Goal: Task Accomplishment & Management: Manage account settings

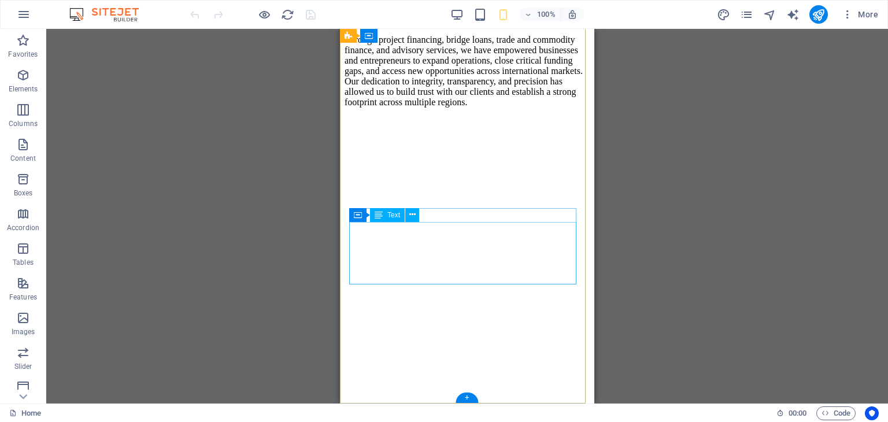
scroll to position [3744, 0]
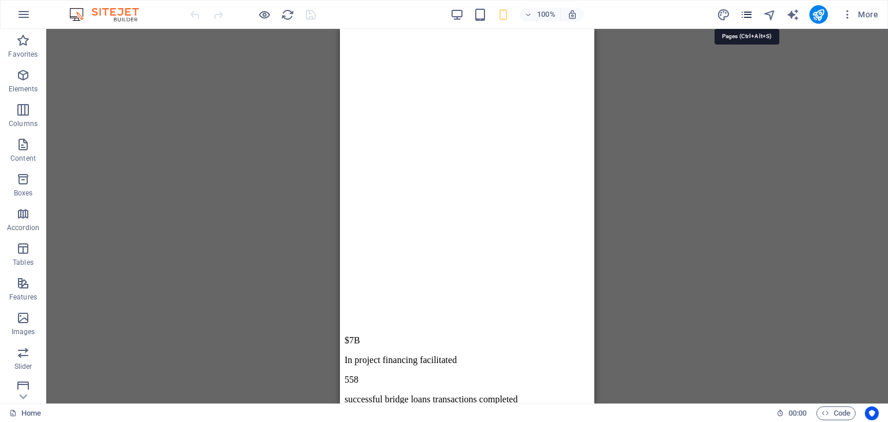
click at [750, 13] on icon "pages" at bounding box center [746, 14] width 13 height 13
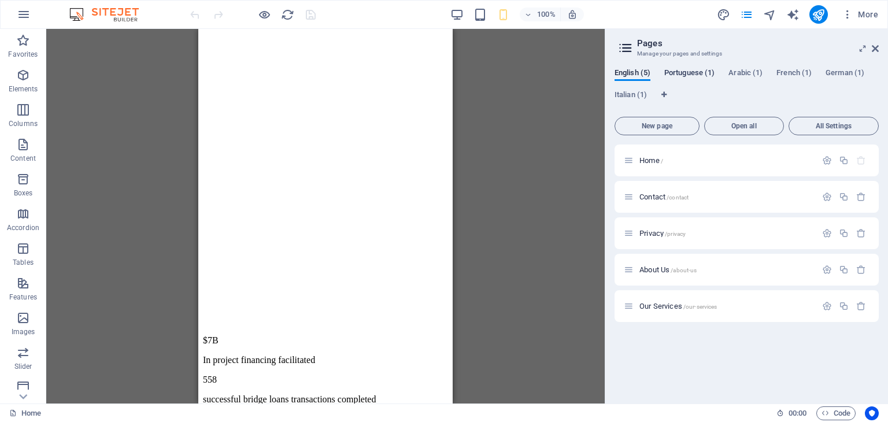
click at [685, 68] on span "Portuguese (1)" at bounding box center [689, 74] width 50 height 16
click at [852, 195] on span "Translate" at bounding box center [849, 196] width 30 height 9
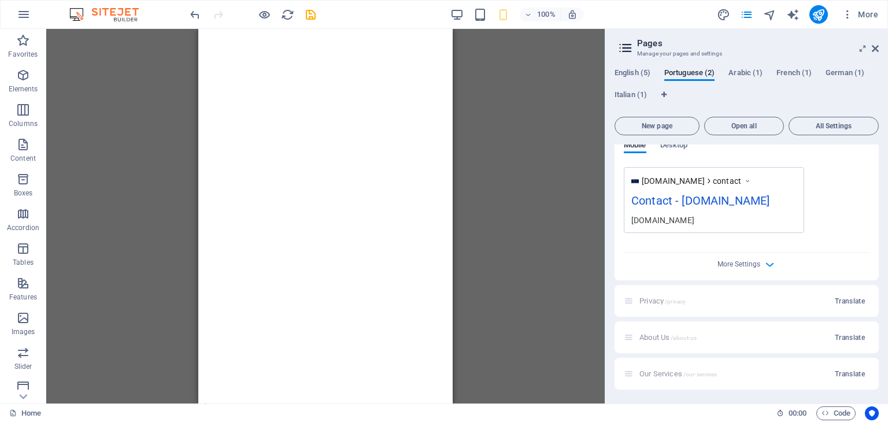
scroll to position [369, 0]
click at [853, 306] on span "Translate" at bounding box center [849, 300] width 30 height 9
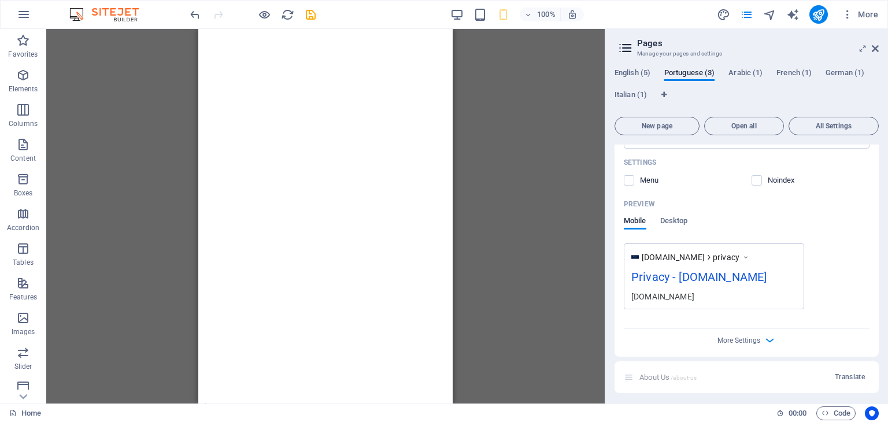
scroll to position [800, 0]
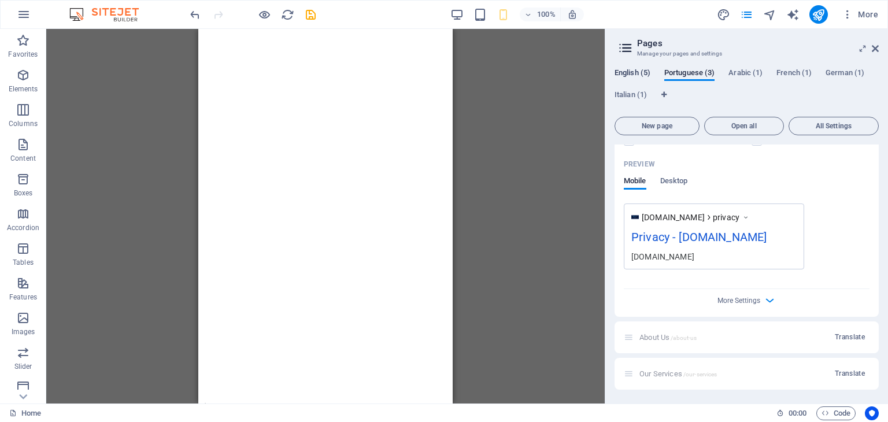
click at [621, 69] on span "English (5)" at bounding box center [632, 74] width 36 height 16
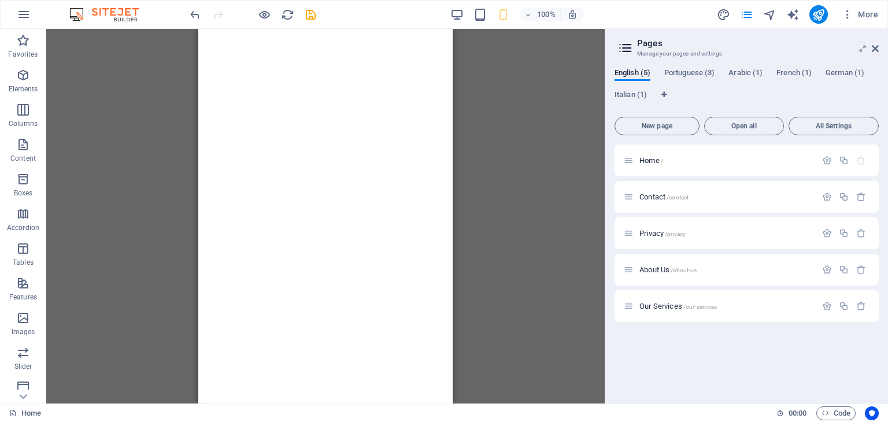
click at [737, 36] on header "Pages Manage your pages and settings" at bounding box center [748, 44] width 262 height 30
click at [541, 109] on div "H1 Banner Banner Container Menu Bar Menu Logo Info Bar Container Info Bar Text …" at bounding box center [325, 216] width 558 height 374
click at [876, 49] on icon at bounding box center [874, 48] width 7 height 9
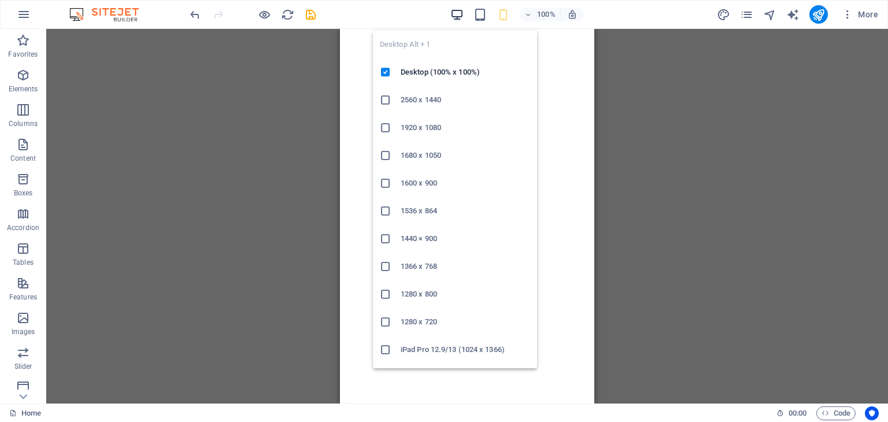
click at [458, 13] on icon "button" at bounding box center [456, 14] width 13 height 13
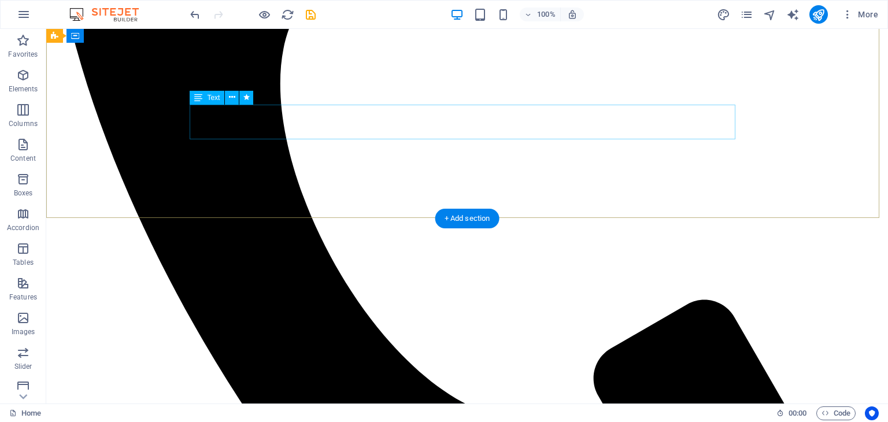
scroll to position [0, 0]
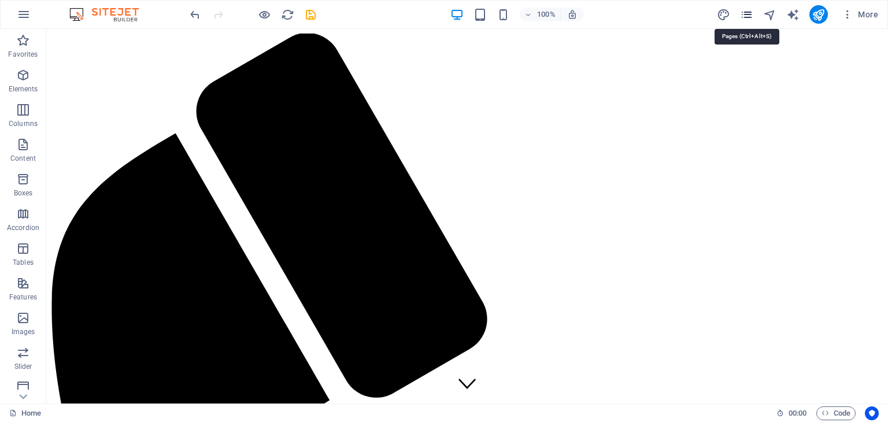
click at [743, 14] on icon "pages" at bounding box center [746, 14] width 13 height 13
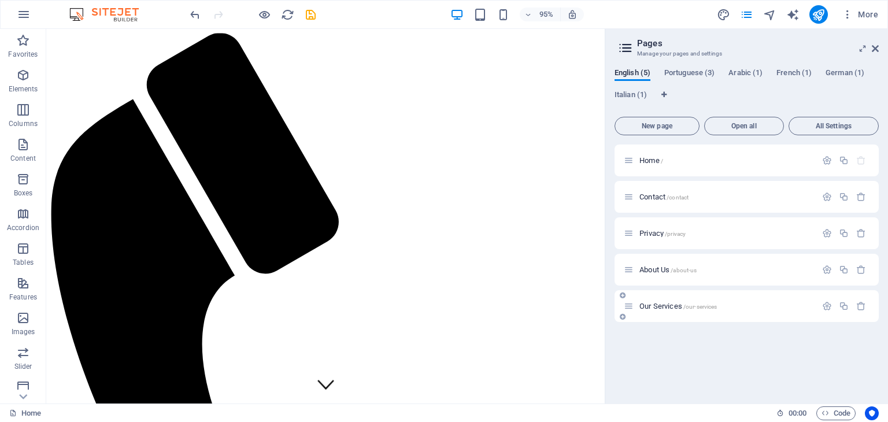
click at [649, 303] on span "Our Services /our-services" at bounding box center [677, 306] width 77 height 9
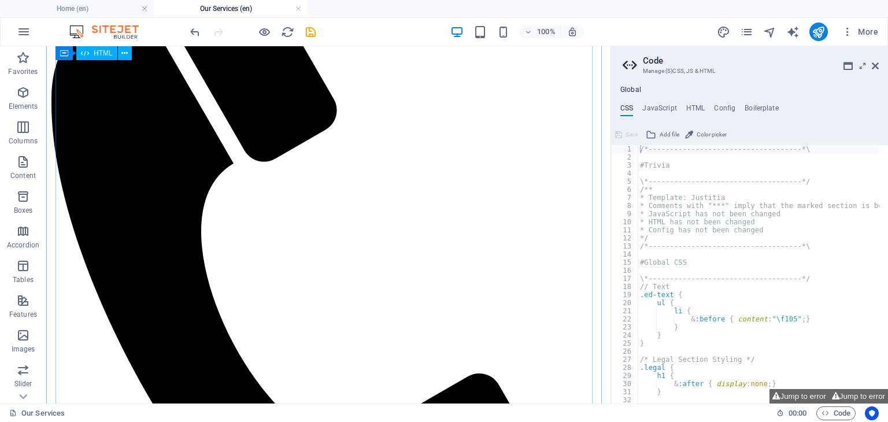
scroll to position [267, 0]
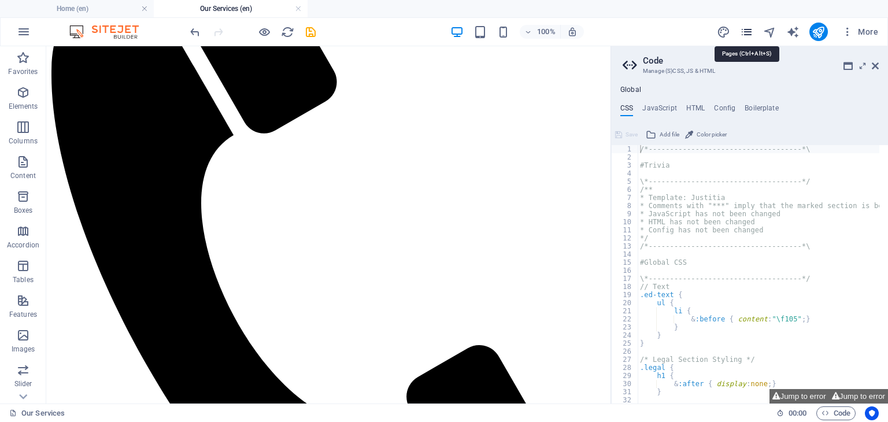
click at [749, 33] on icon "pages" at bounding box center [746, 31] width 13 height 13
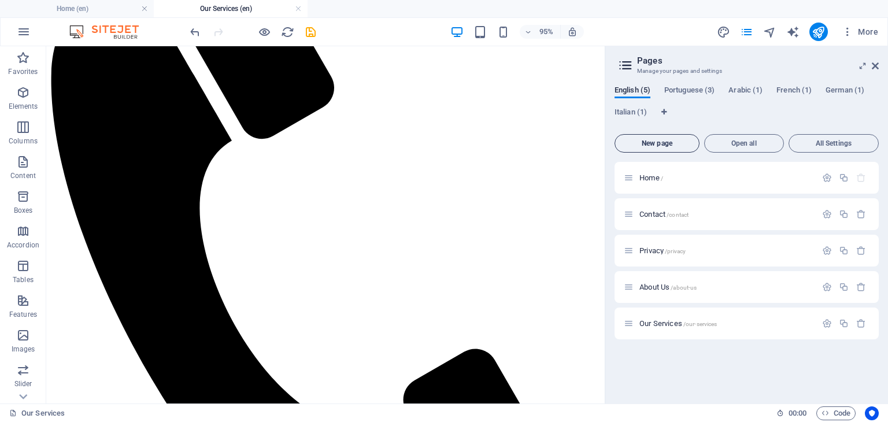
click at [664, 145] on span "New page" at bounding box center [656, 143] width 75 height 7
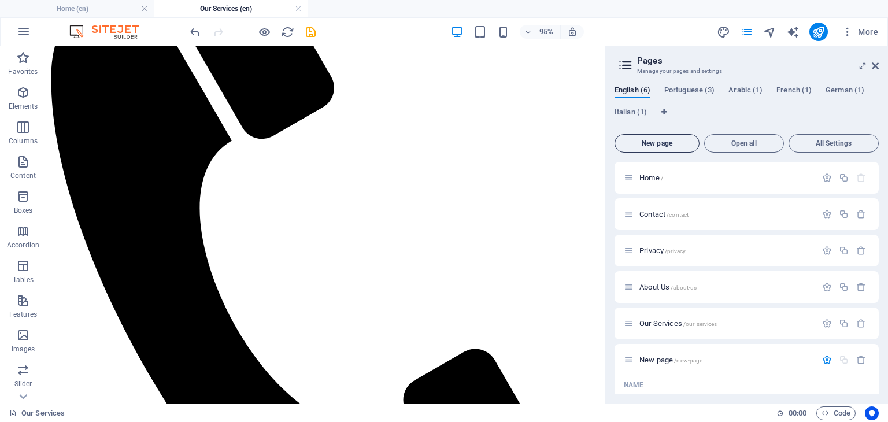
scroll to position [125, 0]
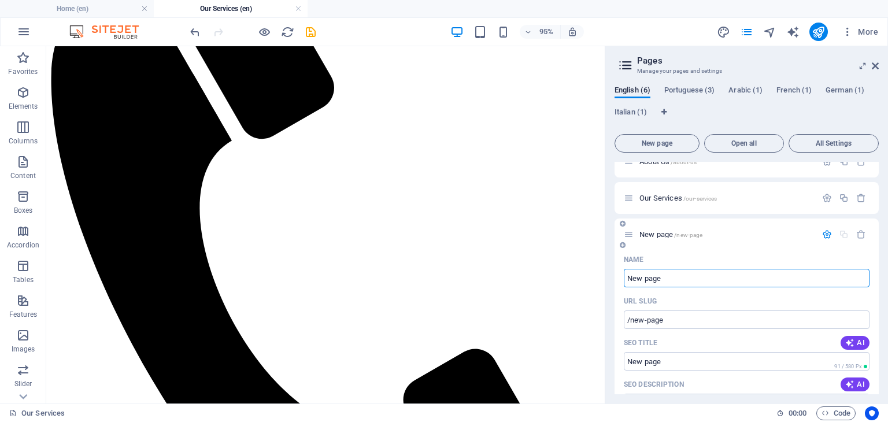
click at [666, 276] on input "New page" at bounding box center [746, 278] width 246 height 18
type input "N"
type input "/new-pag"
type input "/"
type input "S"
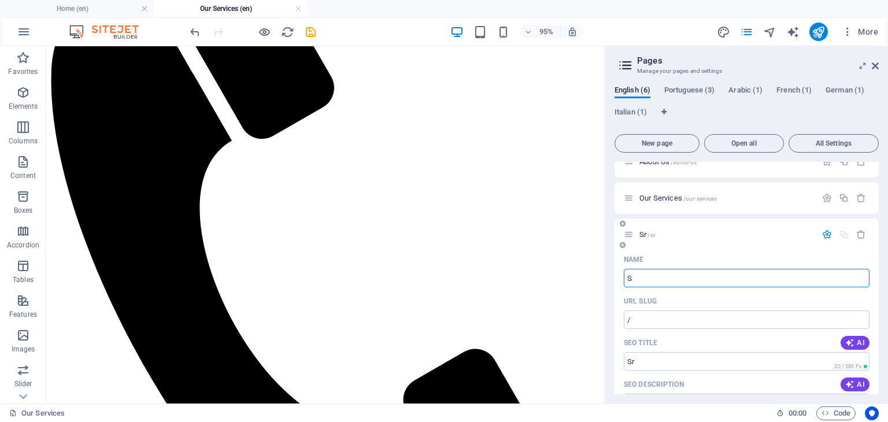
type input "/sr"
type input "Sr"
type input "Stra"
type input "/s"
type input "S"
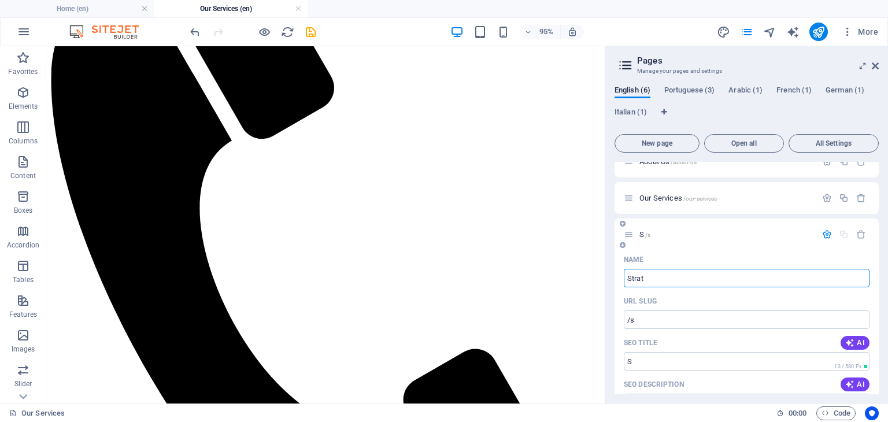
type input "Strate"
type input "/stra"
type input "Stra"
type input "Strategic"
type input "/strateg"
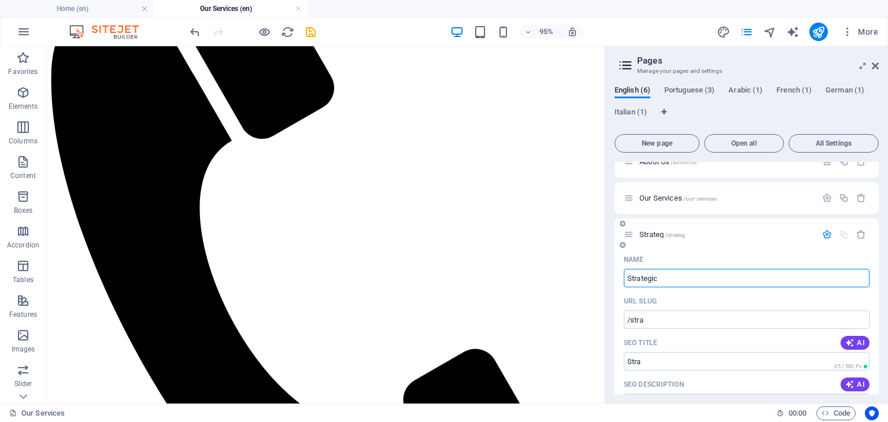
type input "Strateg"
type input "Strategic A"
type input "/strategic"
type input "Strategic"
type input "Strategic Advi"
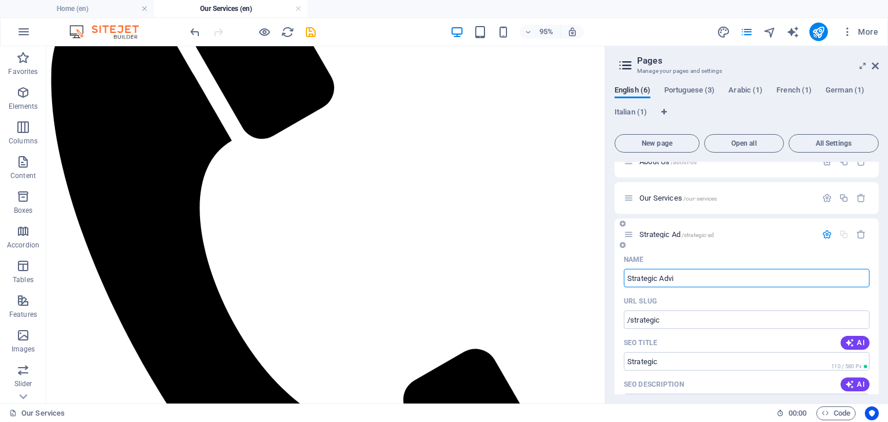
type input "/strategic-ad"
type input "Strategic Ad"
type input "Strategic Advisory"
type input "/strategic-adviso"
type input "Strategic Adviso"
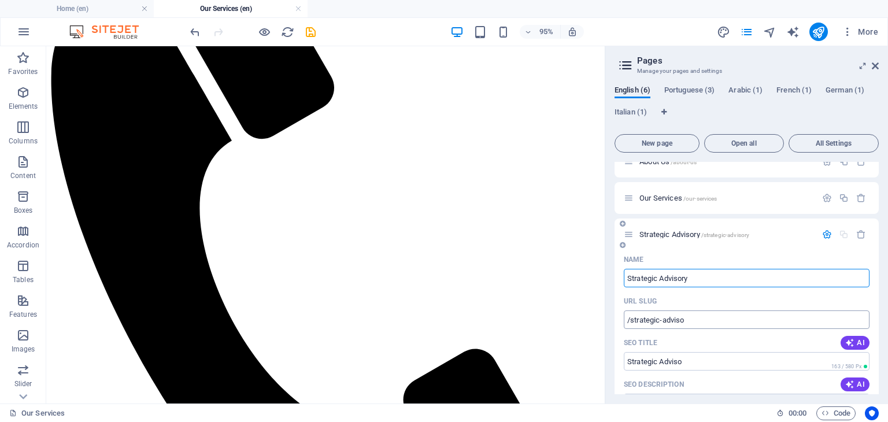
type input "Strategic Advisory"
type input "/strategic-advisory"
type input "Strategic Advisory"
click at [823, 234] on icon "button" at bounding box center [827, 234] width 10 height 10
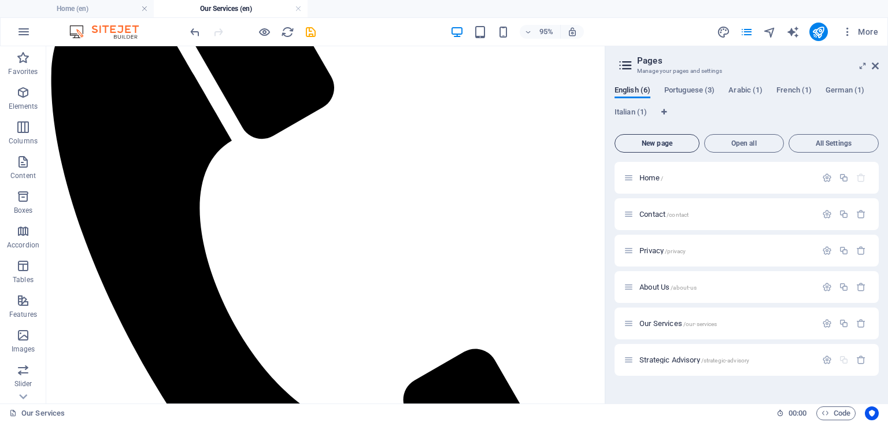
click at [659, 143] on span "New page" at bounding box center [656, 143] width 75 height 7
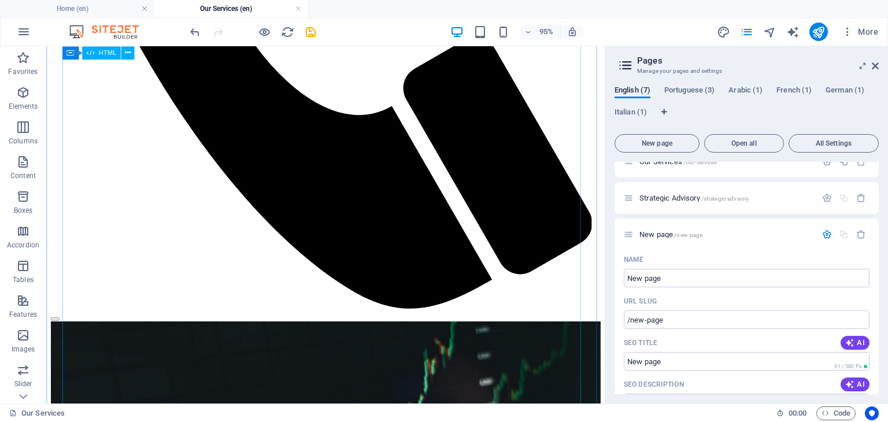
scroll to position [559, 0]
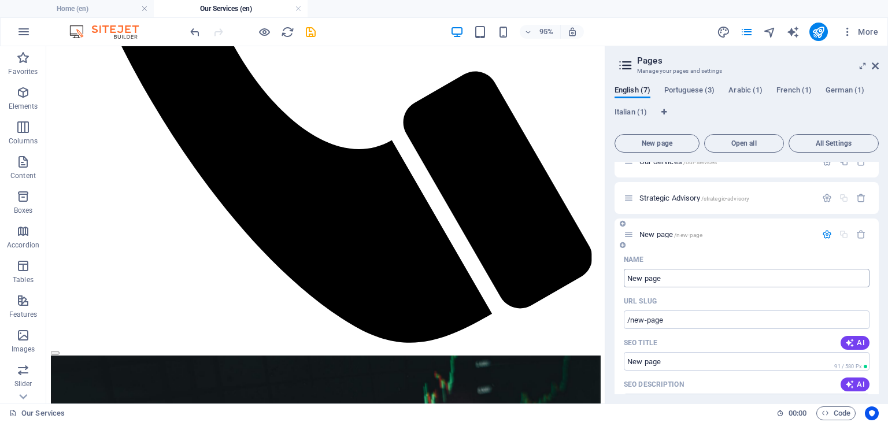
click at [666, 275] on input "New page" at bounding box center [746, 278] width 246 height 18
type input "N"
type input "/new-pag"
type input "/"
type input "Financial S"
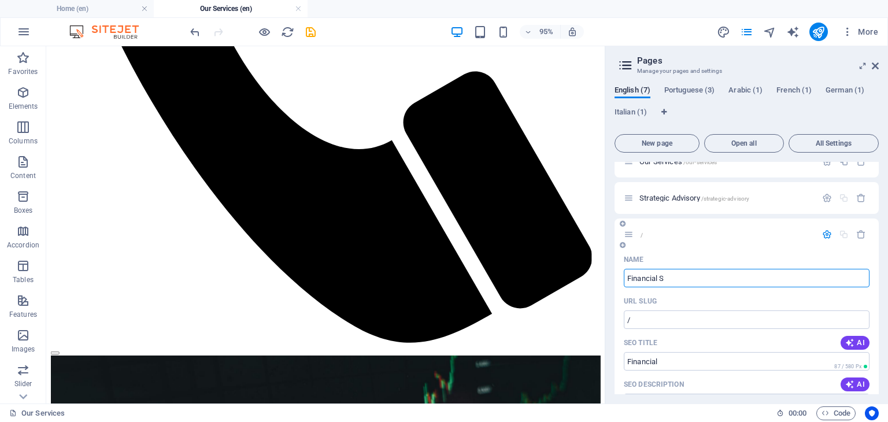
type input "/financial"
type input "Financial"
type input "Financial Solutio"
type input "/financial-solut"
type input "Financial Solut"
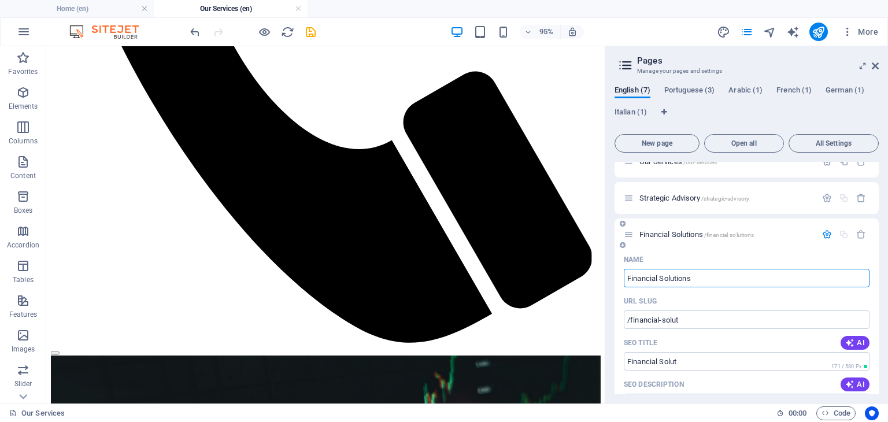
type input "Financial Solutions"
type input "/financial-solutions"
type input "Financial Solutions"
click at [822, 232] on icon "button" at bounding box center [827, 234] width 10 height 10
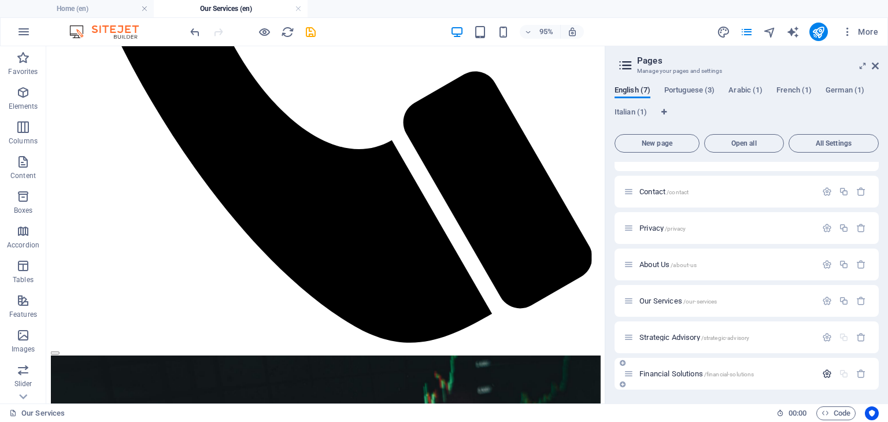
scroll to position [23, 0]
click at [649, 143] on span "New page" at bounding box center [656, 143] width 75 height 7
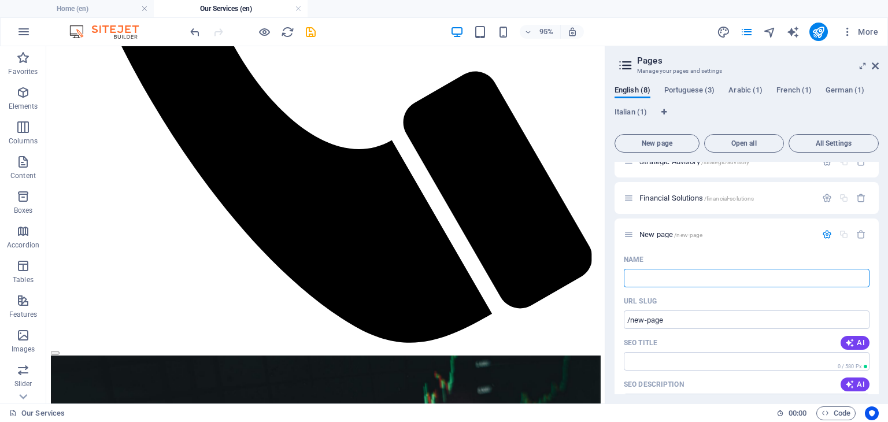
type input "/"
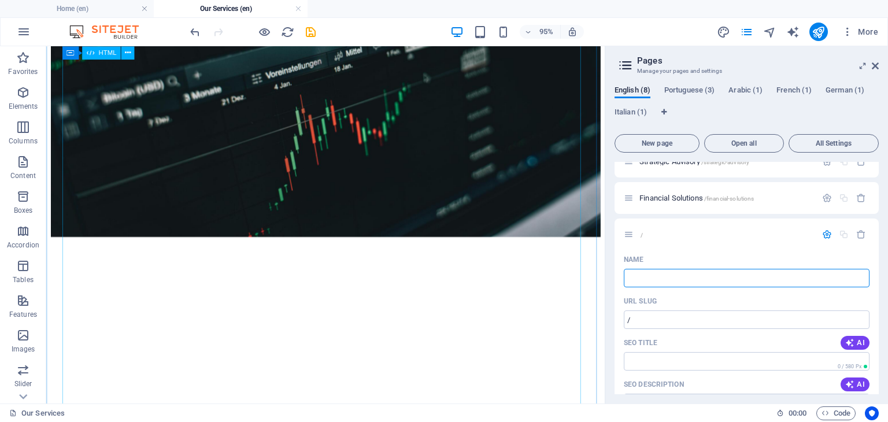
scroll to position [1083, 0]
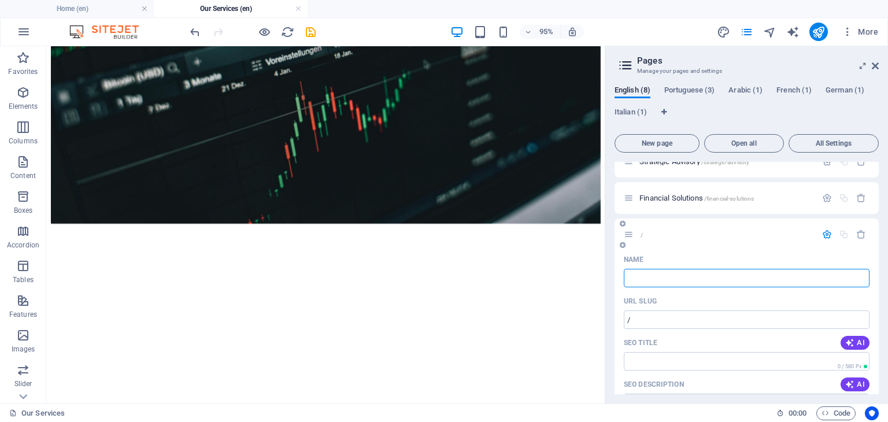
click at [649, 276] on input "Name" at bounding box center [746, 278] width 246 height 18
type input "Research an"
type input "/research"
type input "Research"
type input "Research an"
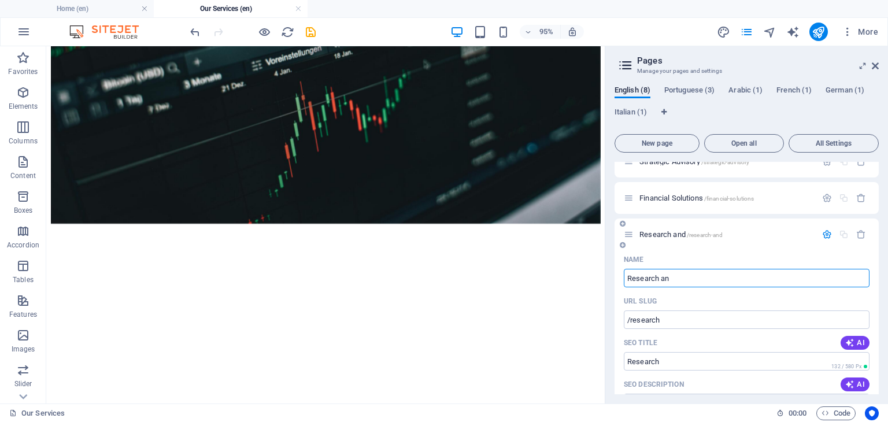
type input "/research-and"
type input "Research and"
type input "Research a"
type input "/research-an"
type input "Research an"
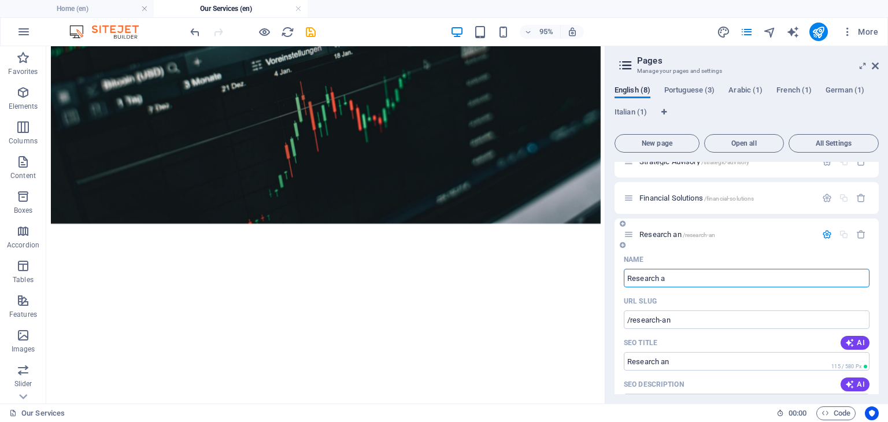
type input "Research"
type input "/research-a"
type input "Research a"
type input "Research"
type input "/research"
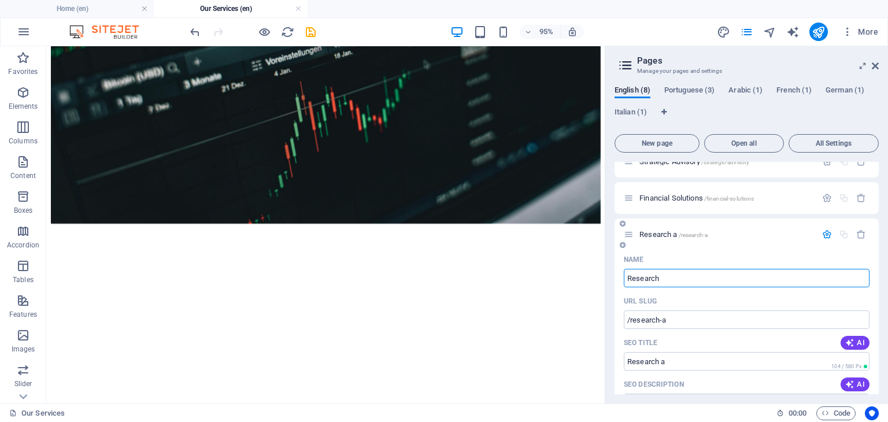
type input "Research"
type input "Research ^"
type input "Research"
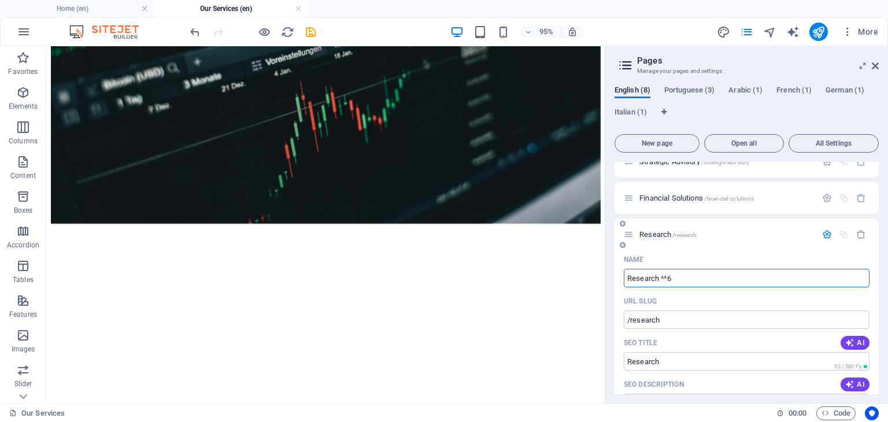
type input "Research ^^"
type input "/research-6"
type input "Research ^^6"
type input "Research ^^"
type input "/research"
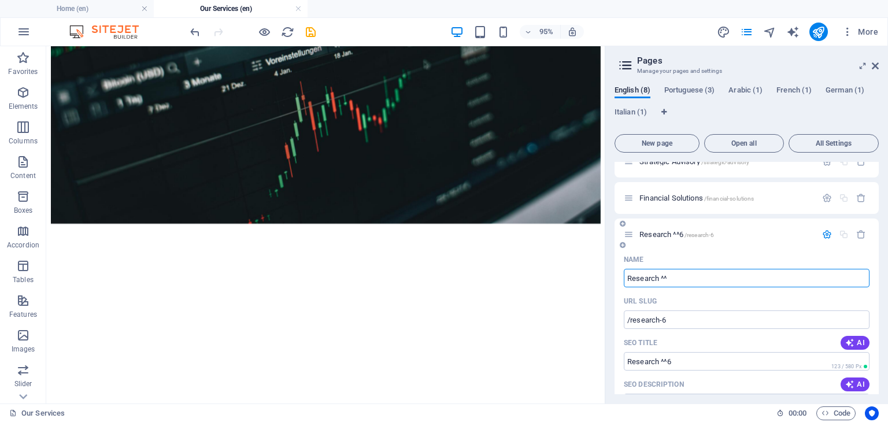
type input "Research ^^"
type input "Research"
type input "Research ^"
type input "Research"
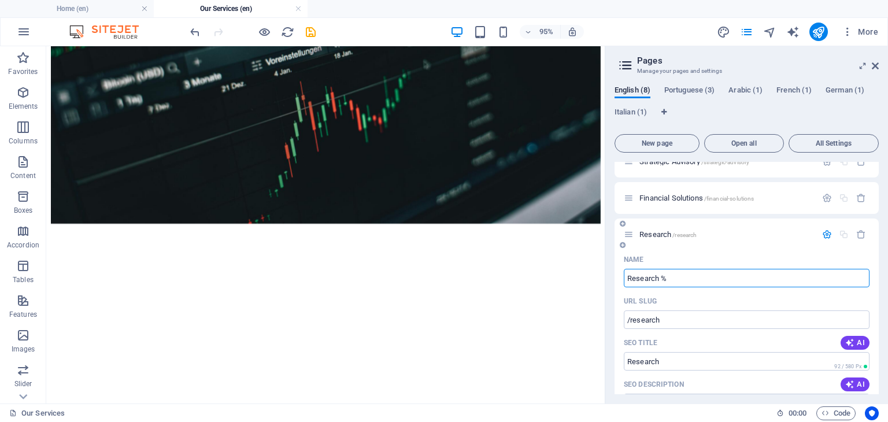
type input "Research"
type input "Research %"
type input "Research"
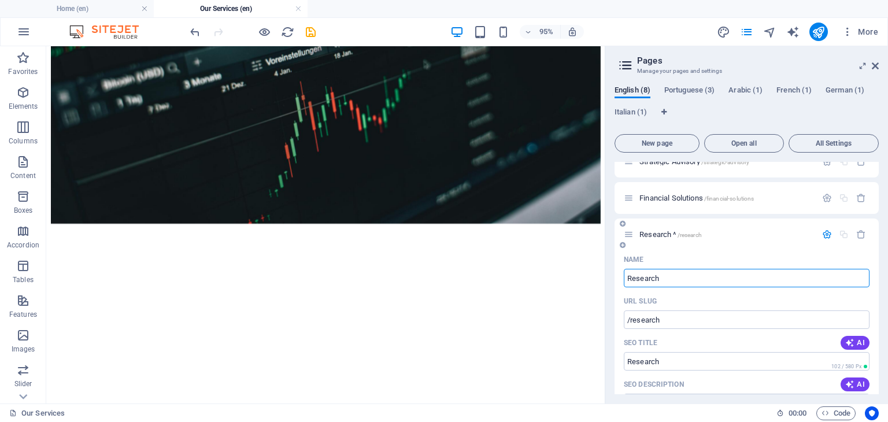
type input "Research ^"
type input "Research"
type input "Research *"
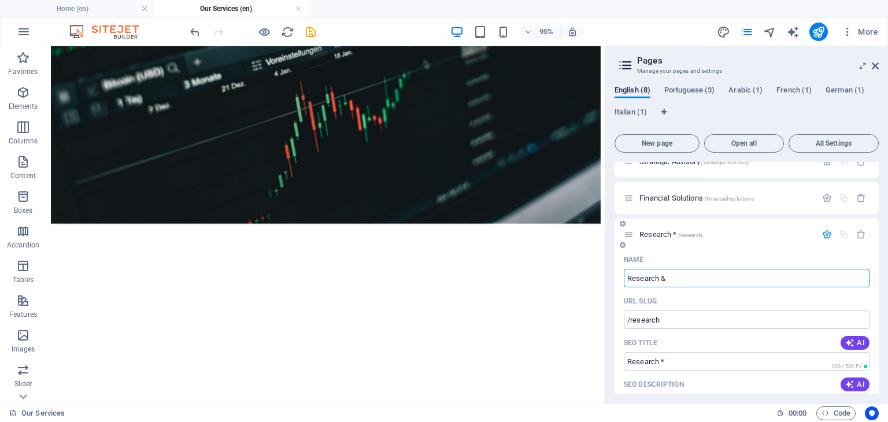
type input "Research &"
type input "Research & ana"
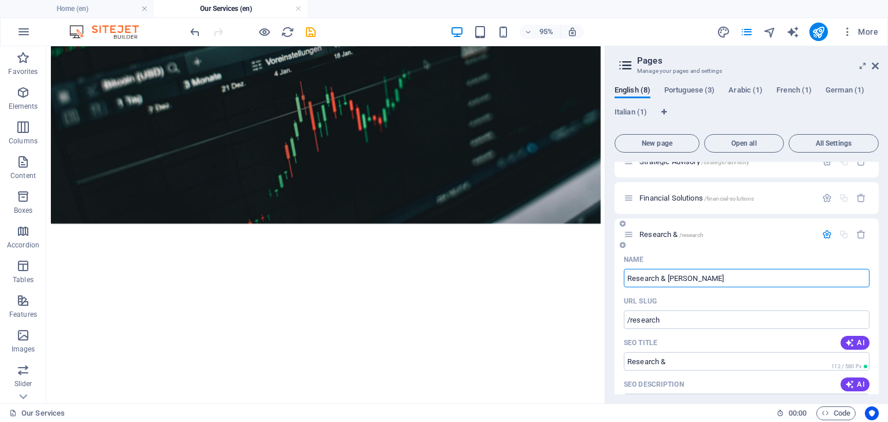
type input "/research-ana"
type input "Research & ana"
type input "Research & analysis"
type input "/research-analysis"
type input "Research & analysis"
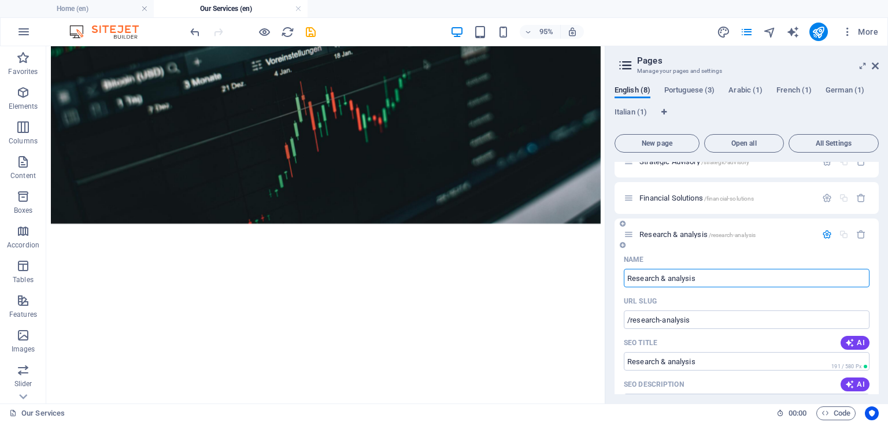
click at [822, 232] on icon "button" at bounding box center [827, 234] width 10 height 10
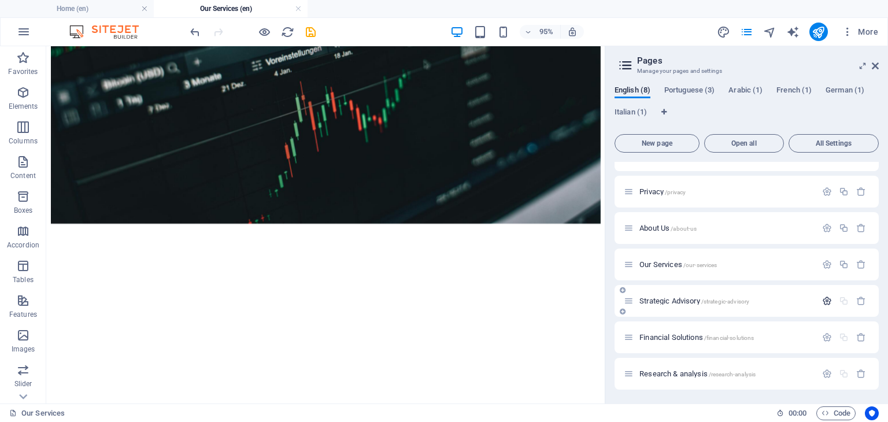
click at [822, 299] on icon "button" at bounding box center [827, 301] width 10 height 10
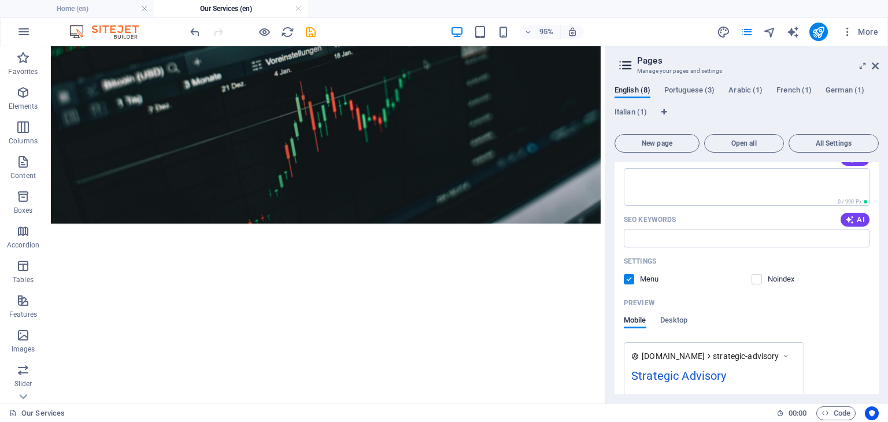
scroll to position [351, 0]
click at [633, 276] on label at bounding box center [628, 278] width 10 height 10
click at [0, 0] on input "checkbox" at bounding box center [0, 0] width 0 height 0
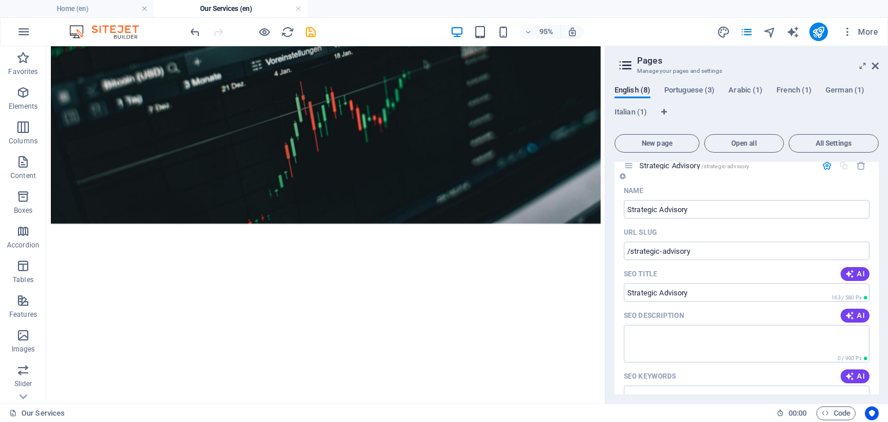
scroll to position [162, 0]
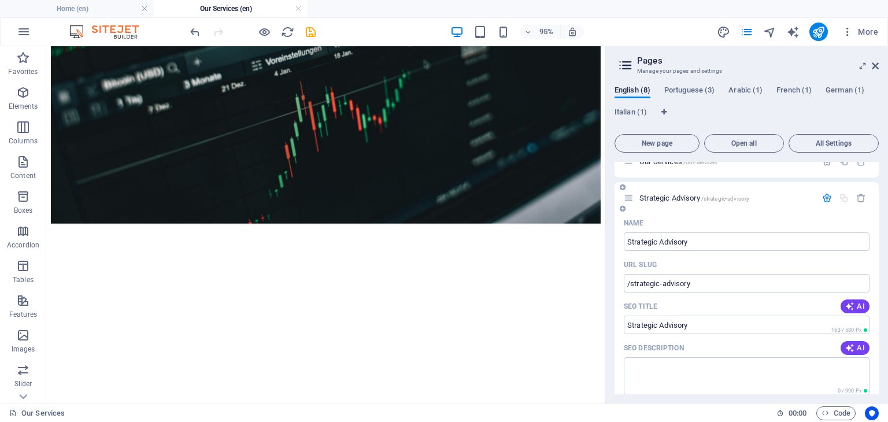
click at [822, 194] on icon "button" at bounding box center [827, 198] width 10 height 10
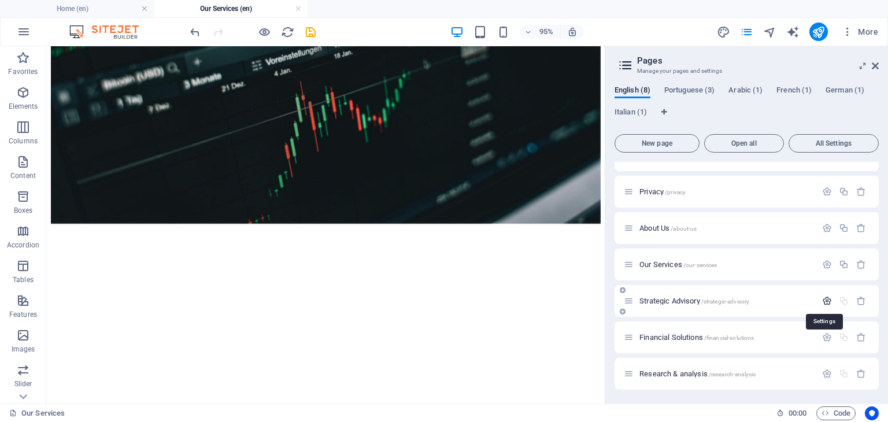
scroll to position [59, 0]
click at [674, 338] on span "Financial Solutions /financial-solutions" at bounding box center [696, 337] width 114 height 9
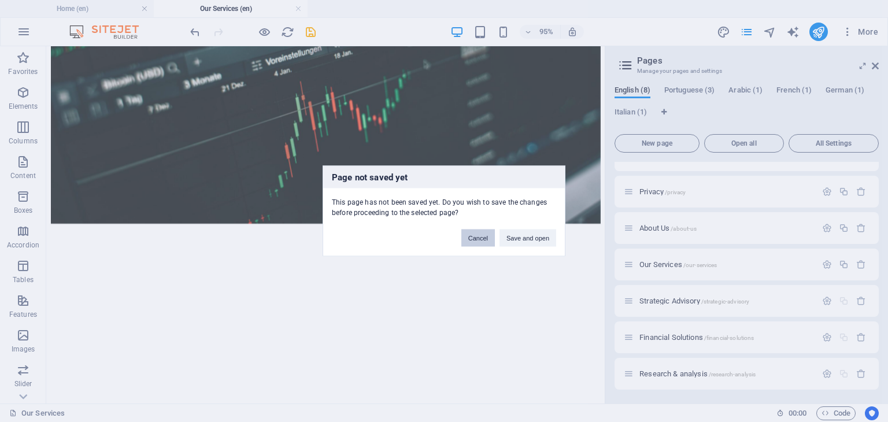
click at [480, 242] on button "Cancel" at bounding box center [478, 237] width 34 height 17
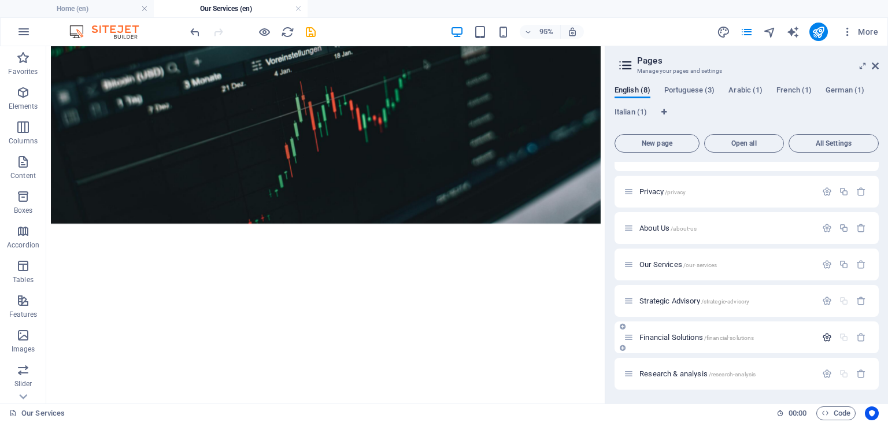
click at [825, 337] on icon "button" at bounding box center [827, 337] width 10 height 10
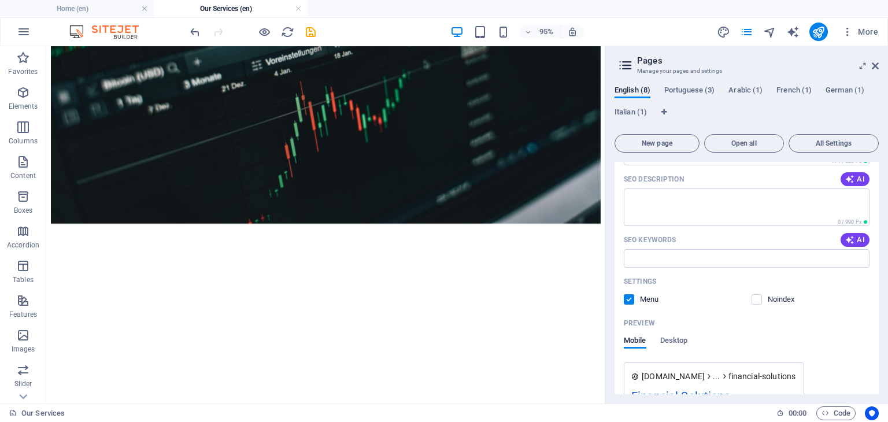
scroll to position [367, 0]
click at [634, 297] on span at bounding box center [637, 299] width 6 height 6
click at [629, 298] on label at bounding box center [628, 299] width 10 height 10
click at [0, 0] on input "checkbox" at bounding box center [0, 0] width 0 height 0
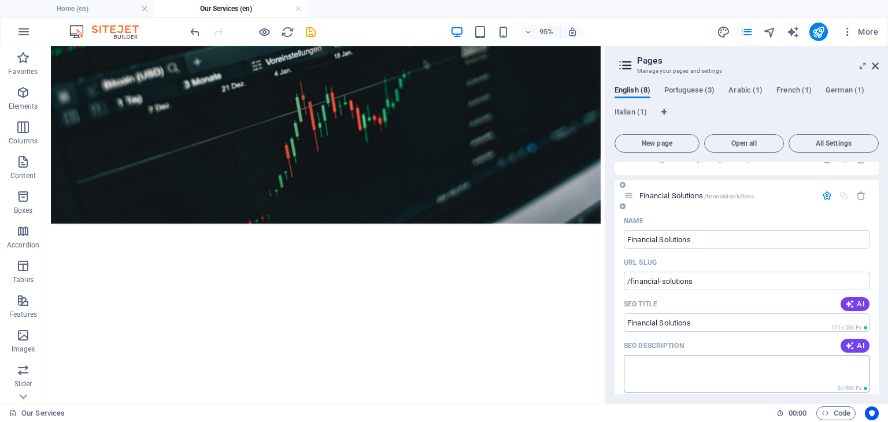
scroll to position [187, 0]
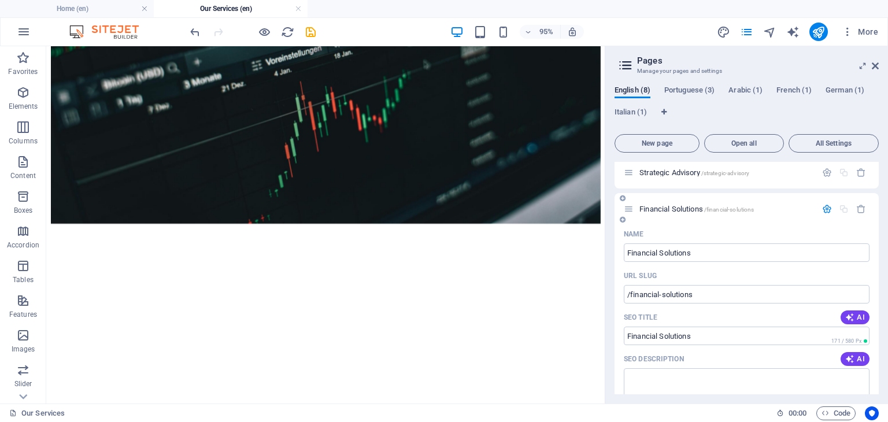
click at [825, 210] on icon "button" at bounding box center [827, 209] width 10 height 10
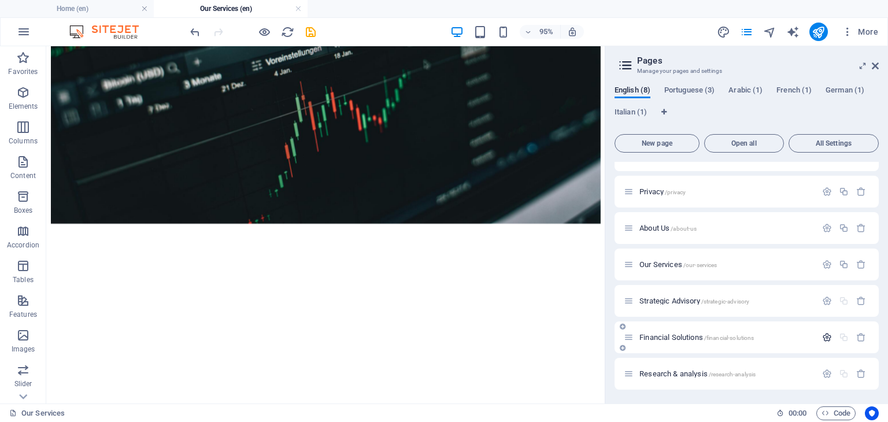
scroll to position [59, 0]
click at [825, 373] on icon "button" at bounding box center [827, 374] width 10 height 10
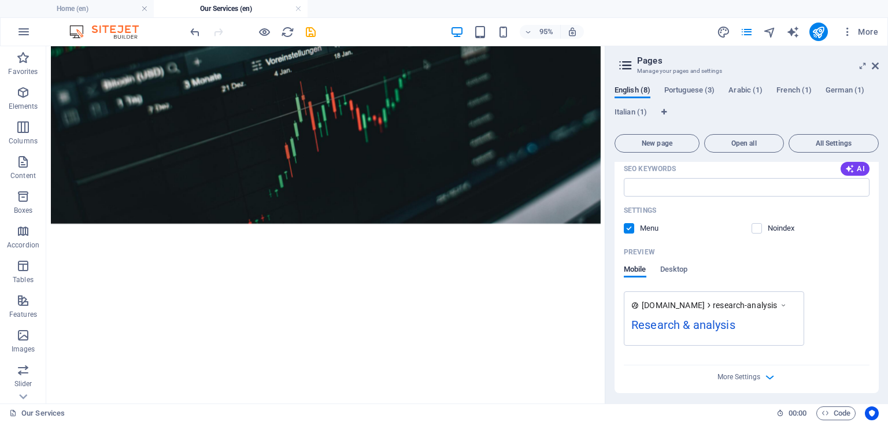
scroll to position [476, 0]
click at [629, 222] on label at bounding box center [628, 227] width 10 height 10
click at [0, 0] on input "checkbox" at bounding box center [0, 0] width 0 height 0
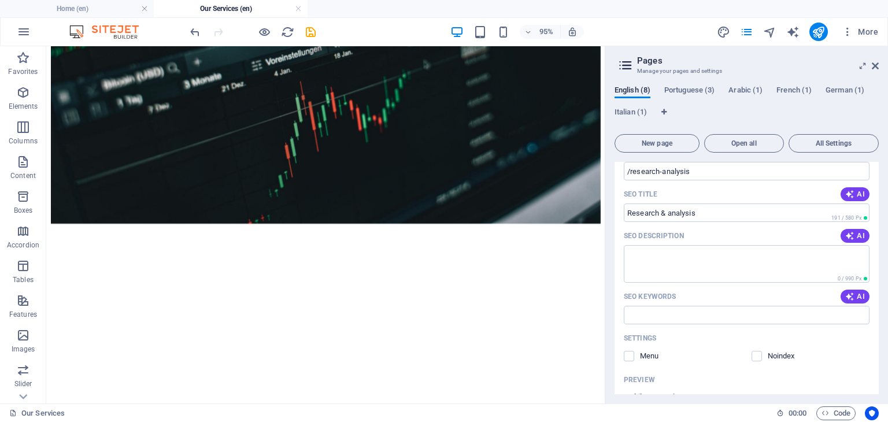
scroll to position [116, 0]
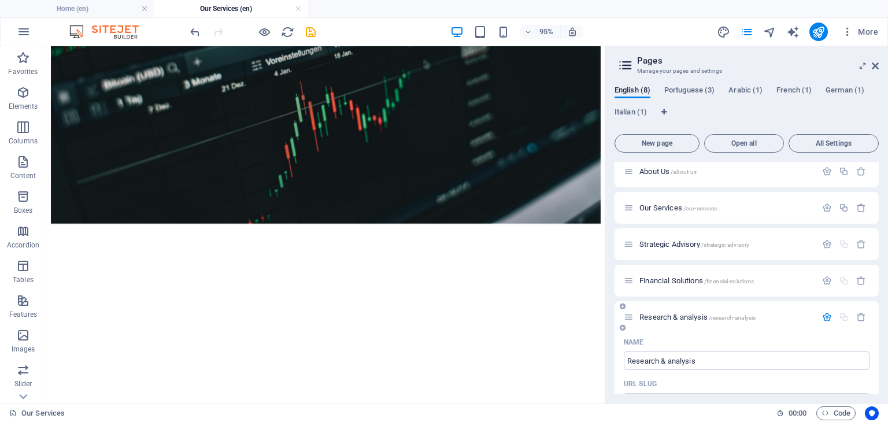
click at [823, 317] on icon "button" at bounding box center [827, 317] width 10 height 10
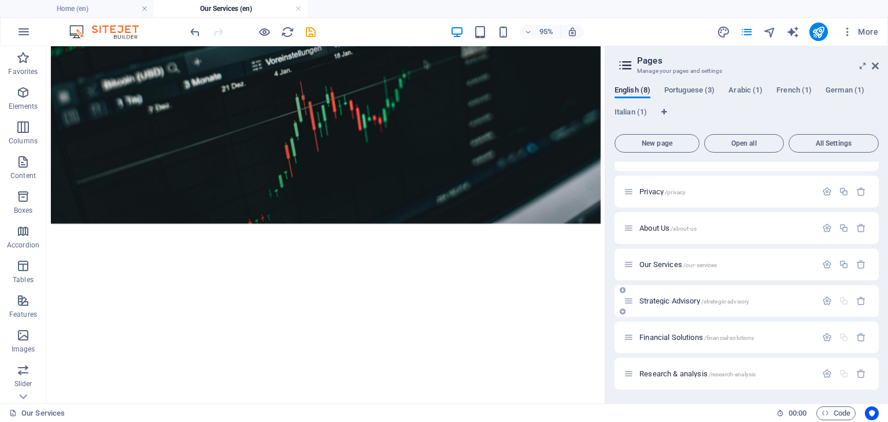
click at [673, 297] on span "Strategic Advisory /strategic-advisory" at bounding box center [694, 300] width 110 height 9
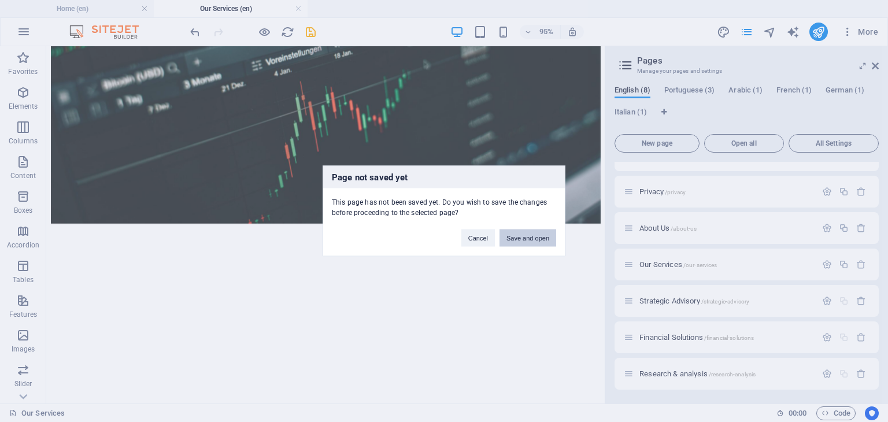
click at [529, 235] on button "Save and open" at bounding box center [527, 237] width 57 height 17
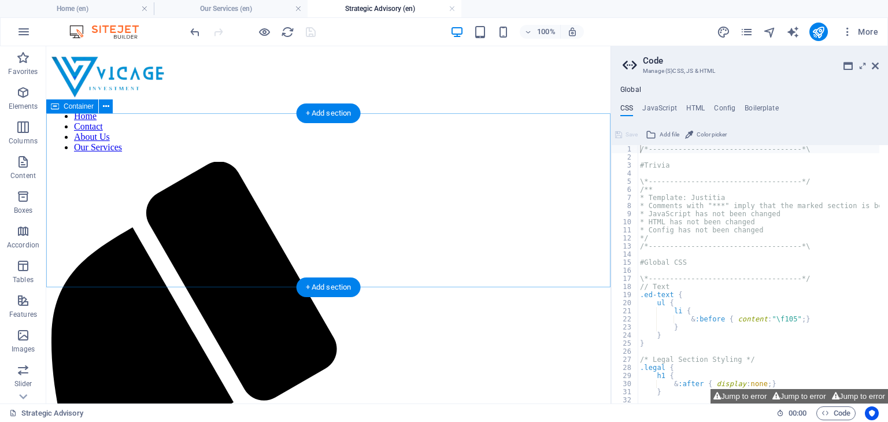
scroll to position [0, 0]
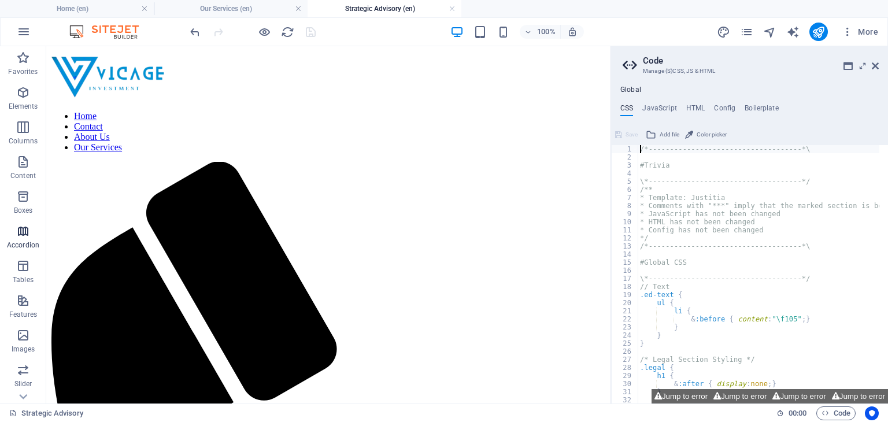
click at [30, 243] on p "Accordion" at bounding box center [23, 244] width 32 height 9
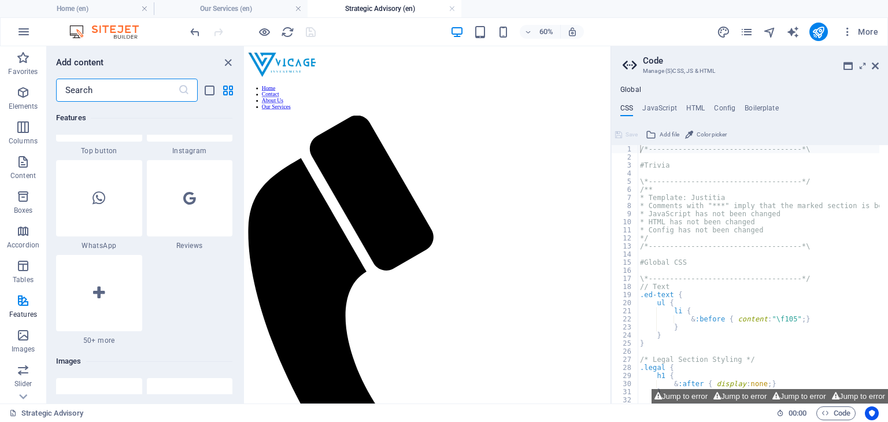
scroll to position [6402, 0]
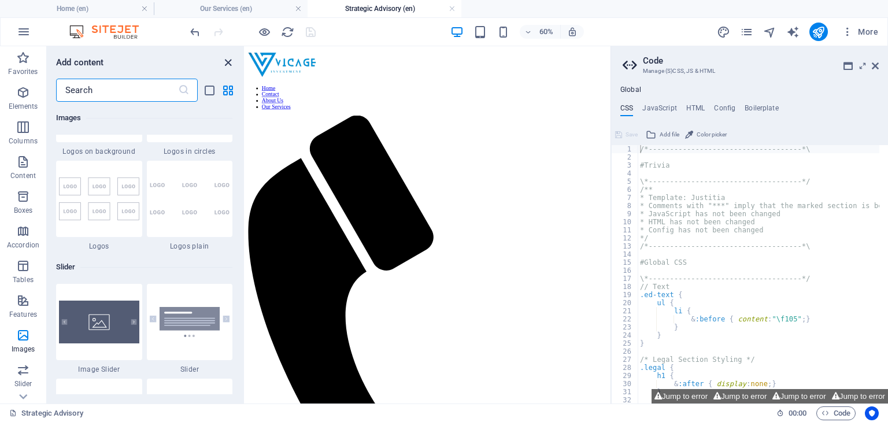
click at [225, 63] on icon "close panel" at bounding box center [227, 62] width 13 height 13
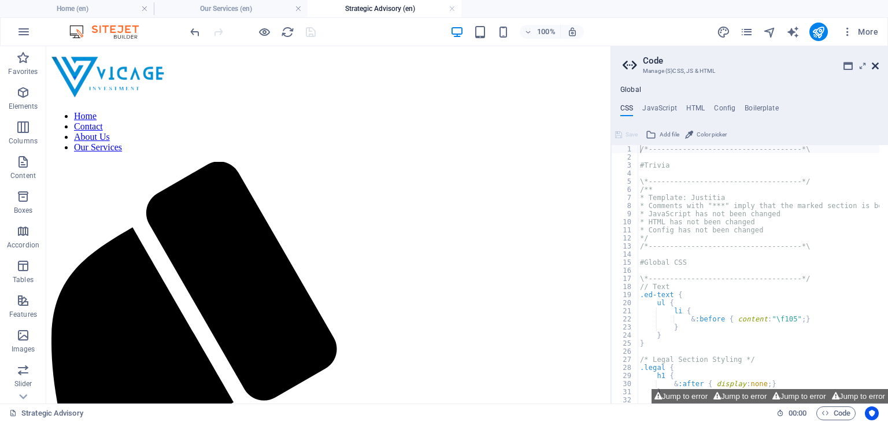
click at [877, 68] on icon at bounding box center [874, 65] width 7 height 9
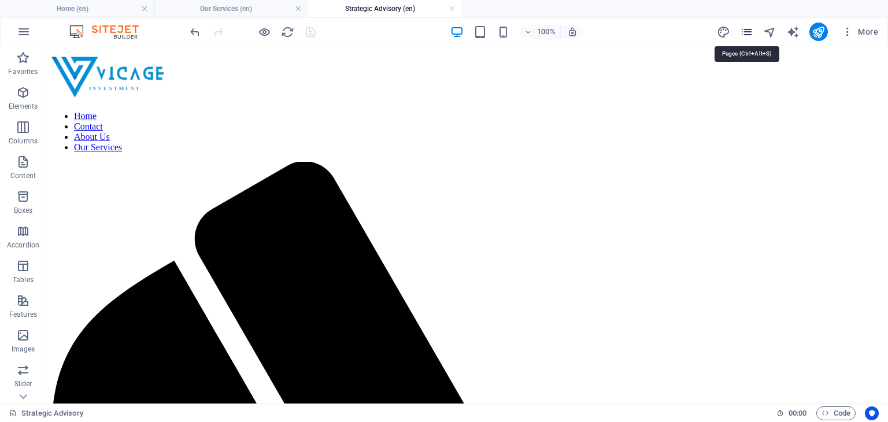
click at [742, 34] on icon "pages" at bounding box center [746, 31] width 13 height 13
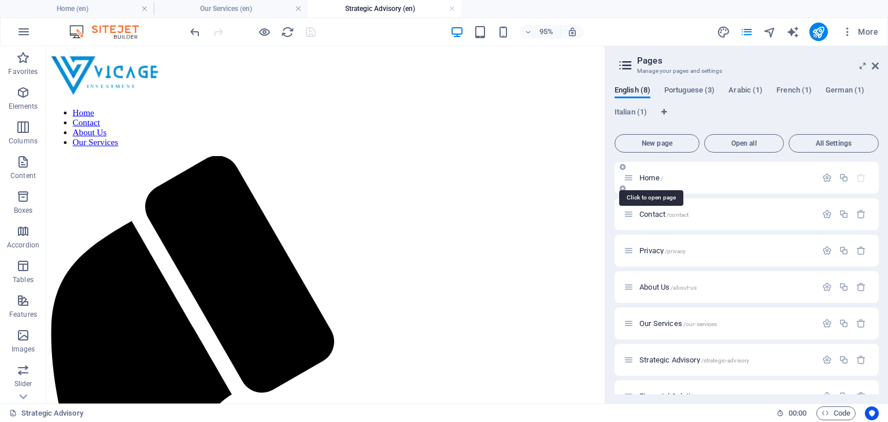
click at [649, 175] on span "Home /" at bounding box center [651, 177] width 24 height 9
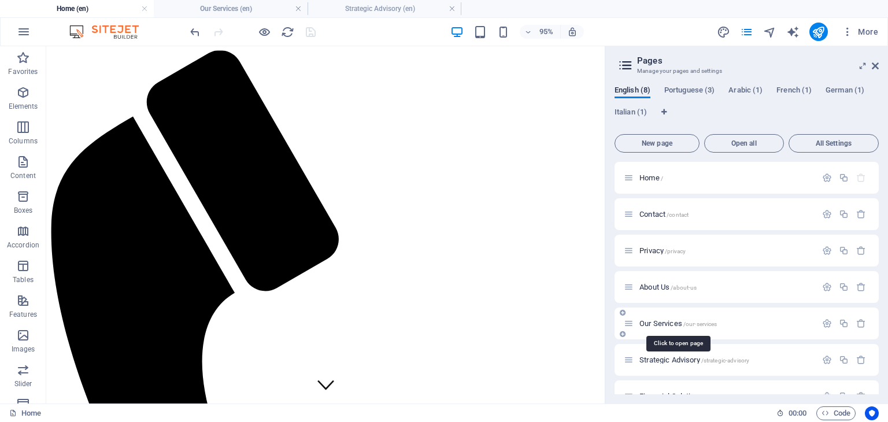
click at [663, 321] on span "Our Services /our-services" at bounding box center [677, 323] width 77 height 9
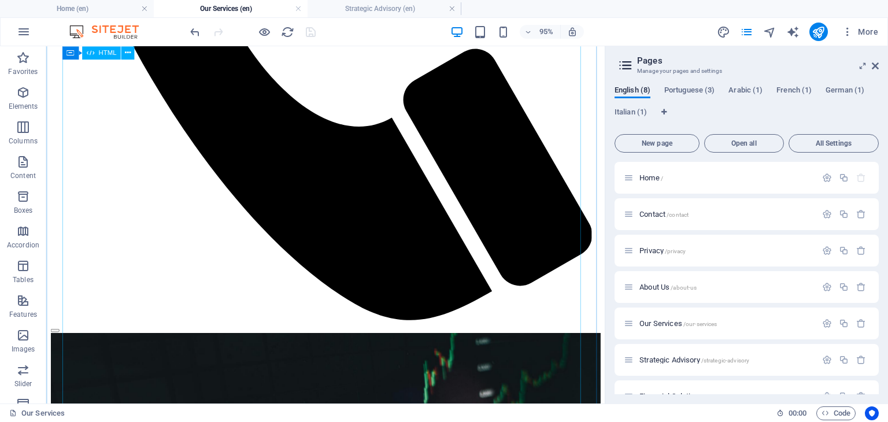
scroll to position [585, 0]
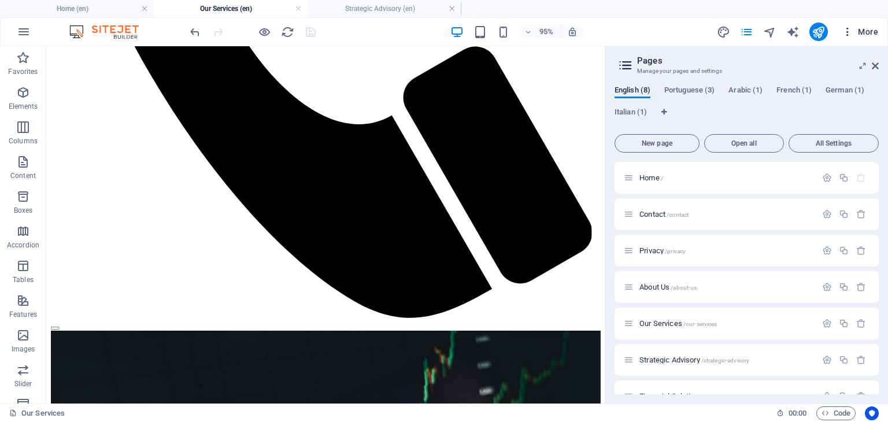
click at [855, 32] on span "More" at bounding box center [859, 32] width 36 height 12
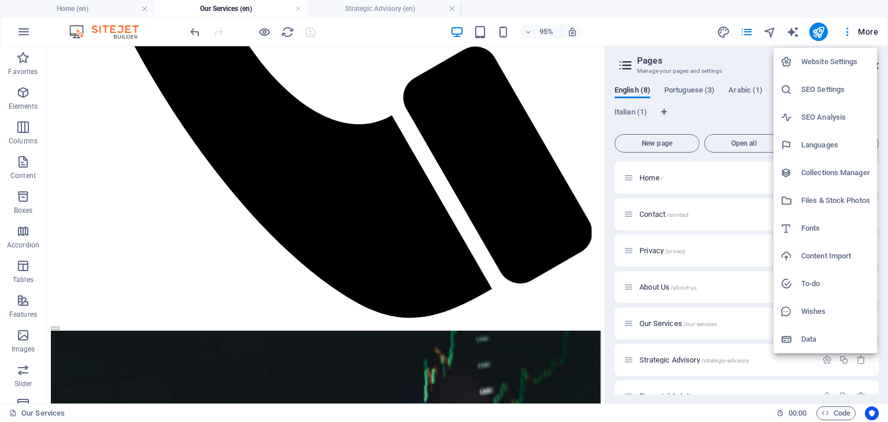
click at [838, 198] on h6 "Files & Stock Photos" at bounding box center [835, 201] width 69 height 14
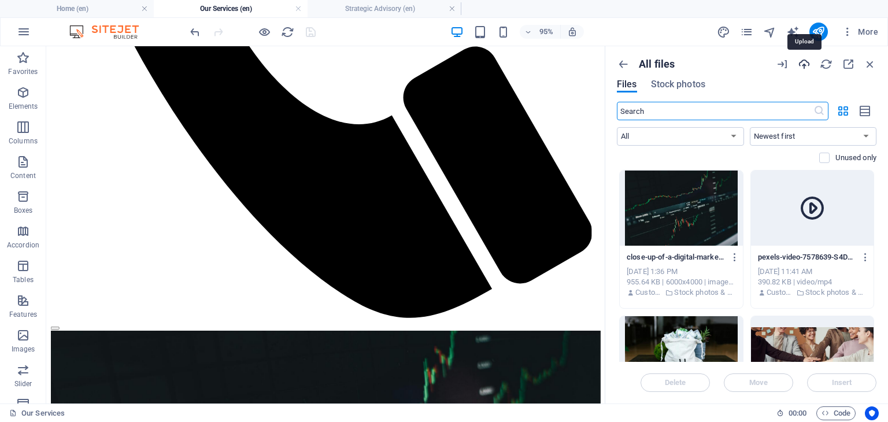
click at [805, 61] on icon "button" at bounding box center [803, 64] width 13 height 13
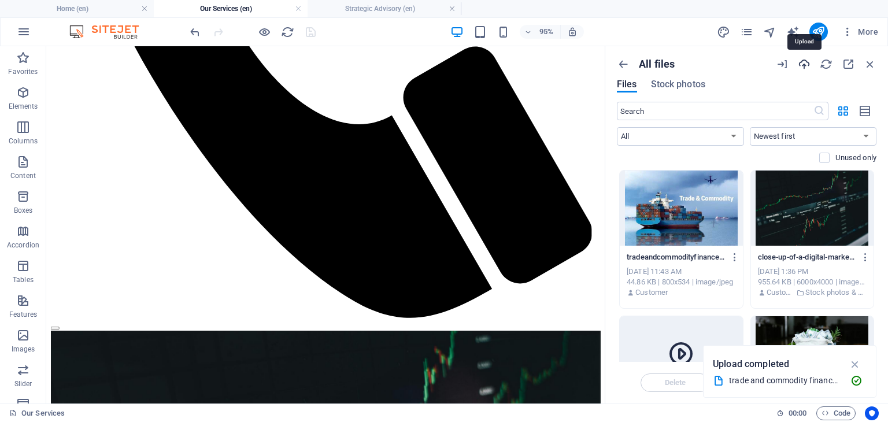
click at [801, 61] on icon "button" at bounding box center [803, 64] width 13 height 13
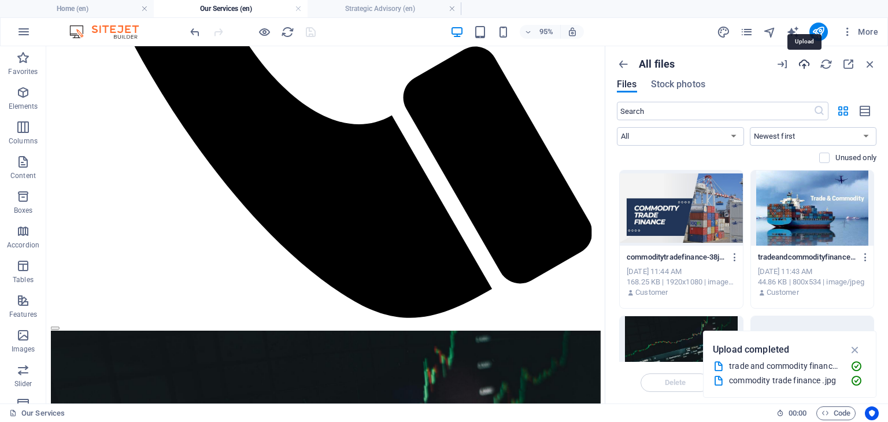
click at [804, 62] on icon "button" at bounding box center [803, 64] width 13 height 13
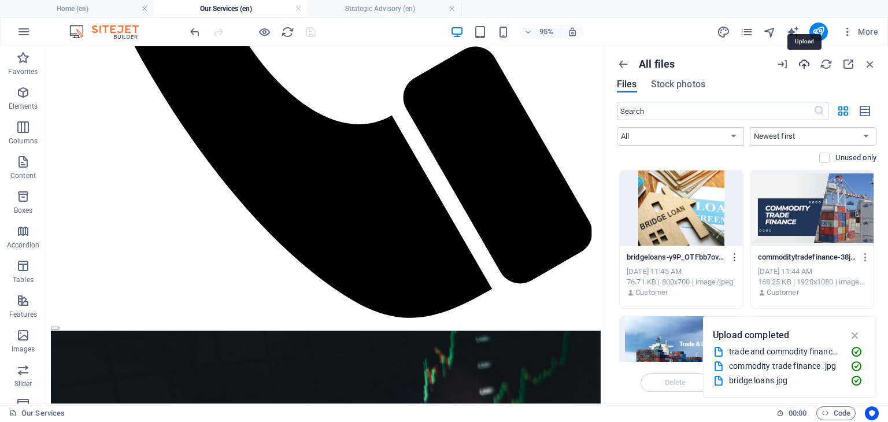
click at [804, 62] on icon "button" at bounding box center [803, 64] width 13 height 13
click at [804, 61] on icon "button" at bounding box center [803, 64] width 13 height 13
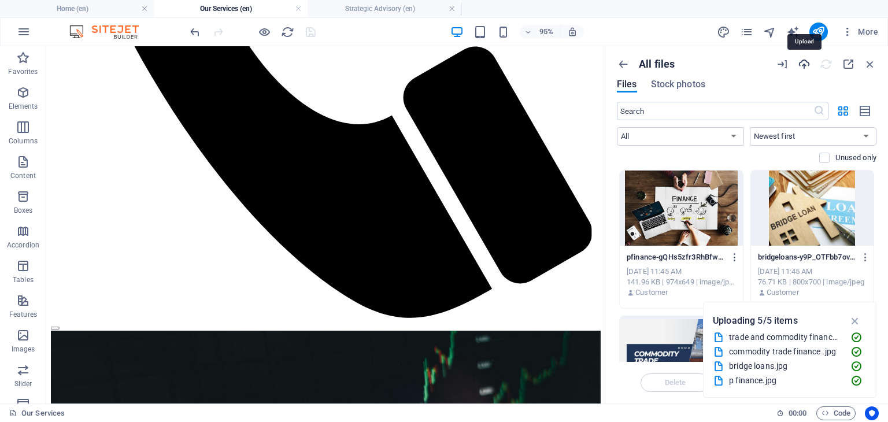
click at [802, 61] on icon "button" at bounding box center [803, 64] width 13 height 13
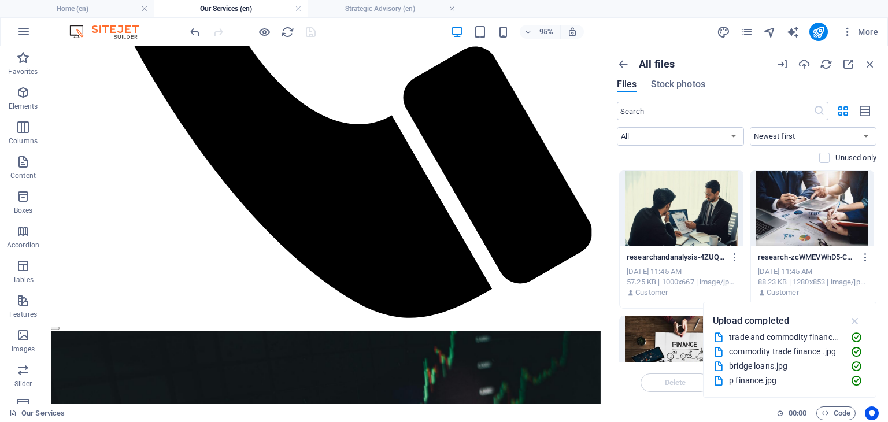
click at [857, 326] on icon "button" at bounding box center [854, 320] width 13 height 13
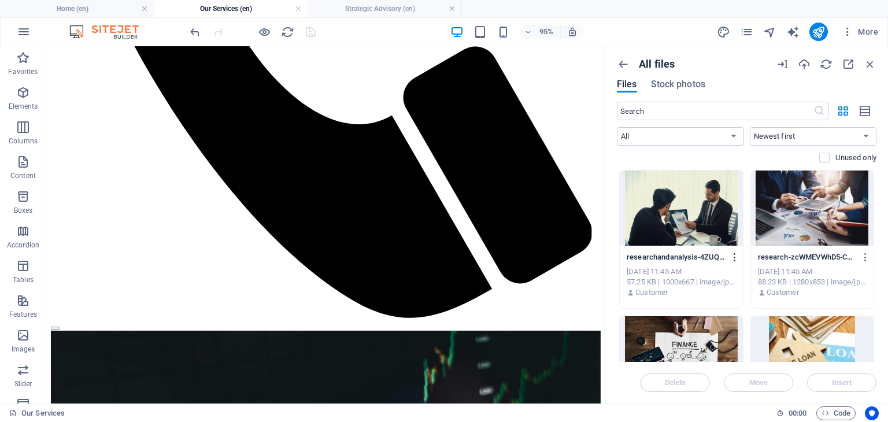
click at [732, 252] on icon "button" at bounding box center [734, 257] width 11 height 10
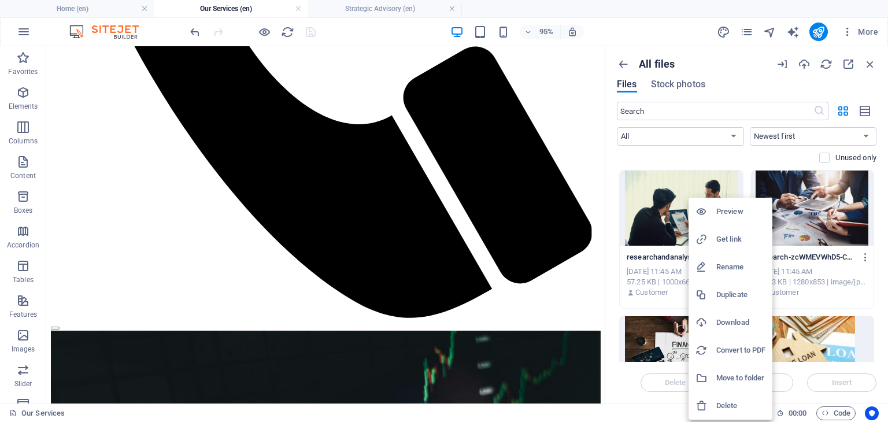
click at [730, 242] on h6 "Get link" at bounding box center [740, 239] width 49 height 14
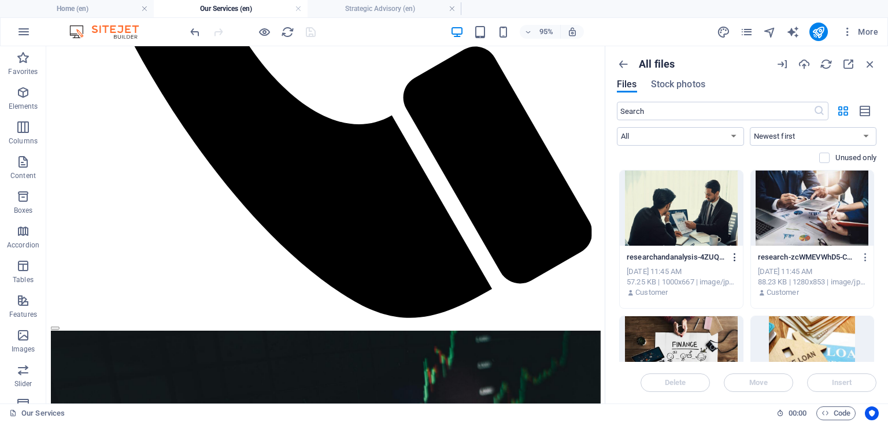
click at [733, 259] on icon "button" at bounding box center [734, 257] width 11 height 10
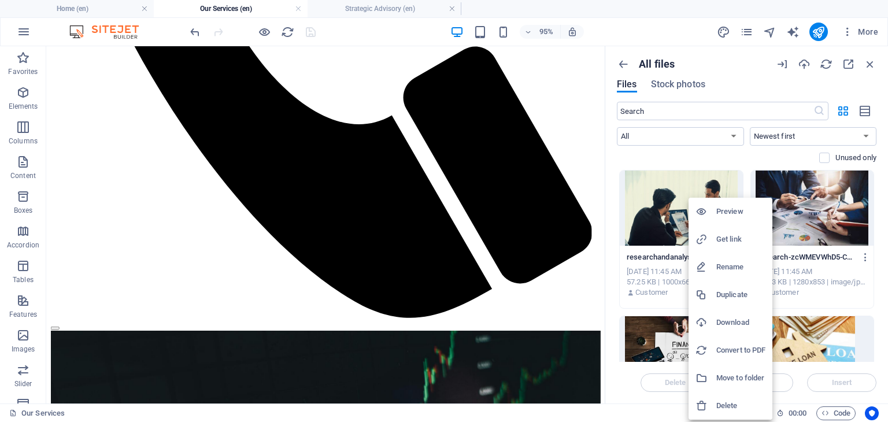
click at [723, 236] on h6 "Get link" at bounding box center [740, 239] width 49 height 14
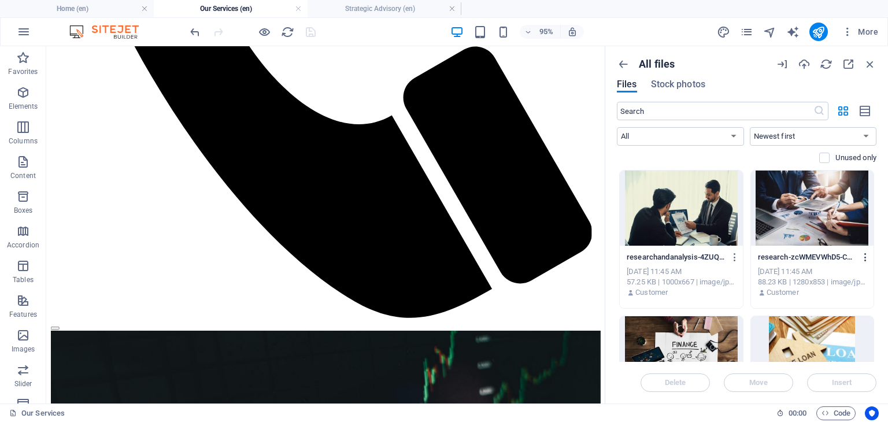
click at [863, 255] on icon "button" at bounding box center [865, 257] width 11 height 10
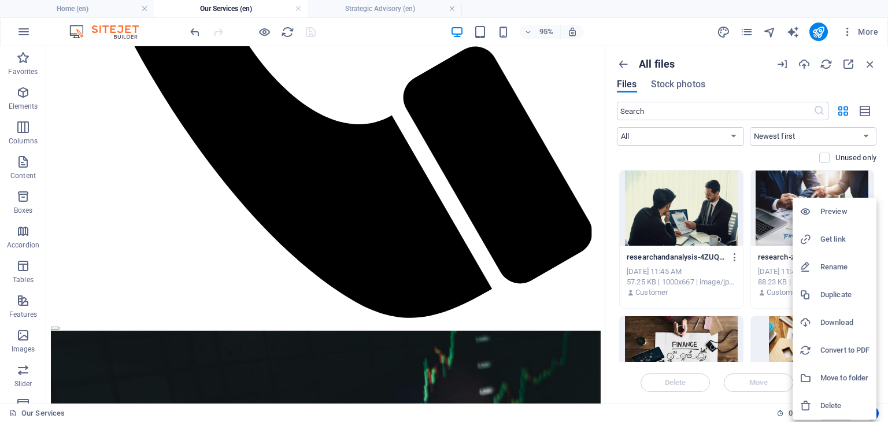
click at [837, 241] on h6 "Get link" at bounding box center [844, 239] width 49 height 14
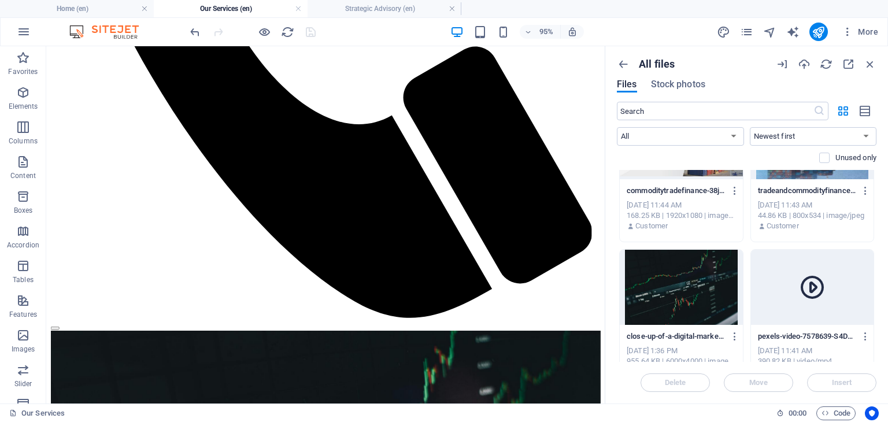
scroll to position [359, 0]
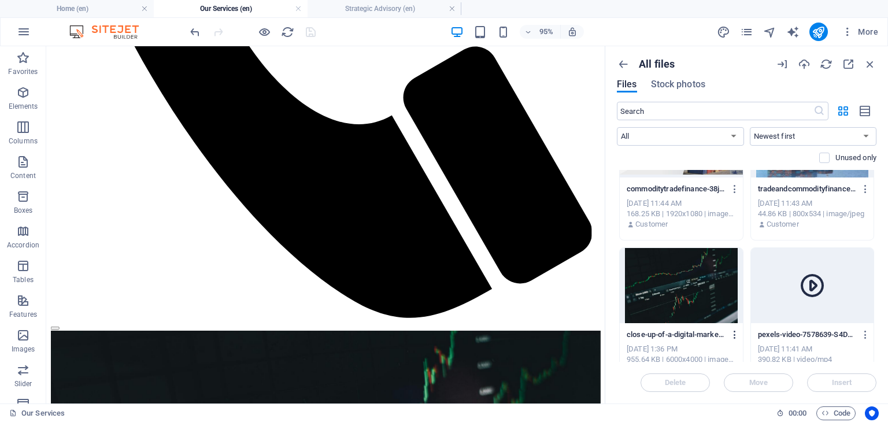
click at [736, 332] on icon "button" at bounding box center [734, 334] width 11 height 10
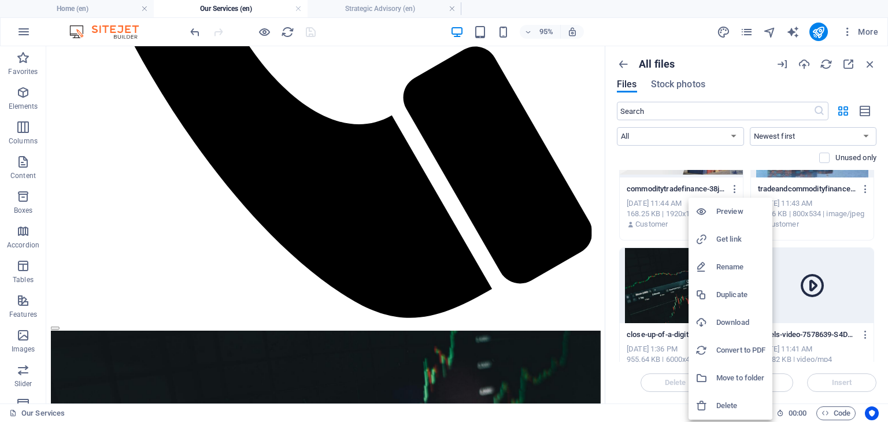
click at [744, 241] on h6 "Get link" at bounding box center [740, 239] width 49 height 14
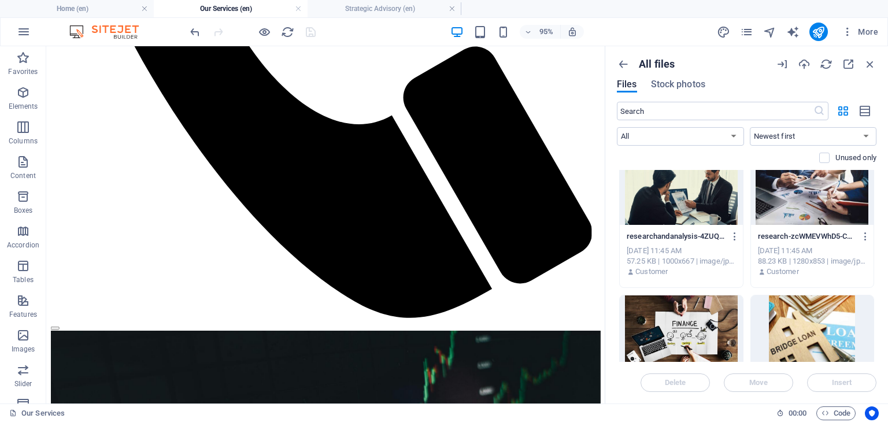
scroll to position [0, 0]
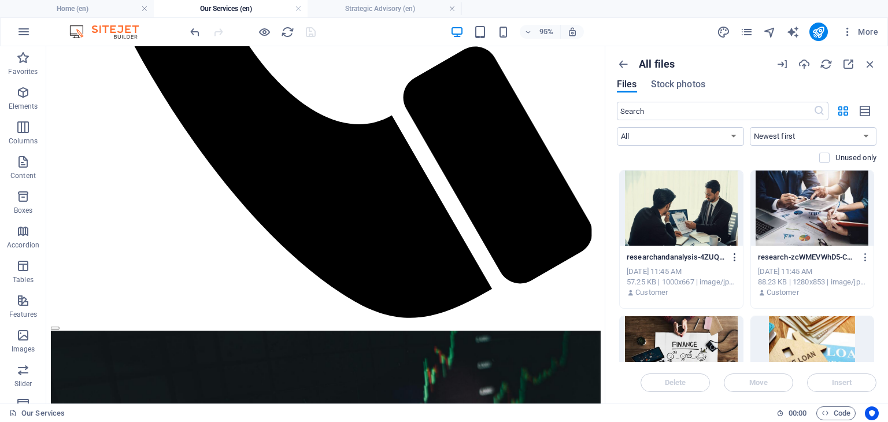
click at [734, 253] on icon "button" at bounding box center [734, 257] width 11 height 10
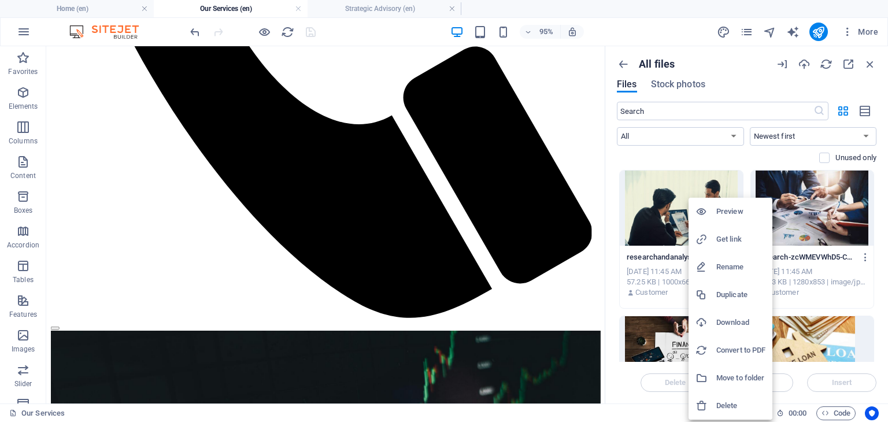
click at [728, 236] on h6 "Get link" at bounding box center [740, 239] width 49 height 14
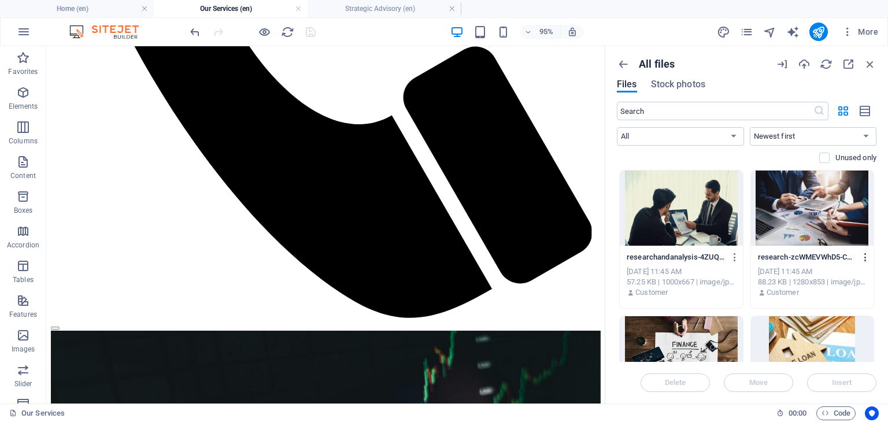
click at [864, 259] on icon "button" at bounding box center [865, 257] width 11 height 10
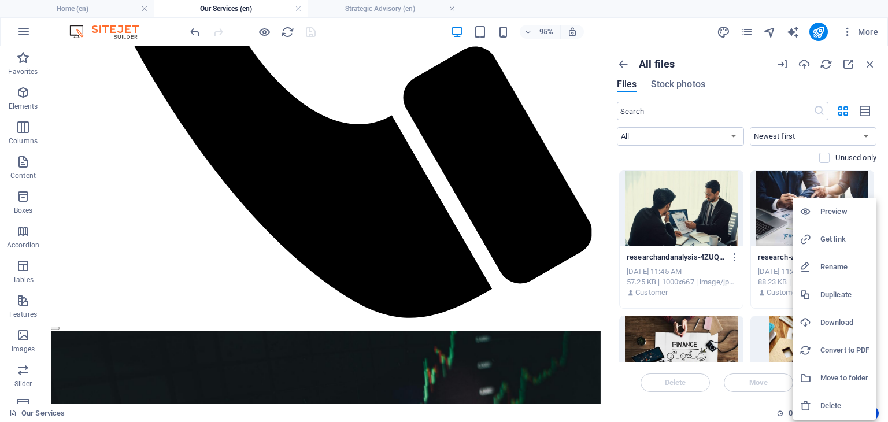
click at [803, 238] on icon at bounding box center [805, 239] width 12 height 12
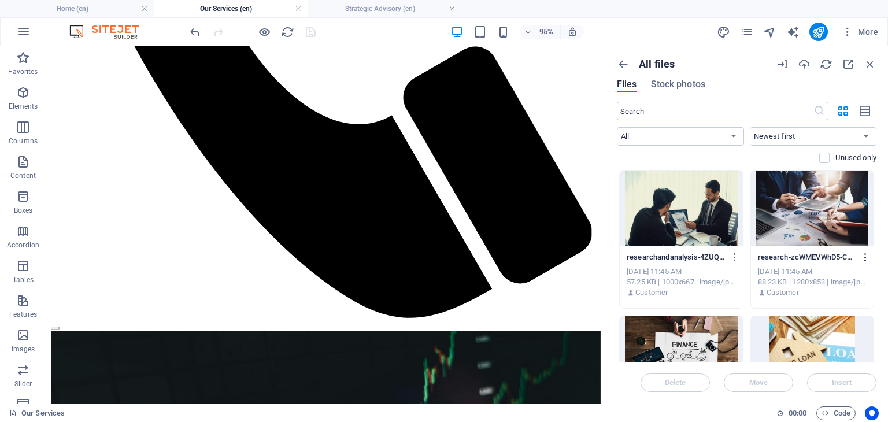
click at [863, 259] on icon "button" at bounding box center [865, 257] width 11 height 10
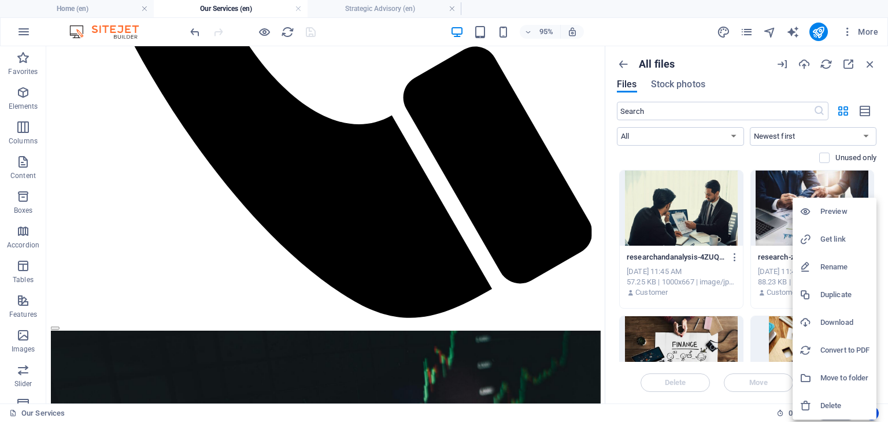
click at [829, 236] on h6 "Get link" at bounding box center [844, 239] width 49 height 14
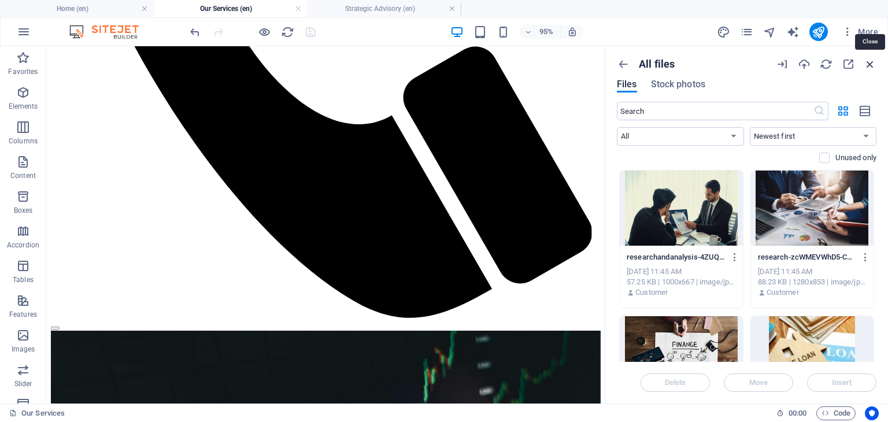
click at [868, 59] on icon "button" at bounding box center [869, 64] width 13 height 13
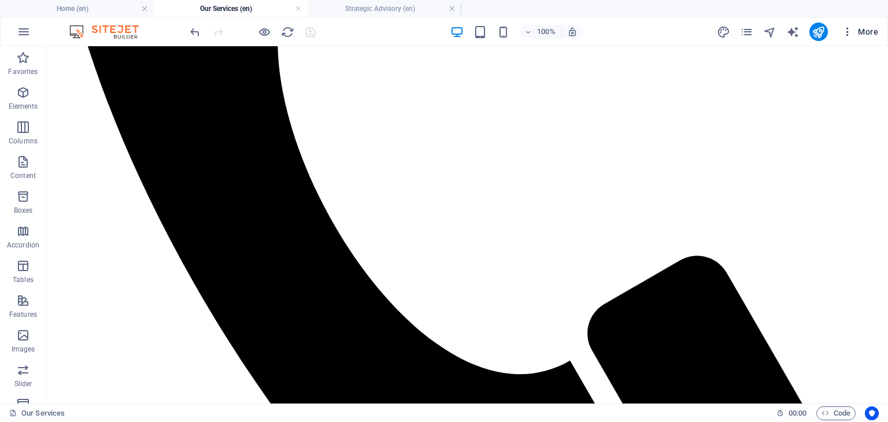
click at [845, 34] on icon "button" at bounding box center [847, 32] width 12 height 12
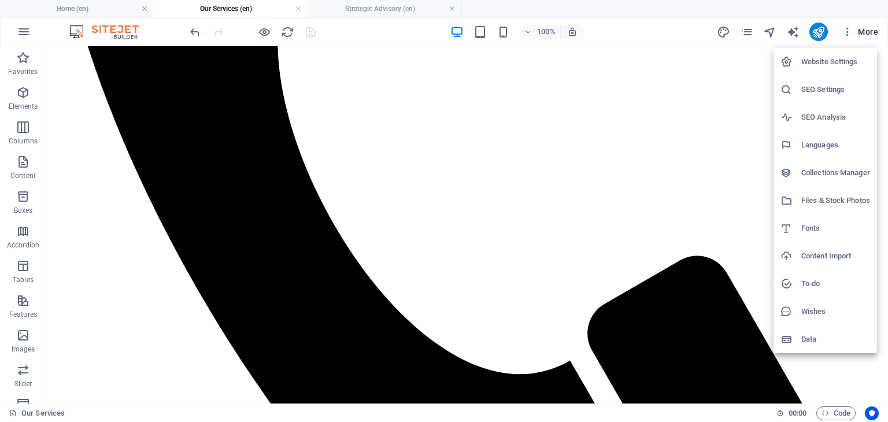
click at [833, 205] on h6 "Files & Stock Photos" at bounding box center [835, 201] width 69 height 14
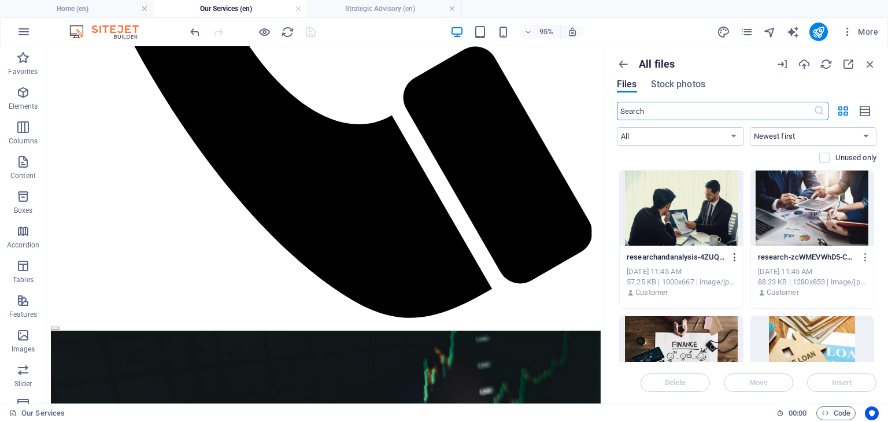
click at [732, 256] on icon "button" at bounding box center [734, 257] width 11 height 10
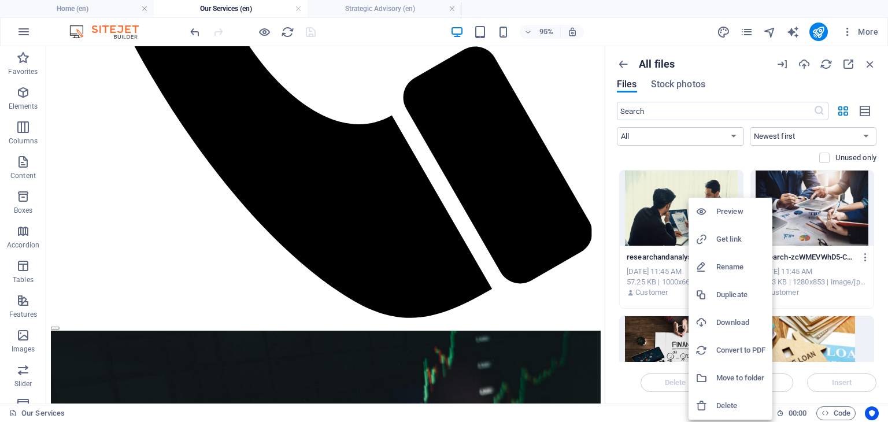
click at [721, 242] on h6 "Get link" at bounding box center [740, 239] width 49 height 14
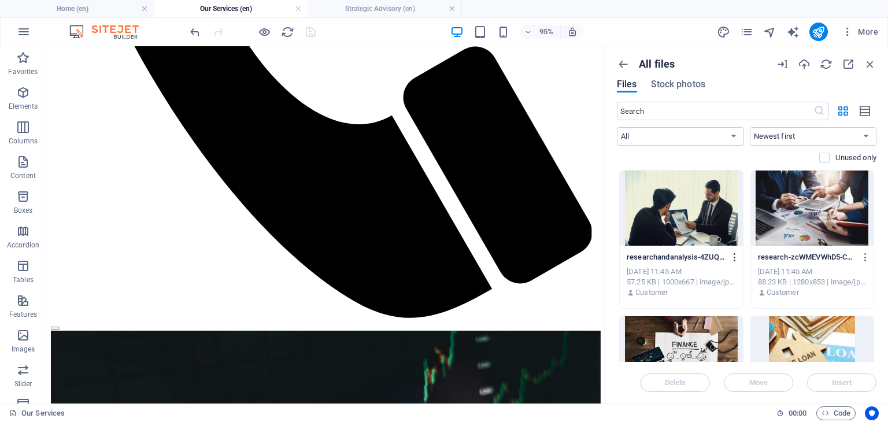
click at [734, 256] on icon "button" at bounding box center [734, 257] width 11 height 10
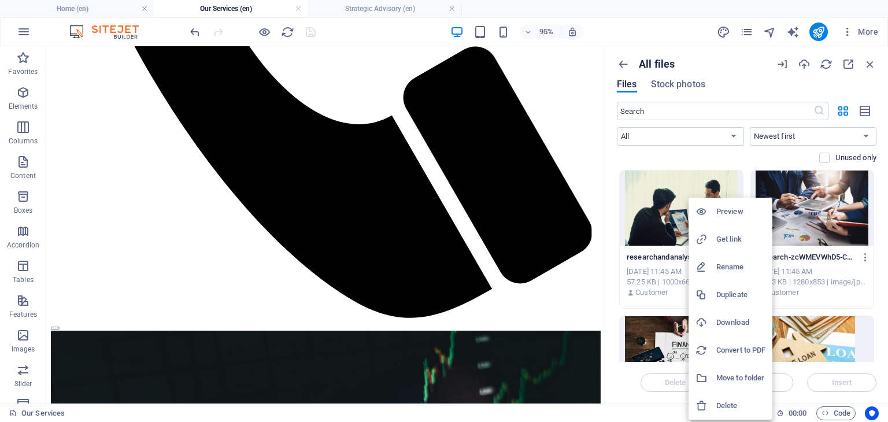
click at [710, 233] on div at bounding box center [705, 239] width 21 height 12
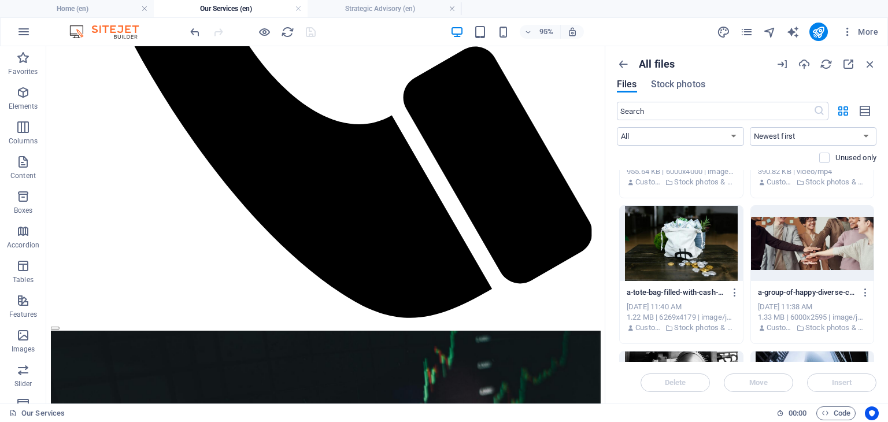
scroll to position [555, 0]
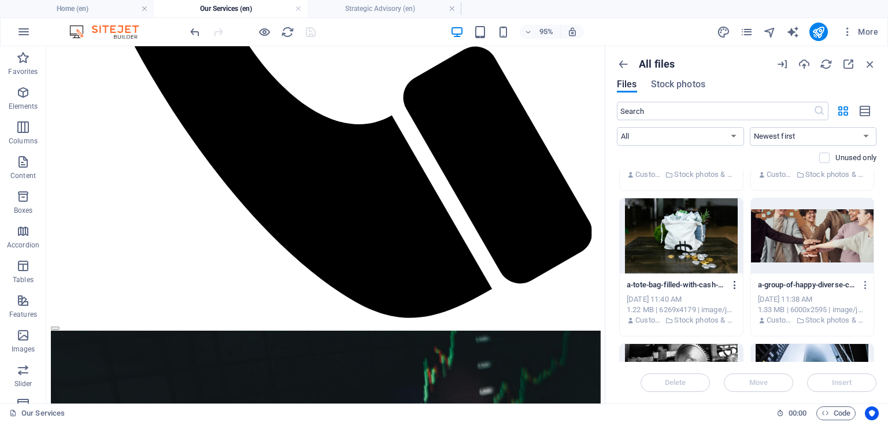
click at [733, 283] on icon "button" at bounding box center [734, 285] width 11 height 10
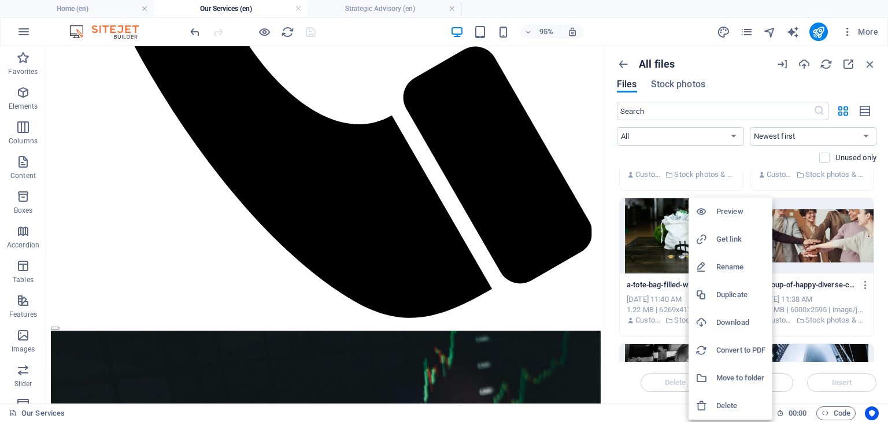
click at [703, 235] on icon at bounding box center [701, 239] width 12 height 12
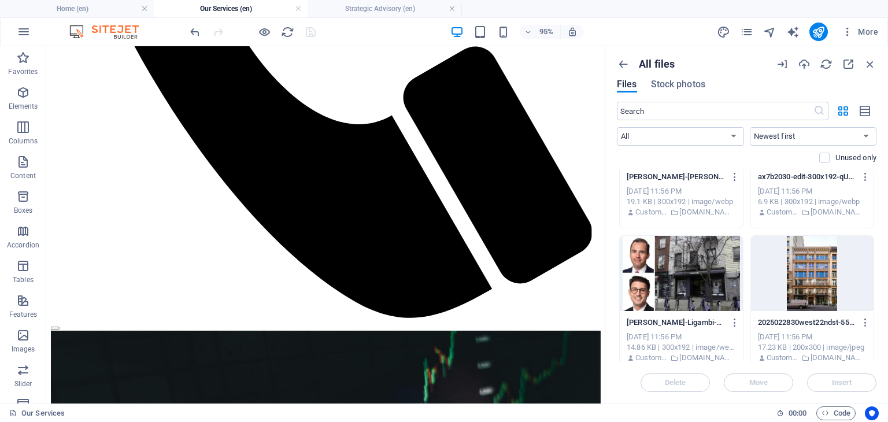
scroll to position [4898, 0]
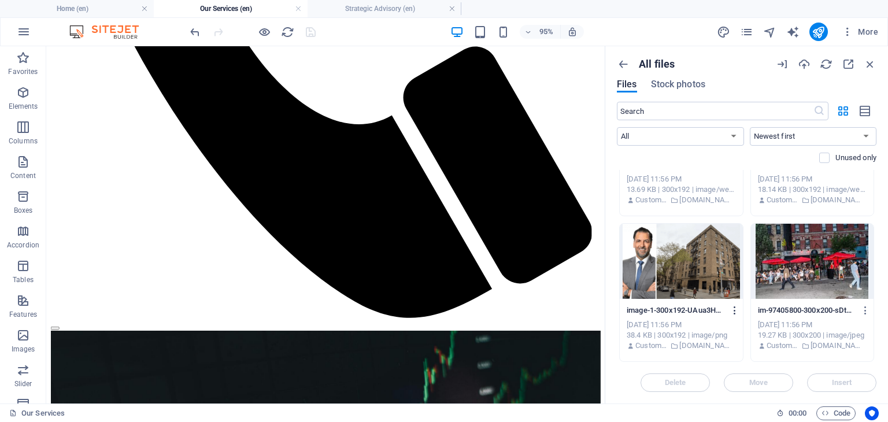
click at [733, 313] on icon "button" at bounding box center [734, 310] width 11 height 10
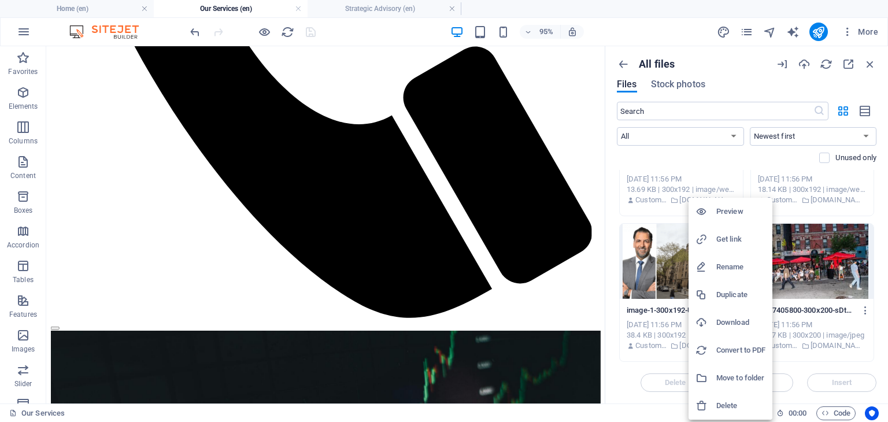
click at [724, 235] on h6 "Get link" at bounding box center [740, 239] width 49 height 14
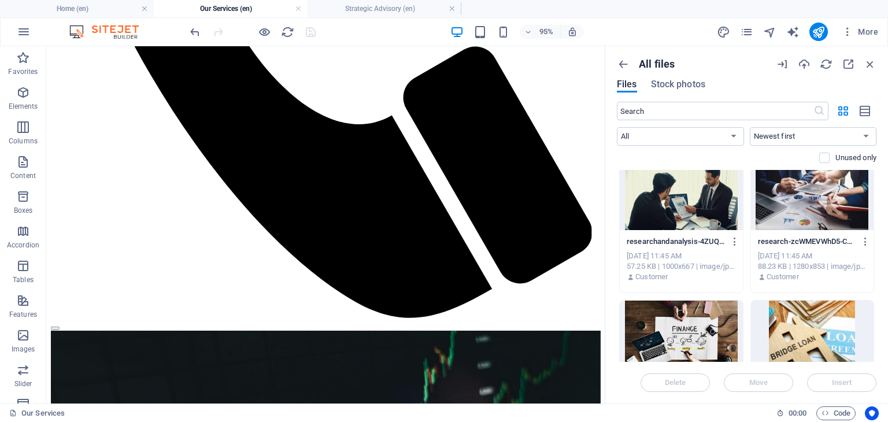
scroll to position [0, 0]
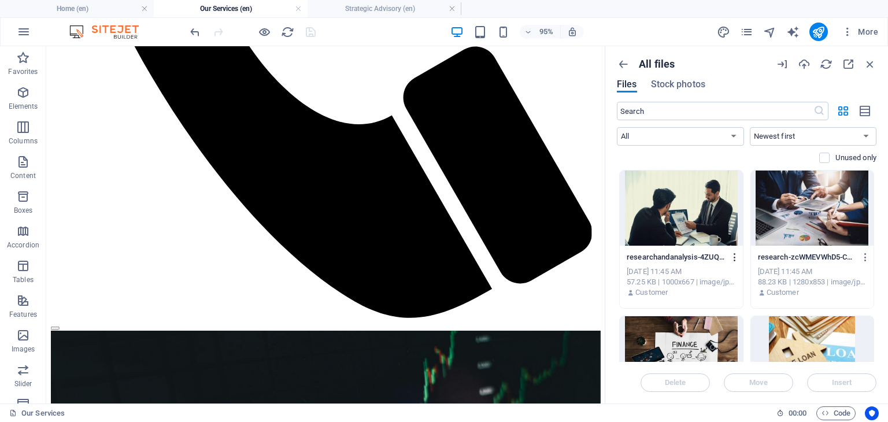
click at [732, 259] on icon "button" at bounding box center [734, 257] width 11 height 10
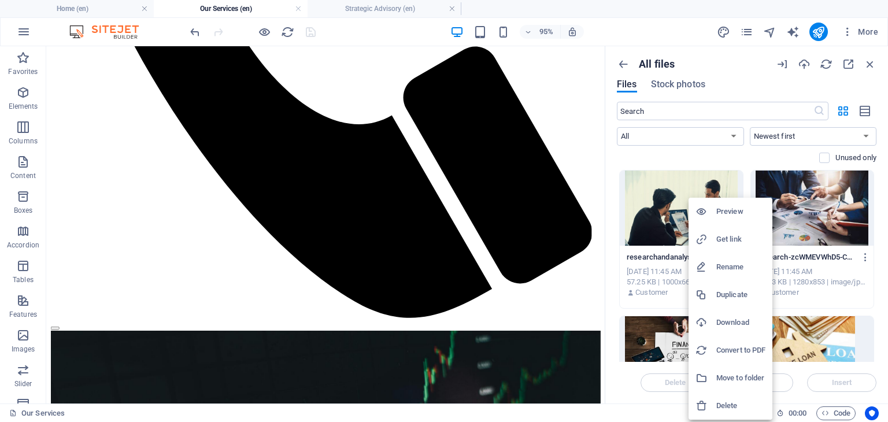
click at [712, 236] on div at bounding box center [705, 239] width 21 height 12
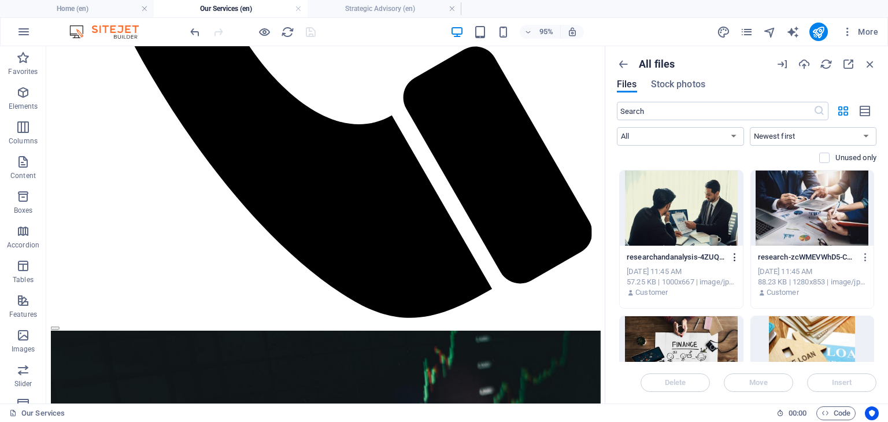
click at [733, 255] on icon "button" at bounding box center [734, 257] width 11 height 10
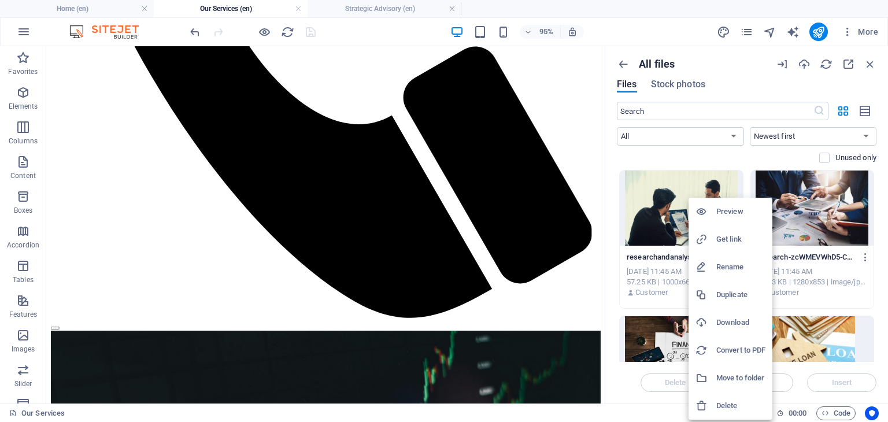
click at [729, 298] on h6 "Duplicate" at bounding box center [740, 295] width 49 height 14
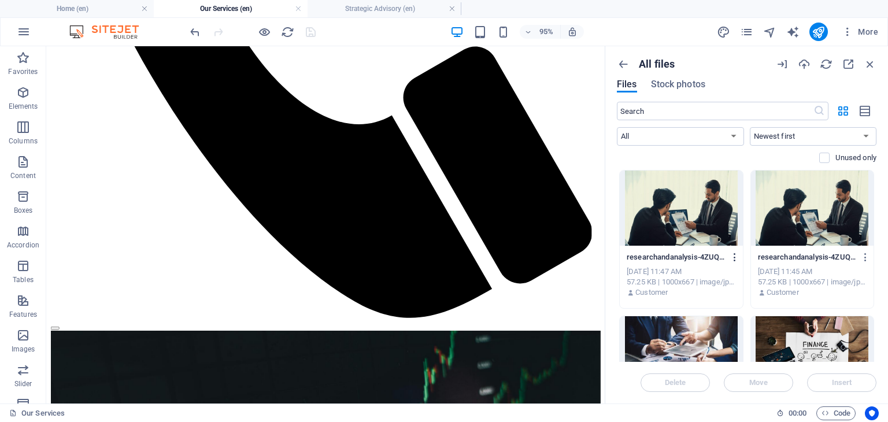
click at [735, 254] on icon "button" at bounding box center [734, 257] width 11 height 10
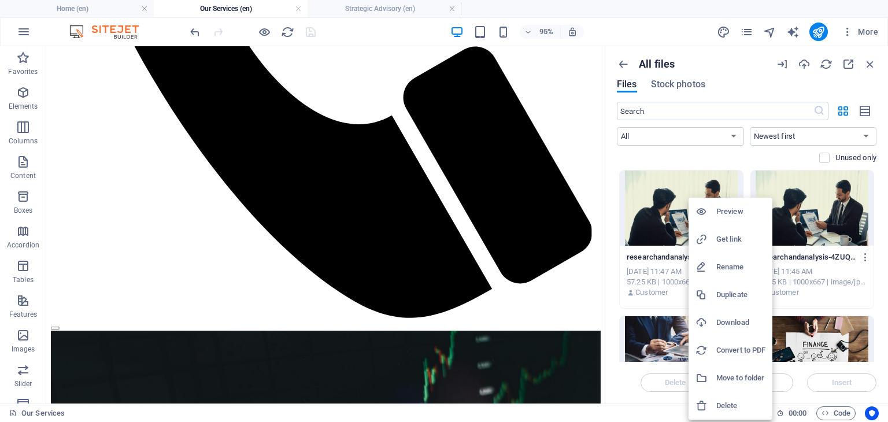
click at [730, 244] on h6 "Get link" at bounding box center [740, 239] width 49 height 14
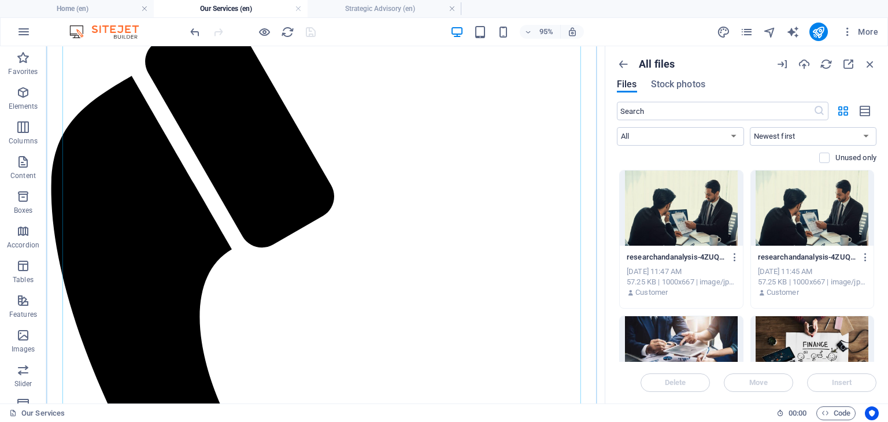
scroll to position [154, 0]
click at [753, 84] on div "Files Stock photos" at bounding box center [746, 86] width 259 height 13
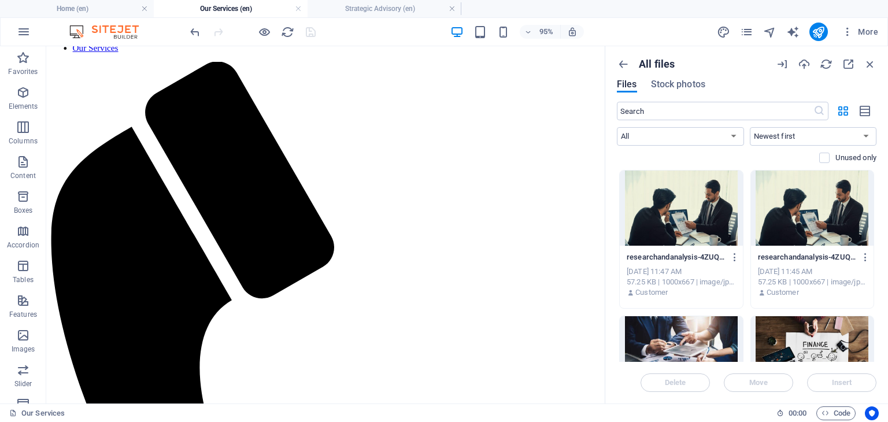
scroll to position [97, 0]
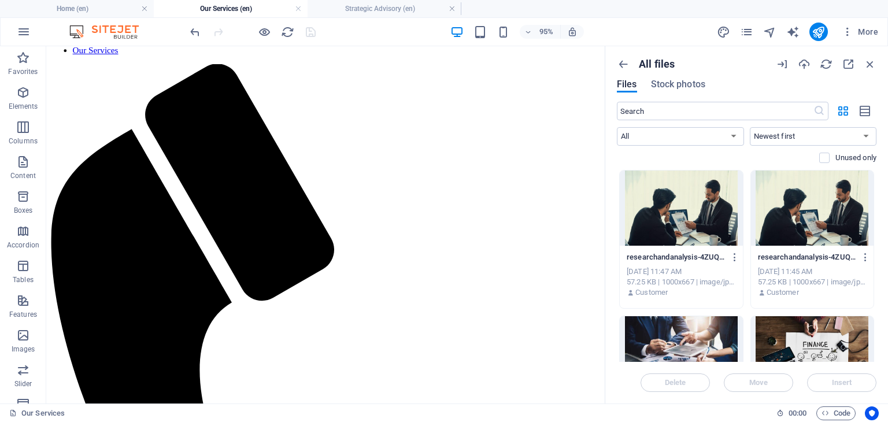
click at [680, 24] on div "95% More" at bounding box center [535, 32] width 695 height 18
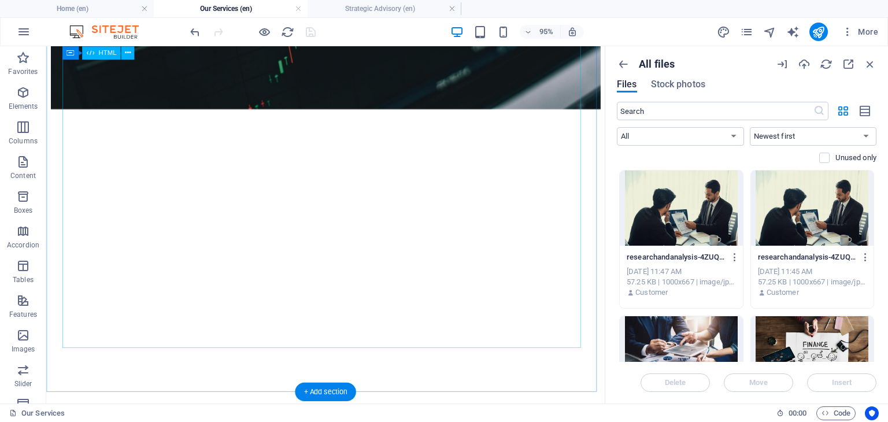
scroll to position [1560, 0]
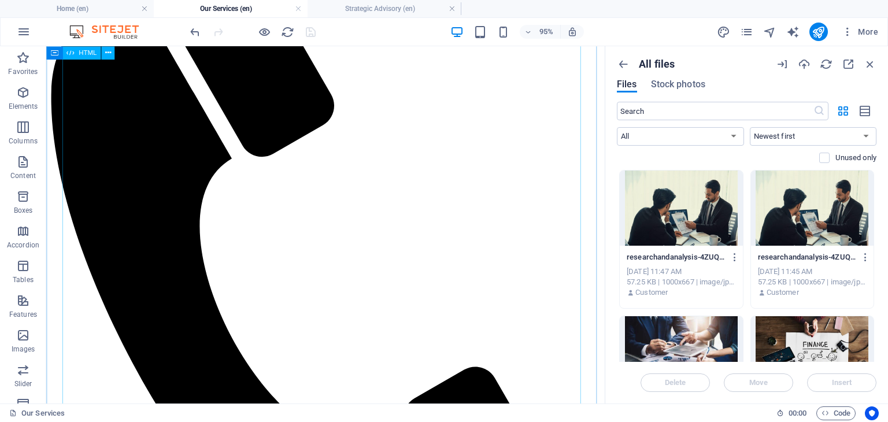
scroll to position [221, 0]
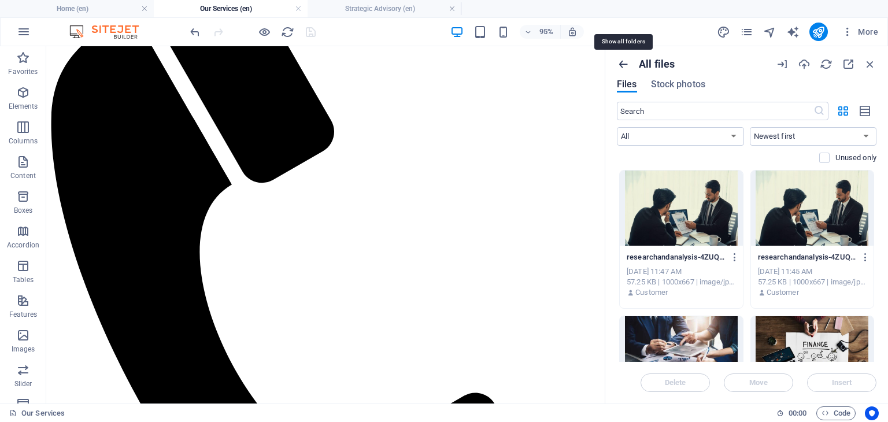
click at [625, 68] on icon "button" at bounding box center [623, 64] width 13 height 13
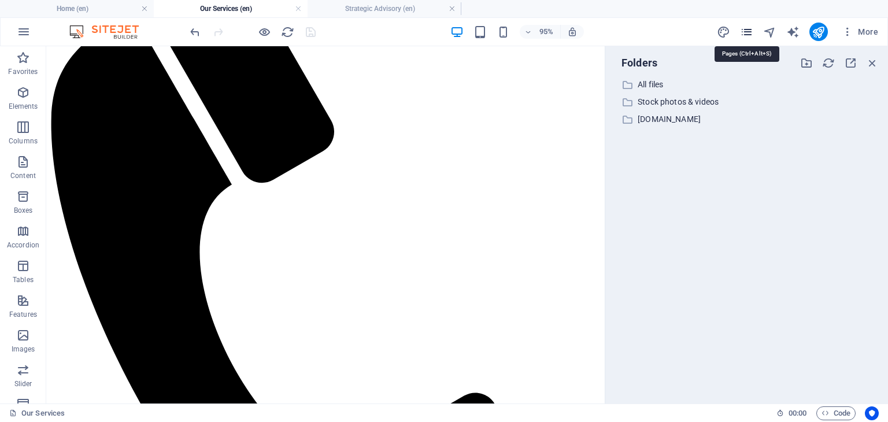
click at [749, 30] on icon "pages" at bounding box center [746, 31] width 13 height 13
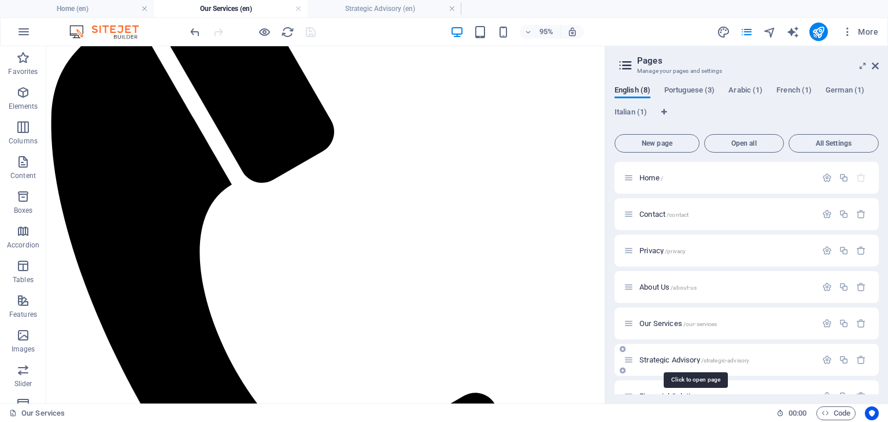
click at [652, 358] on span "Strategic Advisory /strategic-advisory" at bounding box center [694, 359] width 110 height 9
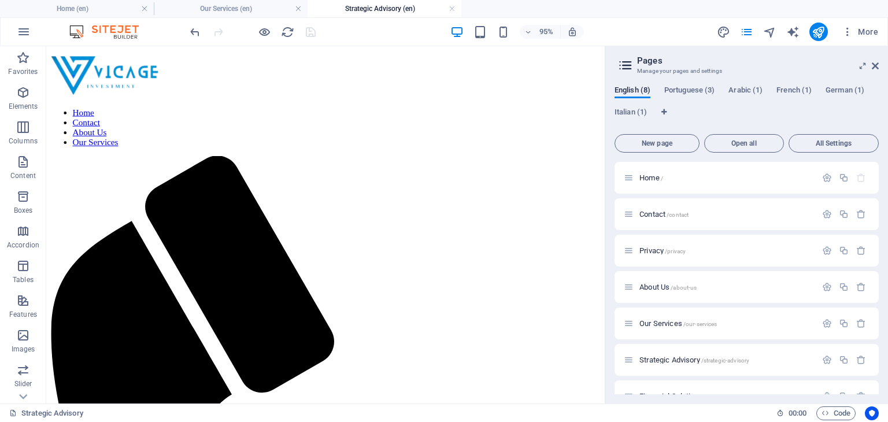
scroll to position [59, 0]
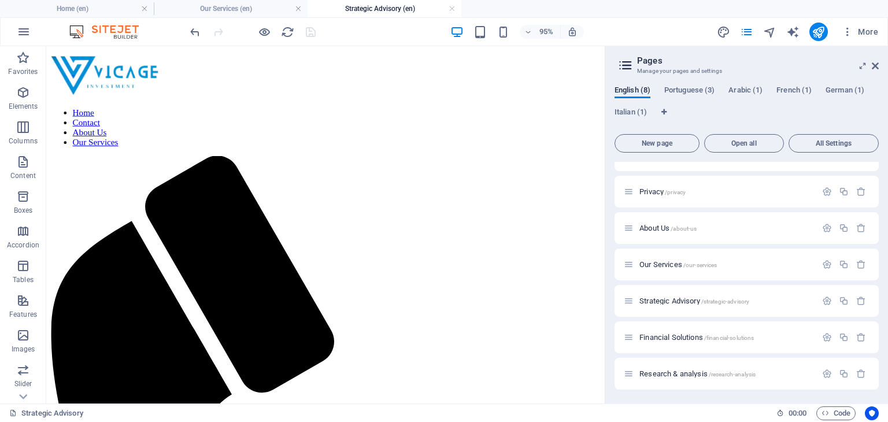
click at [625, 63] on icon at bounding box center [625, 65] width 17 height 16
click at [744, 33] on icon "pages" at bounding box center [746, 31] width 13 height 13
click at [651, 259] on div "Our Services /our-services" at bounding box center [719, 264] width 192 height 13
click at [651, 265] on span "Our Services /our-services" at bounding box center [677, 264] width 77 height 9
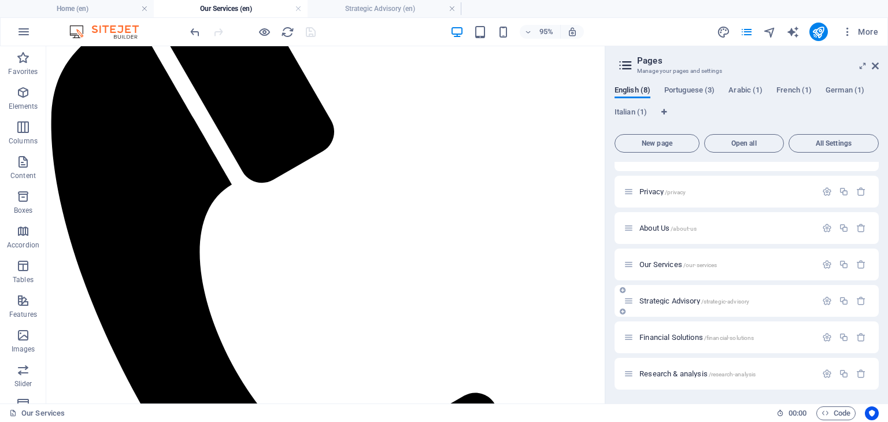
click at [666, 297] on span "Strategic Advisory /strategic-advisory" at bounding box center [694, 300] width 110 height 9
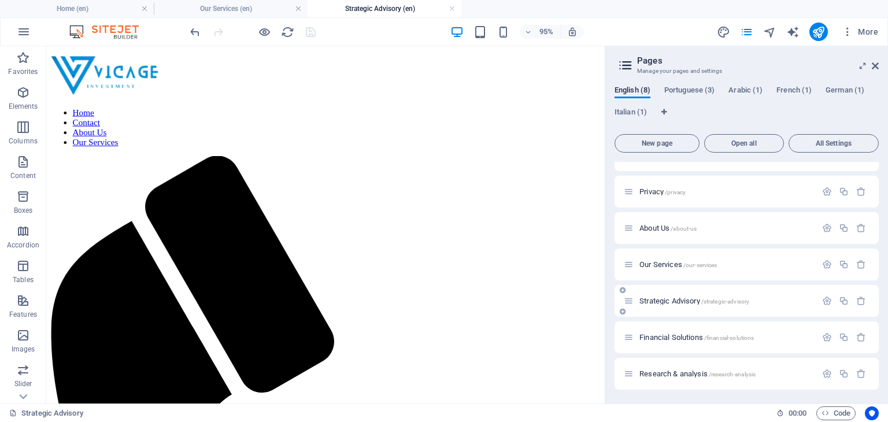
scroll to position [0, 0]
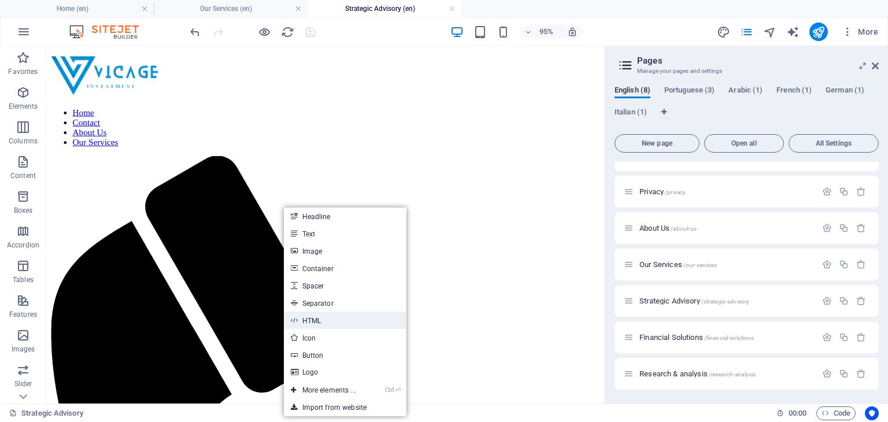
click at [317, 318] on link "HTML" at bounding box center [345, 319] width 122 height 17
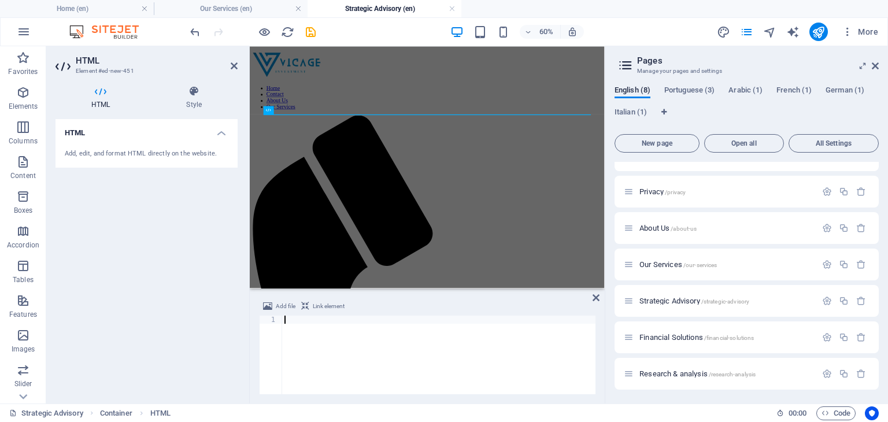
type textarea "); }"
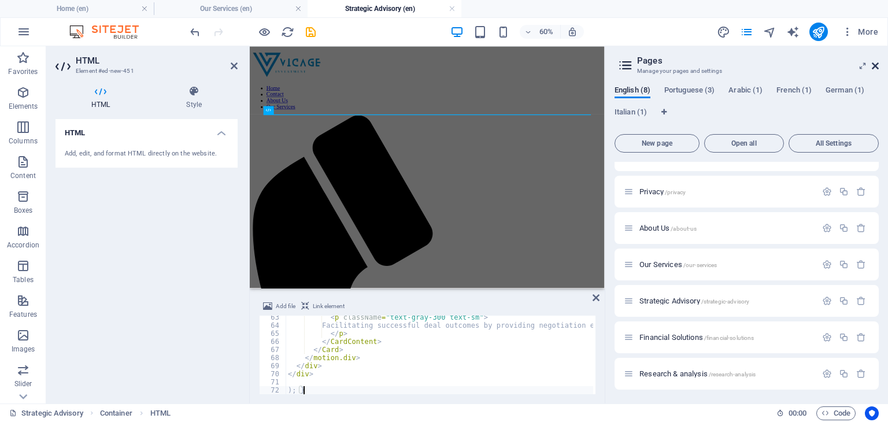
click at [878, 65] on icon at bounding box center [874, 65] width 7 height 9
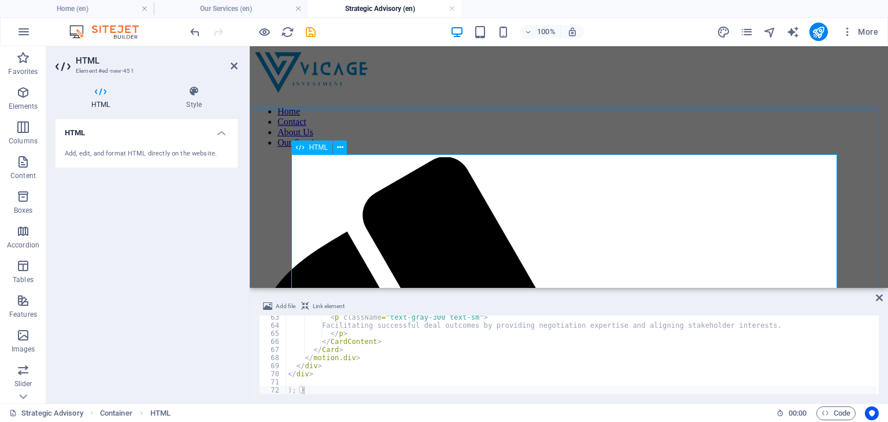
scroll to position [237, 0]
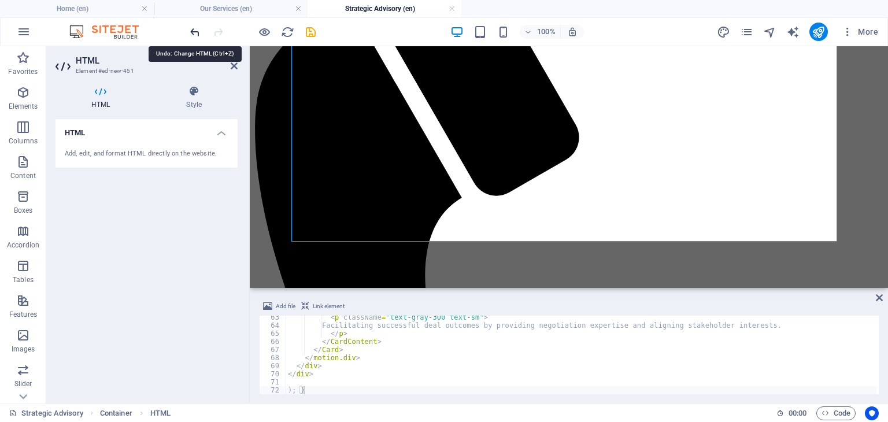
click at [195, 29] on icon "undo" at bounding box center [194, 31] width 13 height 13
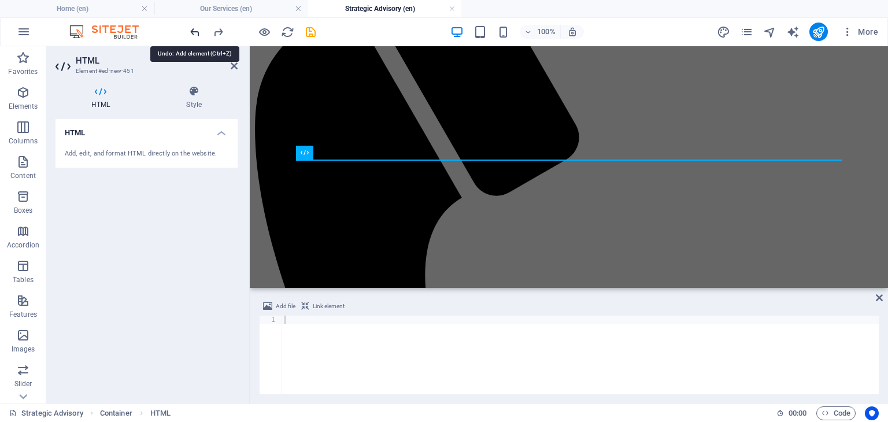
scroll to position [0, 0]
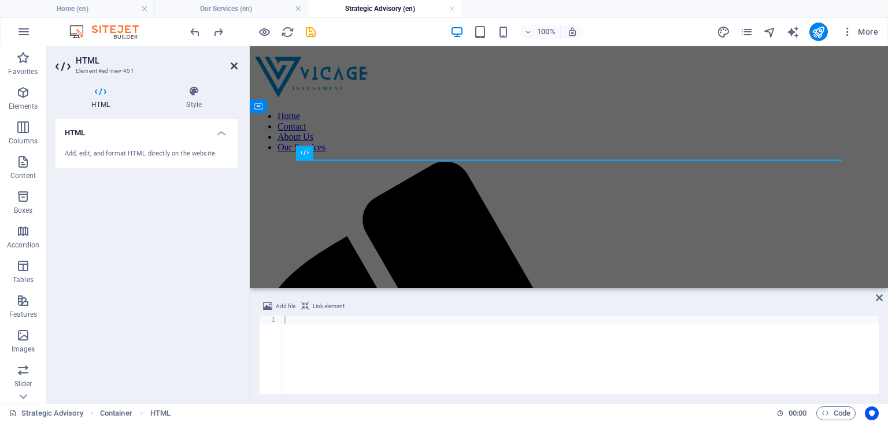
click at [231, 70] on icon at bounding box center [234, 65] width 7 height 9
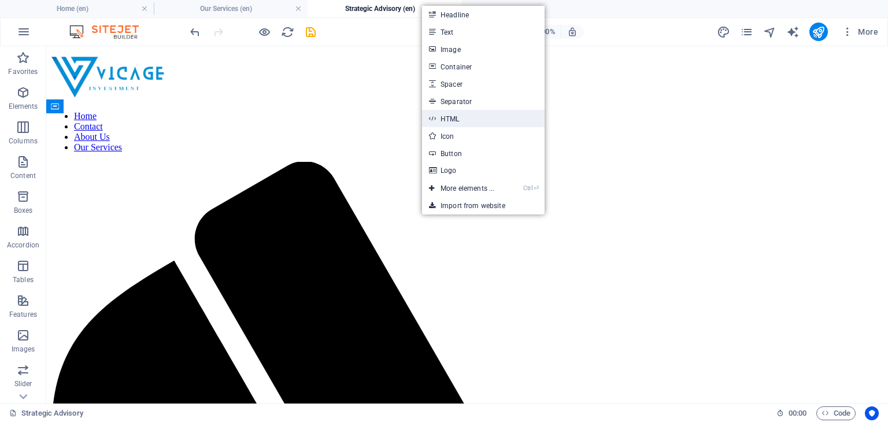
click at [454, 121] on link "HTML" at bounding box center [483, 118] width 122 height 17
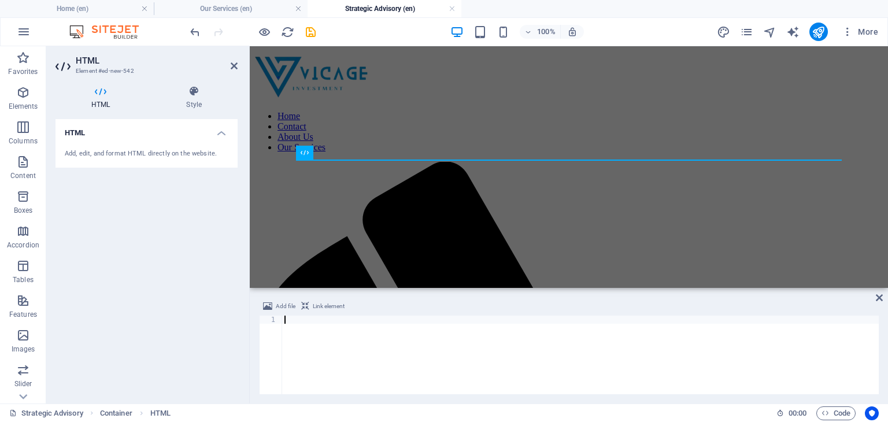
type textarea "); }"
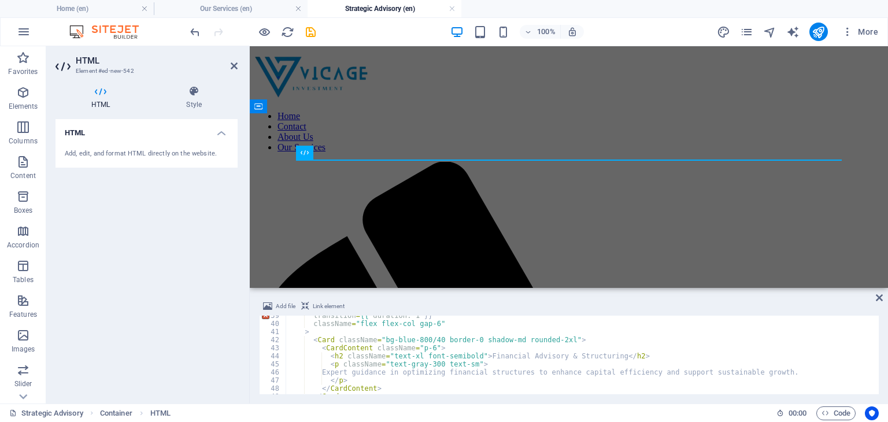
scroll to position [329, 0]
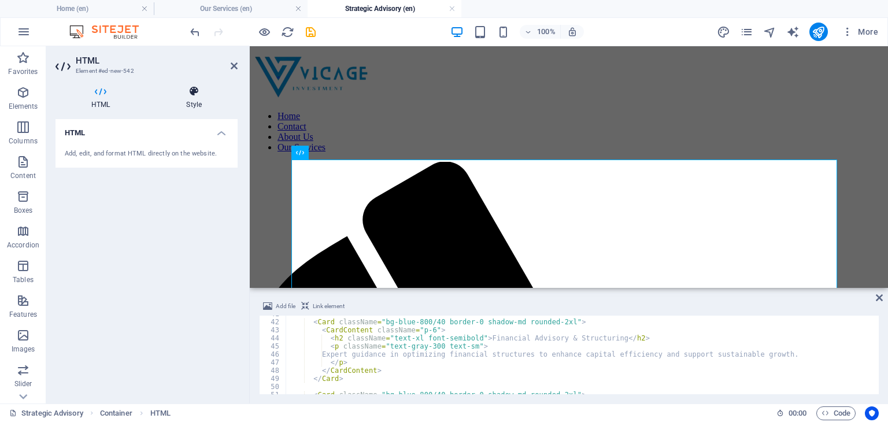
click at [214, 90] on icon at bounding box center [193, 92] width 87 height 12
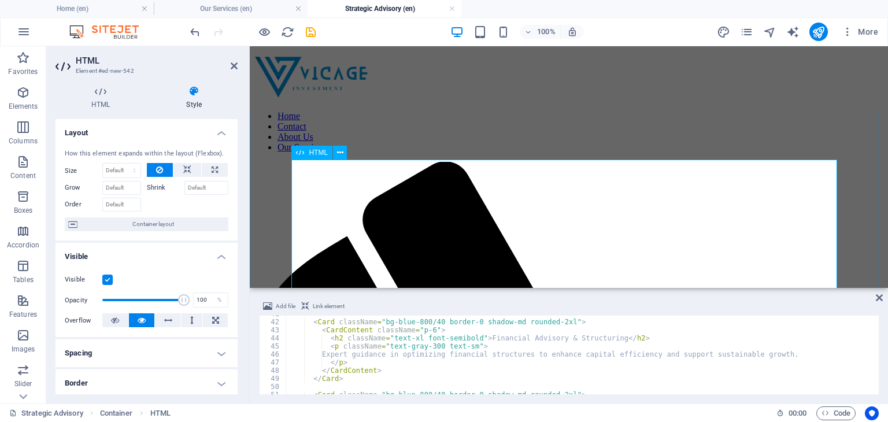
scroll to position [0, 0]
click at [228, 69] on header "HTML Element #ed-new-542" at bounding box center [146, 61] width 182 height 30
click at [235, 65] on icon at bounding box center [234, 65] width 7 height 9
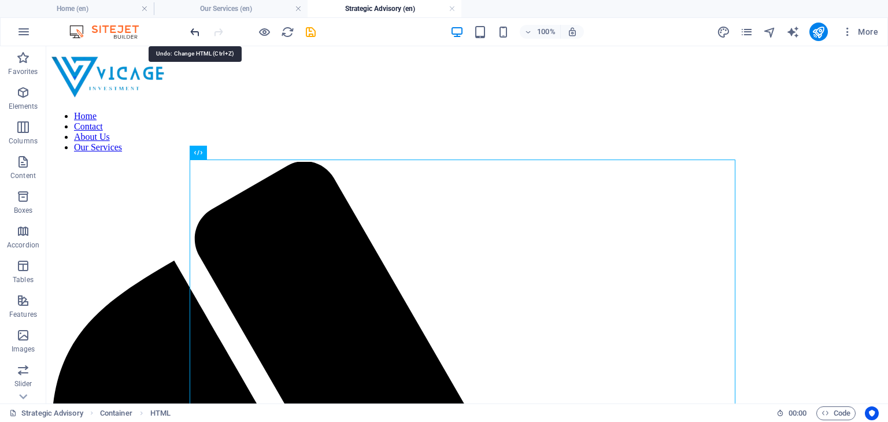
click at [199, 30] on icon "undo" at bounding box center [194, 31] width 13 height 13
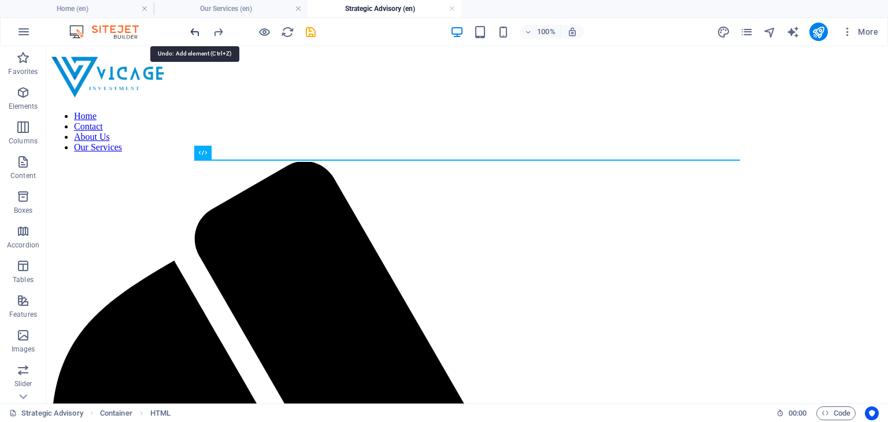
click at [194, 26] on icon "undo" at bounding box center [194, 31] width 13 height 13
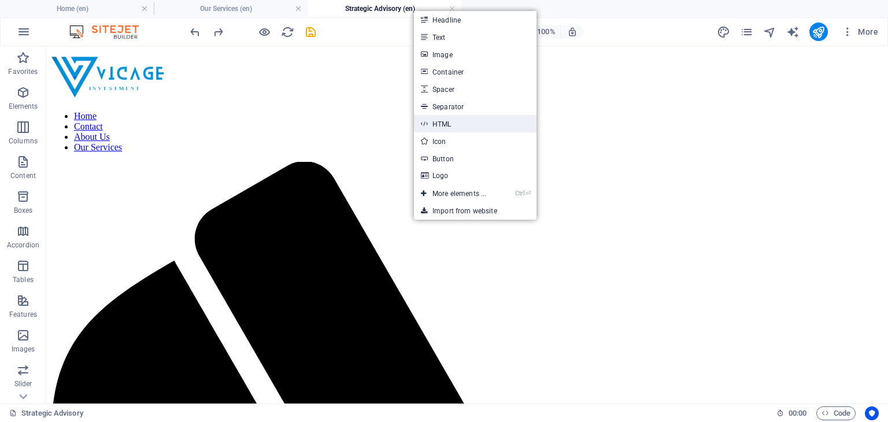
click at [435, 124] on link "HTML" at bounding box center [475, 123] width 122 height 17
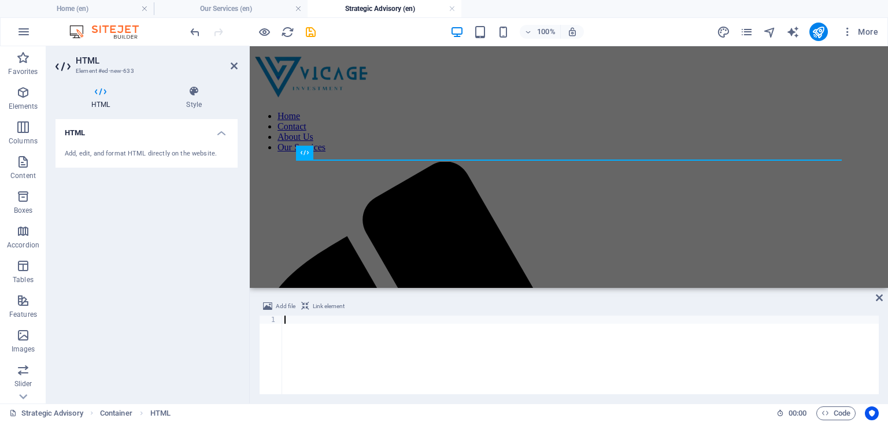
type textarea "</style>"
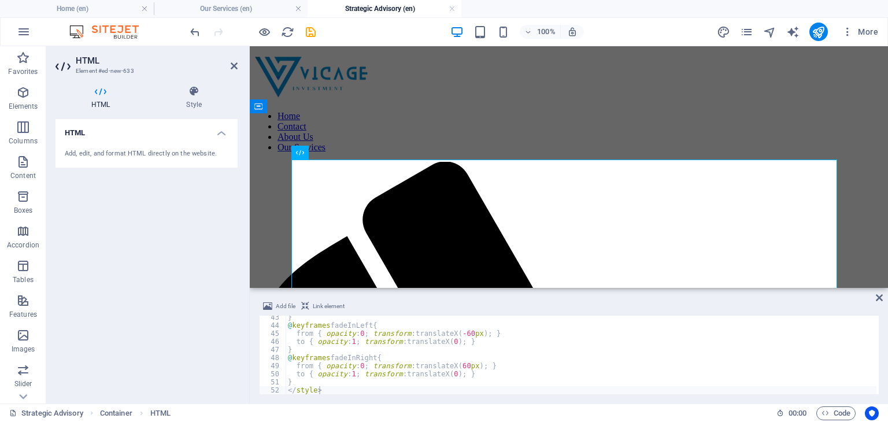
click at [229, 65] on h2 "HTML" at bounding box center [157, 60] width 162 height 10
click at [192, 27] on icon "undo" at bounding box center [194, 31] width 13 height 13
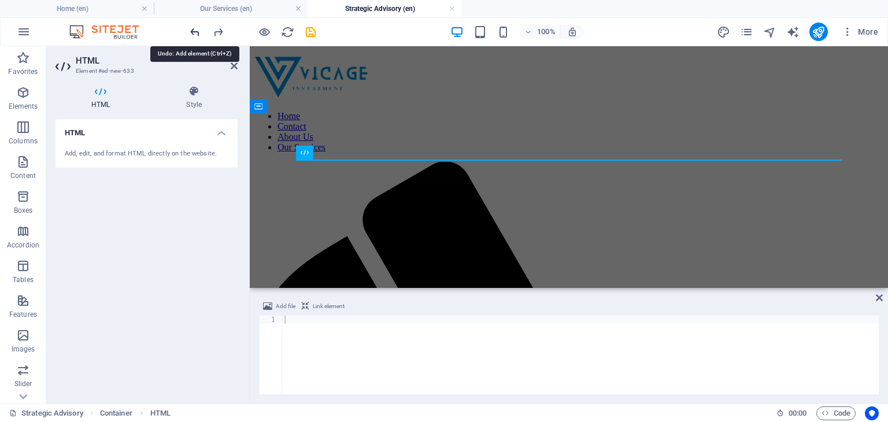
click at [192, 27] on icon "undo" at bounding box center [194, 31] width 13 height 13
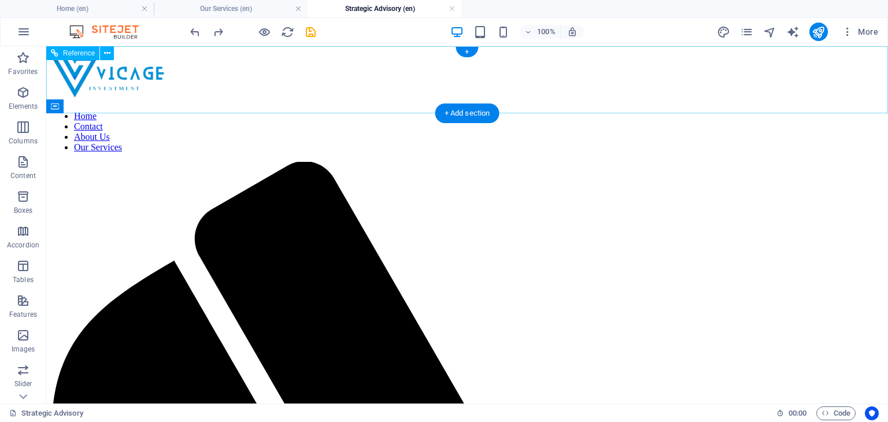
click at [690, 111] on nav "Home Contact About Us Our Services" at bounding box center [467, 132] width 832 height 42
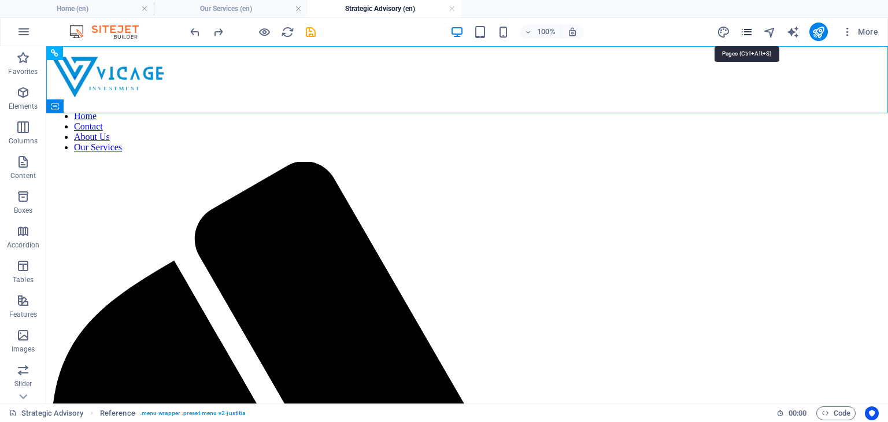
click at [749, 34] on icon "pages" at bounding box center [746, 31] width 13 height 13
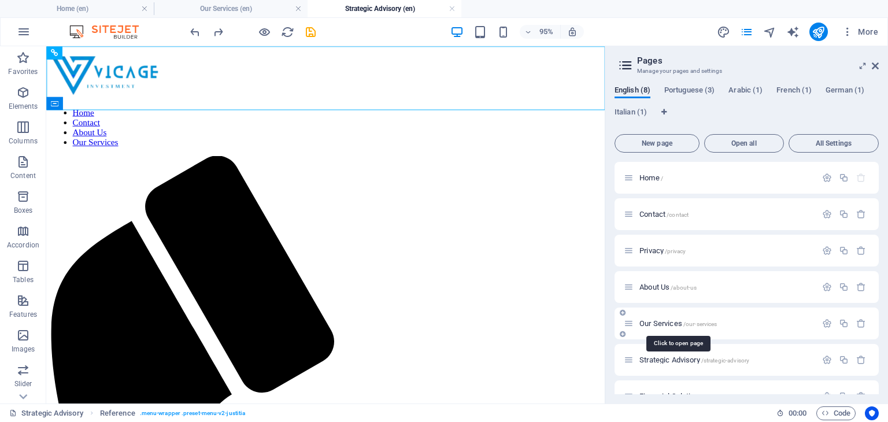
click at [660, 321] on span "Our Services /our-services" at bounding box center [677, 323] width 77 height 9
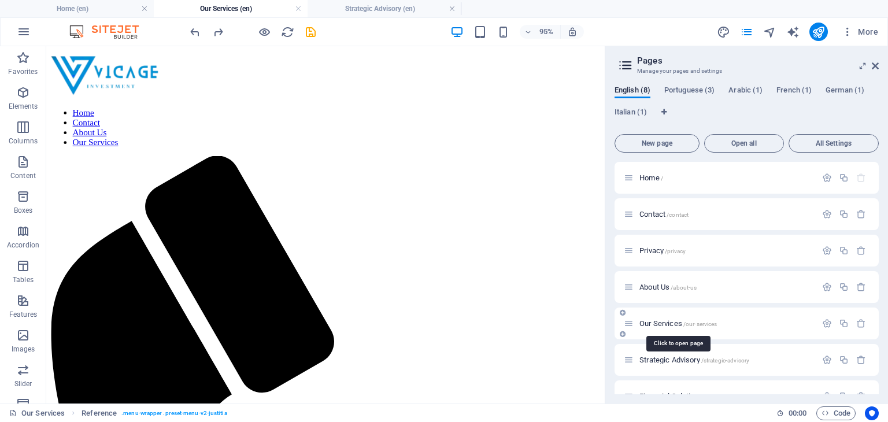
scroll to position [221, 0]
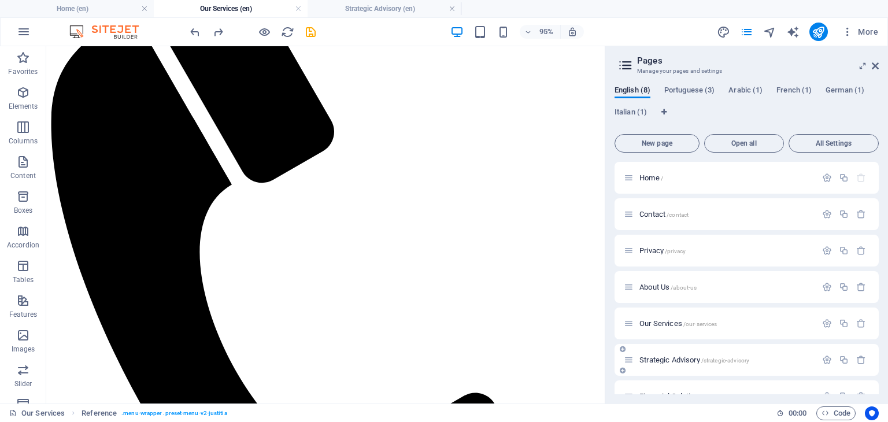
click at [659, 361] on span "Strategic Advisory /strategic-advisory" at bounding box center [694, 359] width 110 height 9
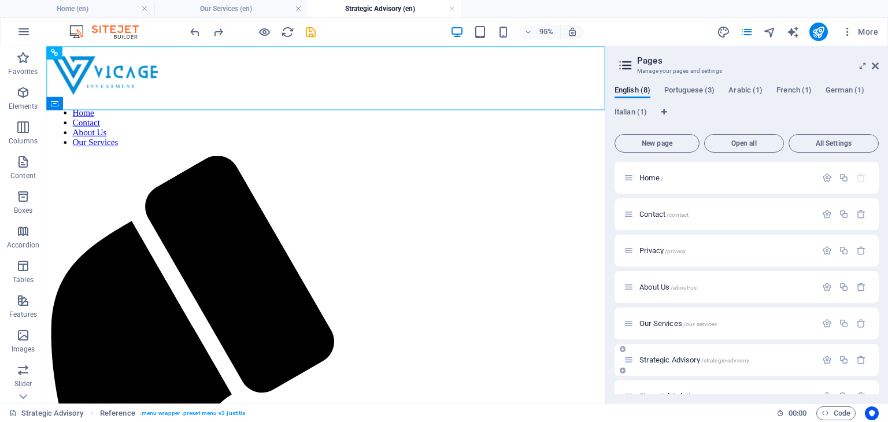
scroll to position [0, 0]
click at [848, 27] on icon "button" at bounding box center [847, 32] width 12 height 12
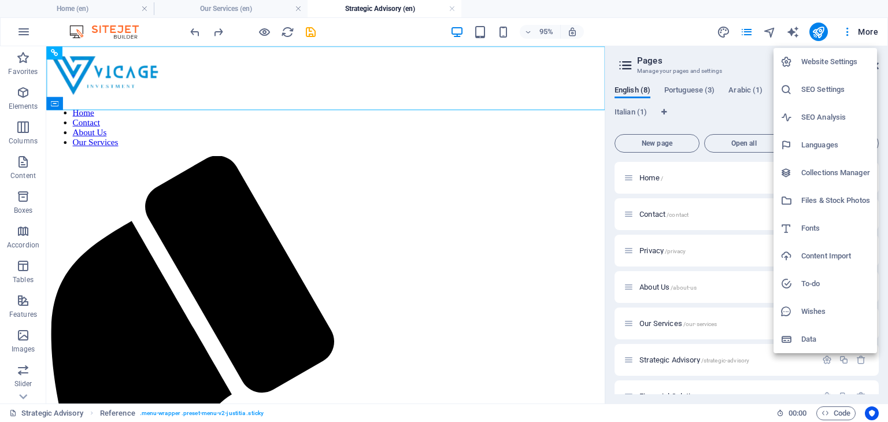
click at [819, 192] on li "Files & Stock Photos" at bounding box center [824, 201] width 103 height 28
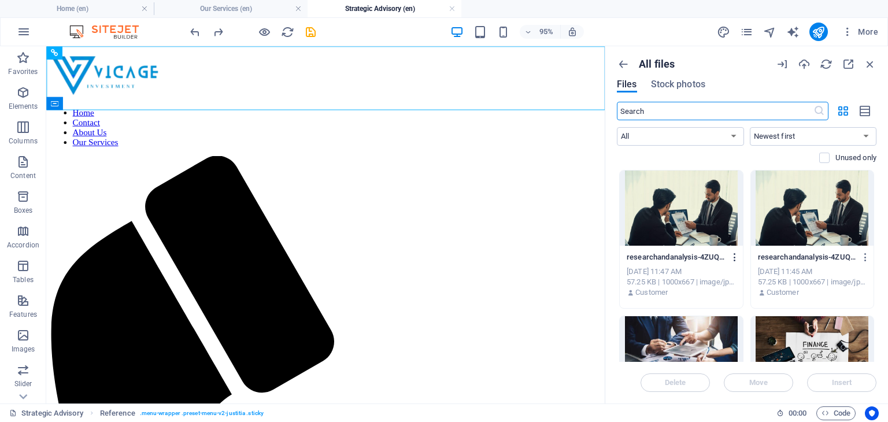
click at [733, 255] on icon "button" at bounding box center [734, 257] width 11 height 10
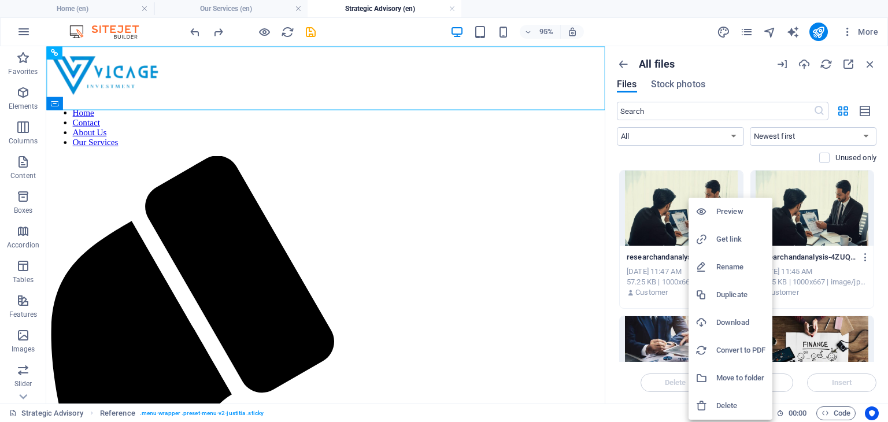
click at [706, 242] on icon at bounding box center [701, 239] width 12 height 12
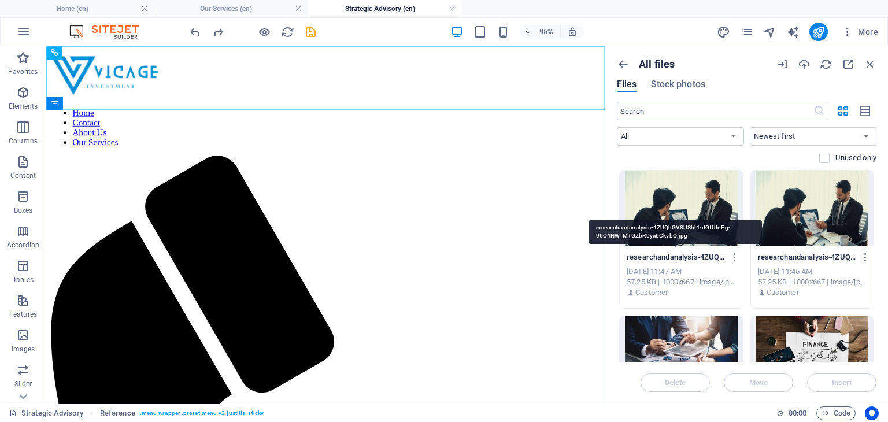
click at [662, 257] on p "researchandanalysis-4ZUQbGV8UShl4-dGfUtoEg-96O4HW_MTGZbR0ya6CkvbQ.jpg" at bounding box center [675, 257] width 98 height 10
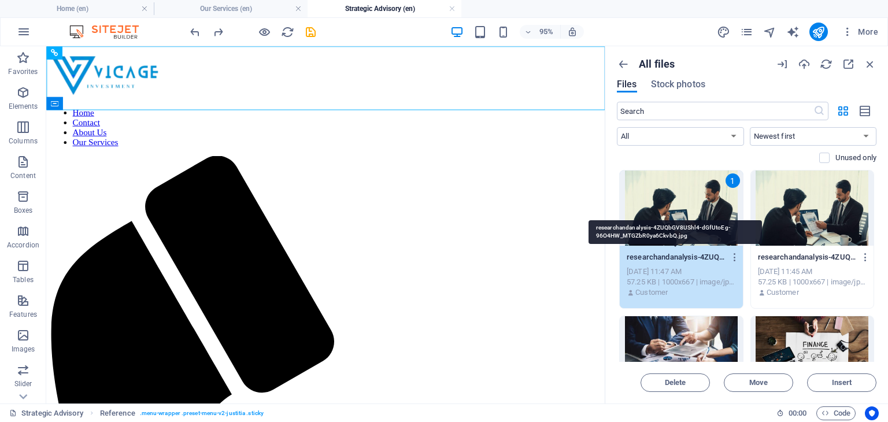
click at [662, 257] on p "researchandanalysis-4ZUQbGV8UShl4-dGfUtoEg-96O4HW_MTGZbR0ya6CkvbQ.jpg" at bounding box center [675, 257] width 98 height 10
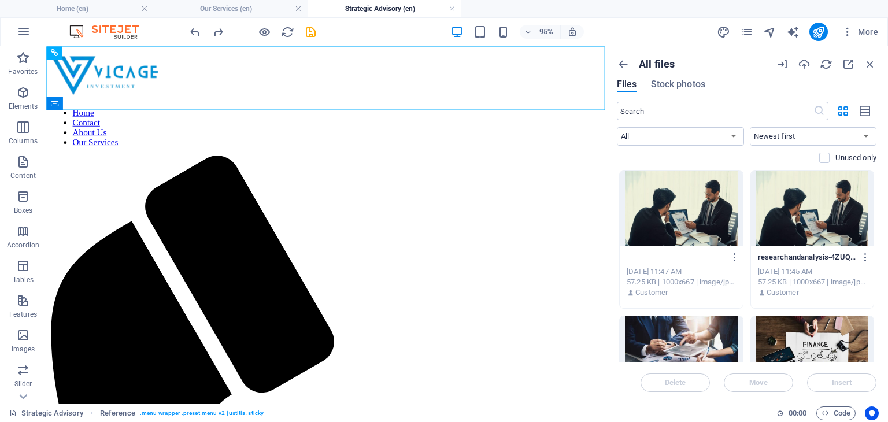
scroll to position [0, 189]
click at [693, 273] on div "[DATE] 11:47 AM" at bounding box center [680, 271] width 109 height 10
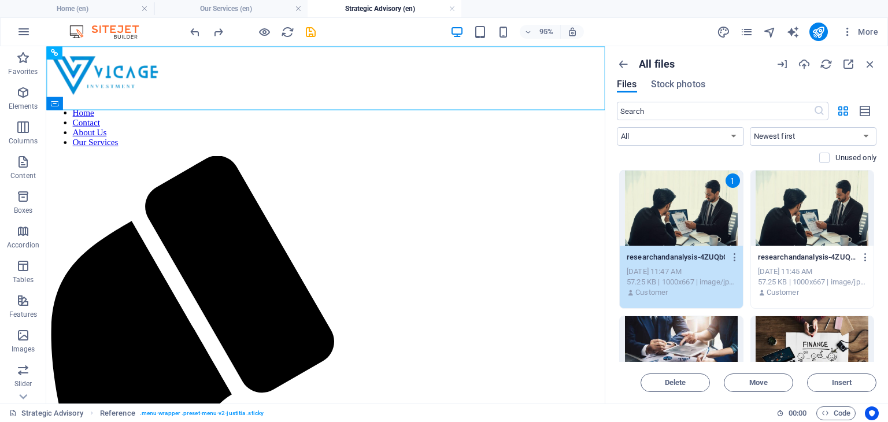
scroll to position [0, 0]
click at [734, 261] on icon "button" at bounding box center [734, 257] width 11 height 10
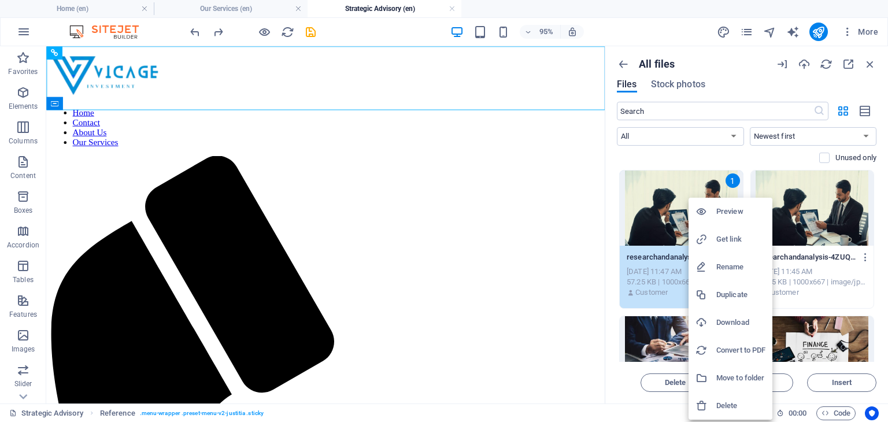
click at [726, 234] on h6 "Get link" at bounding box center [740, 239] width 49 height 14
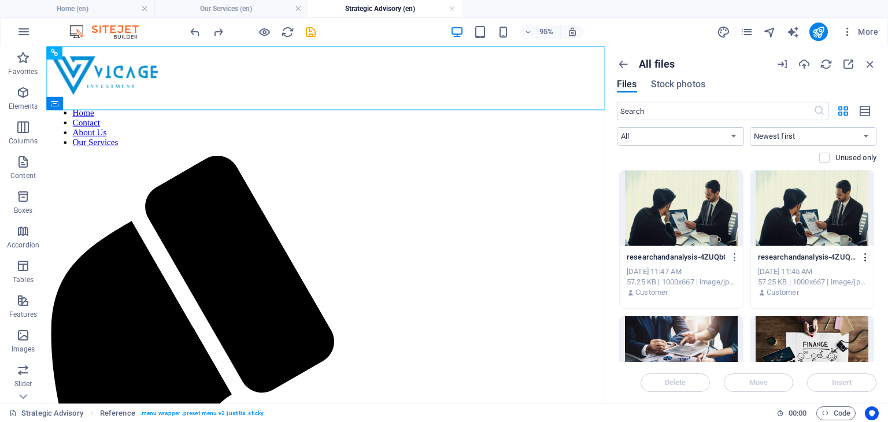
click at [860, 256] on icon "button" at bounding box center [865, 257] width 11 height 10
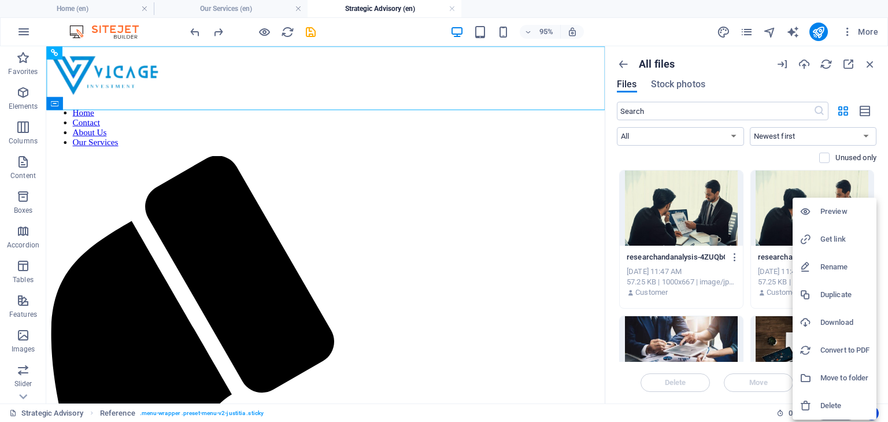
click at [846, 239] on h6 "Get link" at bounding box center [844, 239] width 49 height 14
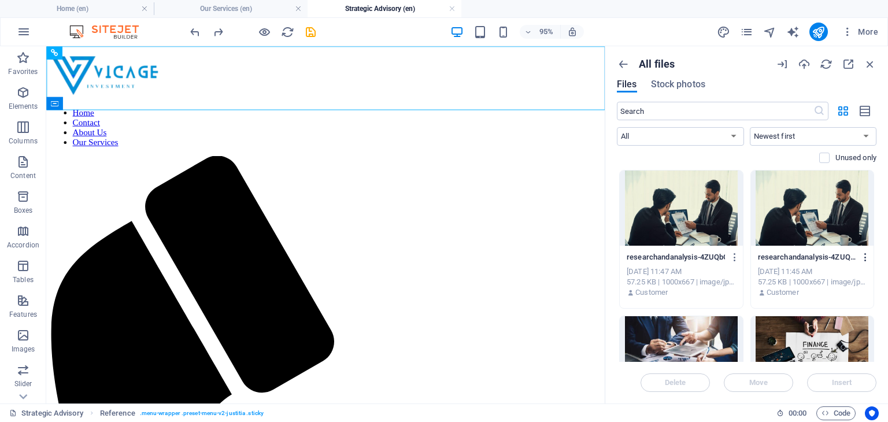
click at [862, 259] on icon "button" at bounding box center [865, 257] width 11 height 10
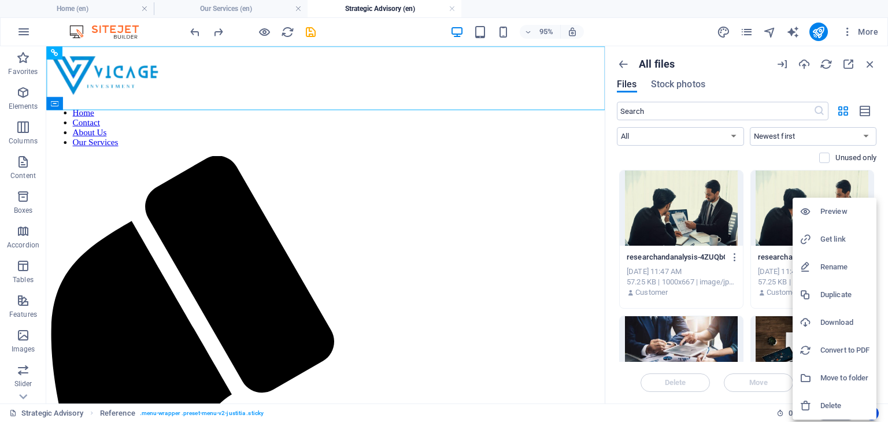
click at [819, 239] on div at bounding box center [809, 239] width 21 height 12
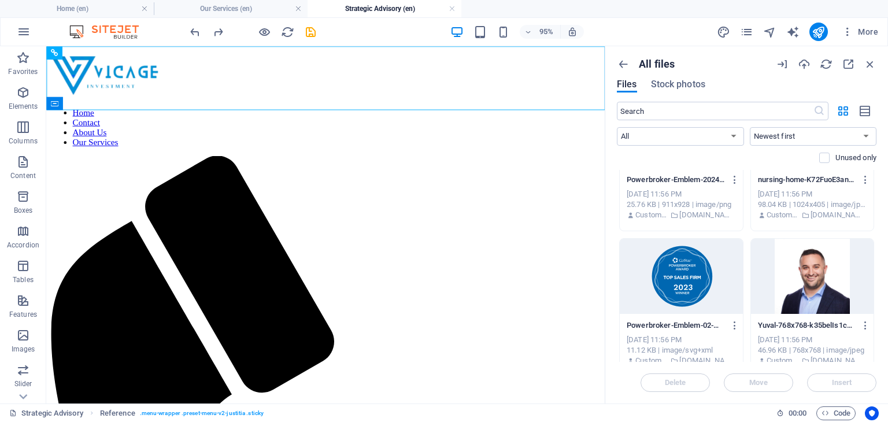
scroll to position [6343, 0]
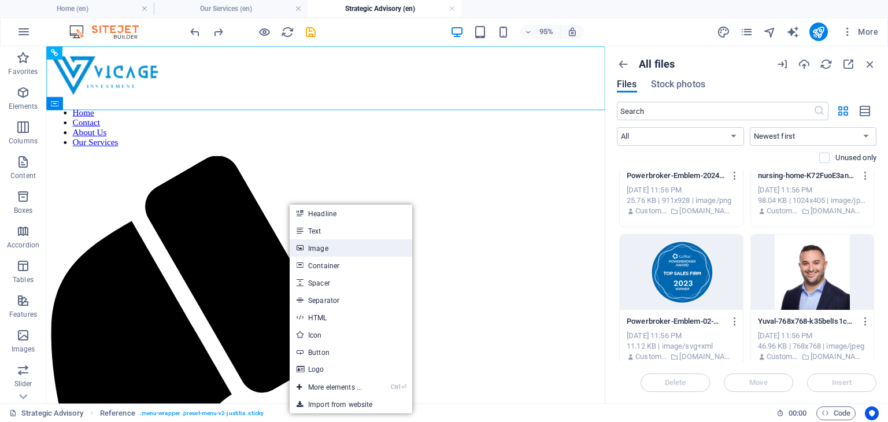
click at [320, 246] on link "Image" at bounding box center [350, 247] width 122 height 17
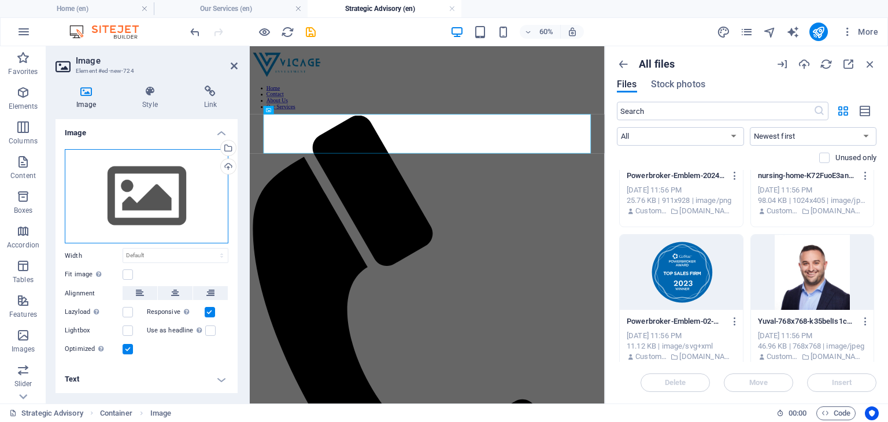
click at [154, 199] on div "Drag files here, click to choose files or select files from Files or our free s…" at bounding box center [147, 196] width 164 height 95
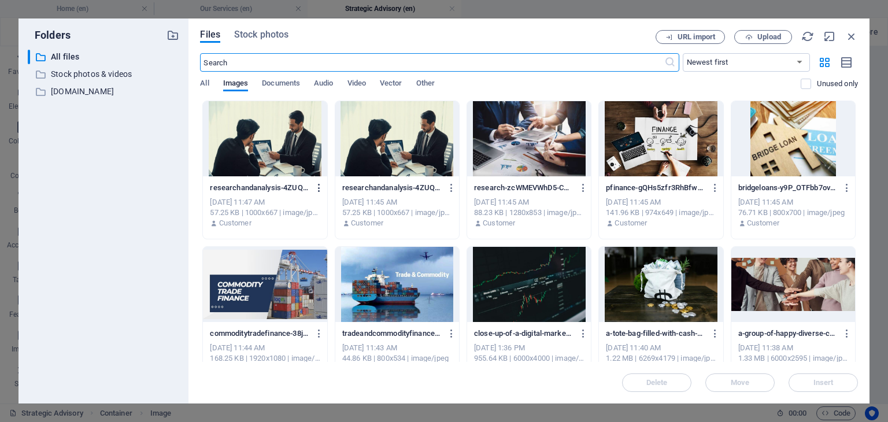
click at [320, 187] on icon "button" at bounding box center [319, 188] width 11 height 10
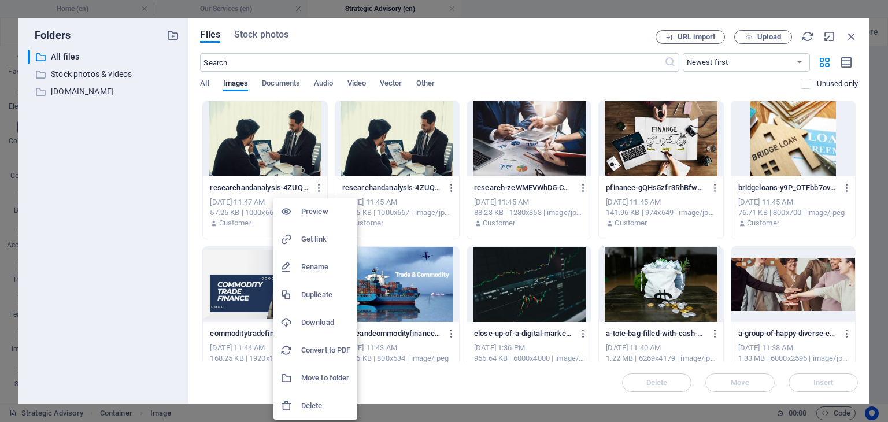
click at [303, 229] on li "Get link" at bounding box center [315, 239] width 84 height 28
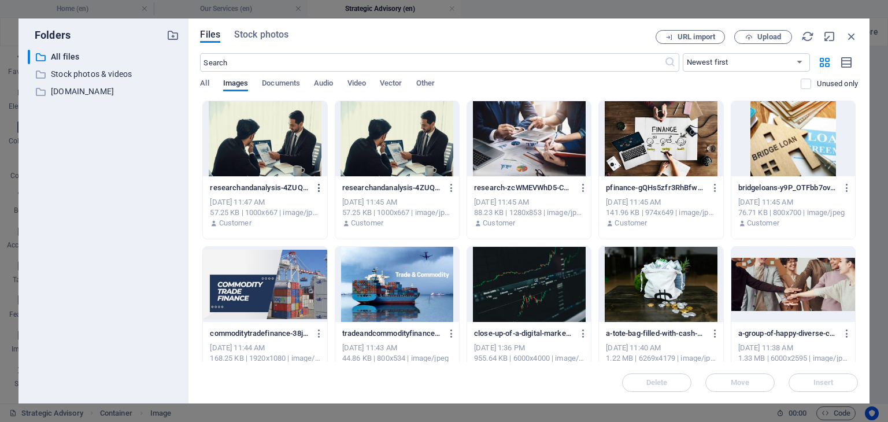
click at [318, 184] on icon "button" at bounding box center [319, 188] width 11 height 10
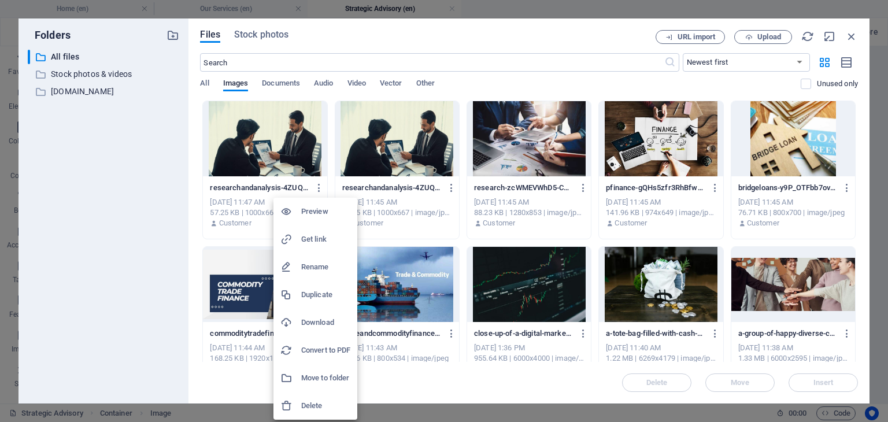
click at [318, 236] on h6 "Get link" at bounding box center [325, 239] width 49 height 14
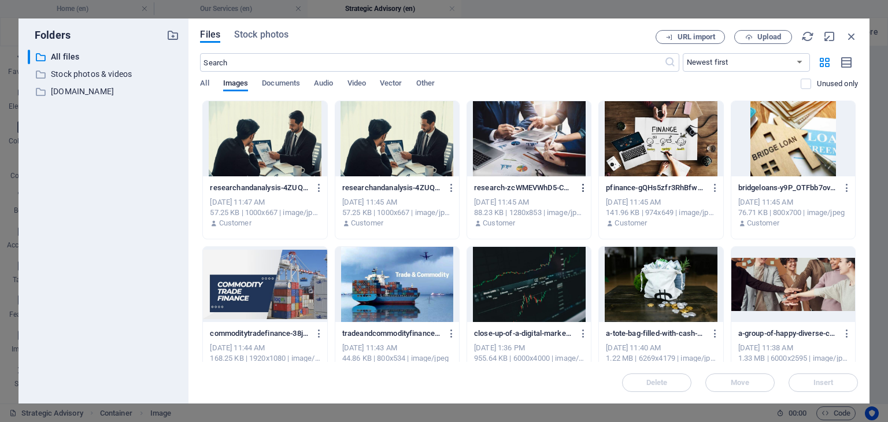
click at [582, 187] on icon "button" at bounding box center [583, 188] width 11 height 10
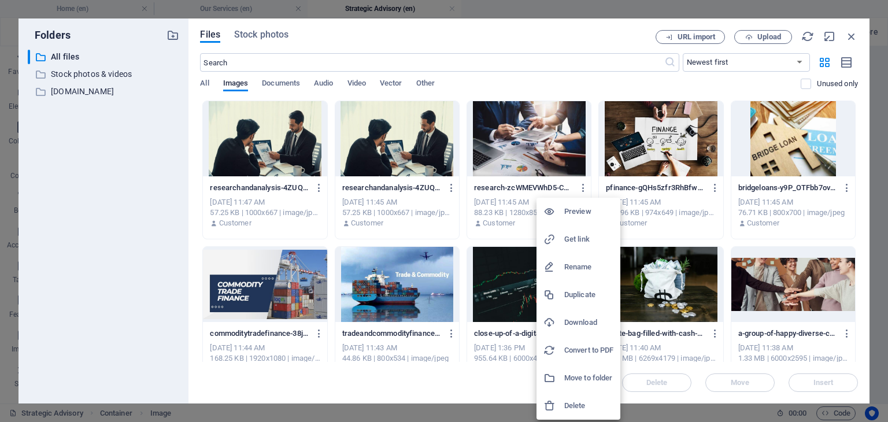
click at [594, 238] on h6 "Get link" at bounding box center [588, 239] width 49 height 14
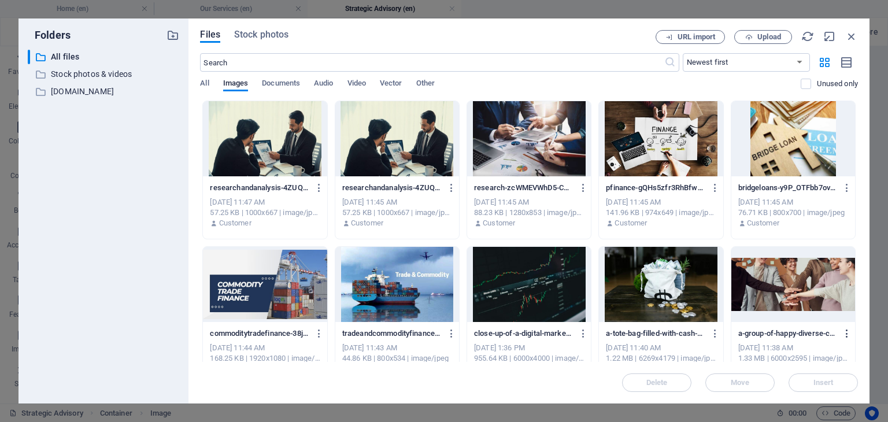
click at [846, 331] on icon "button" at bounding box center [846, 333] width 11 height 10
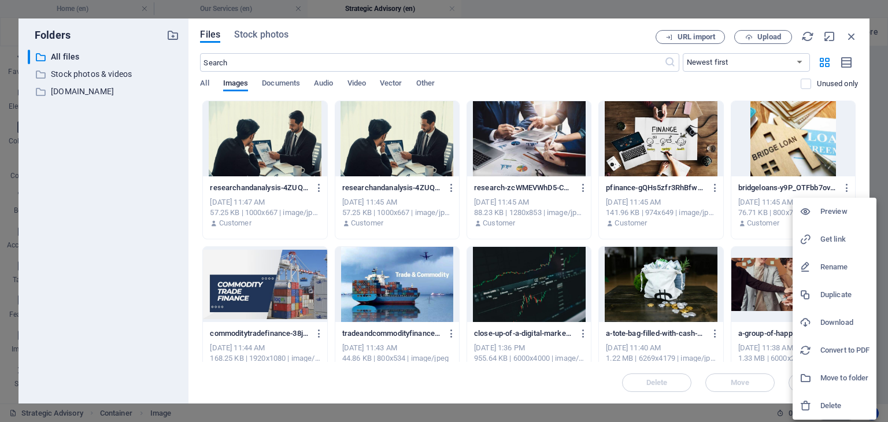
click at [580, 333] on div at bounding box center [444, 211] width 888 height 422
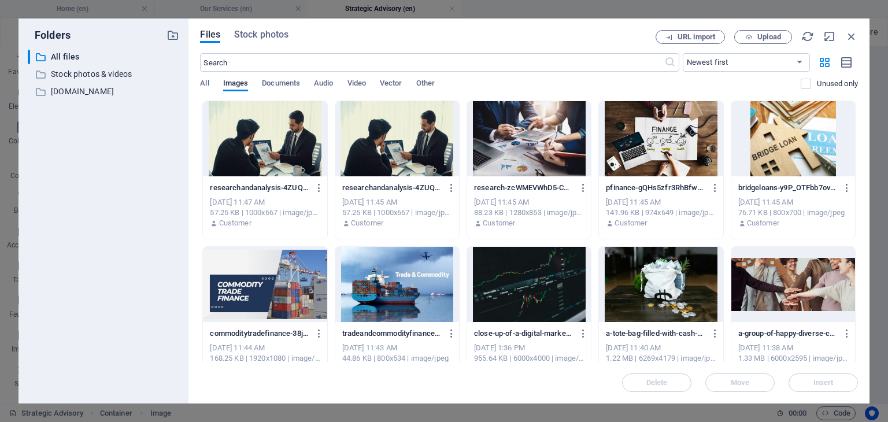
click at [580, 333] on icon "button" at bounding box center [583, 333] width 11 height 10
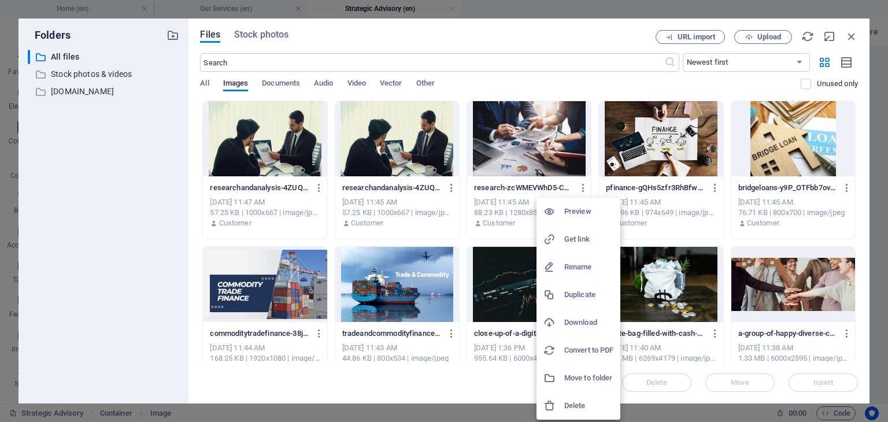
click at [569, 239] on h6 "Get link" at bounding box center [588, 239] width 49 height 14
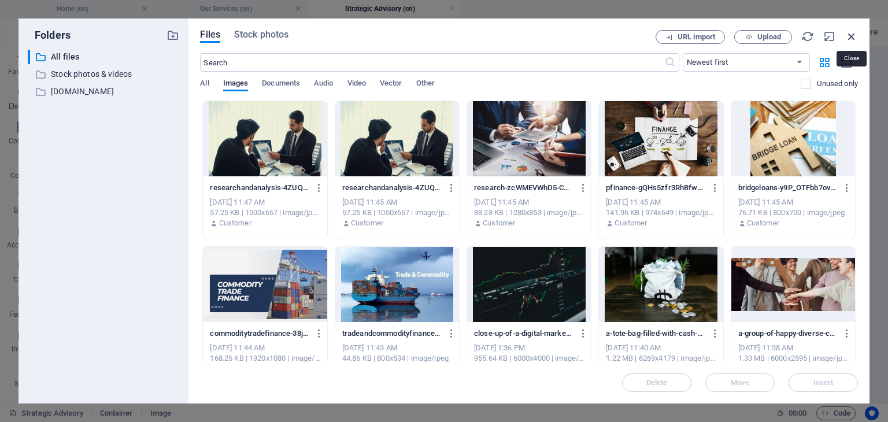
click at [845, 32] on icon "button" at bounding box center [851, 36] width 13 height 13
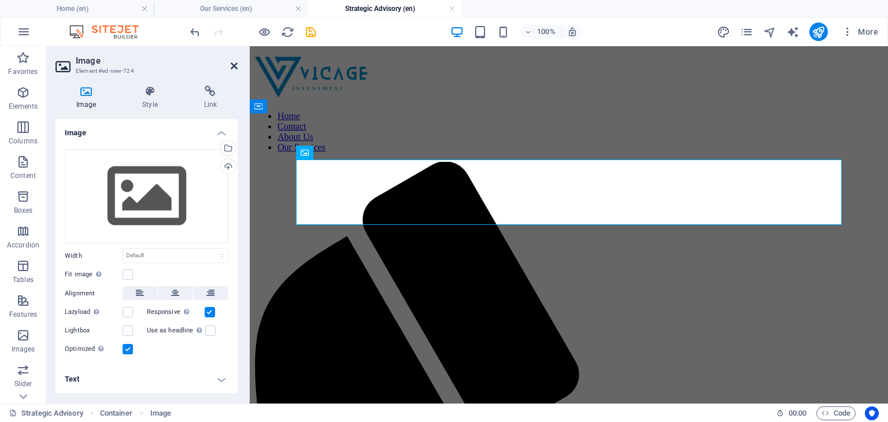
click at [232, 68] on icon at bounding box center [234, 65] width 7 height 9
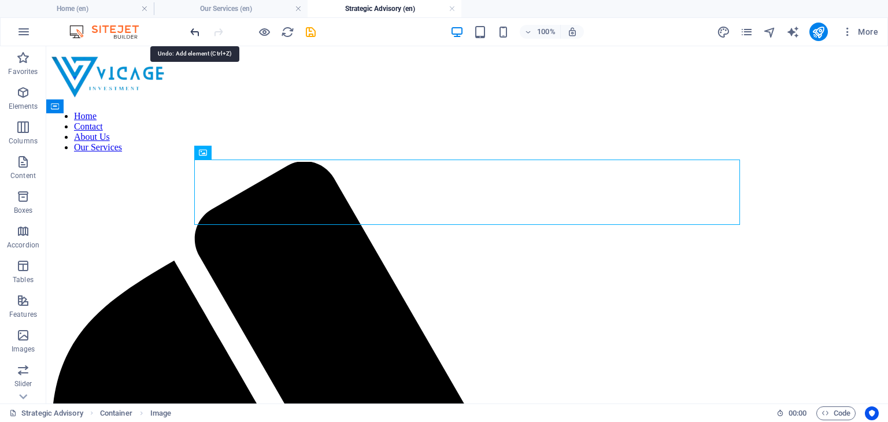
click at [197, 28] on icon "undo" at bounding box center [194, 31] width 13 height 13
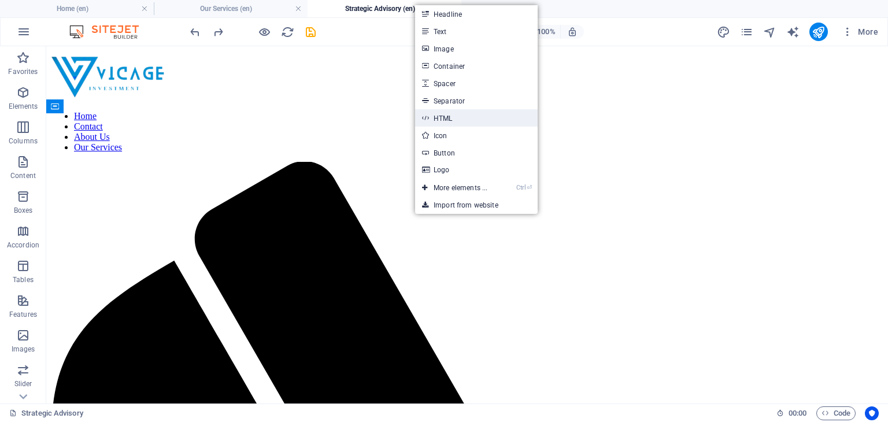
click at [441, 111] on link "HTML" at bounding box center [476, 117] width 122 height 17
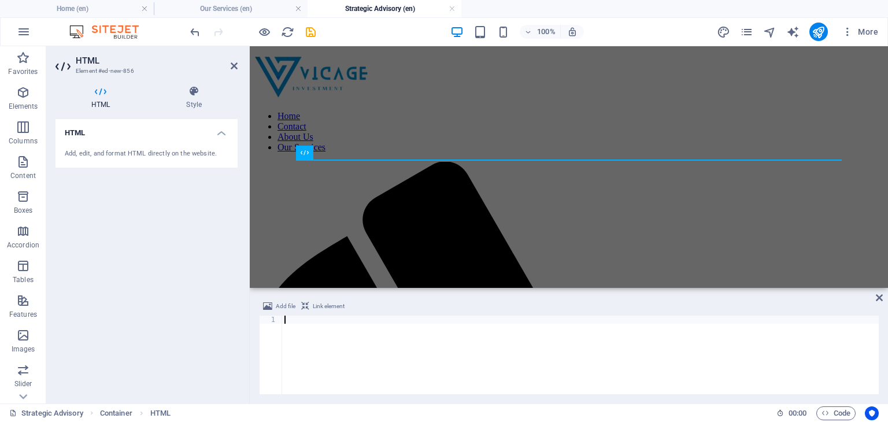
type textarea "</style>"
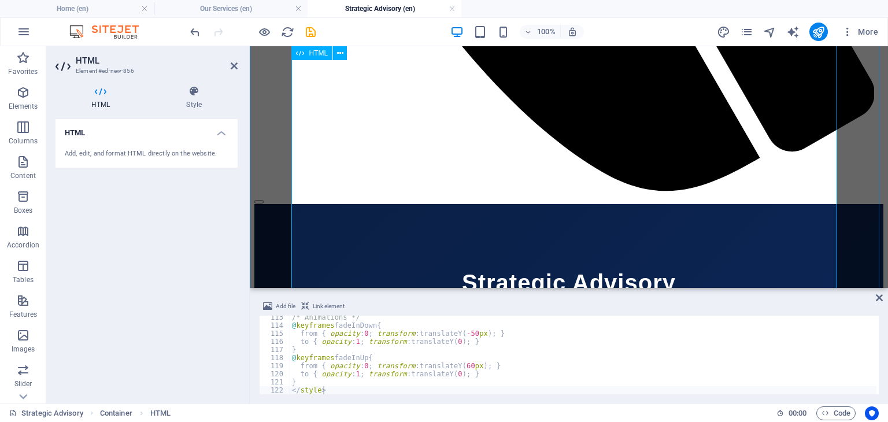
scroll to position [793, 0]
click at [878, 299] on icon at bounding box center [878, 297] width 7 height 9
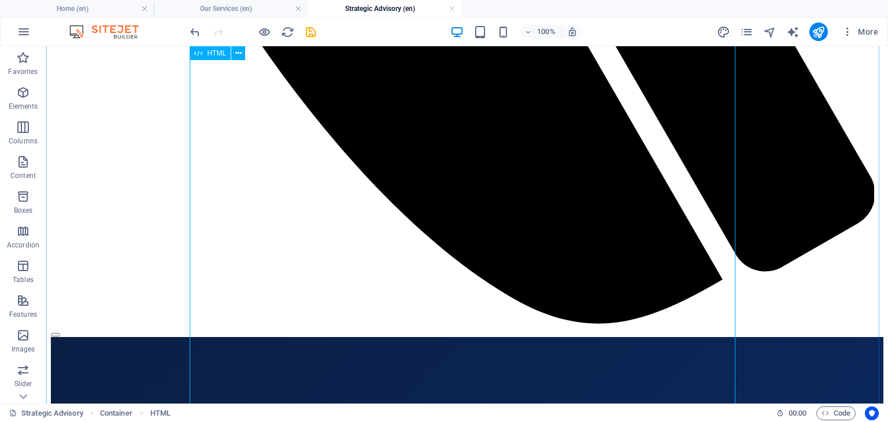
scroll to position [959, 0]
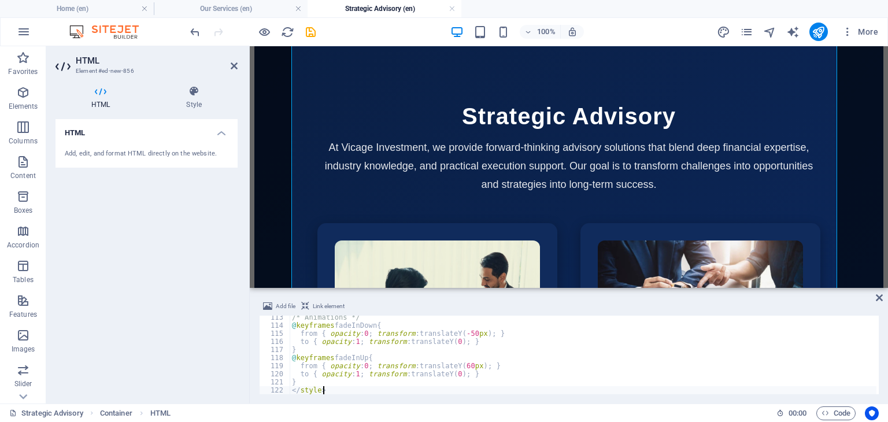
click at [331, 386] on div "/* Animations */ @ keyframes fadeInDown { from { opacity : 0 ; transform : tran…" at bounding box center [723, 359] width 869 height 92
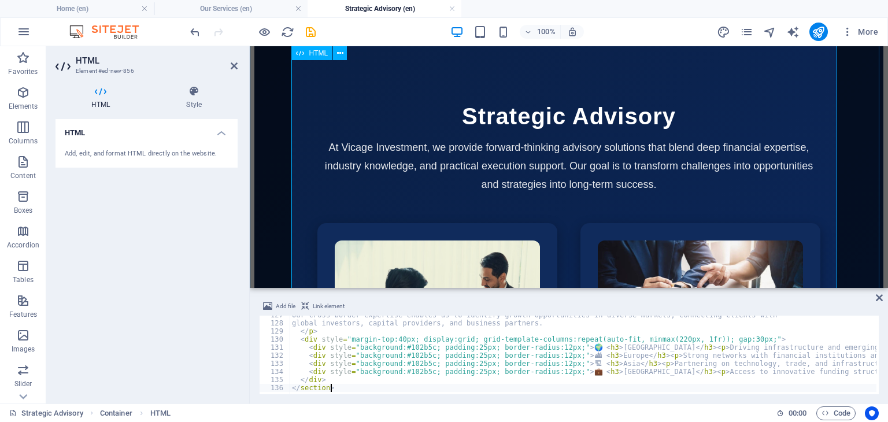
scroll to position [1024, 0]
type textarea "</section>"
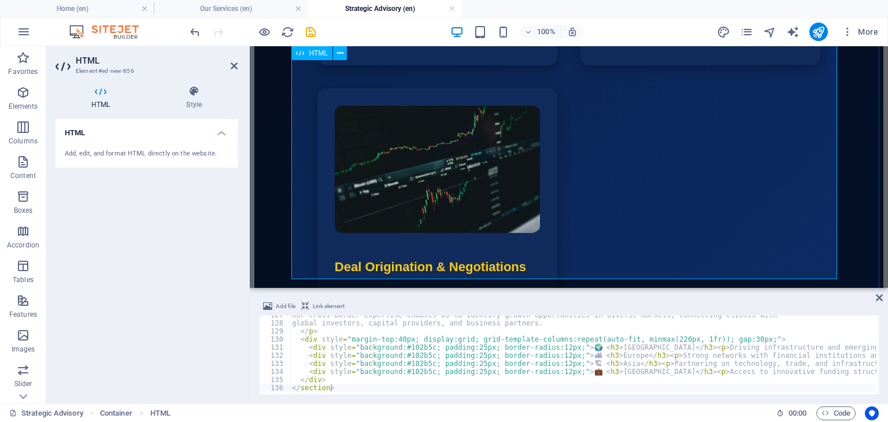
scroll to position [1507, 0]
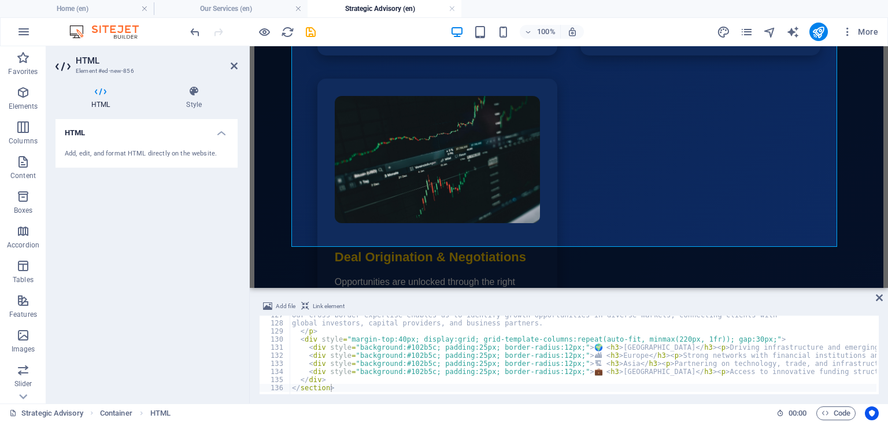
click at [342, 385] on div "Our cross-border expertise enables us to identify growth opportunities in diver…" at bounding box center [723, 357] width 869 height 92
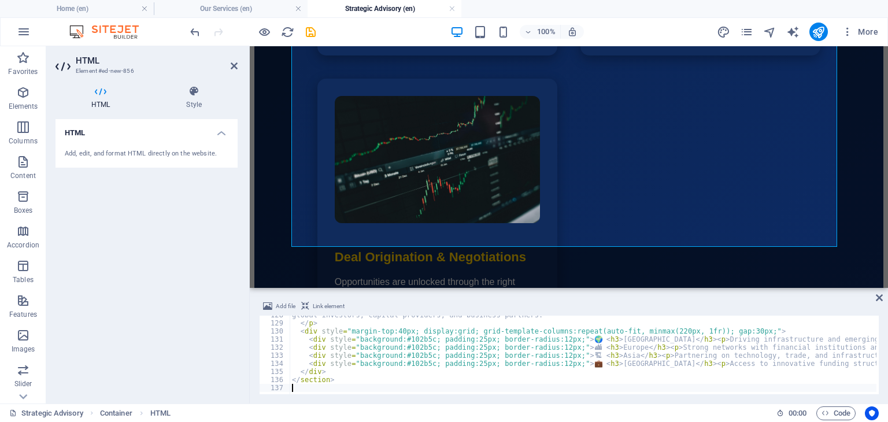
scroll to position [1032, 0]
paste textarea "</section>"
type textarea "</section>"
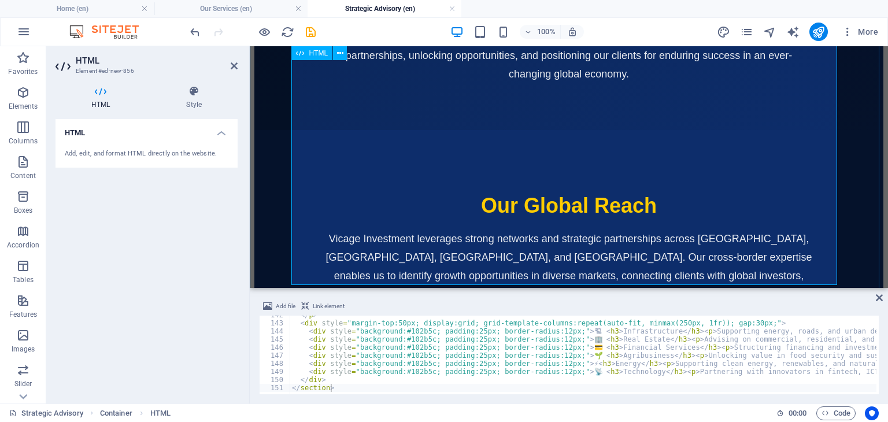
scroll to position [1993, 0]
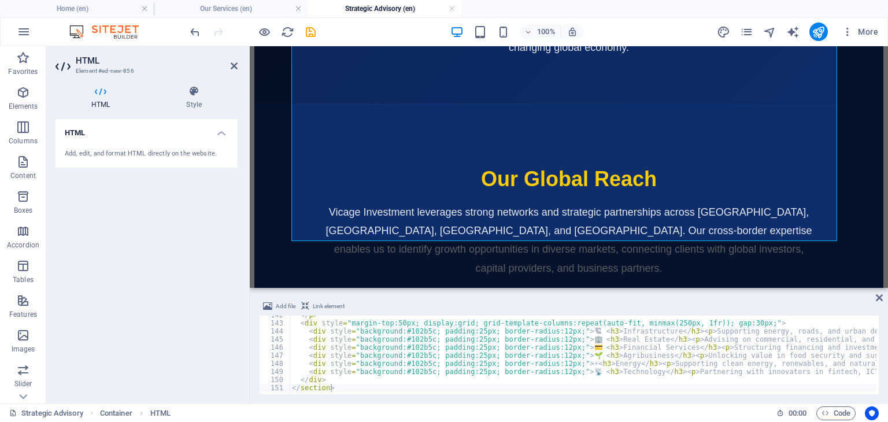
click at [336, 384] on div "</ p > < div style = "margin-top:50px; display:grid; grid-template-columns:repe…" at bounding box center [723, 357] width 869 height 92
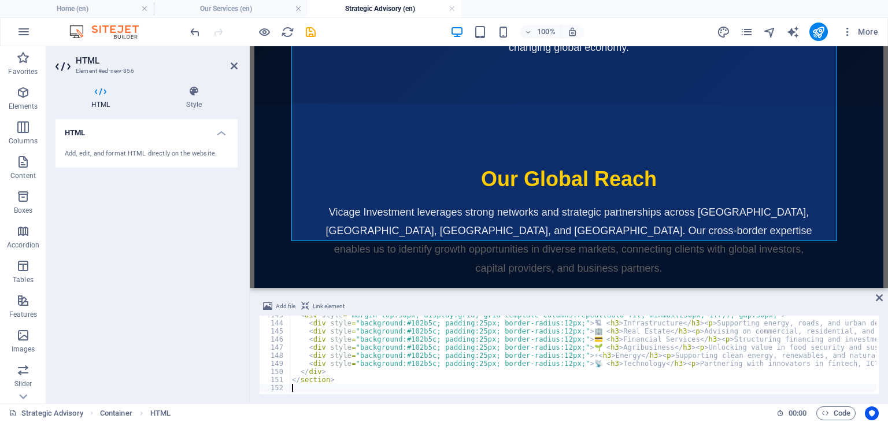
scroll to position [1153, 0]
paste textarea "</section>"
type textarea "</section>"
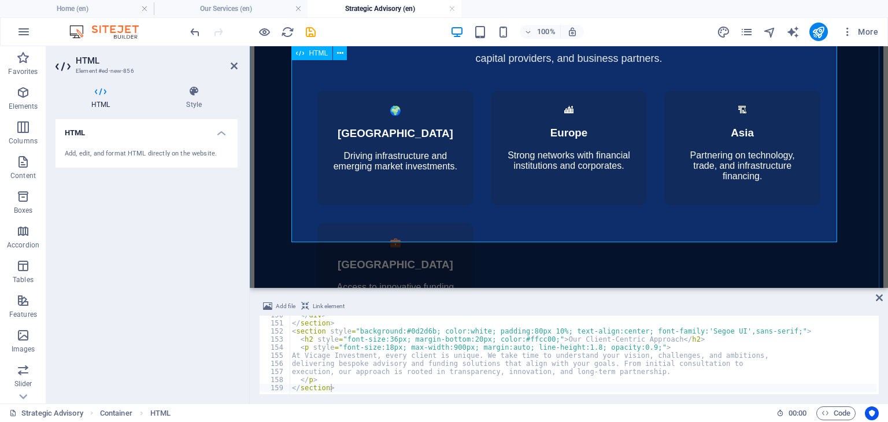
scroll to position [2203, 0]
click at [343, 387] on div "</ div > </ section > < section style = "background:#0d2d6b; color:white; paddi…" at bounding box center [723, 357] width 869 height 92
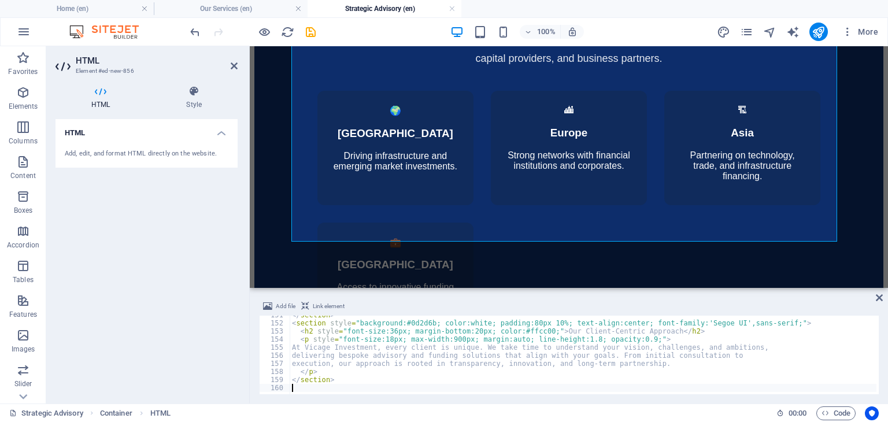
scroll to position [1218, 0]
paste textarea "</section>"
type textarea "</section>"
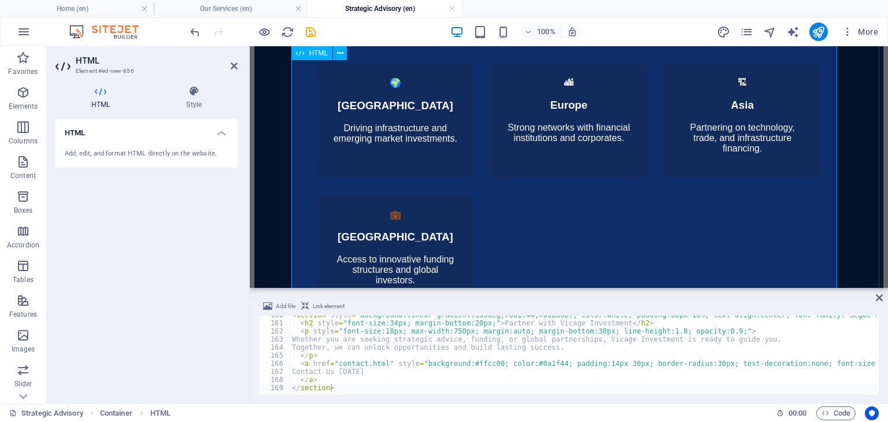
scroll to position [2210, 0]
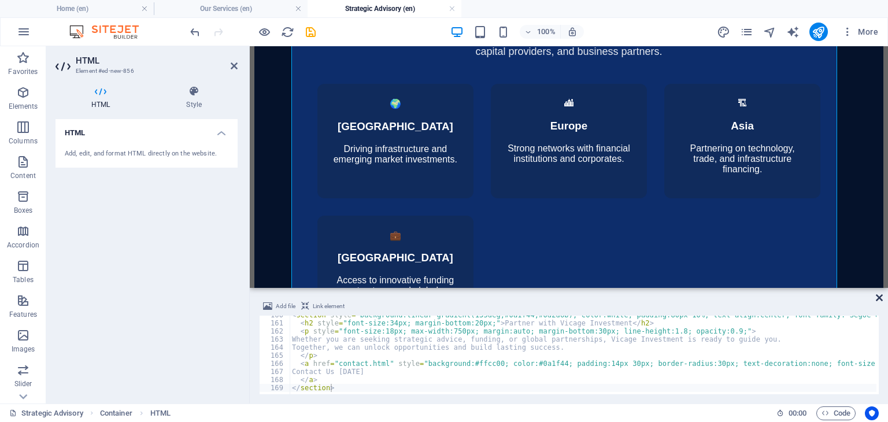
click at [878, 299] on icon at bounding box center [878, 297] width 7 height 9
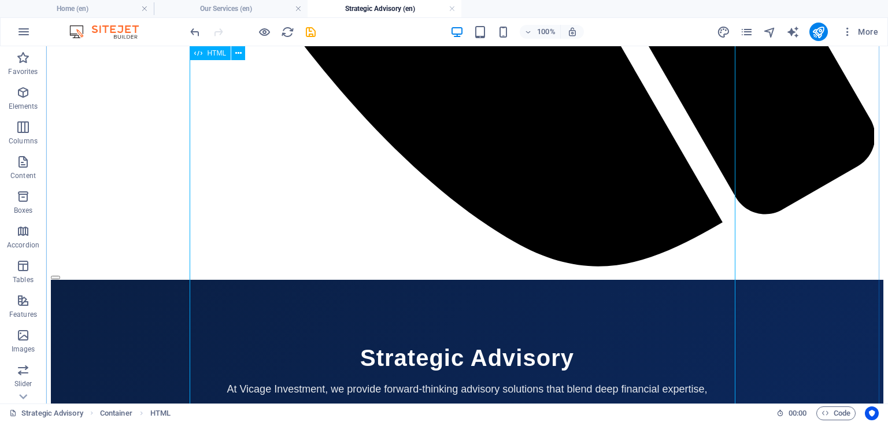
scroll to position [950, 0]
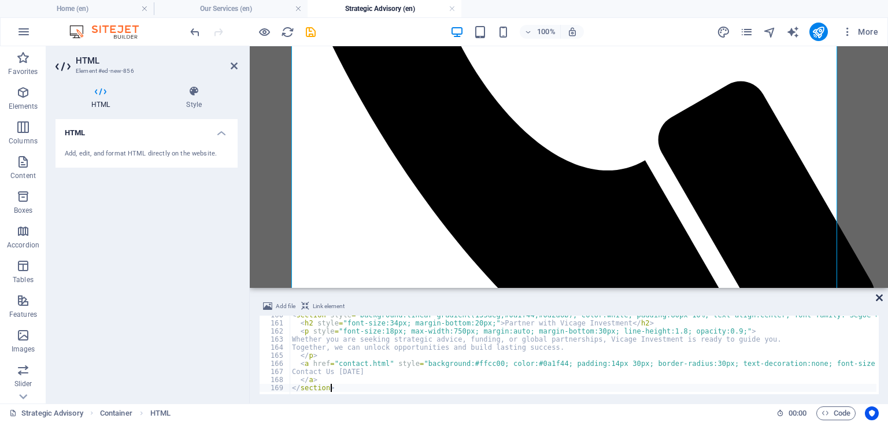
click at [879, 294] on icon at bounding box center [878, 297] width 7 height 9
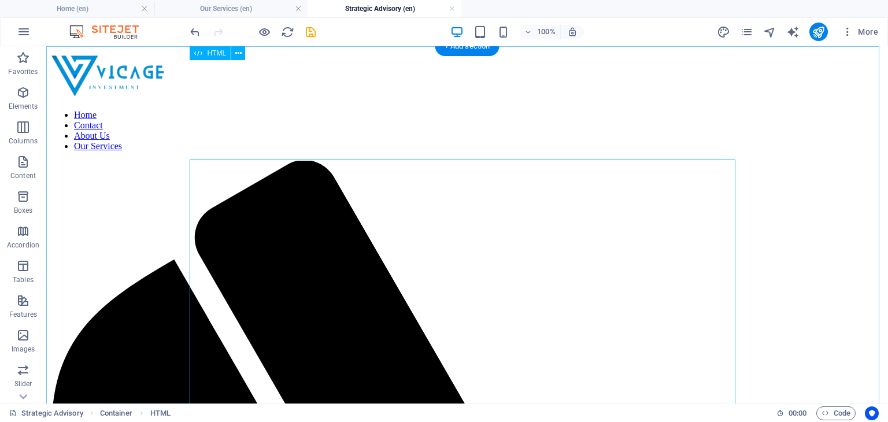
scroll to position [0, 0]
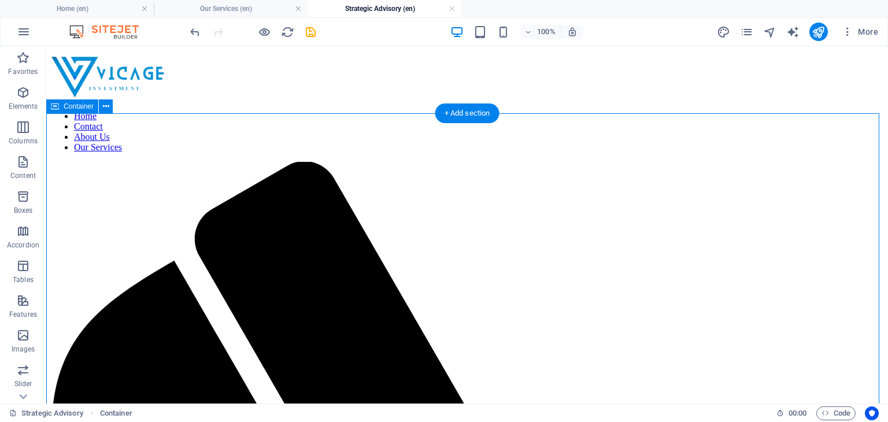
click at [105, 106] on icon at bounding box center [106, 107] width 6 height 12
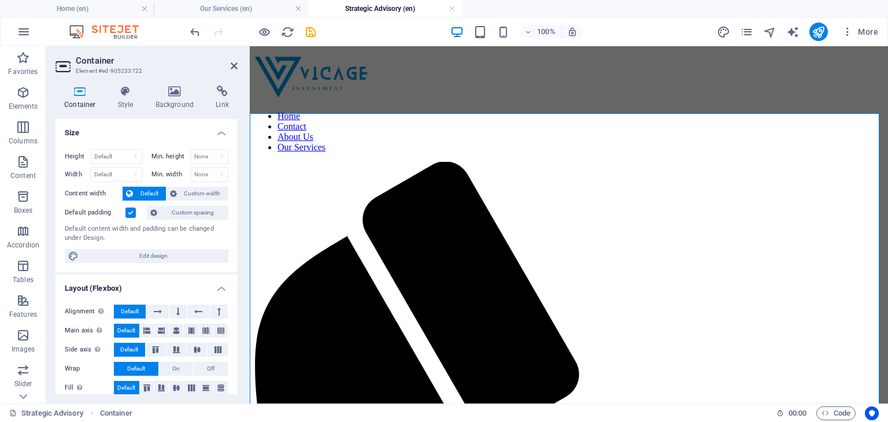
click at [185, 101] on h4 "Background" at bounding box center [177, 98] width 61 height 24
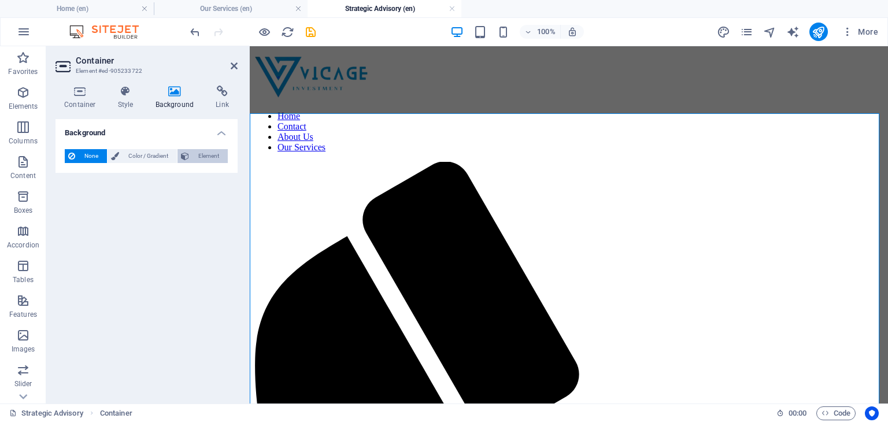
click at [197, 152] on span "Element" at bounding box center [208, 156] width 32 height 14
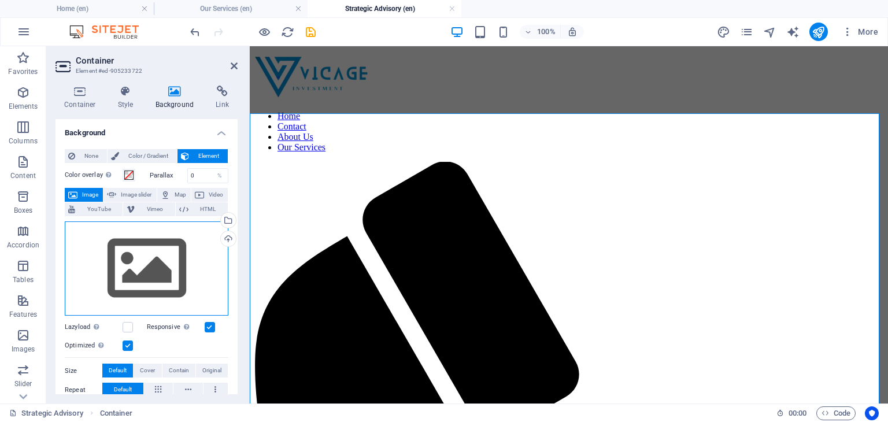
click at [130, 262] on div "Drag files here, click to choose files or select files from Files or our free s…" at bounding box center [147, 268] width 164 height 95
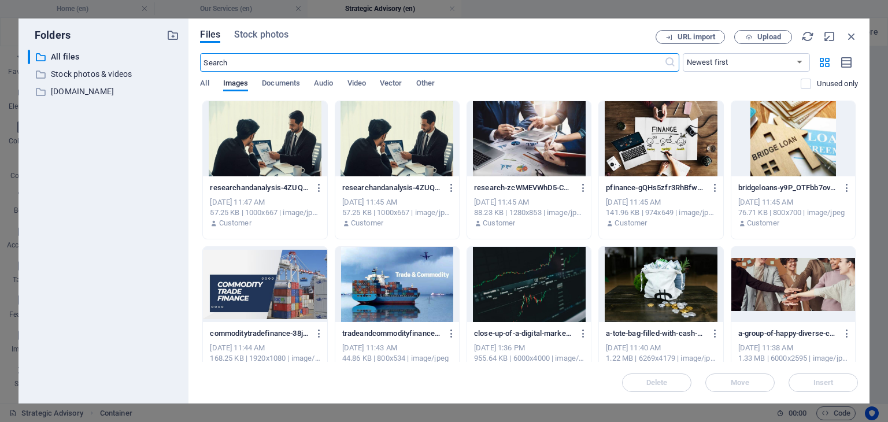
click at [538, 301] on div at bounding box center [529, 284] width 124 height 75
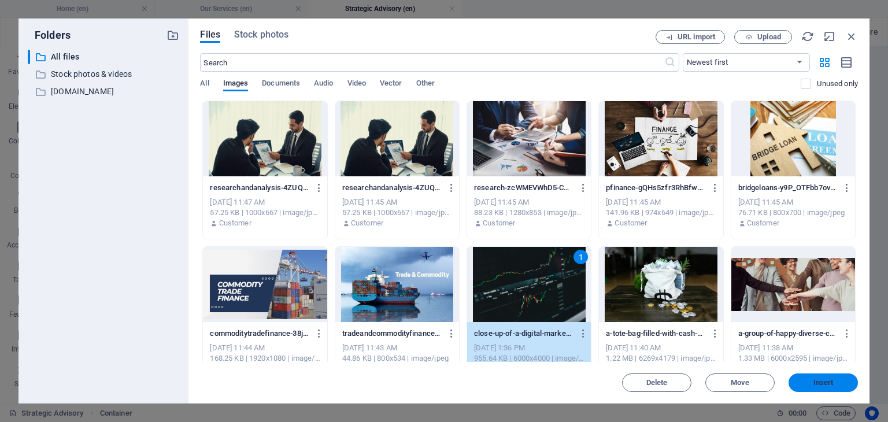
click at [829, 380] on span "Insert" at bounding box center [823, 382] width 20 height 7
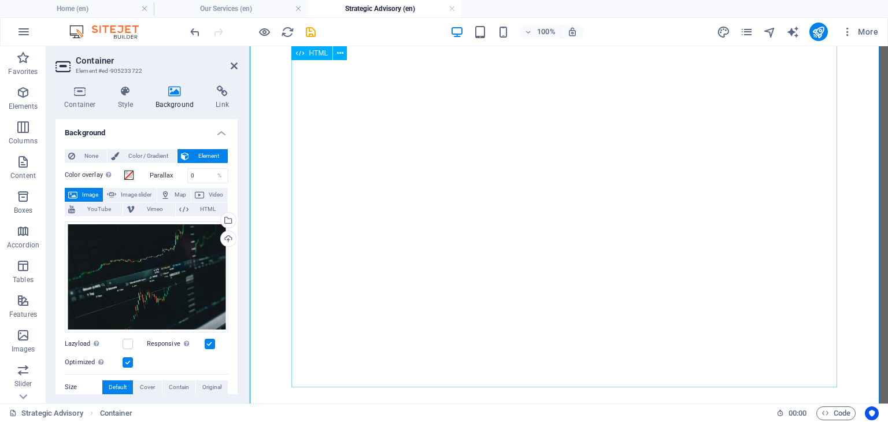
scroll to position [2289, 0]
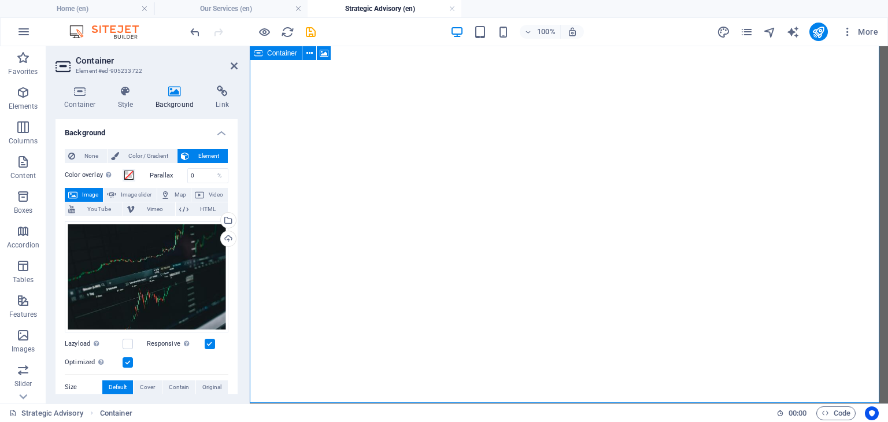
click at [231, 64] on icon at bounding box center [234, 65] width 7 height 9
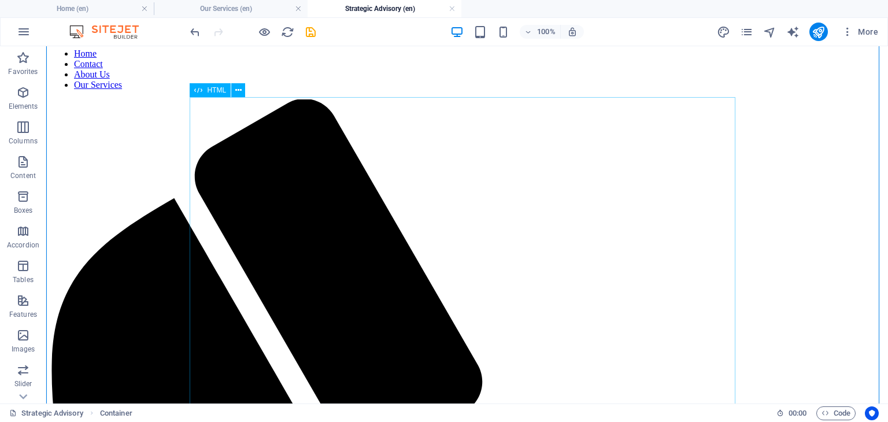
scroll to position [6, 0]
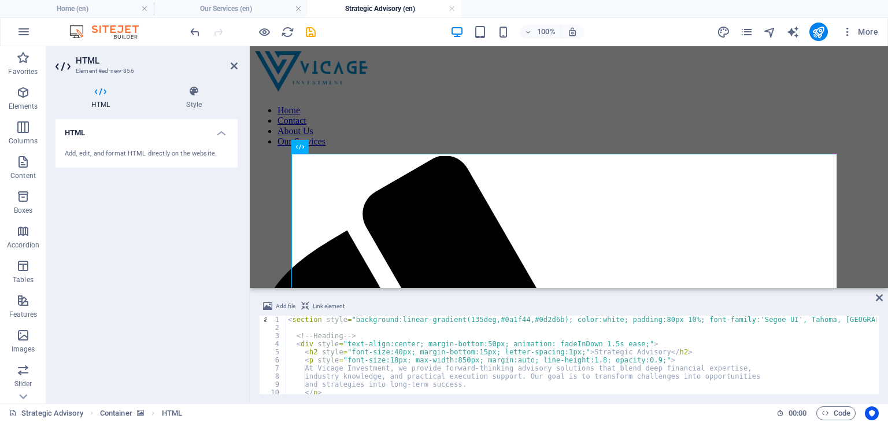
scroll to position [0, 0]
click at [658, 320] on div "< section style = "background:linear-gradient(135deg,#0a1f44,#0d2d6b); color:wh…" at bounding box center [719, 361] width 869 height 92
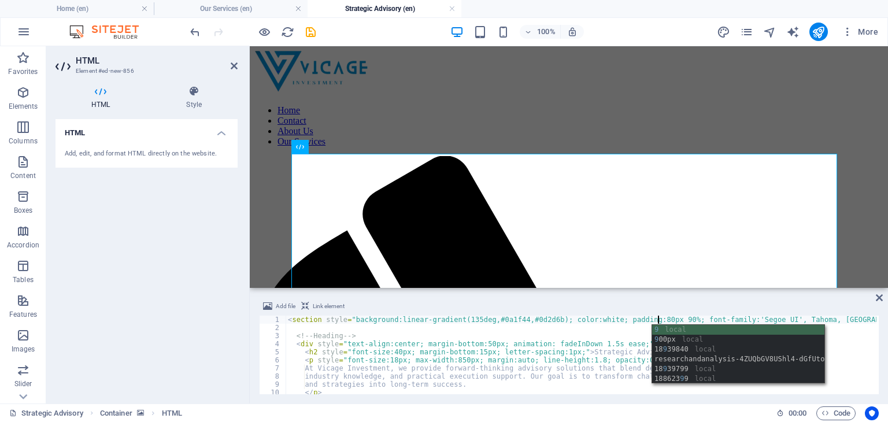
scroll to position [0, 30]
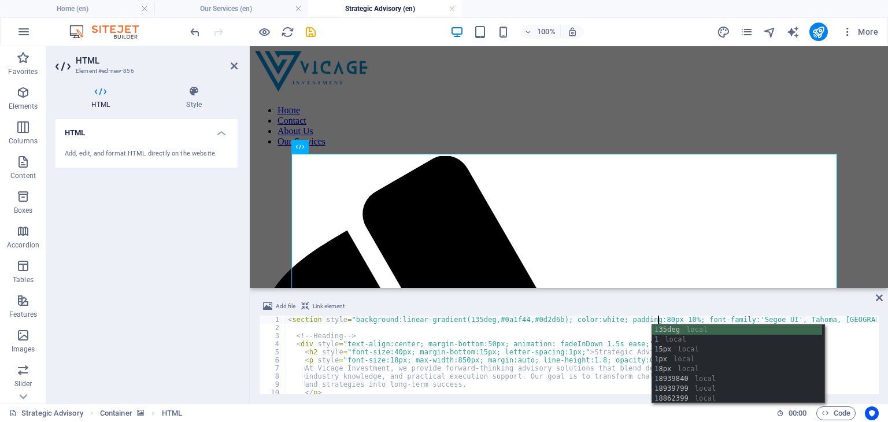
type textarea "<section style="background:linear-gradient(135deg,#0a1f44,#0d2d6b); color:white…"
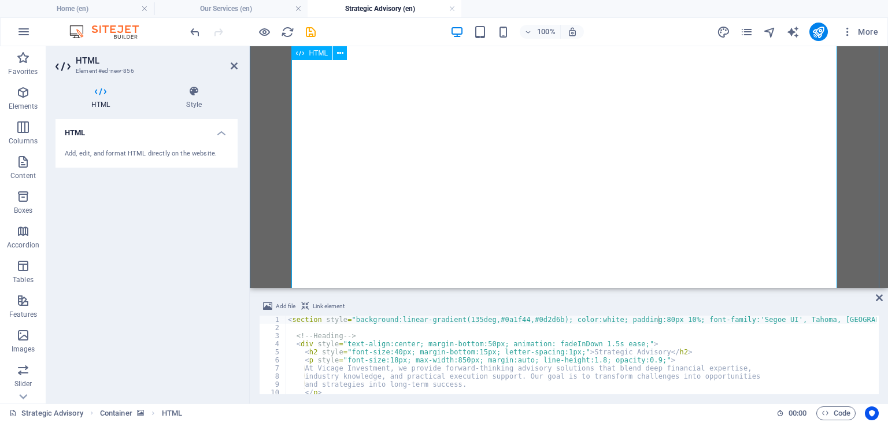
scroll to position [1859, 0]
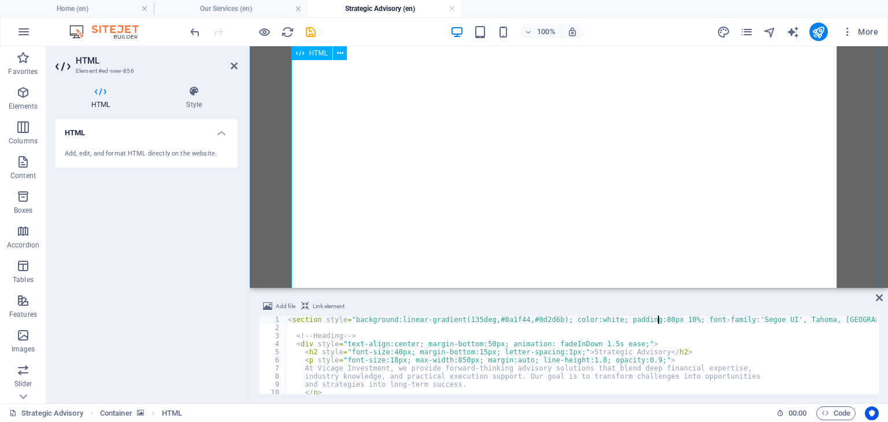
click at [237, 64] on icon at bounding box center [234, 65] width 7 height 9
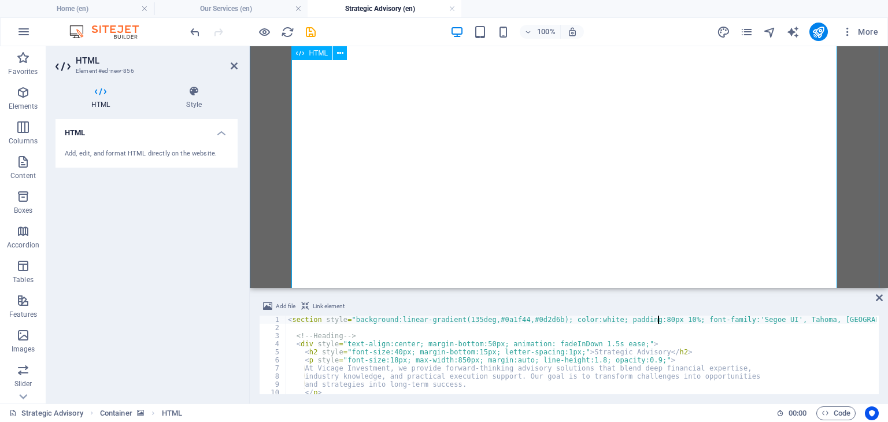
click at [194, 93] on icon at bounding box center [193, 92] width 87 height 12
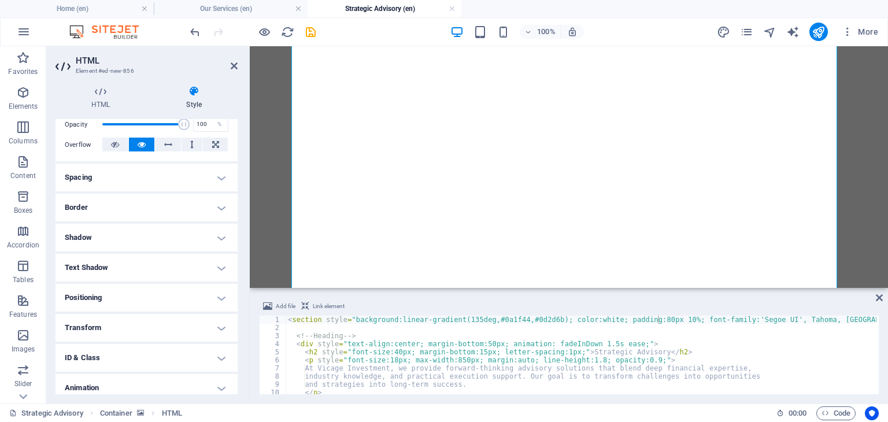
scroll to position [213, 0]
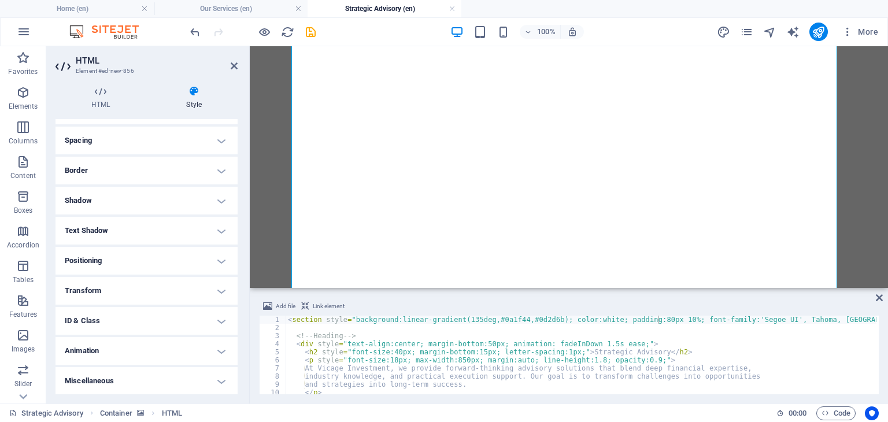
click at [101, 344] on h4 "Animation" at bounding box center [146, 351] width 182 height 28
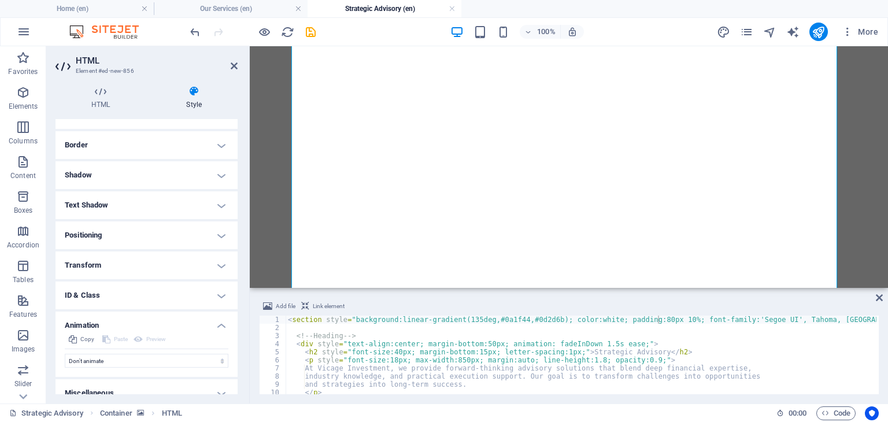
scroll to position [250, 0]
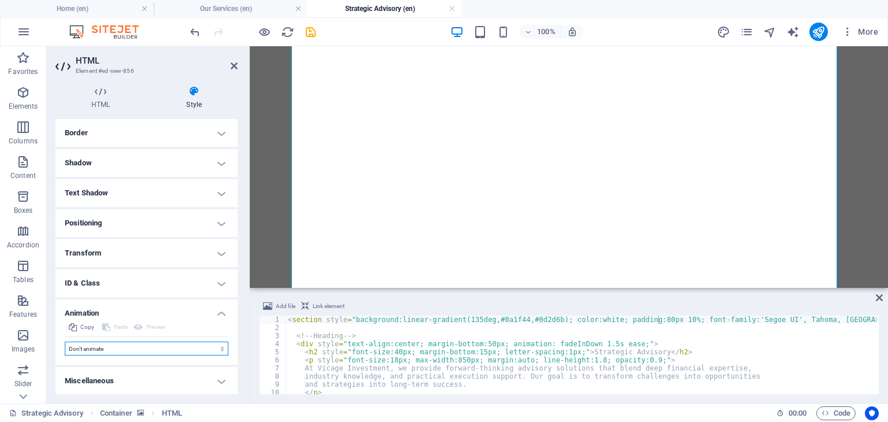
click at [174, 344] on select "Don't animate Show / Hide Slide up/down Zoom in/out Slide left to right Slide r…" at bounding box center [147, 348] width 164 height 14
select select "overlay"
click at [65, 341] on select "Don't animate Show / Hide Slide up/down Zoom in/out Slide left to right Slide r…" at bounding box center [147, 348] width 164 height 14
click at [233, 67] on icon at bounding box center [234, 65] width 7 height 9
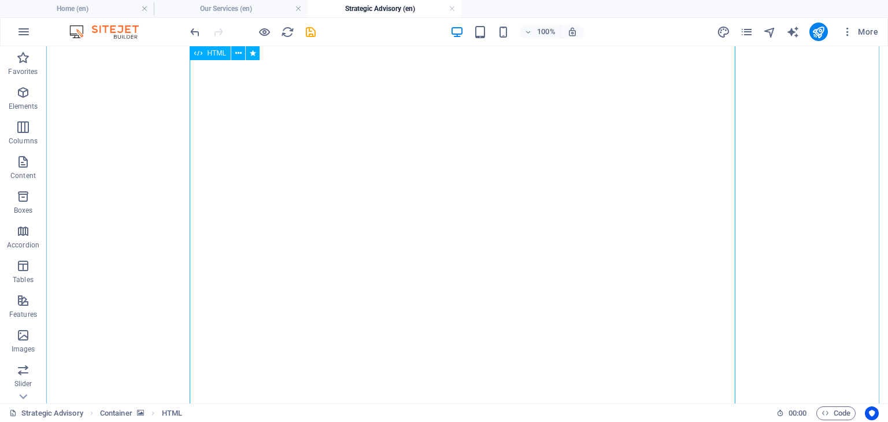
scroll to position [2200, 0]
click at [752, 33] on icon "pages" at bounding box center [746, 31] width 13 height 13
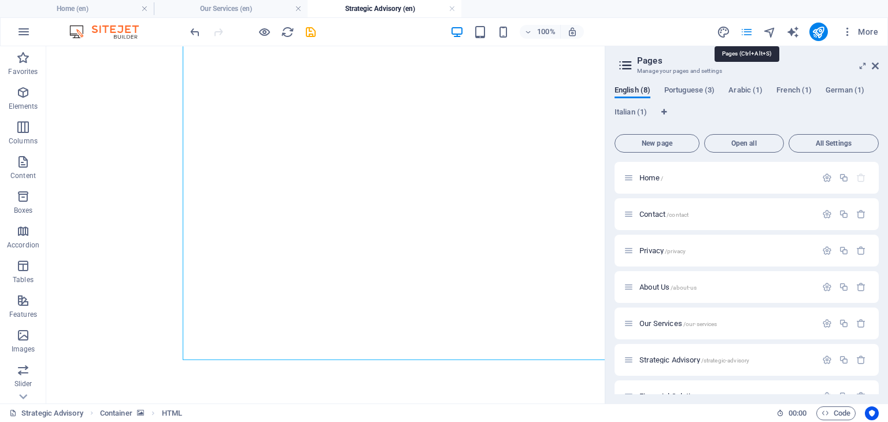
scroll to position [2182, 0]
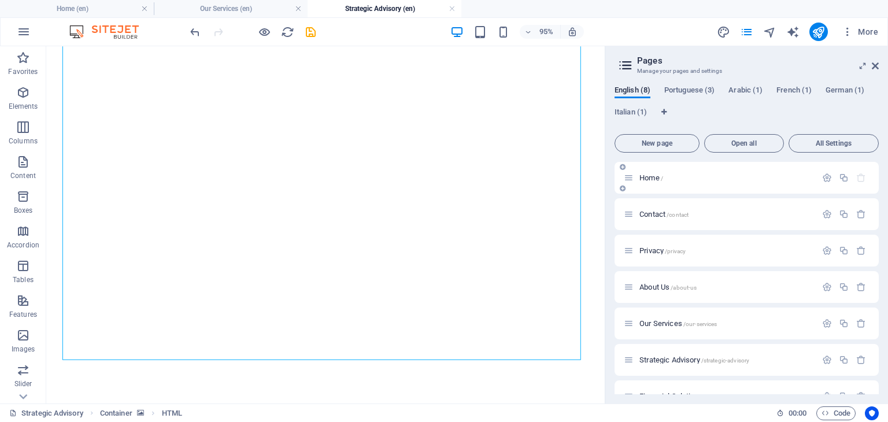
click at [647, 178] on span "Home /" at bounding box center [651, 177] width 24 height 9
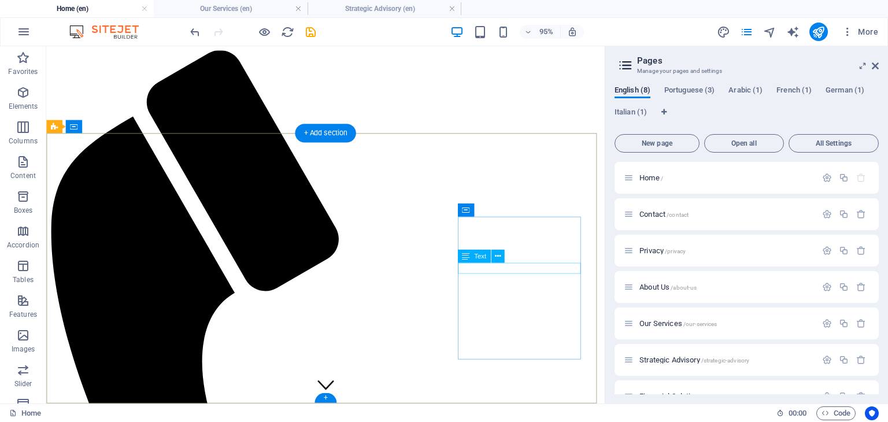
scroll to position [1948, 0]
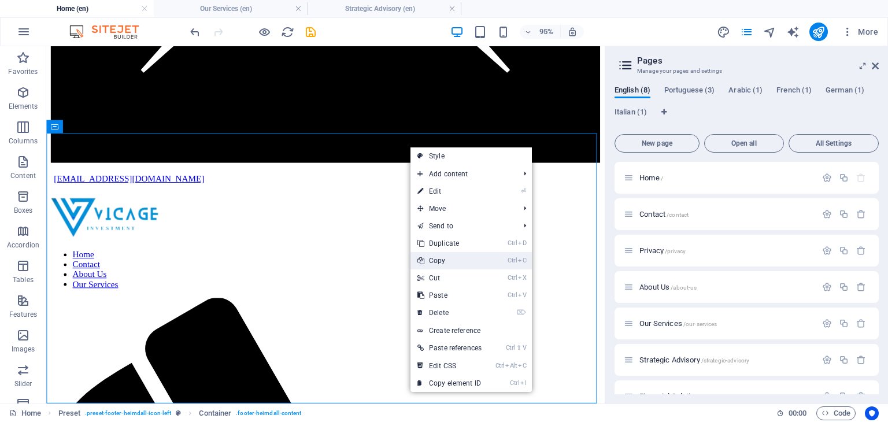
click at [432, 254] on link "Ctrl C Copy" at bounding box center [449, 260] width 78 height 17
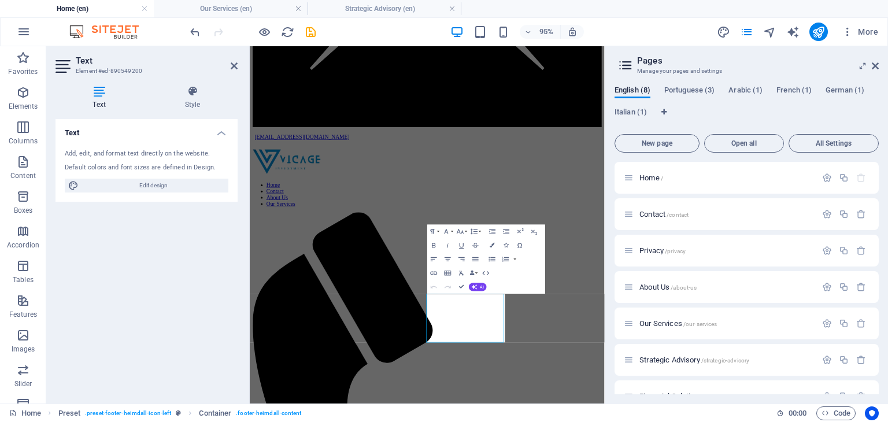
scroll to position [1729, 0]
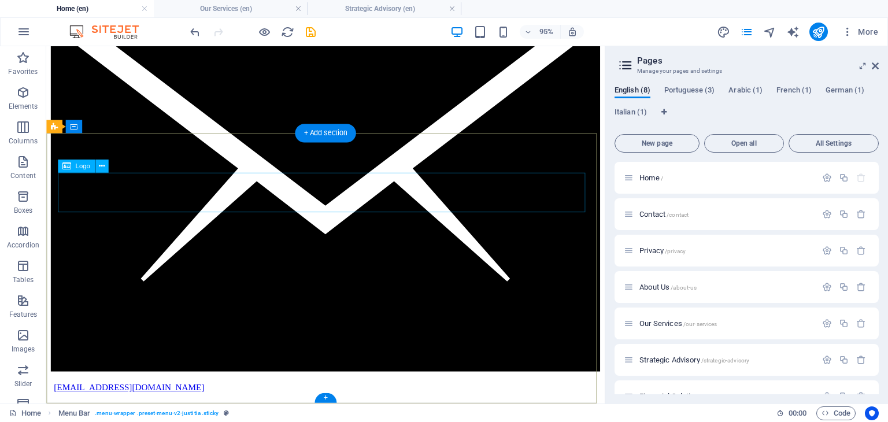
scroll to position [1948, 0]
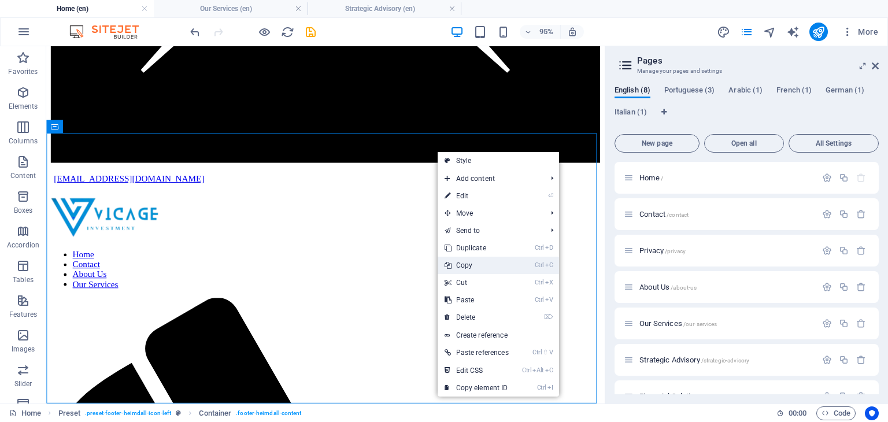
click at [456, 262] on link "Ctrl C Copy" at bounding box center [476, 265] width 78 height 17
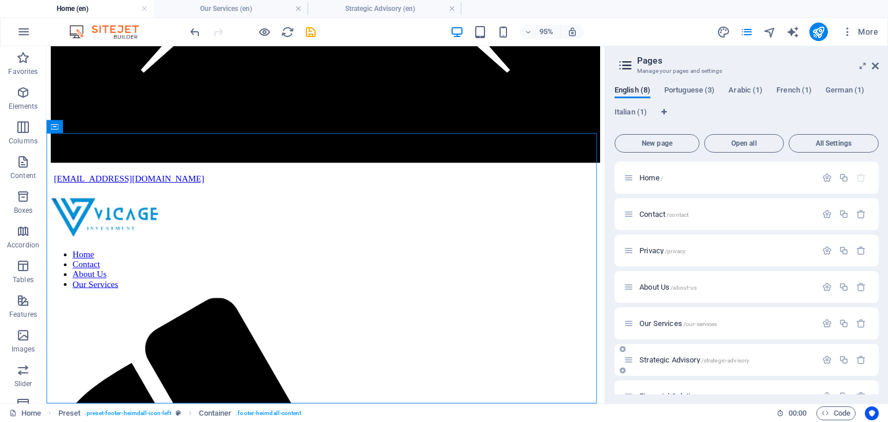
click at [654, 359] on span "Strategic Advisory /strategic-advisory" at bounding box center [694, 359] width 110 height 9
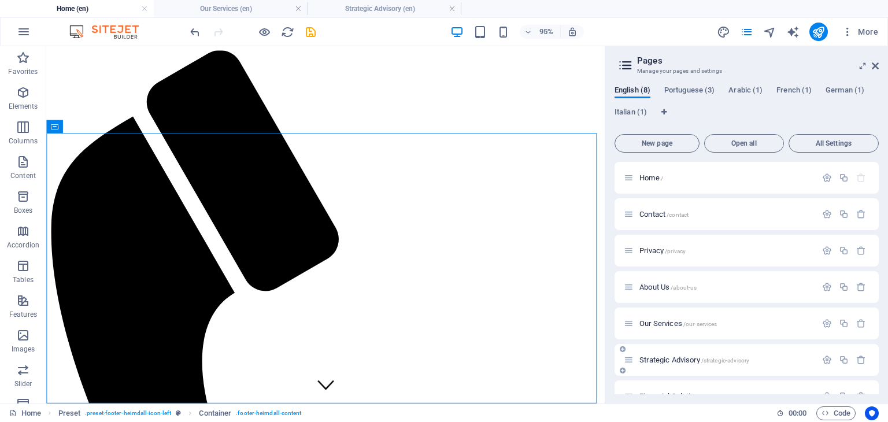
scroll to position [2182, 0]
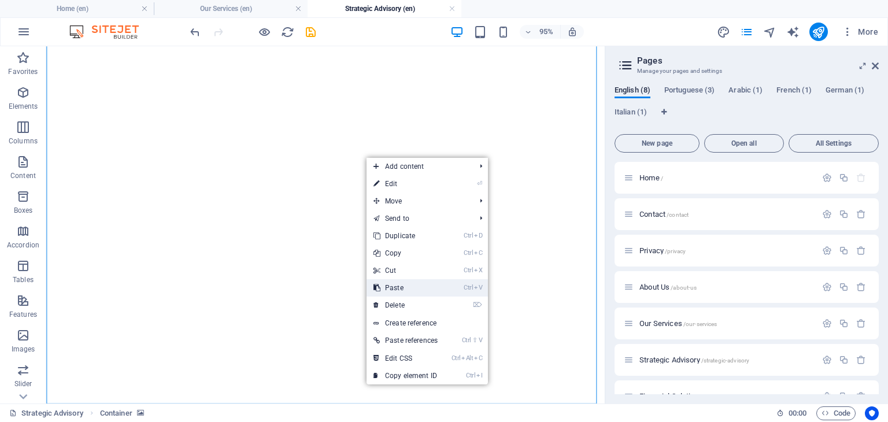
click at [389, 287] on link "Ctrl V Paste" at bounding box center [405, 287] width 78 height 17
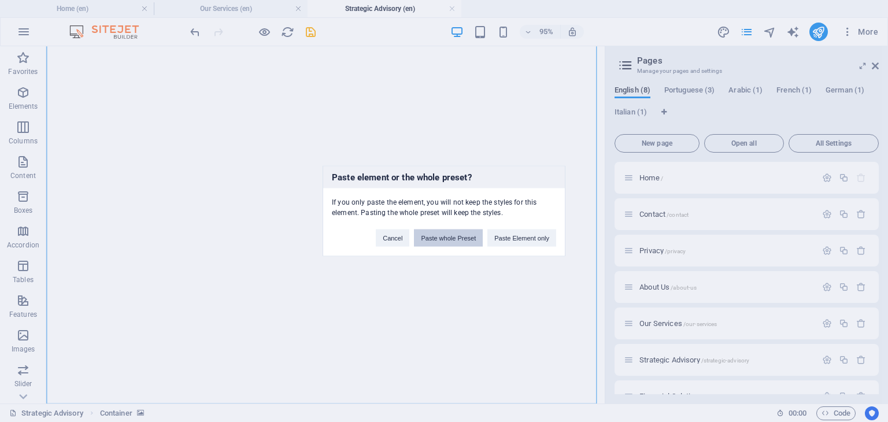
click at [445, 239] on button "Paste whole Preset" at bounding box center [448, 237] width 69 height 17
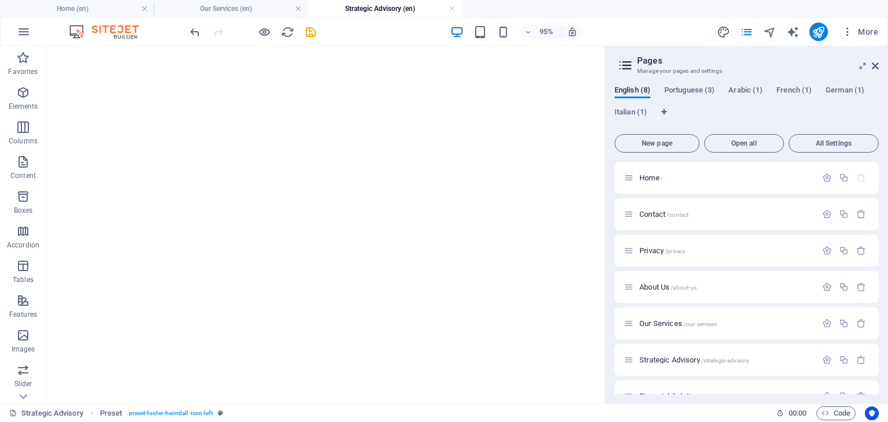
scroll to position [0, 0]
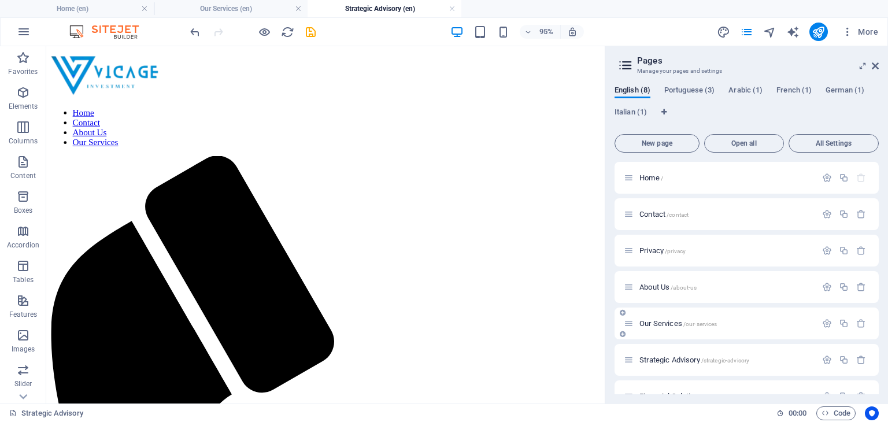
click at [662, 320] on span "Our Services /our-services" at bounding box center [677, 323] width 77 height 9
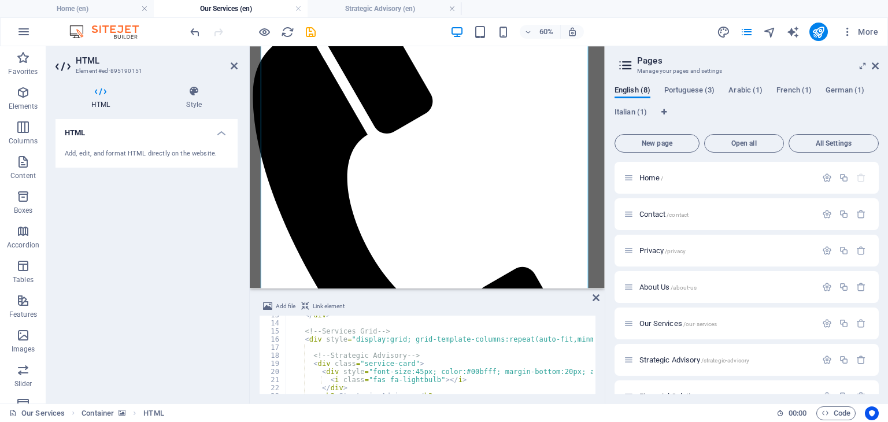
scroll to position [118, 0]
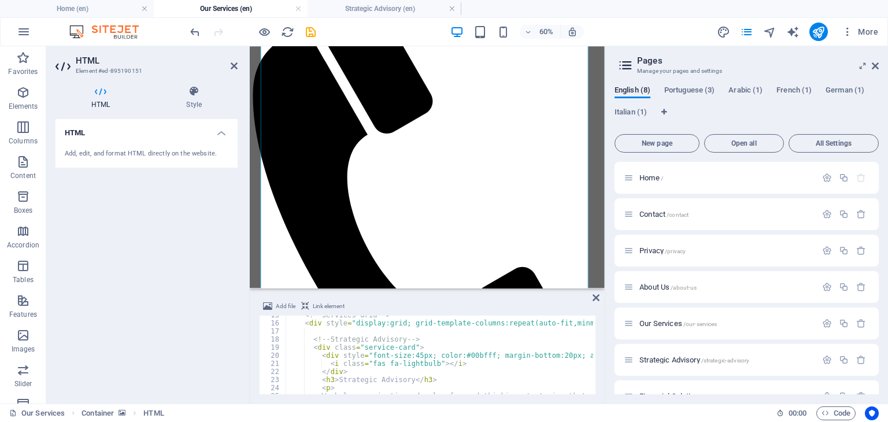
click at [354, 372] on div "<!-- Services Grid --> < div style = "display:grid; grid-template-columns:repea…" at bounding box center [552, 357] width 534 height 92
type textarea "</div>"
click at [335, 305] on span "Link element" at bounding box center [329, 306] width 32 height 14
click at [306, 304] on icon at bounding box center [305, 306] width 8 height 14
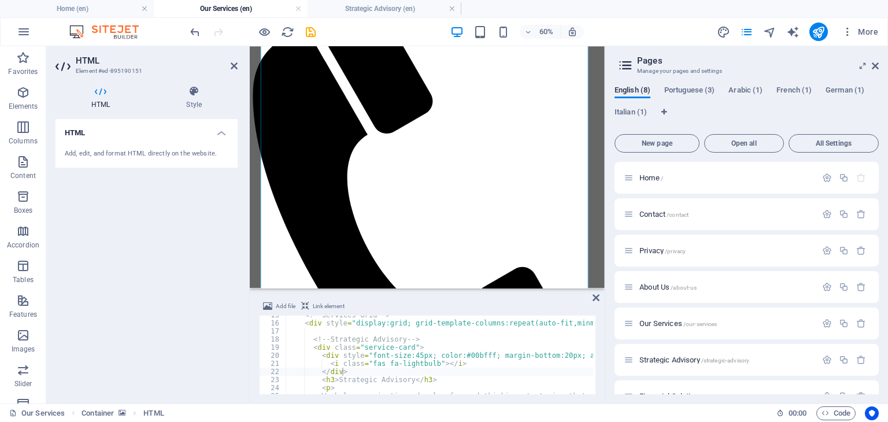
click at [306, 304] on icon at bounding box center [305, 306] width 8 height 14
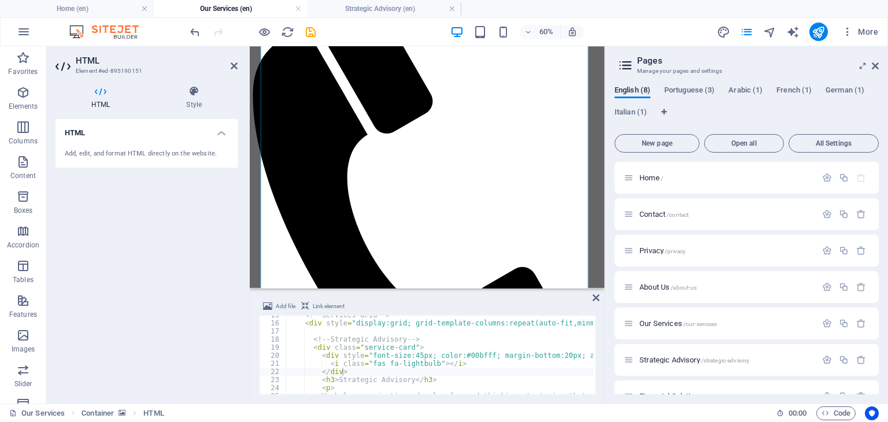
click at [306, 304] on icon at bounding box center [305, 306] width 8 height 14
drag, startPoint x: 306, startPoint y: 304, endPoint x: 312, endPoint y: 305, distance: 6.5
click at [312, 305] on button "Link element" at bounding box center [322, 306] width 47 height 14
click at [313, 305] on span "Link element" at bounding box center [329, 306] width 32 height 14
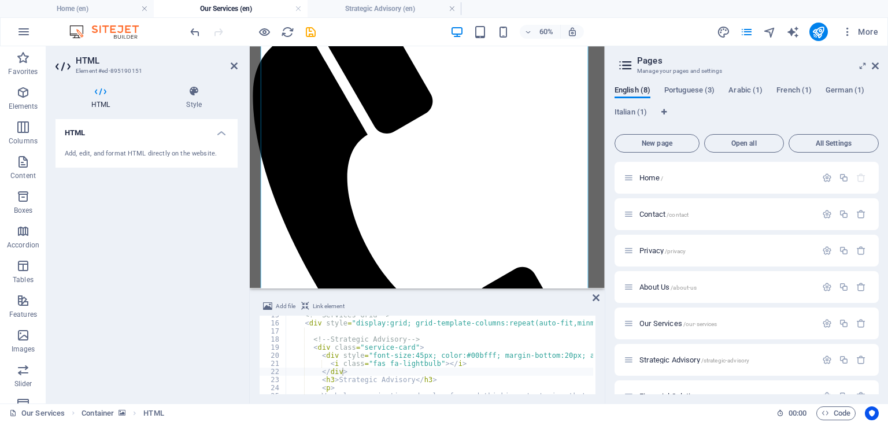
click at [313, 305] on span "Link element" at bounding box center [329, 306] width 32 height 14
click at [328, 305] on span "Link element" at bounding box center [329, 306] width 32 height 14
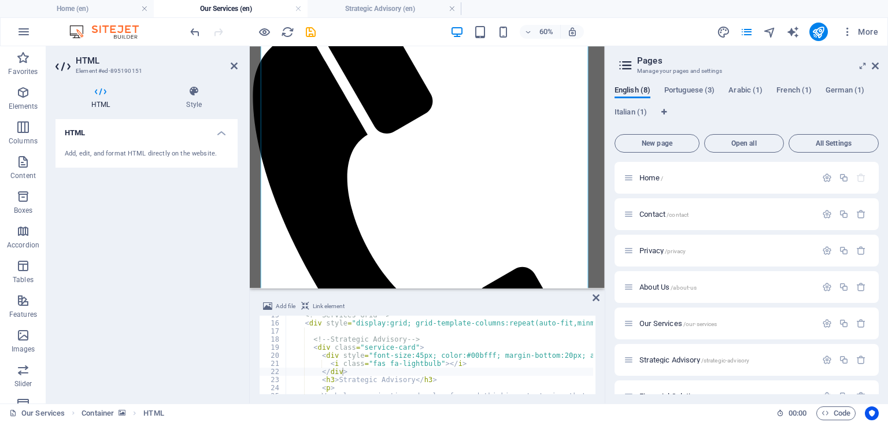
click at [328, 305] on span "Link element" at bounding box center [329, 306] width 32 height 14
click at [841, 359] on icon "button" at bounding box center [843, 360] width 10 height 10
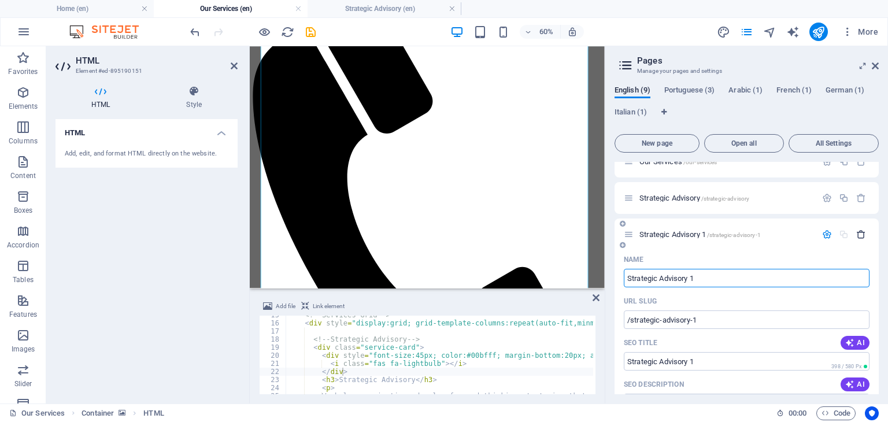
click at [856, 233] on icon "button" at bounding box center [861, 234] width 10 height 10
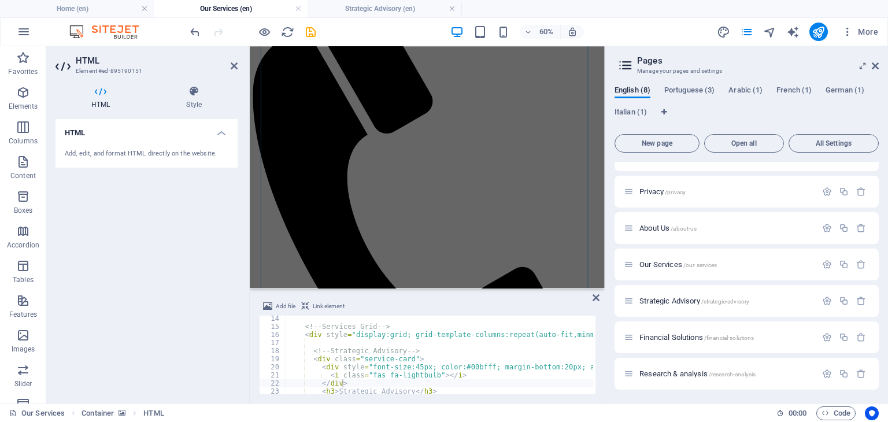
scroll to position [106, 0]
click at [598, 296] on icon at bounding box center [595, 297] width 7 height 9
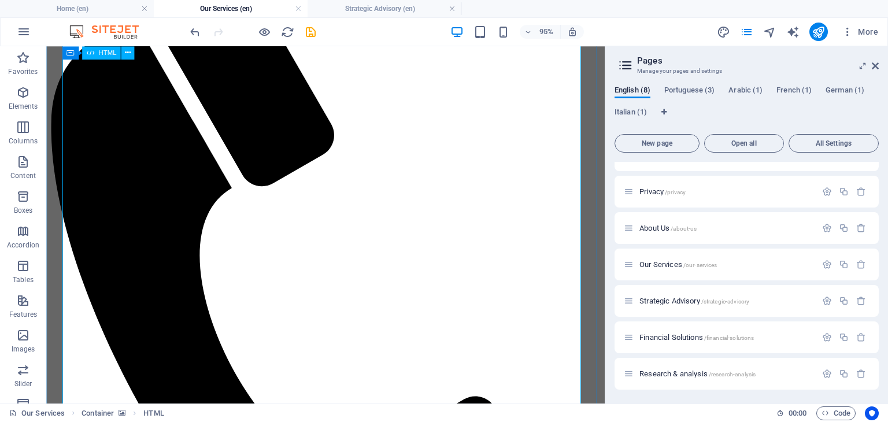
scroll to position [216, 0]
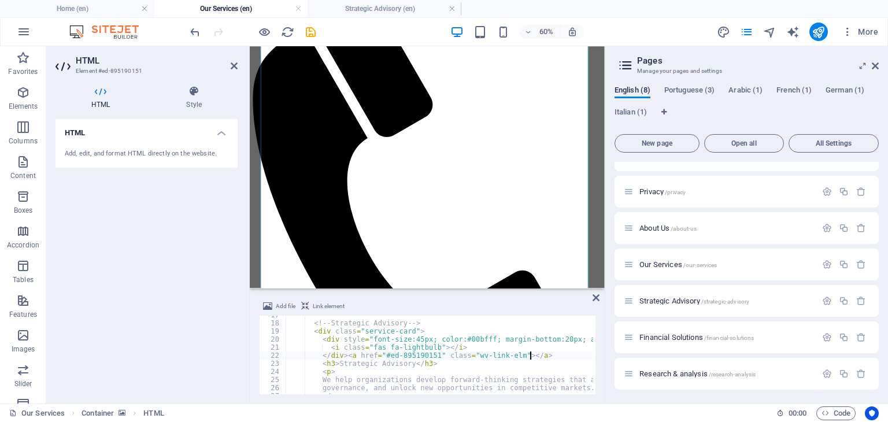
scroll to position [125, 0]
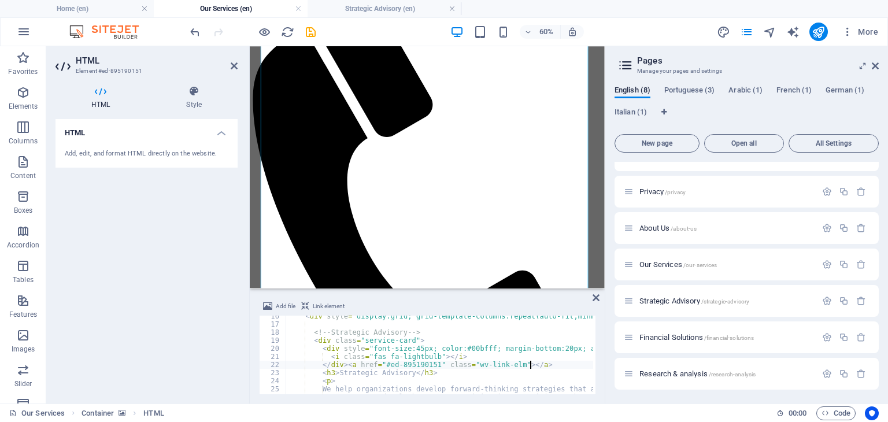
click at [422, 333] on div "< div style = "display:grid; grid-template-columns:repeat(auto-fit,minmax(340px…" at bounding box center [553, 358] width 534 height 92
type textarea "<!-- Strategic Advisory -->"
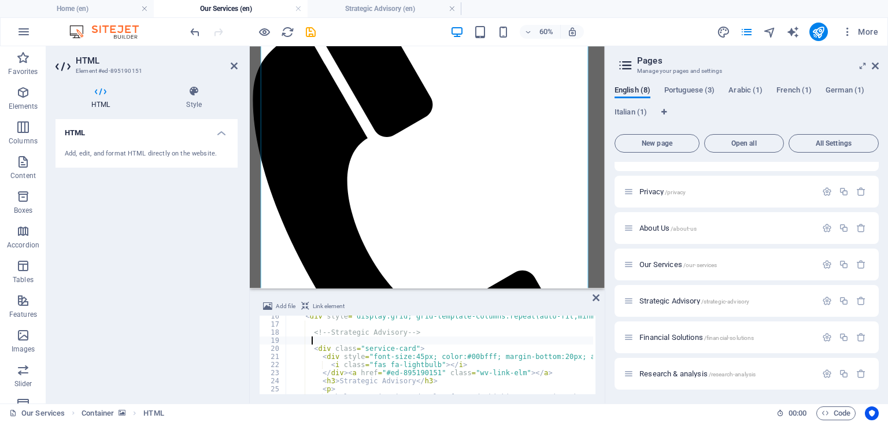
scroll to position [0, 0]
paste textarea "</a>"
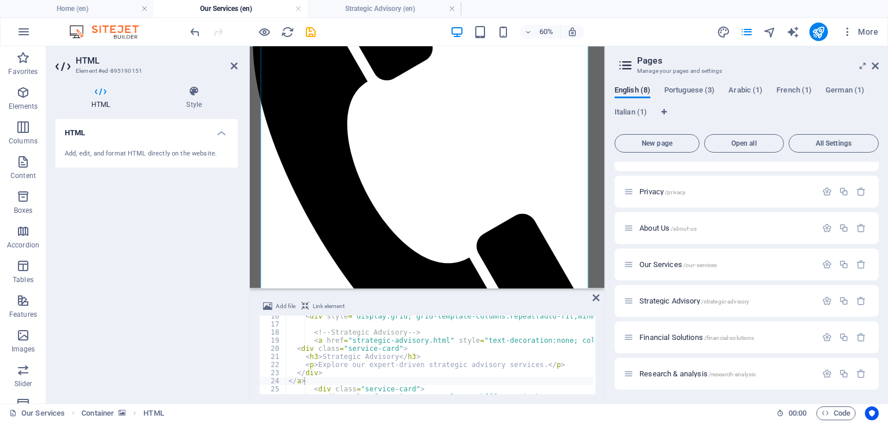
scroll to position [374, 0]
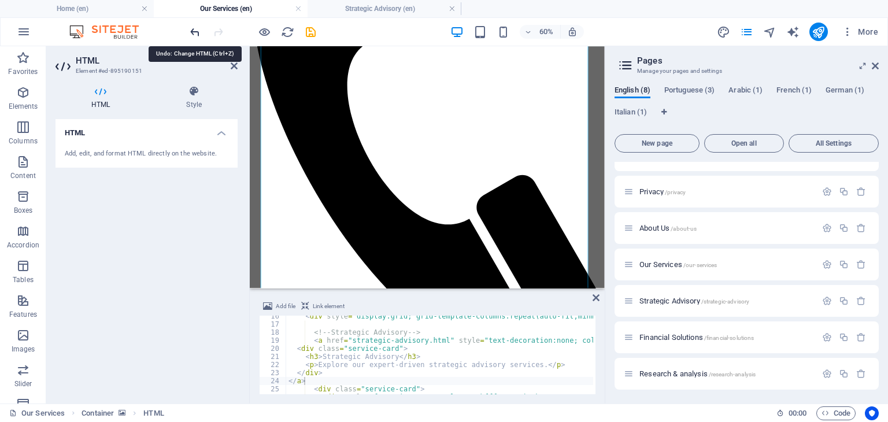
click at [194, 26] on icon "undo" at bounding box center [194, 31] width 13 height 13
type textarea "<!-- Our Services Section -->"
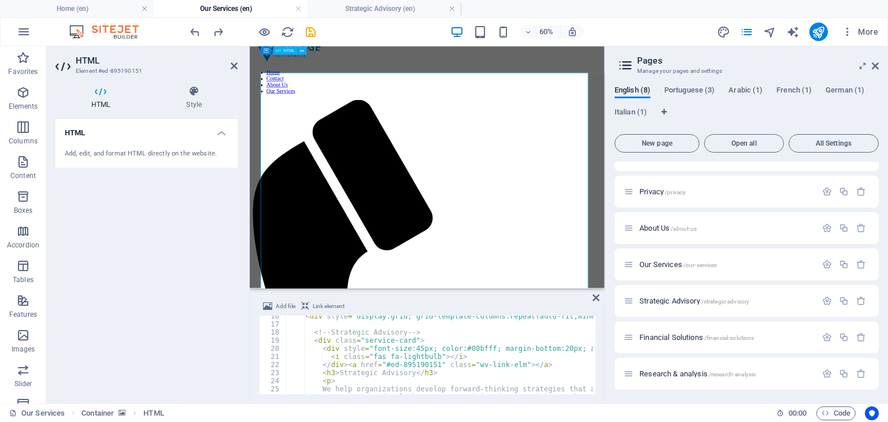
scroll to position [0, 0]
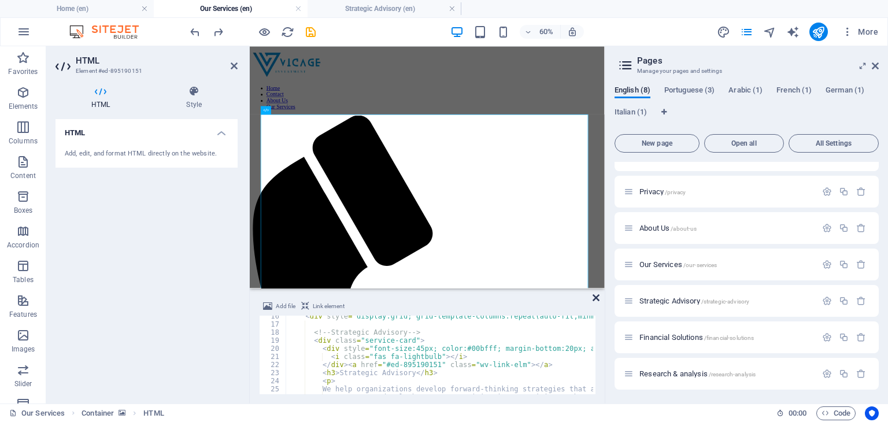
click at [595, 295] on icon at bounding box center [595, 297] width 7 height 9
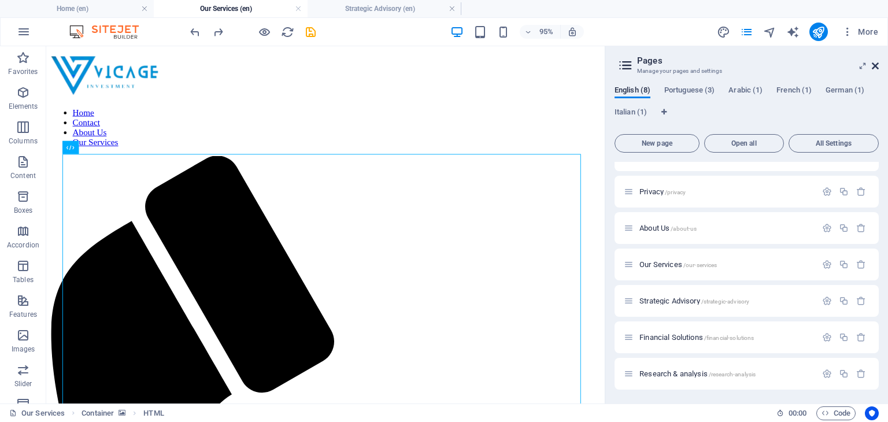
click at [878, 64] on icon at bounding box center [874, 65] width 7 height 9
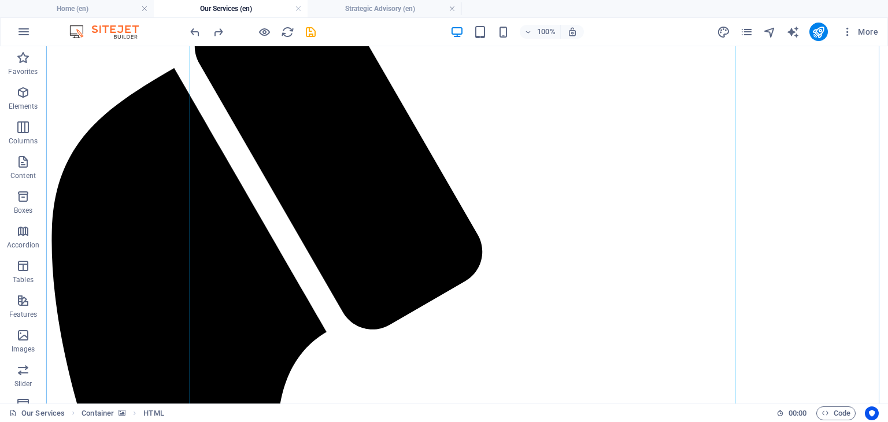
scroll to position [210, 0]
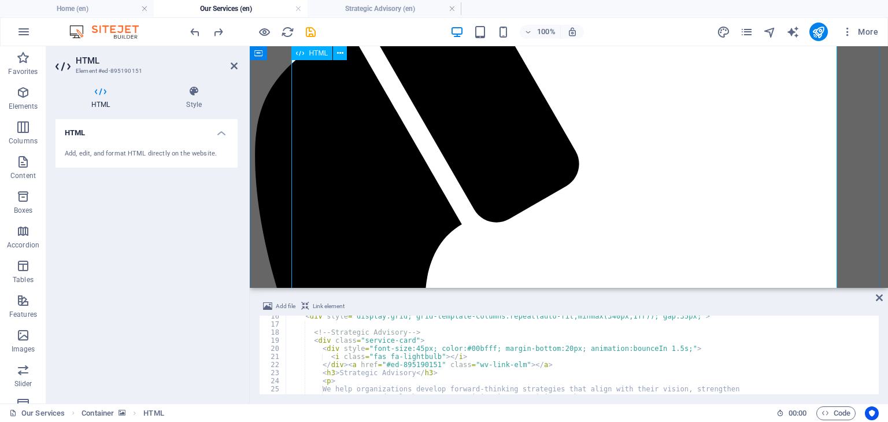
scroll to position [125, 0]
click at [336, 374] on div "< div style = "display:grid; grid-template-columns:repeat(auto-fit,minmax(340px…" at bounding box center [581, 358] width 590 height 92
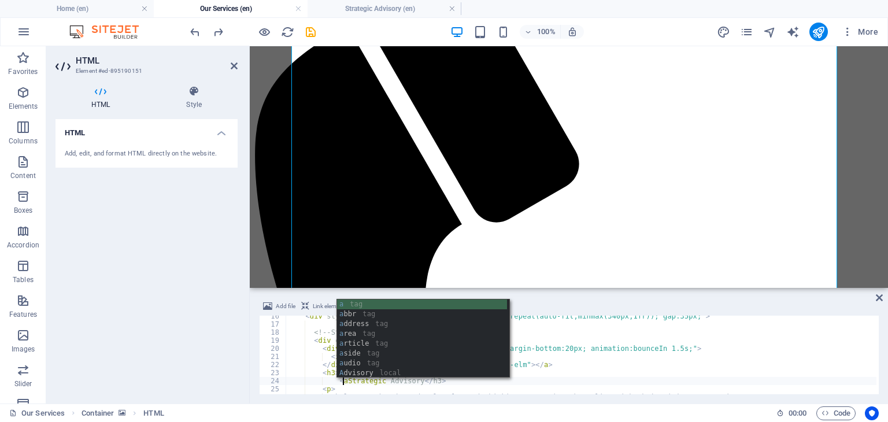
scroll to position [0, 5]
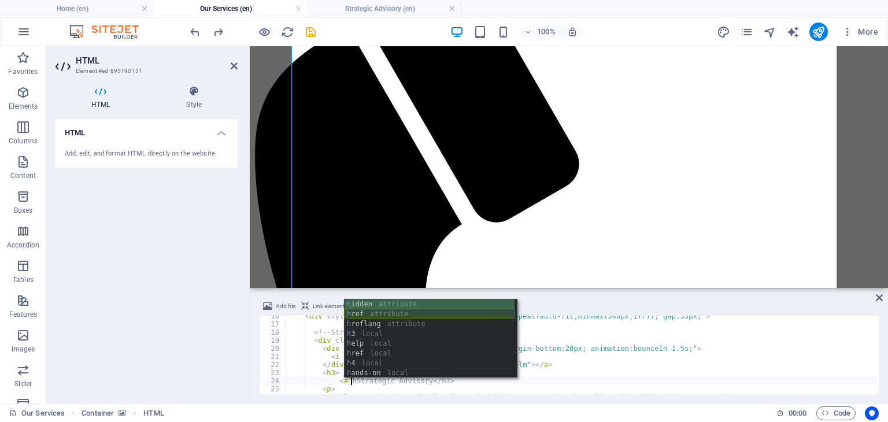
click at [370, 310] on div "h idden attribute h ref attribute h reflang attribute h 3 local h elp local h r…" at bounding box center [429, 348] width 170 height 98
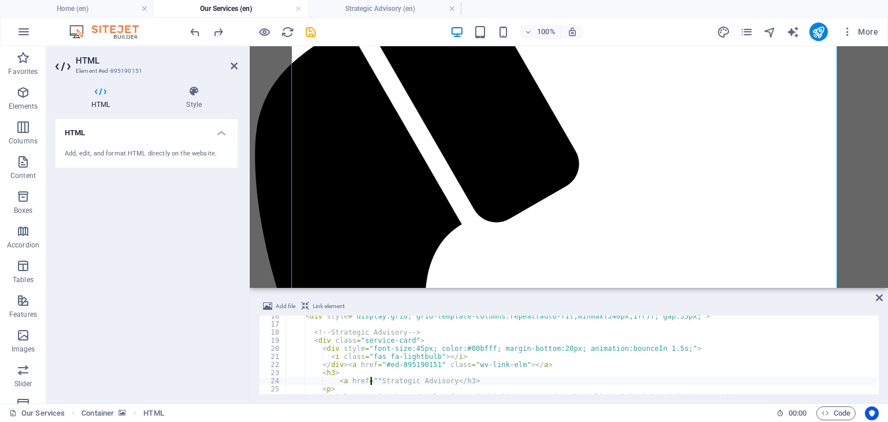
click at [374, 378] on div "< div style = "display:grid; grid-template-columns:repeat(auto-fit,minmax(340px…" at bounding box center [581, 359] width 590 height 95
click at [407, 382] on div "< div style = "display:grid; grid-template-columns:repeat(auto-fit,minmax(340px…" at bounding box center [581, 359] width 590 height 95
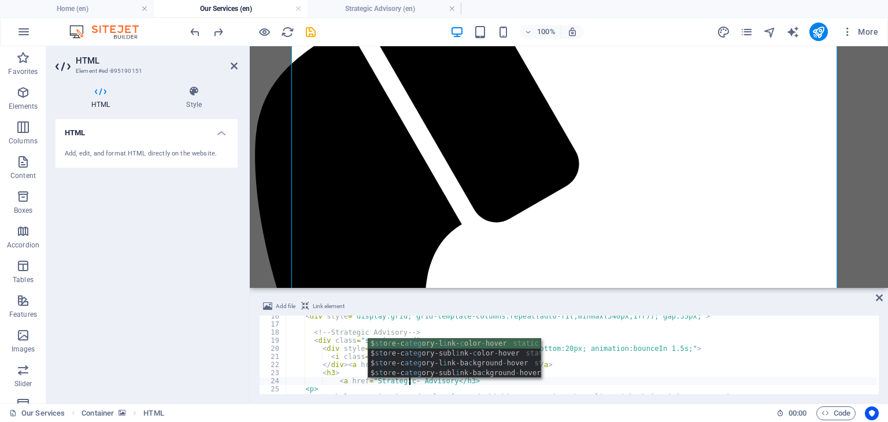
click at [414, 383] on div "< div style = "display:grid; grid-template-columns:repeat(auto-fit,minmax(340px…" at bounding box center [581, 359] width 590 height 95
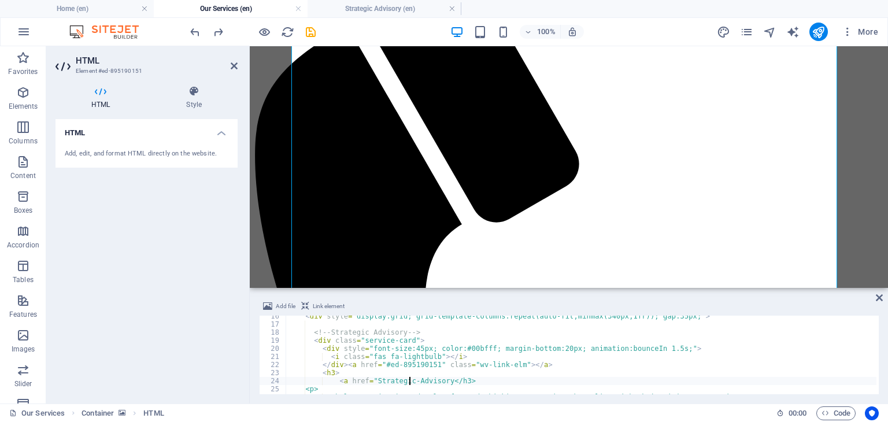
click at [440, 381] on div "< div style = "display:grid; grid-template-columns:repeat(auto-fit,minmax(340px…" at bounding box center [581, 359] width 590 height 95
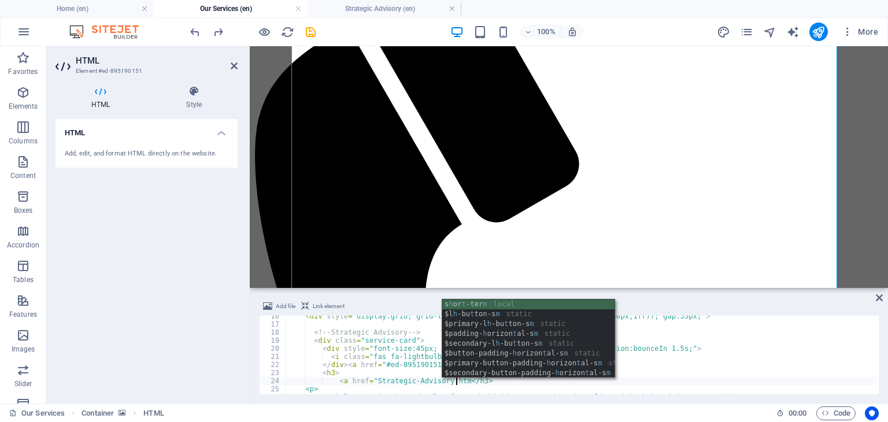
scroll to position [0, 14]
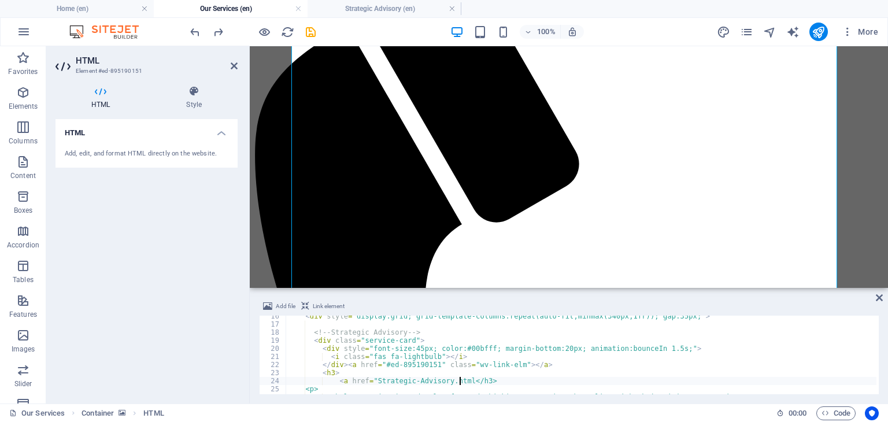
type textarea "<a href="Strategic-Advisory.html</h3>"
click at [504, 400] on div "Add file Link element <a href="Strategic-Advisory.html</h3> 16 17 18 19 20 21 2…" at bounding box center [569, 346] width 638 height 113
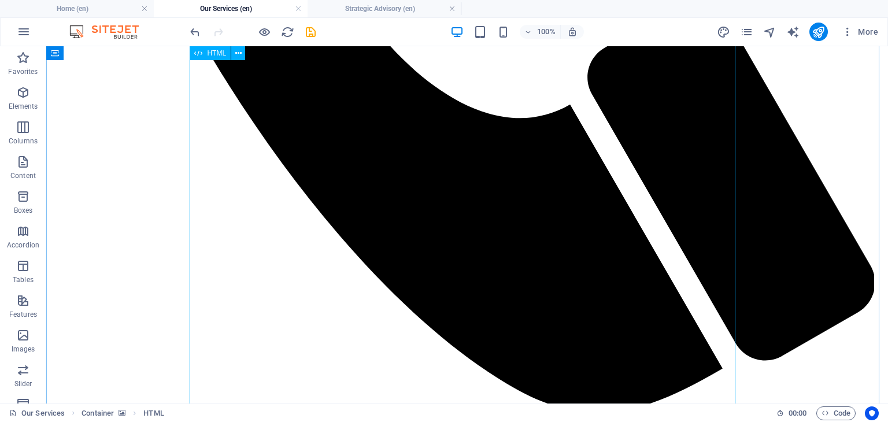
scroll to position [873, 0]
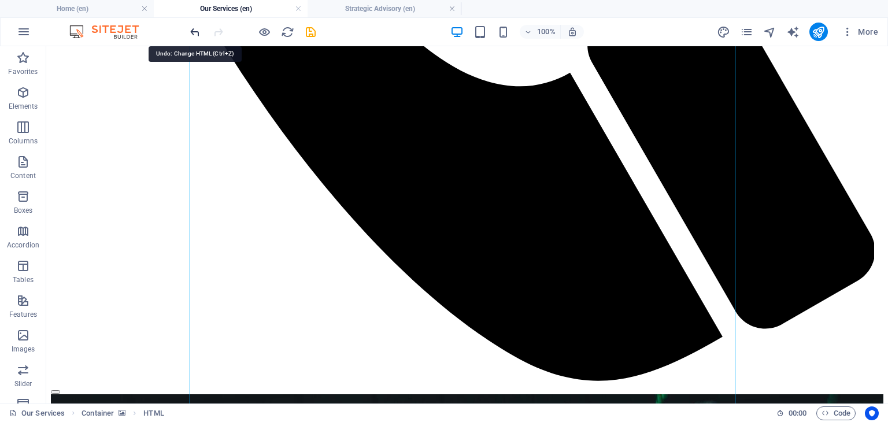
click at [199, 30] on icon "undo" at bounding box center [194, 31] width 13 height 13
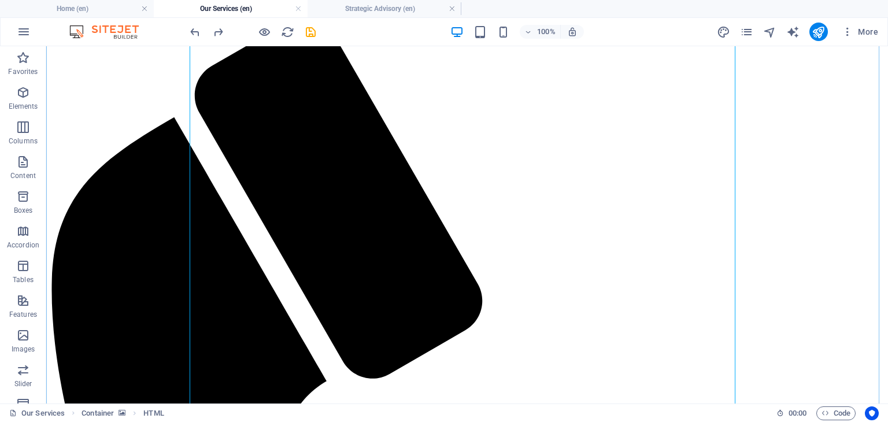
scroll to position [148, 0]
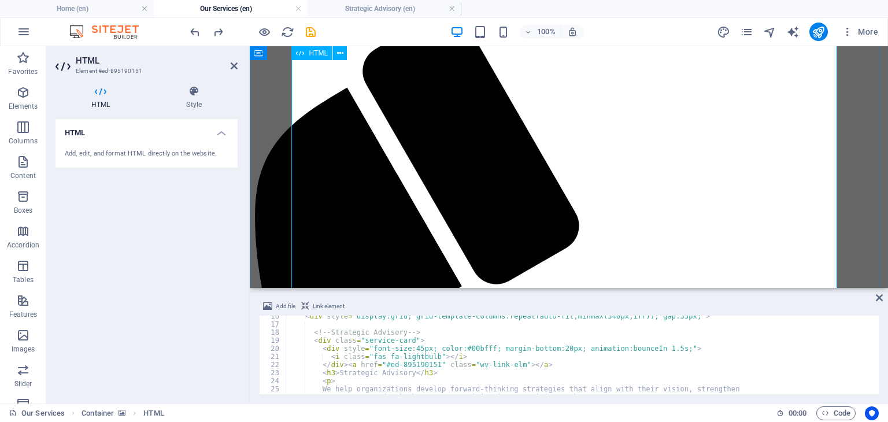
scroll to position [125, 0]
click at [430, 376] on div "< div style = "display:grid; grid-template-columns:repeat(auto-fit,minmax(340px…" at bounding box center [581, 359] width 590 height 95
type textarea "<"
type textarea "</h3>"
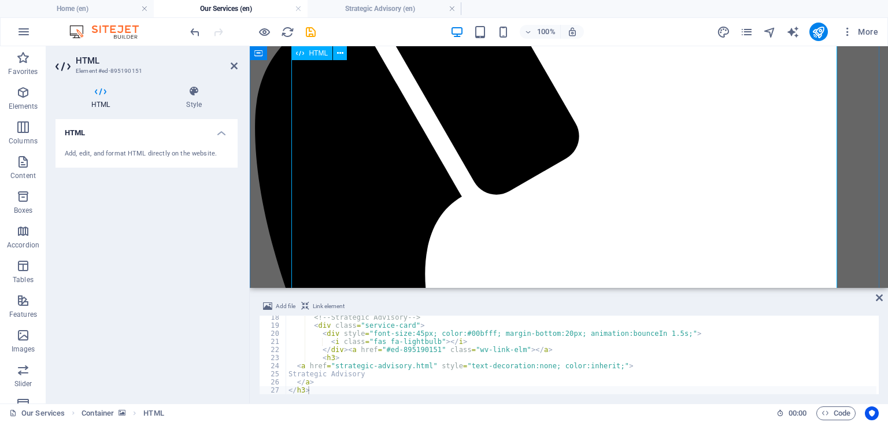
scroll to position [246, 0]
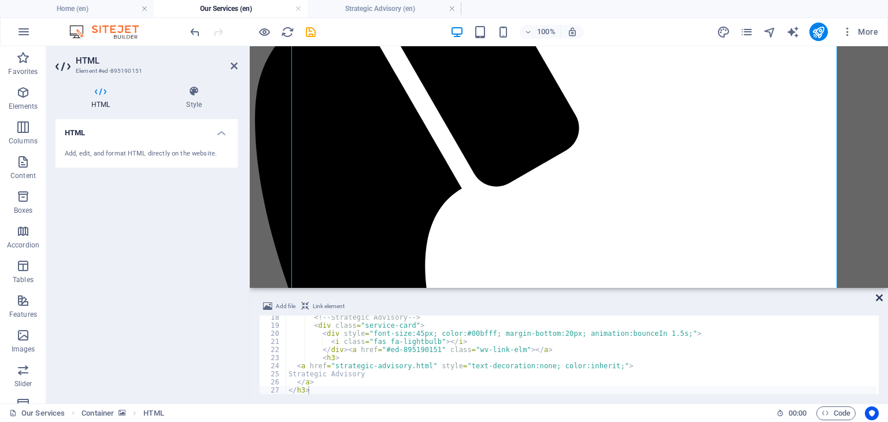
click at [876, 295] on icon at bounding box center [878, 297] width 7 height 9
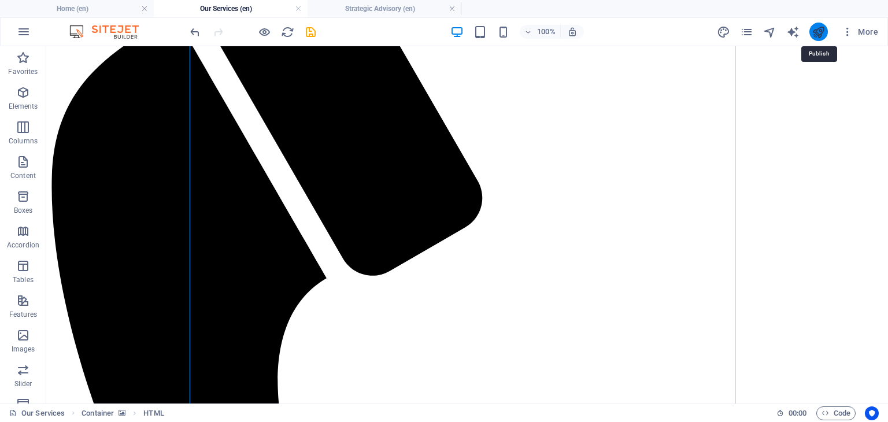
click at [816, 29] on icon "publish" at bounding box center [817, 31] width 13 height 13
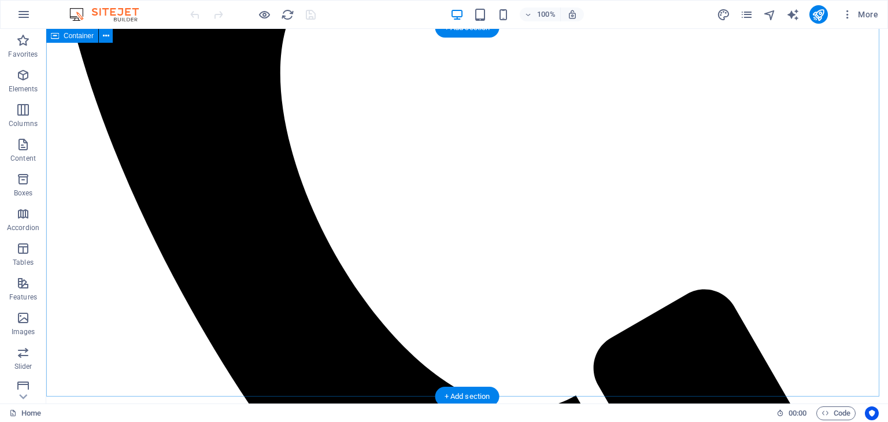
scroll to position [430, 0]
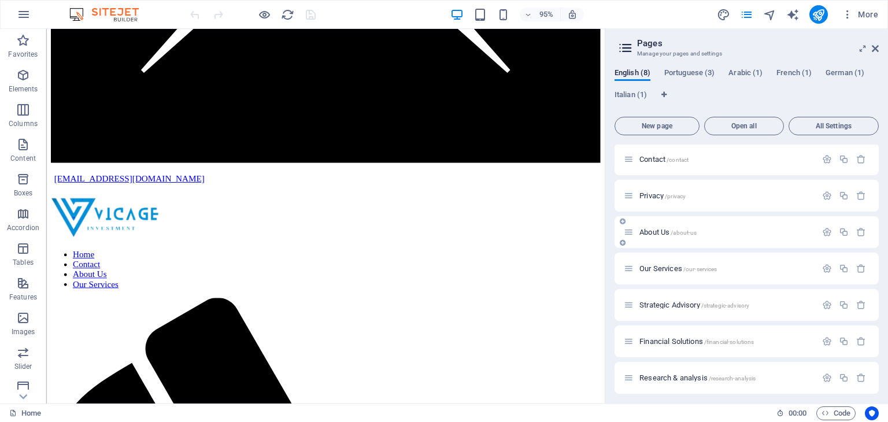
scroll to position [42, 0]
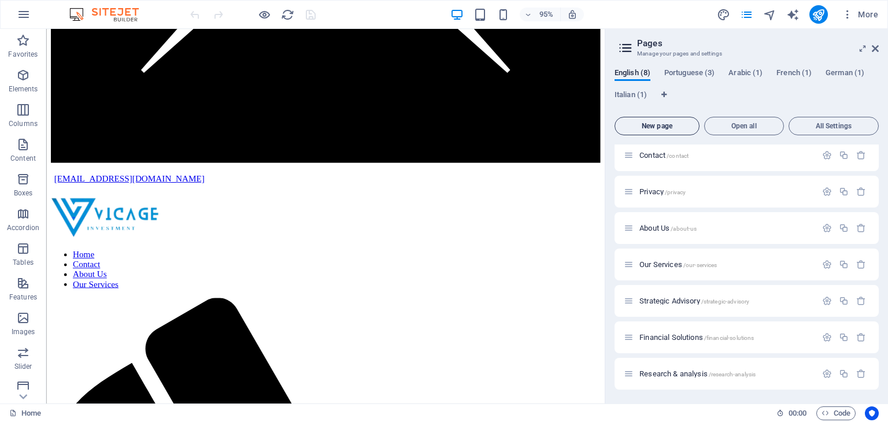
click at [653, 120] on button "New page" at bounding box center [656, 126] width 85 height 18
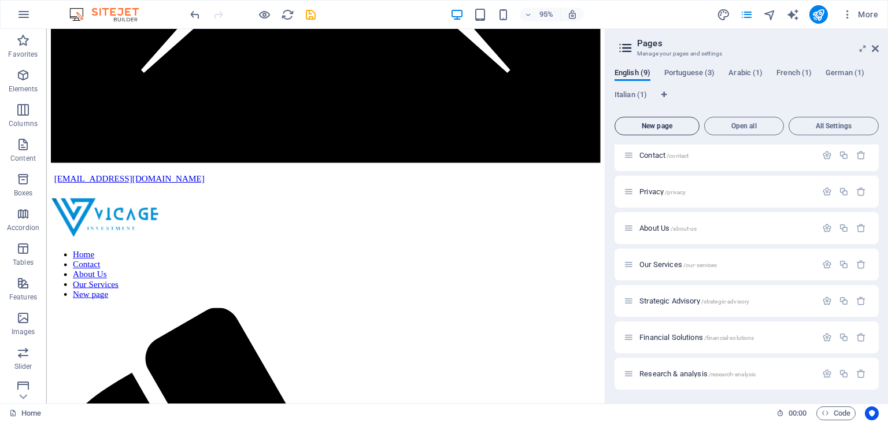
scroll to position [226, 0]
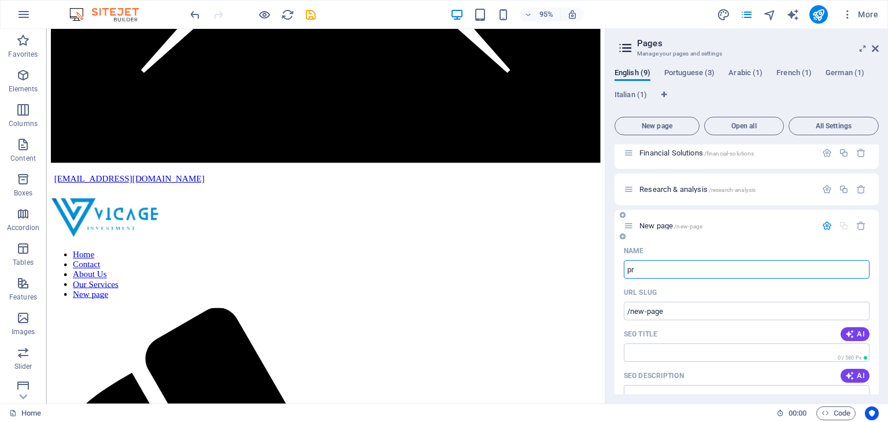
type input "pro"
type input "/"
type input "project"
type input "/proj"
type input "proj"
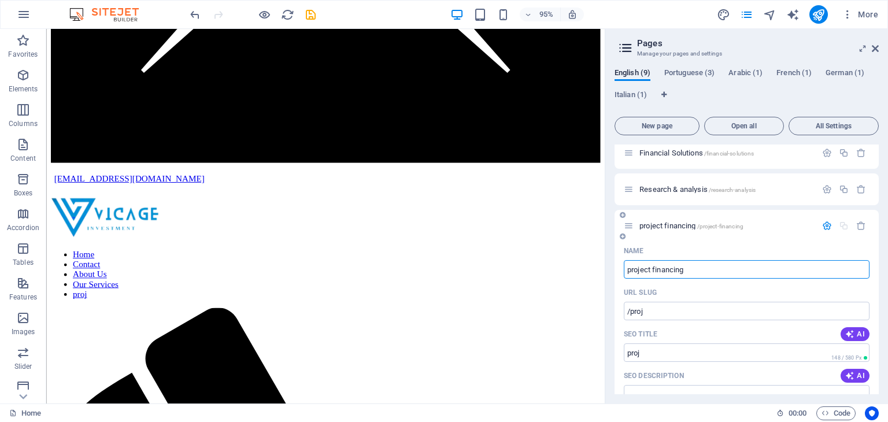
type input "project financing"
type input "/project-financing"
type input "project financing"
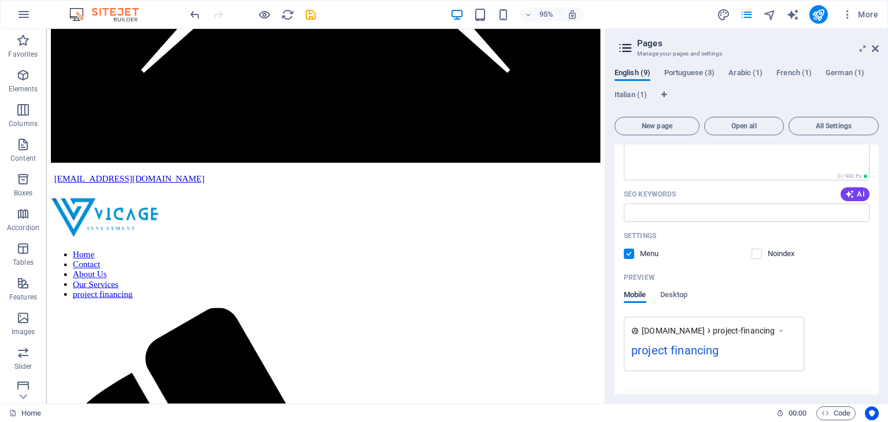
scroll to position [497, 0]
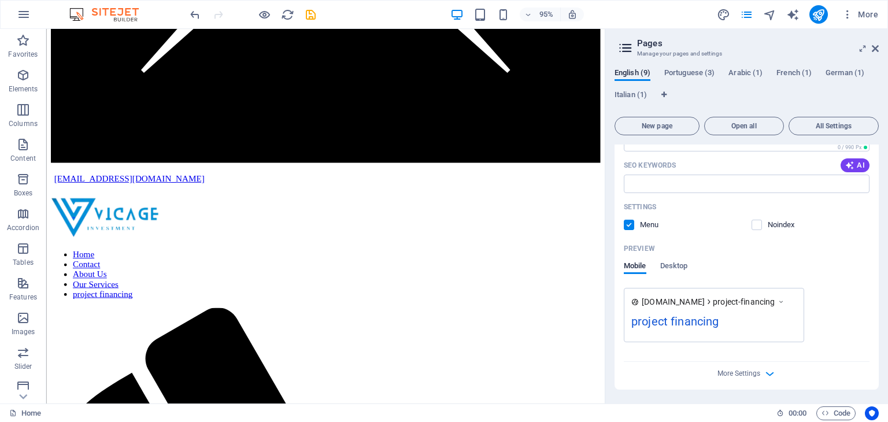
type input "project financing"
click at [629, 225] on label at bounding box center [628, 225] width 10 height 10
click at [0, 0] on input "checkbox" at bounding box center [0, 0] width 0 height 0
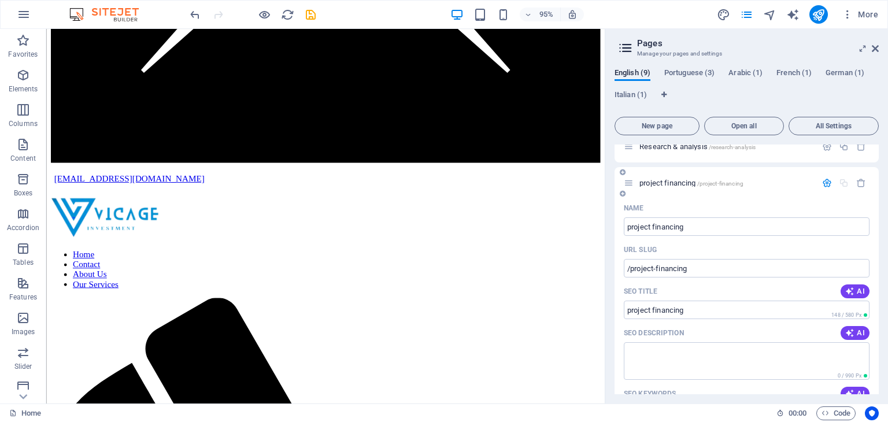
scroll to position [261, 0]
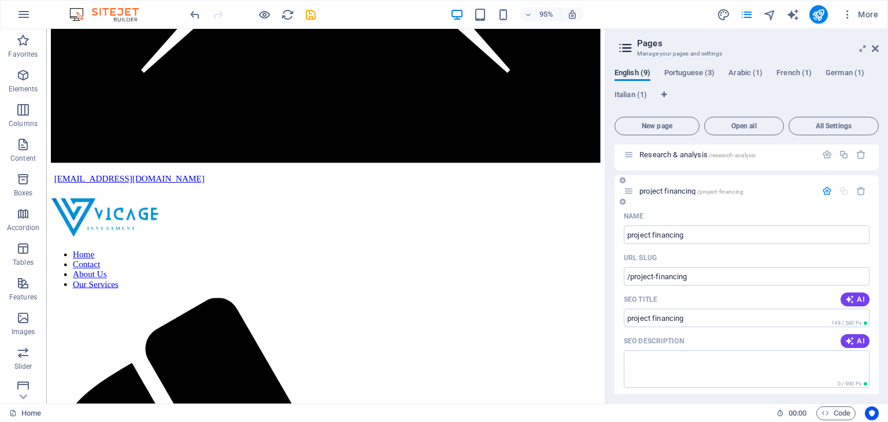
click at [822, 194] on icon "button" at bounding box center [827, 191] width 10 height 10
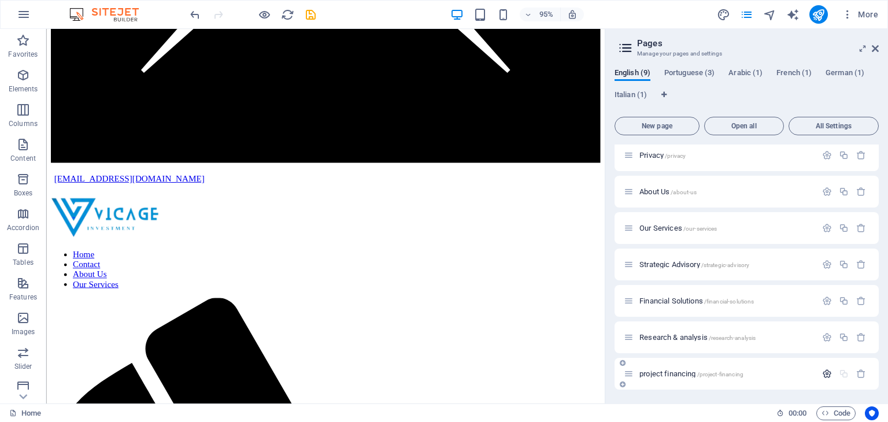
scroll to position [78, 0]
click at [654, 372] on span "project financing /project-financing" at bounding box center [691, 373] width 104 height 9
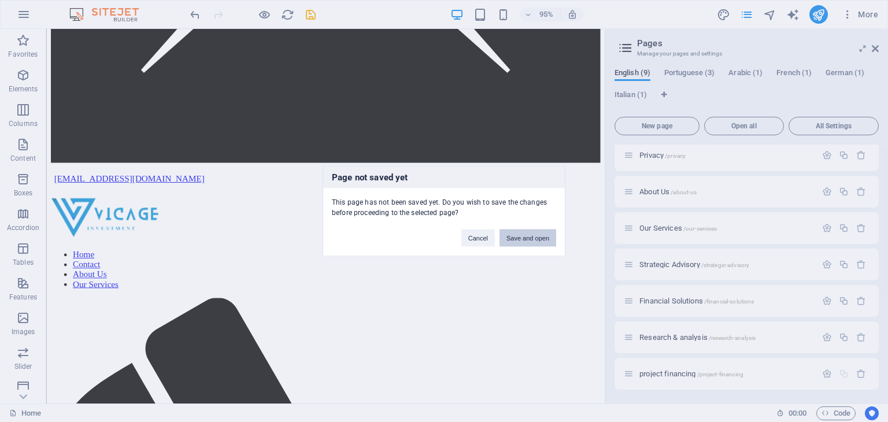
click at [526, 237] on button "Save and open" at bounding box center [527, 237] width 57 height 17
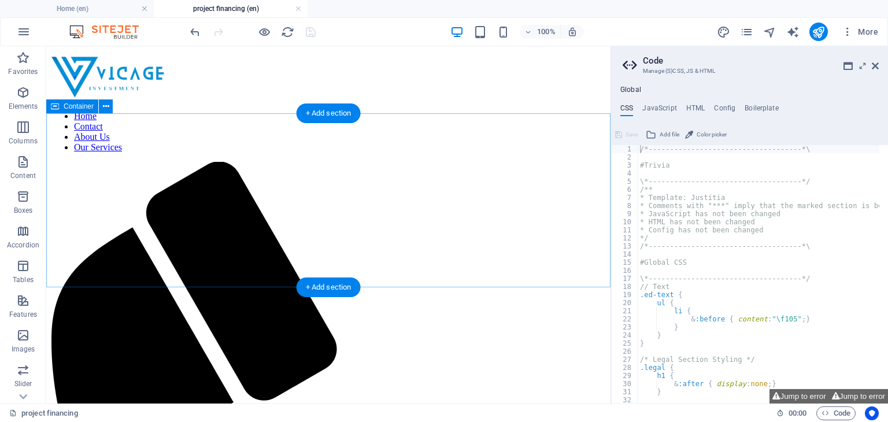
scroll to position [0, 0]
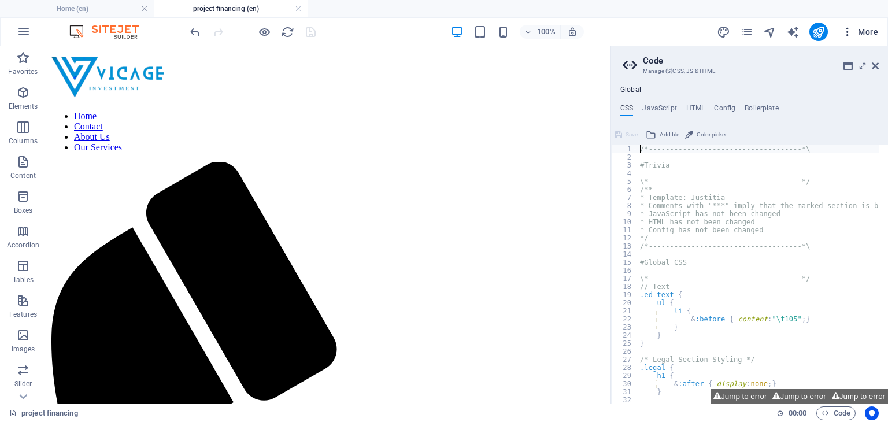
click at [846, 34] on icon "button" at bounding box center [847, 32] width 12 height 12
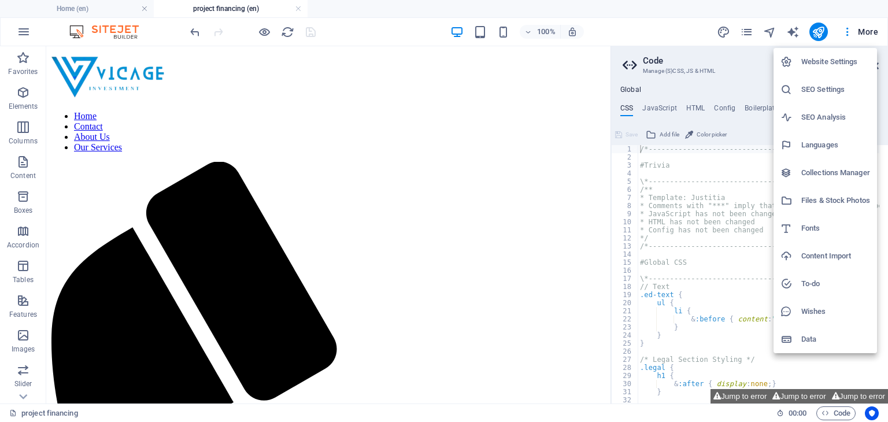
click at [827, 199] on h6 "Files & Stock Photos" at bounding box center [835, 201] width 69 height 14
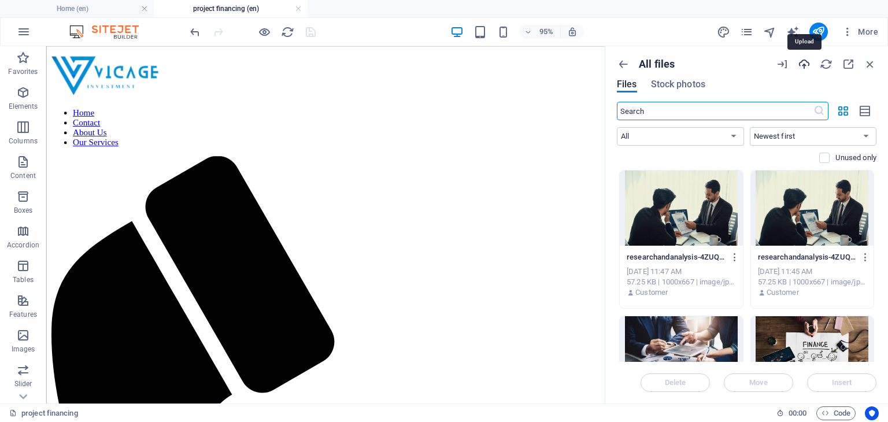
click at [803, 63] on icon "button" at bounding box center [803, 64] width 13 height 13
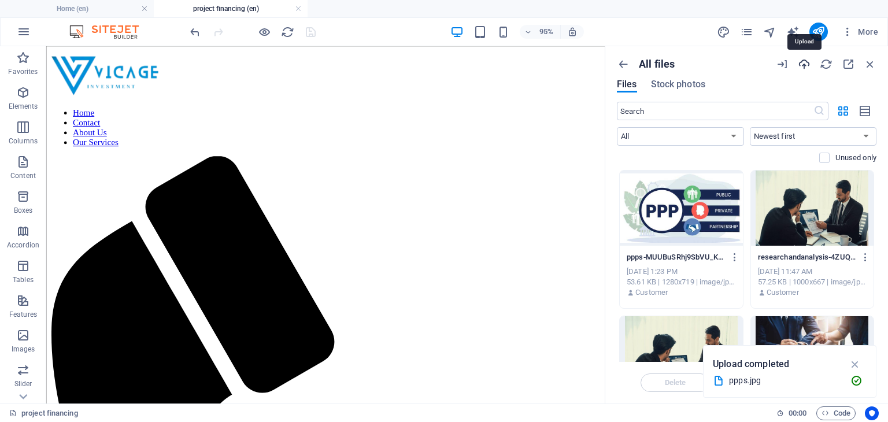
click at [803, 64] on icon "button" at bounding box center [803, 64] width 13 height 13
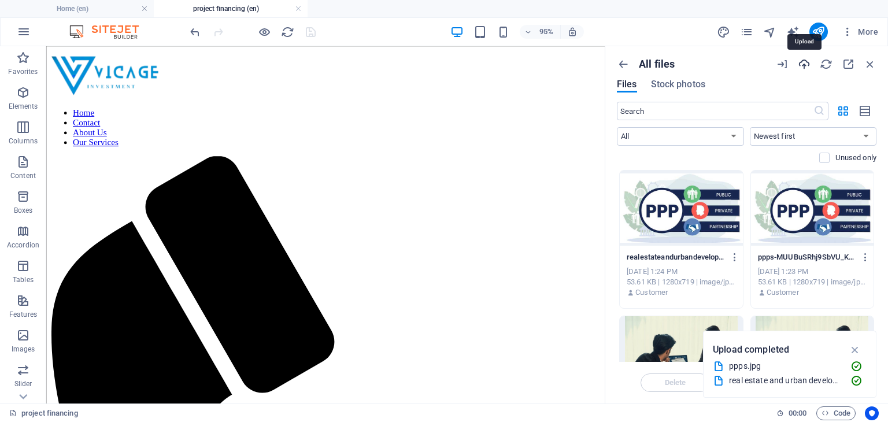
click at [807, 61] on icon "button" at bounding box center [803, 64] width 13 height 13
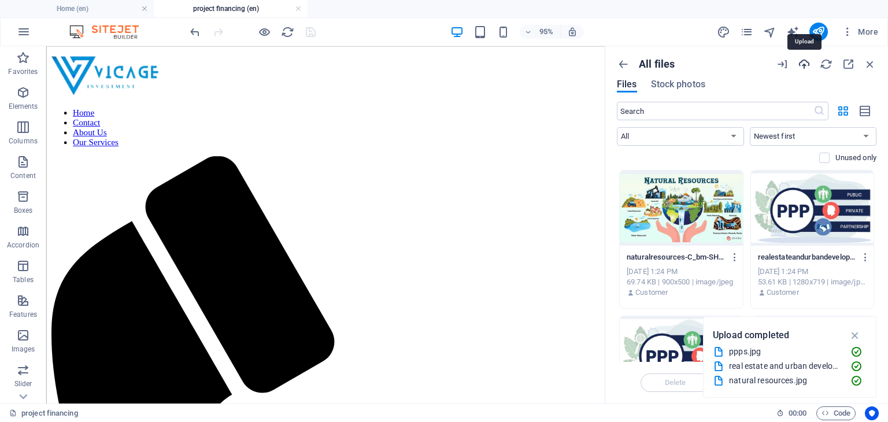
click at [802, 64] on icon "button" at bounding box center [803, 64] width 13 height 13
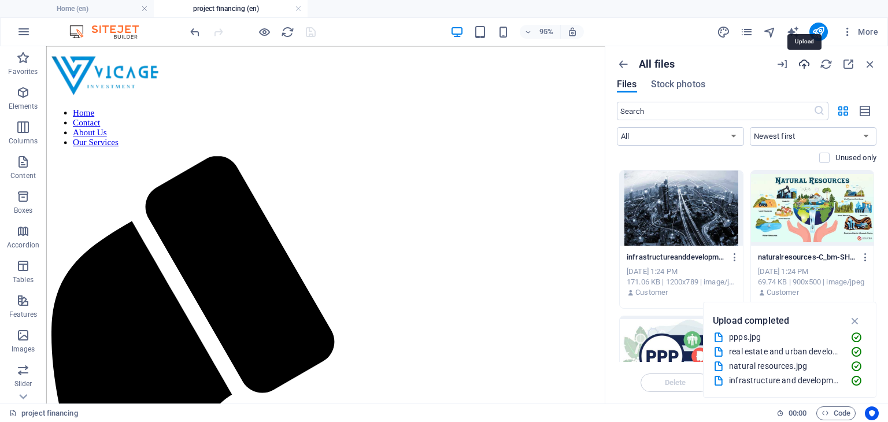
click at [800, 65] on icon "button" at bounding box center [803, 64] width 13 height 13
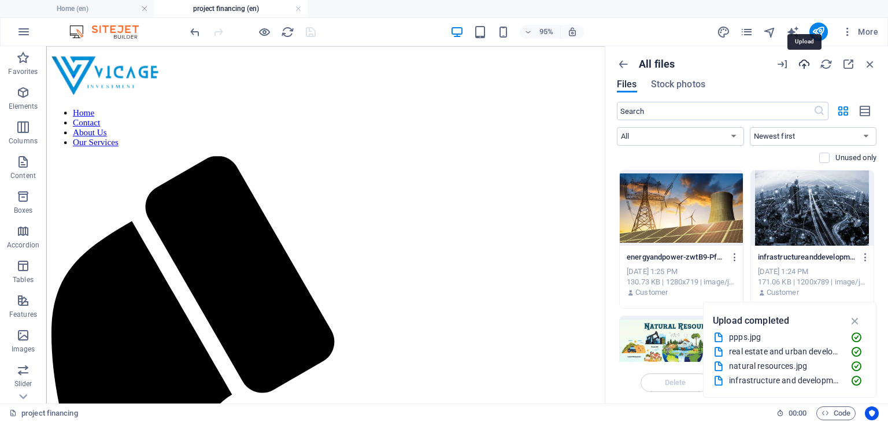
click at [808, 65] on icon "button" at bounding box center [803, 64] width 13 height 13
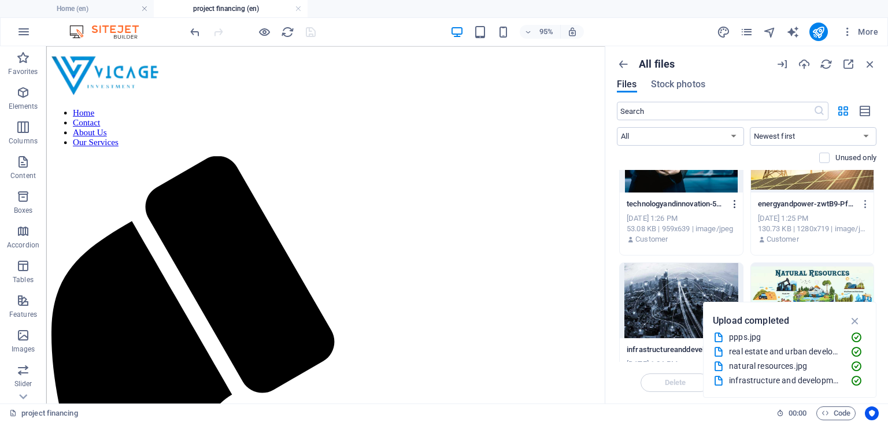
scroll to position [66, 0]
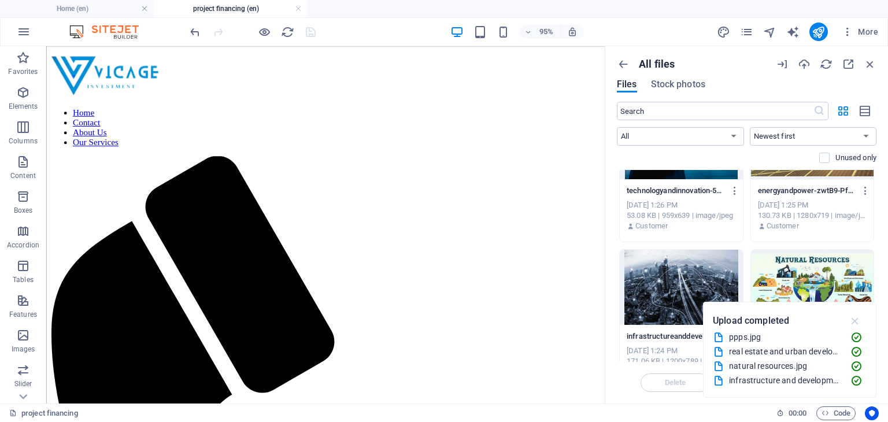
click at [857, 319] on icon "button" at bounding box center [854, 320] width 13 height 13
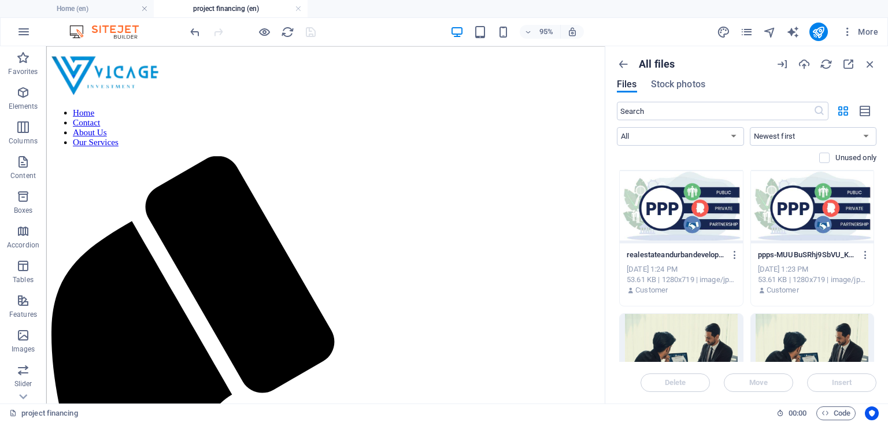
scroll to position [298, 0]
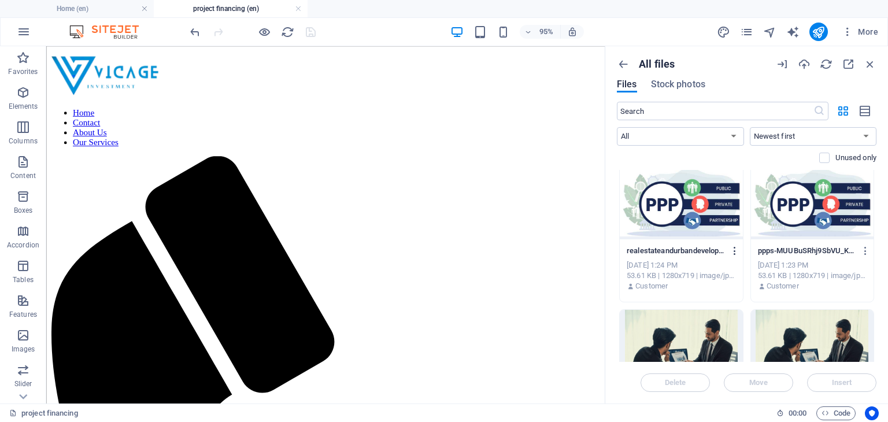
click at [735, 250] on icon "button" at bounding box center [734, 251] width 11 height 10
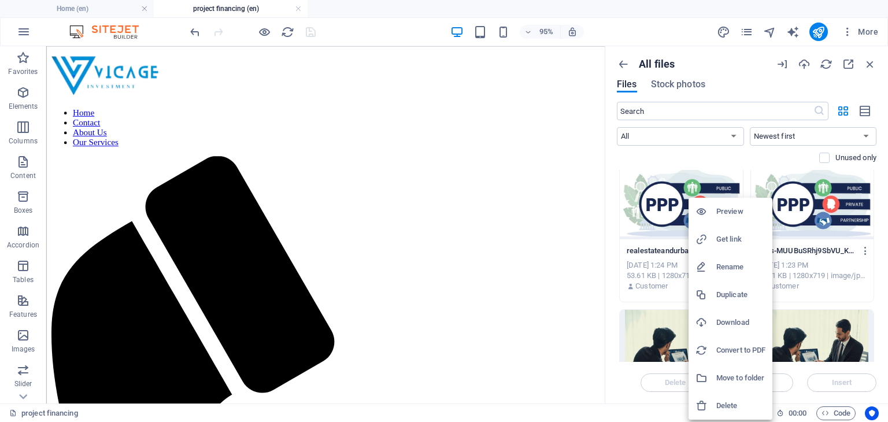
click at [728, 242] on h6 "Get link" at bounding box center [740, 239] width 49 height 14
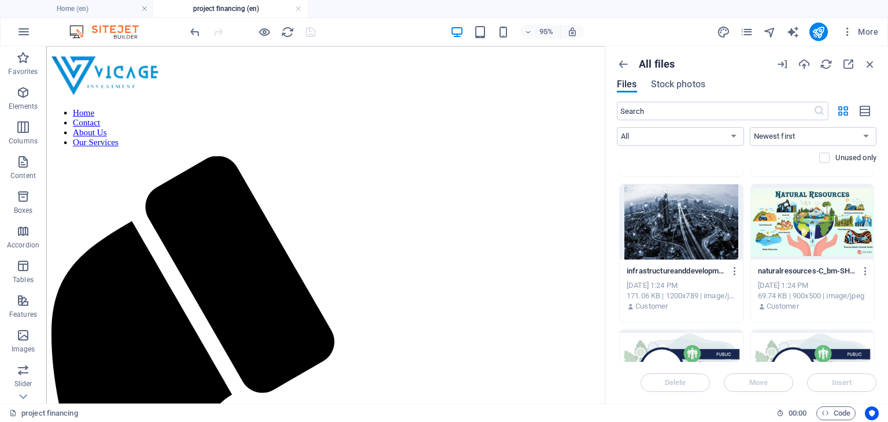
scroll to position [128, 0]
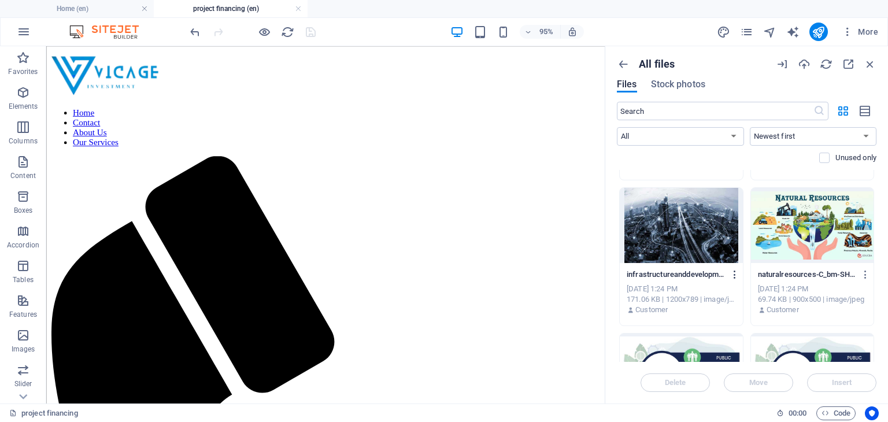
click at [733, 276] on icon "button" at bounding box center [734, 274] width 11 height 10
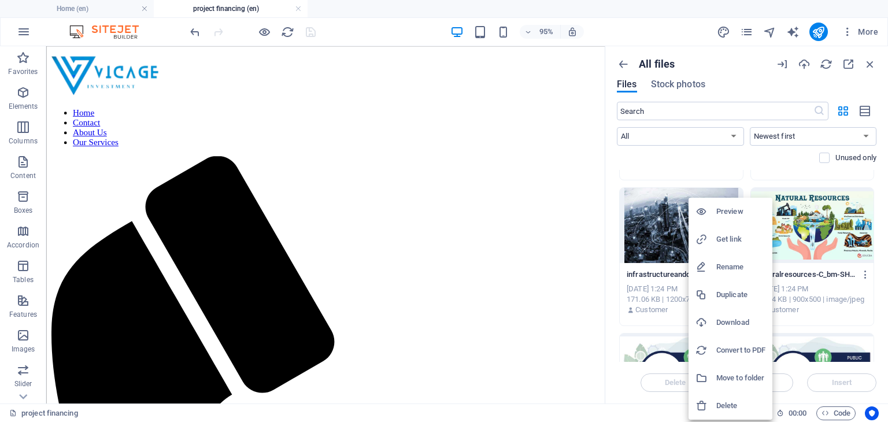
click at [730, 240] on h6 "Get link" at bounding box center [740, 239] width 49 height 14
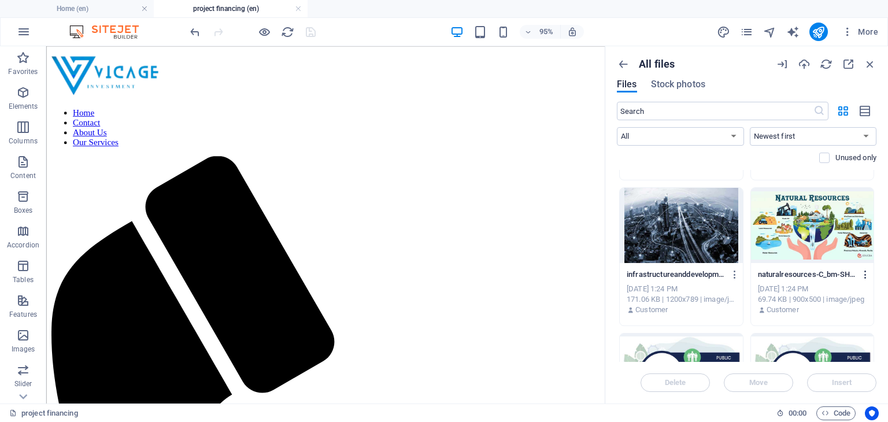
click at [863, 275] on icon "button" at bounding box center [865, 274] width 11 height 10
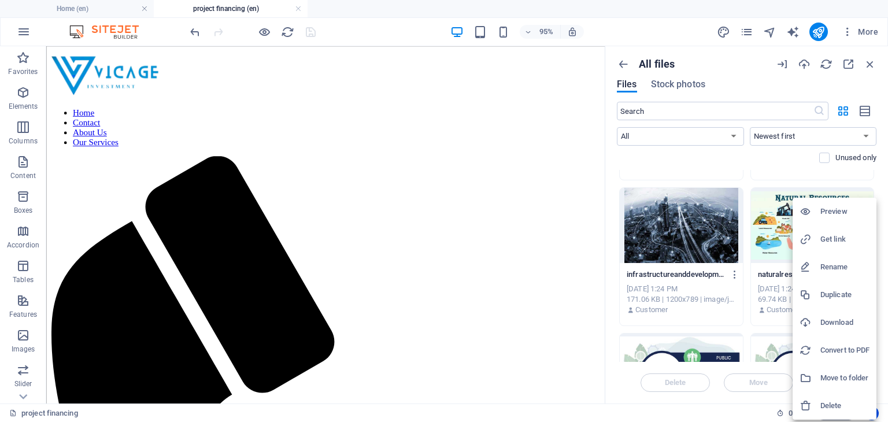
click at [830, 234] on h6 "Get link" at bounding box center [844, 239] width 49 height 14
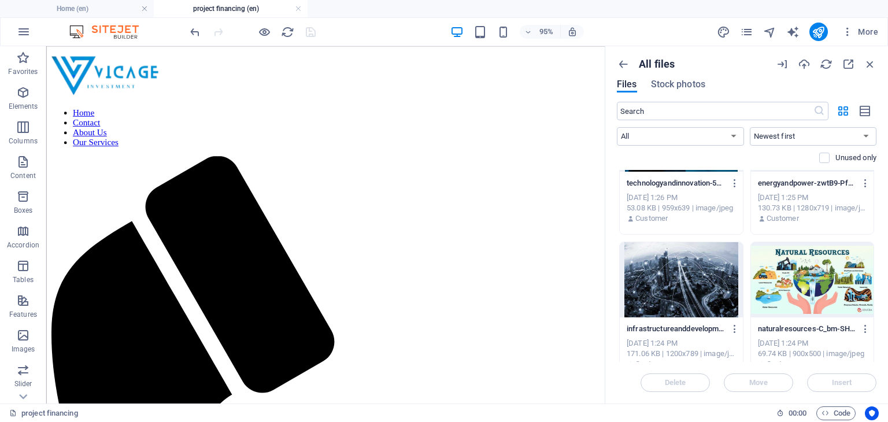
scroll to position [0, 0]
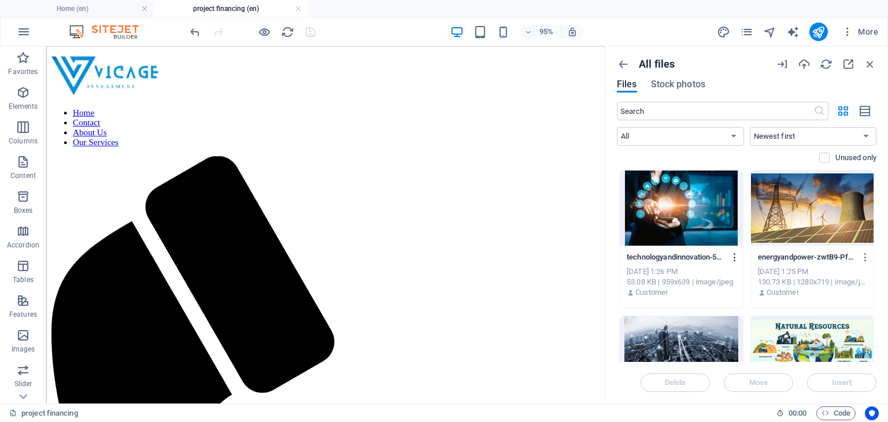
click at [730, 254] on icon "button" at bounding box center [734, 257] width 11 height 10
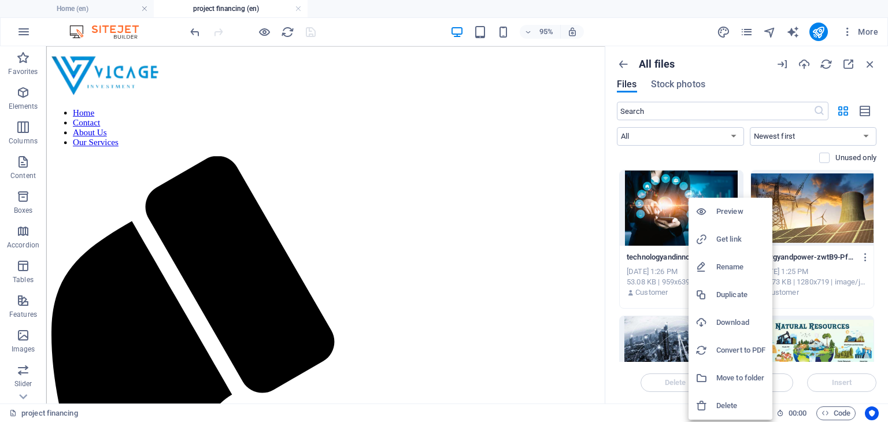
click at [722, 244] on h6 "Get link" at bounding box center [740, 239] width 49 height 14
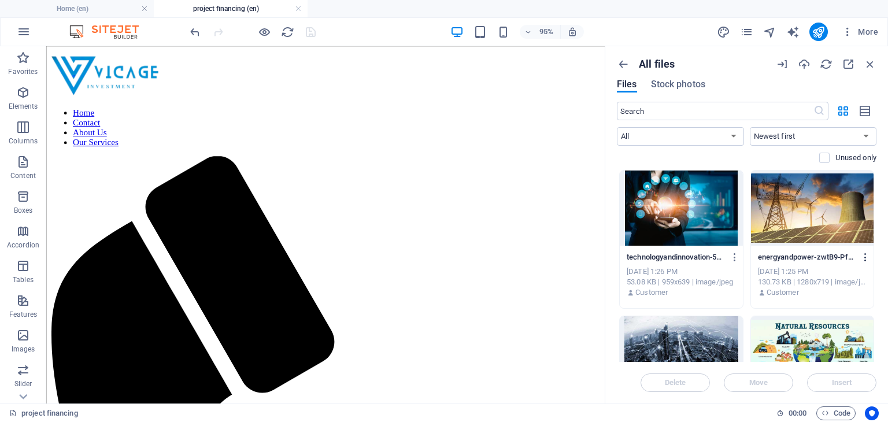
click at [865, 253] on icon "button" at bounding box center [865, 257] width 11 height 10
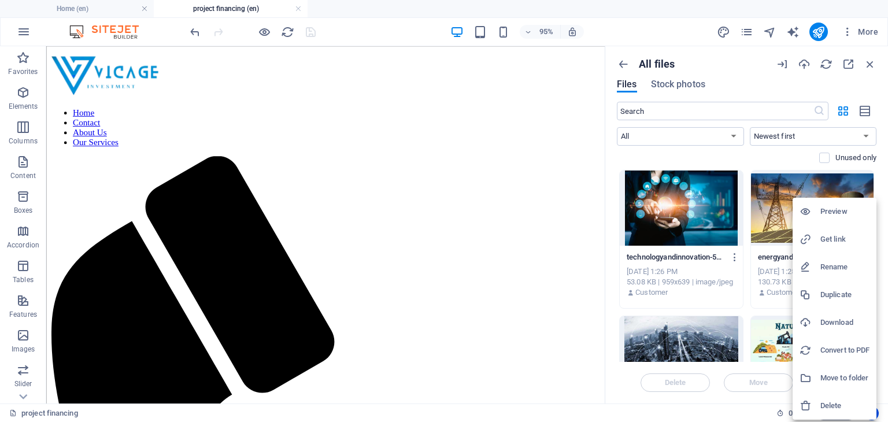
click at [835, 235] on h6 "Get link" at bounding box center [844, 239] width 49 height 14
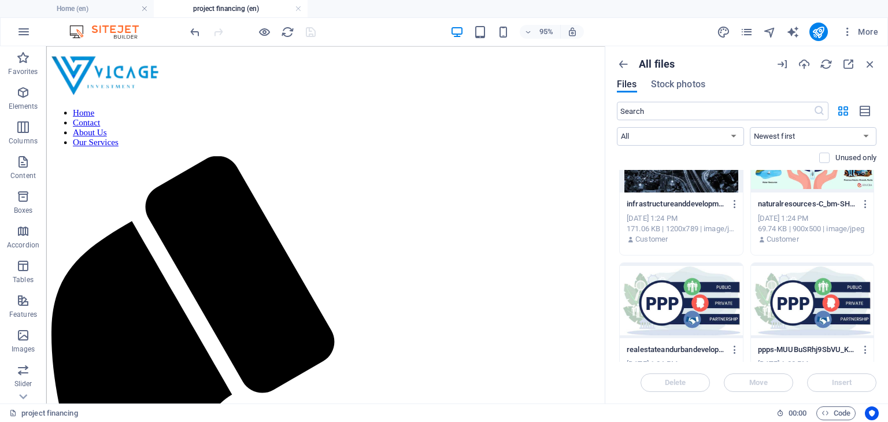
scroll to position [205, 0]
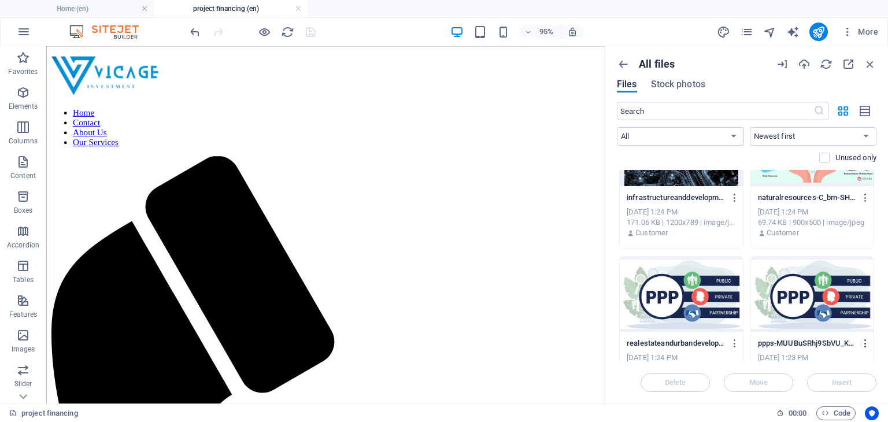
click at [863, 340] on icon "button" at bounding box center [865, 343] width 11 height 10
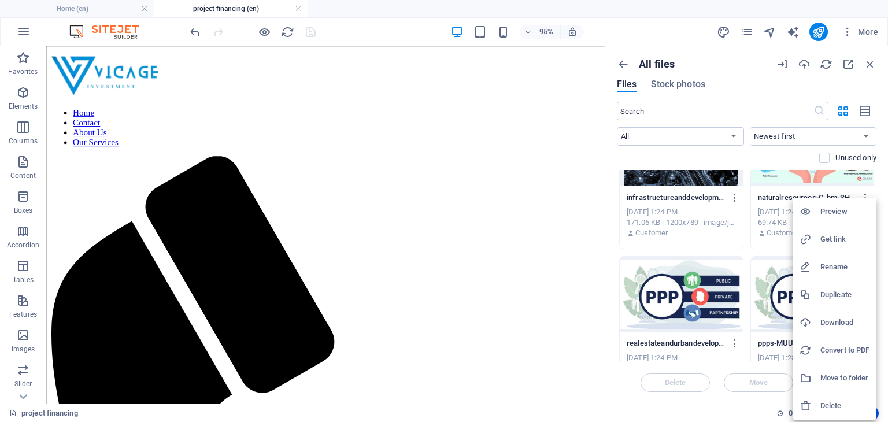
click at [825, 242] on h6 "Get link" at bounding box center [844, 239] width 49 height 14
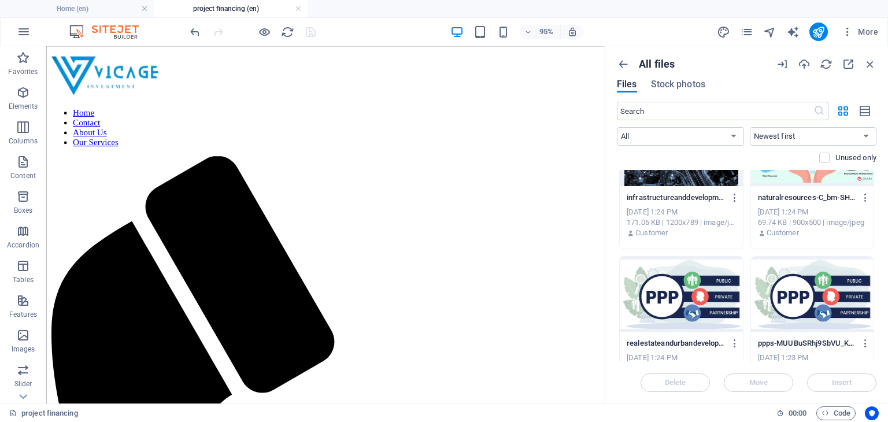
scroll to position [0, 0]
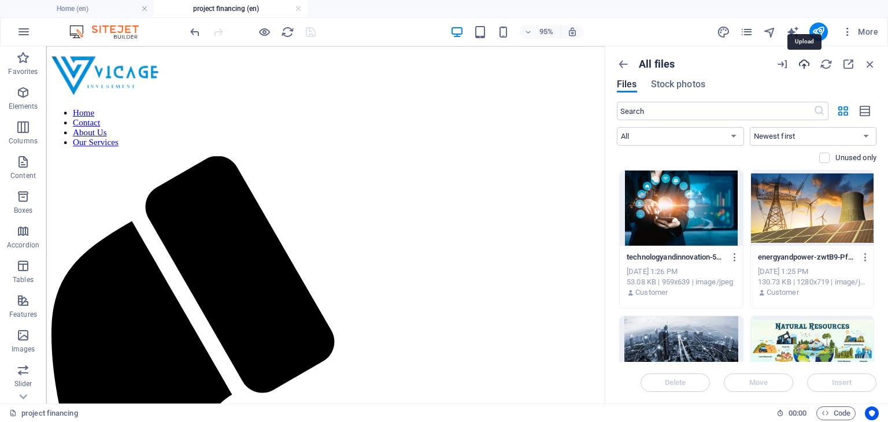
click at [807, 61] on icon "button" at bounding box center [803, 64] width 13 height 13
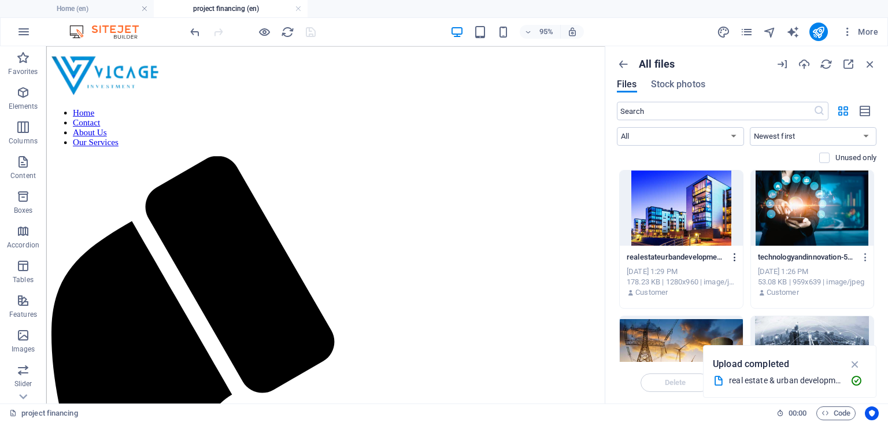
click at [733, 255] on icon "button" at bounding box center [734, 257] width 11 height 10
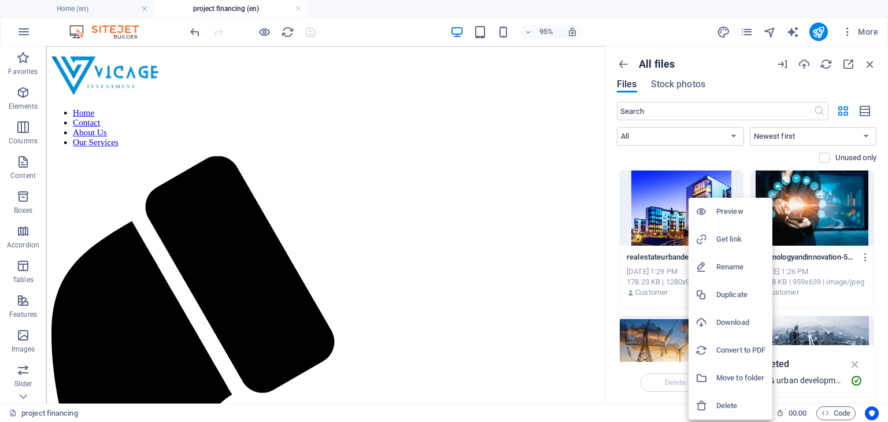
click at [725, 236] on h6 "Get link" at bounding box center [740, 239] width 49 height 14
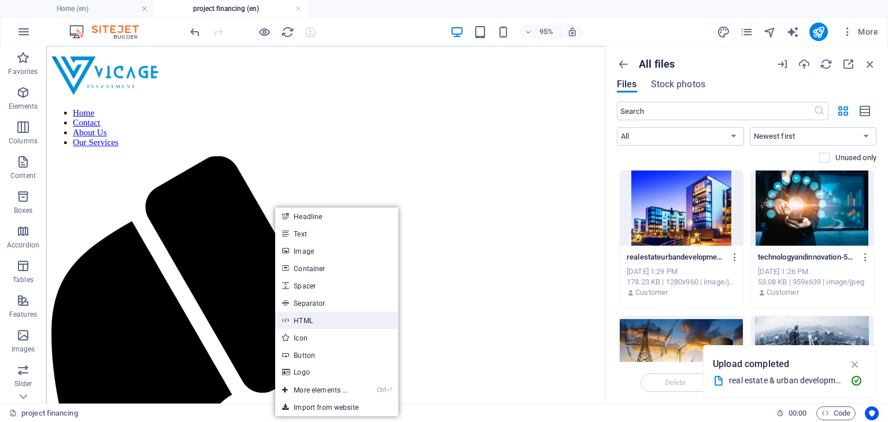
click at [311, 322] on link "HTML" at bounding box center [336, 319] width 122 height 17
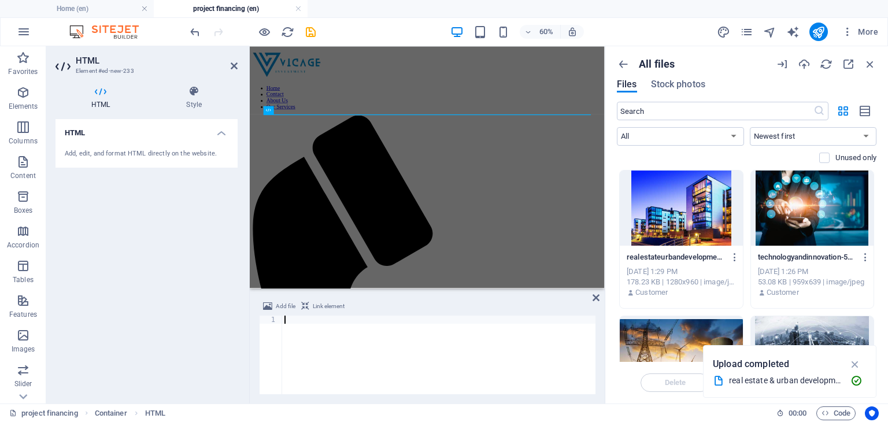
click at [297, 318] on div at bounding box center [438, 362] width 313 height 95
type textarea "</style>"
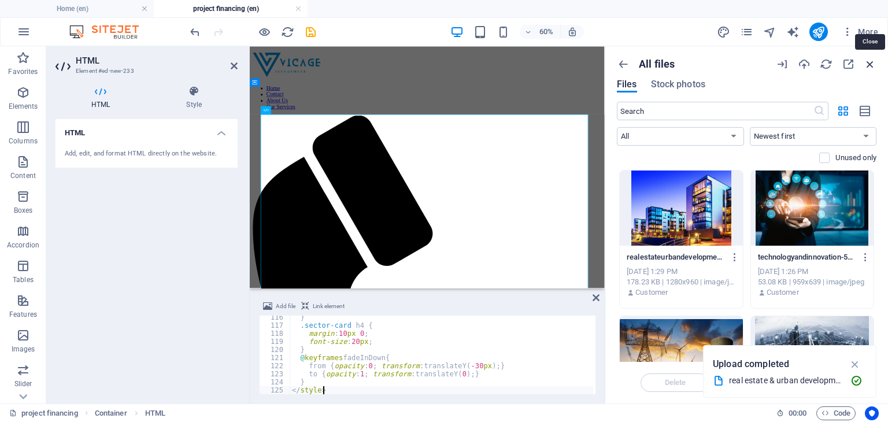
click at [872, 64] on icon "button" at bounding box center [869, 64] width 13 height 13
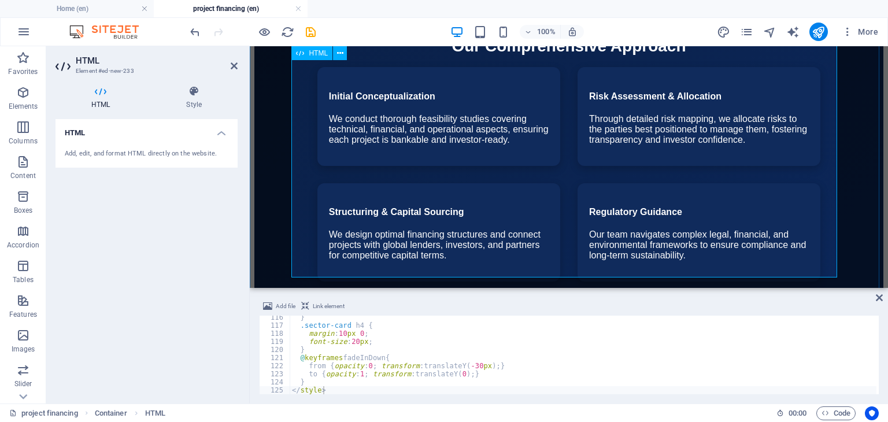
scroll to position [1179, 0]
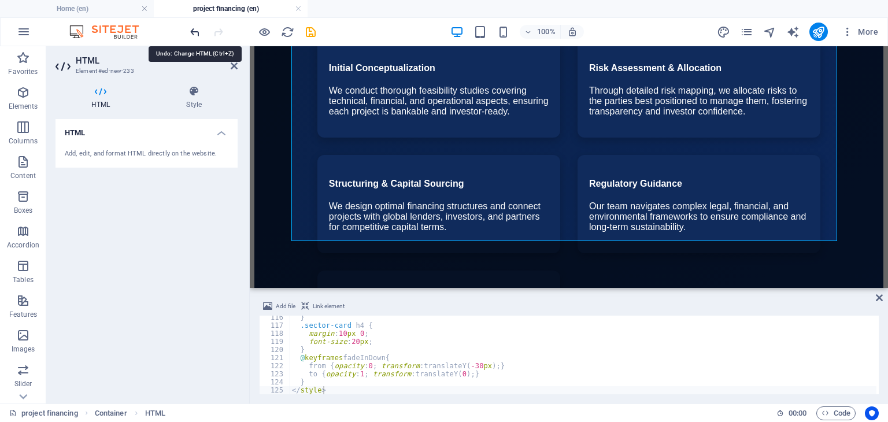
click at [197, 31] on icon "undo" at bounding box center [194, 31] width 13 height 13
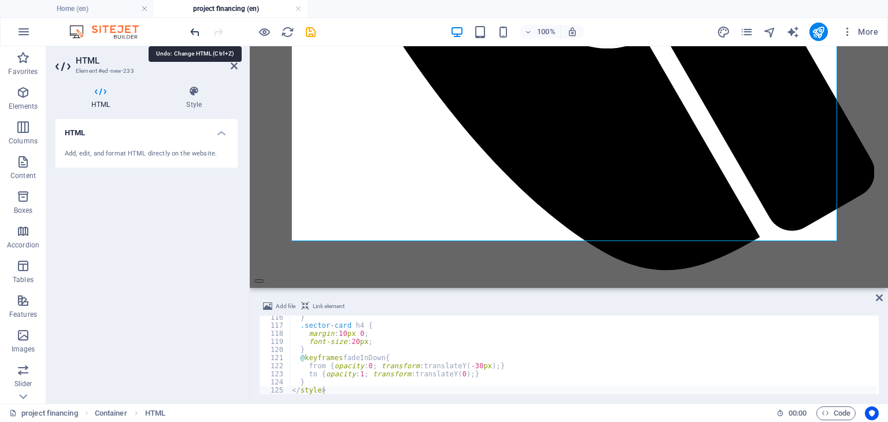
scroll to position [0, 0]
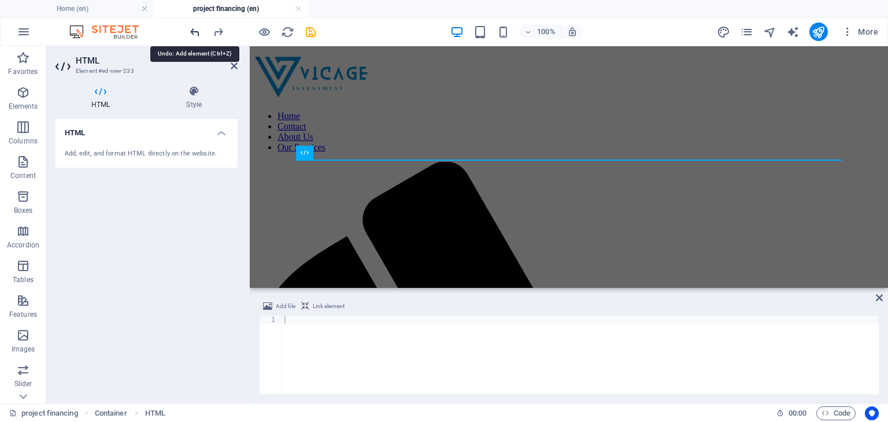
click at [194, 33] on icon "undo" at bounding box center [194, 31] width 13 height 13
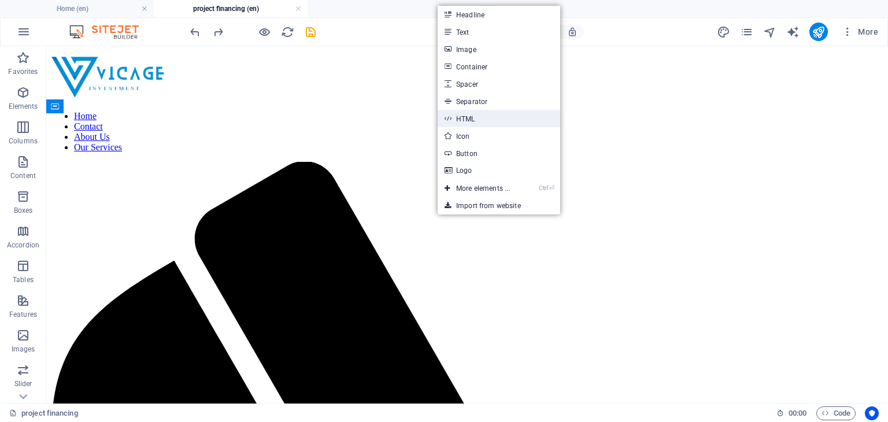
click at [475, 116] on link "HTML" at bounding box center [498, 118] width 122 height 17
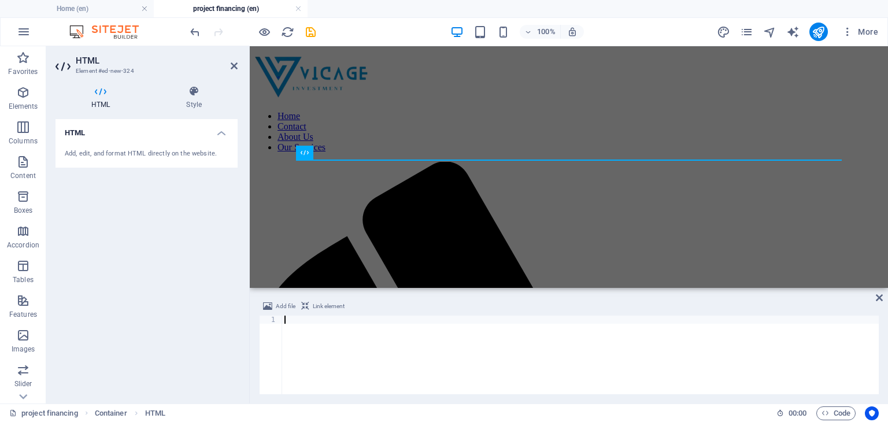
type textarea "</style>"
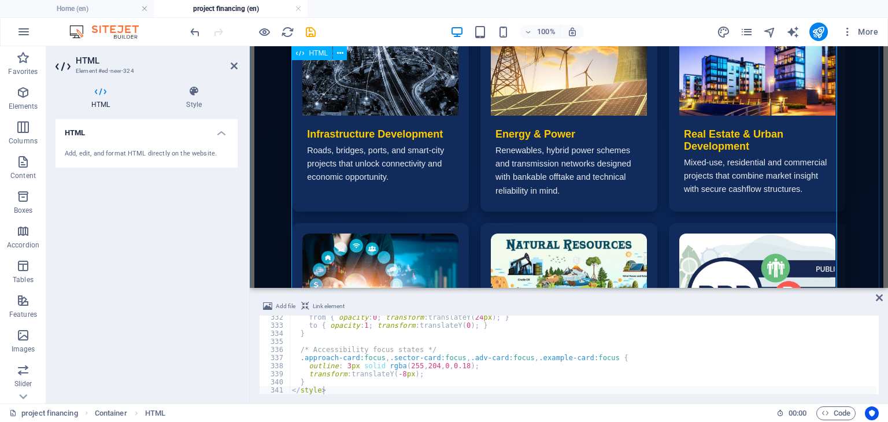
scroll to position [1938, 0]
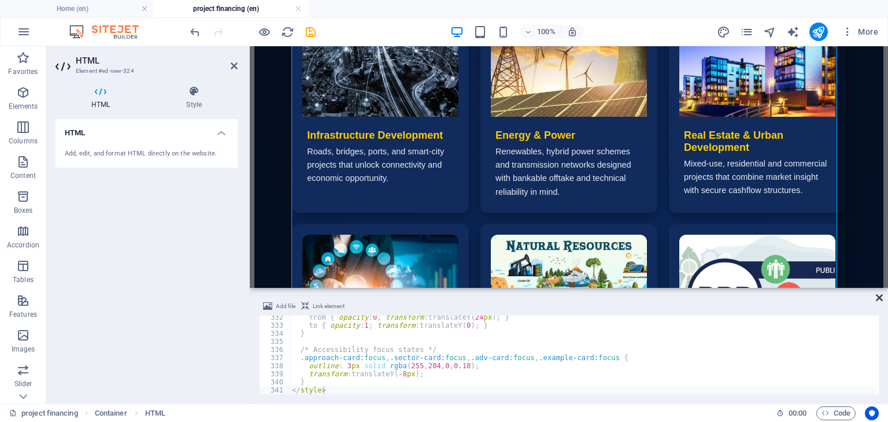
click at [878, 296] on icon at bounding box center [878, 297] width 7 height 9
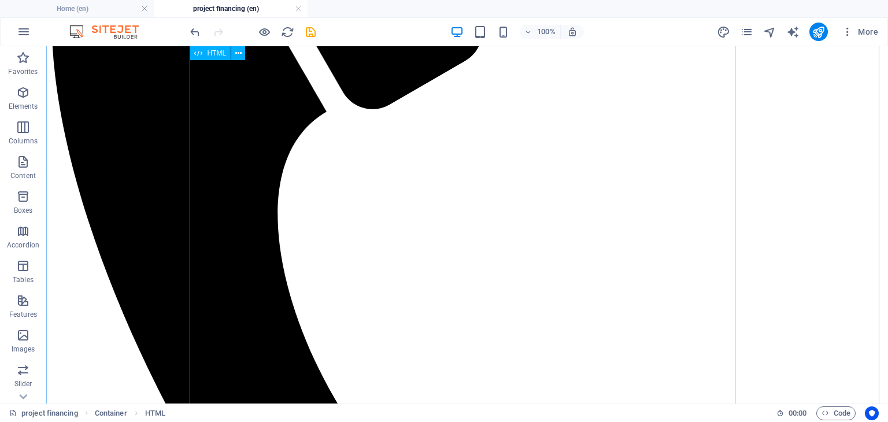
scroll to position [399, 0]
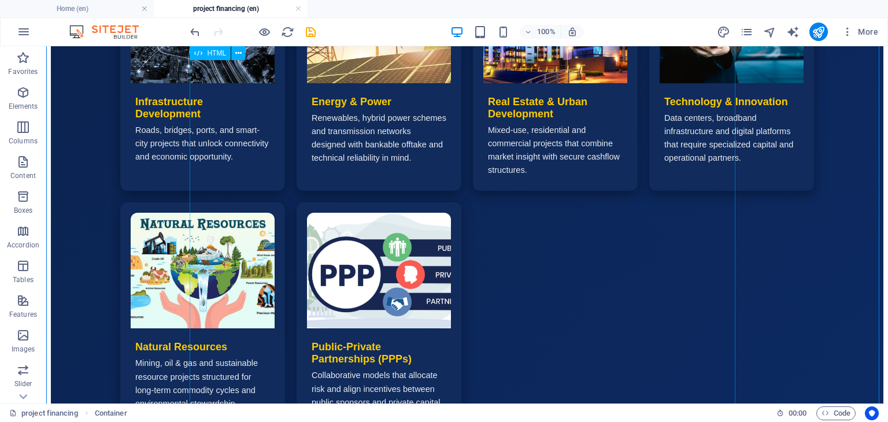
scroll to position [2233, 0]
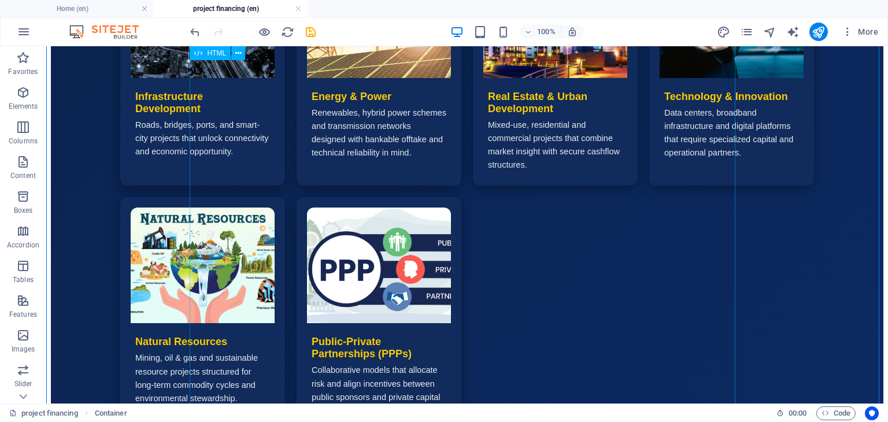
click at [354, 304] on div "Project Financing At Vicage Investment we structure comprehensive, bankable pro…" at bounding box center [467, 99] width 832 height 2130
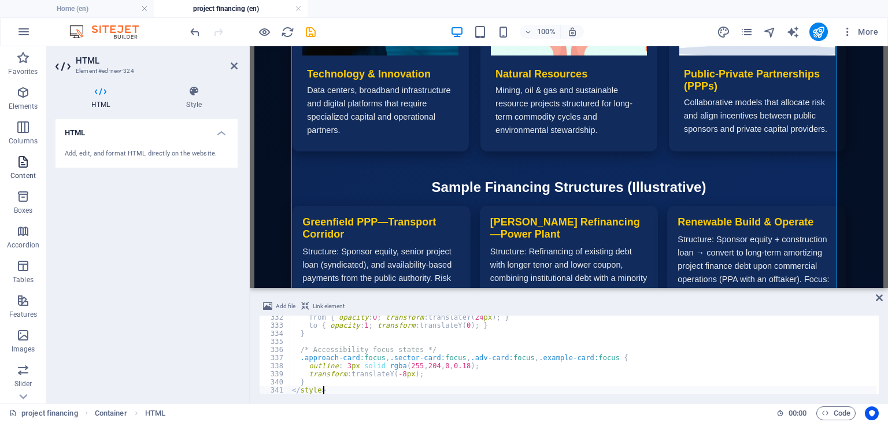
click at [27, 160] on icon "button" at bounding box center [23, 162] width 14 height 14
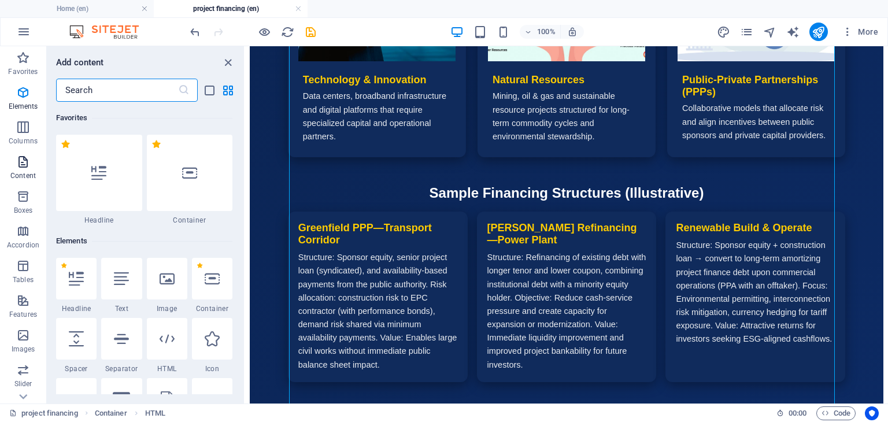
scroll to position [2022, 0]
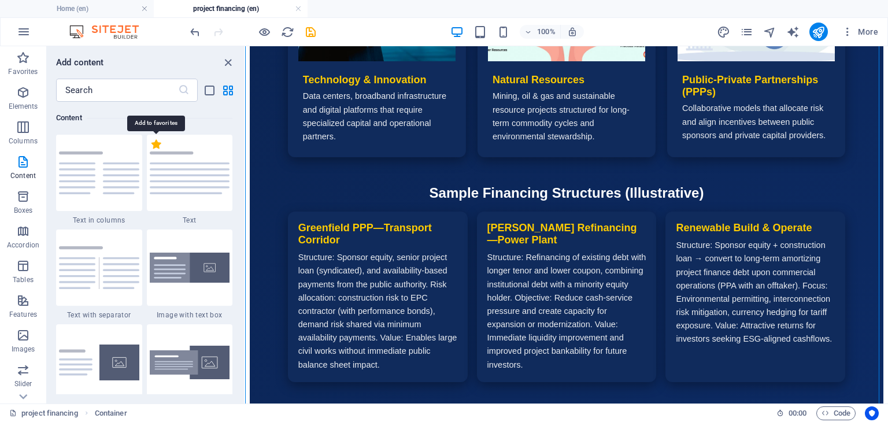
click at [157, 142] on label "1 Star" at bounding box center [156, 144] width 10 height 10
click at [151, 150] on input "1 Star" at bounding box center [151, 150] width 1 height 1
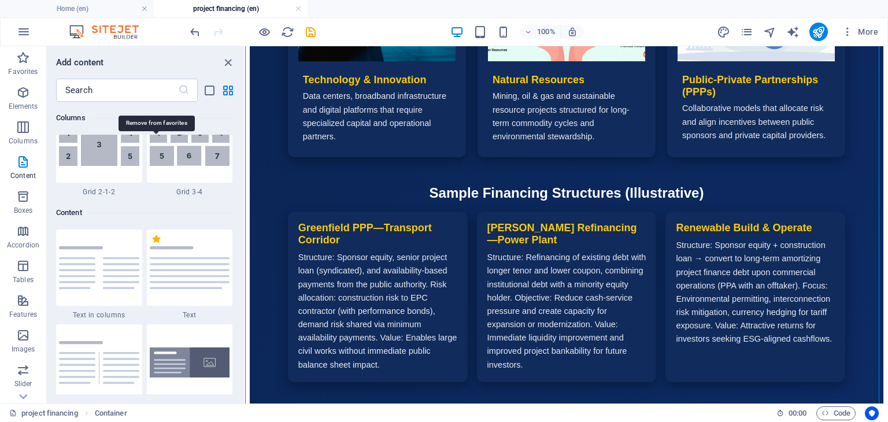
scroll to position [2117, 0]
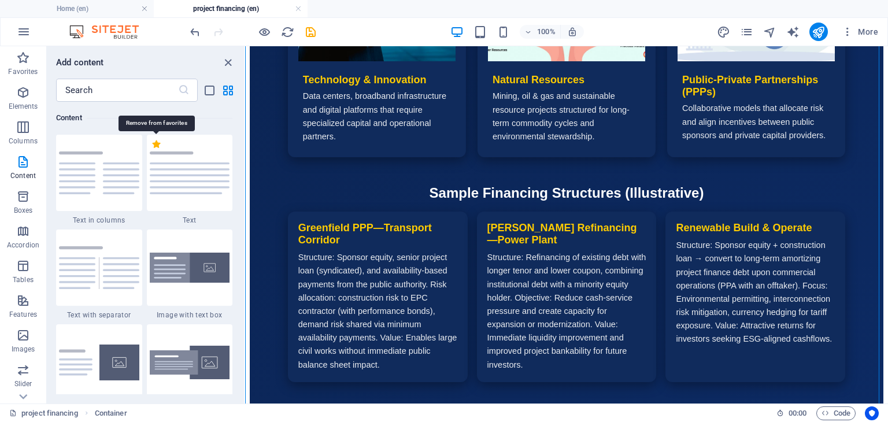
click at [157, 142] on label "1 Star" at bounding box center [156, 144] width 10 height 10
click at [151, 150] on input "1 Star" at bounding box center [151, 150] width 1 height 1
radio input "false"
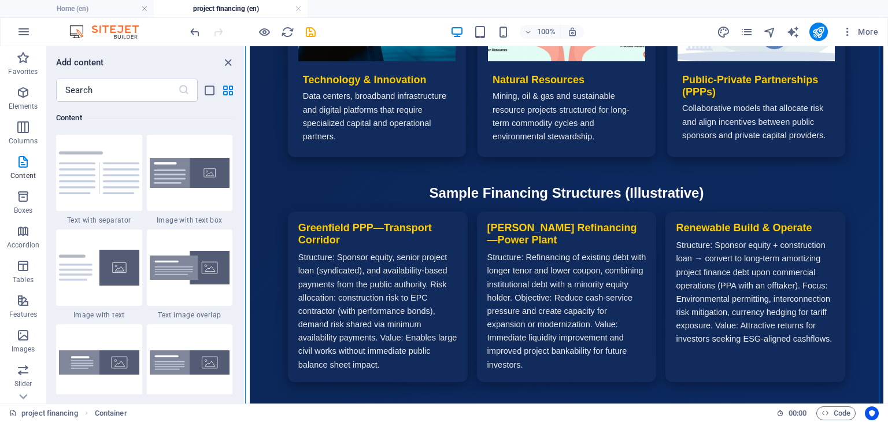
scroll to position [2022, 0]
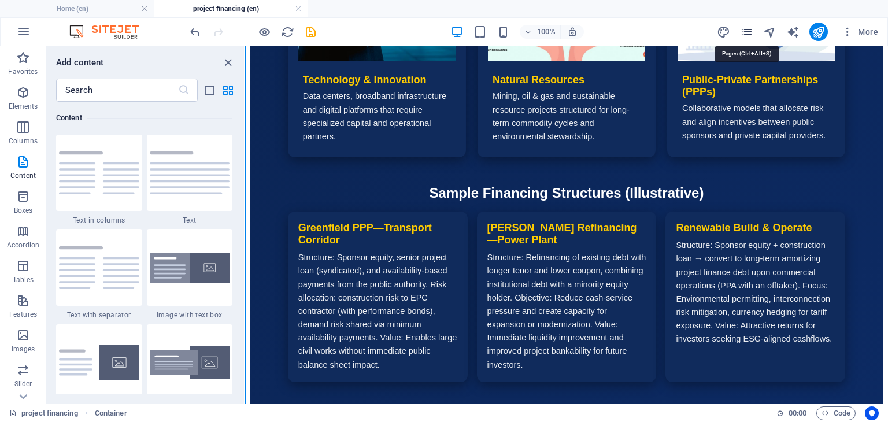
click at [748, 31] on icon "pages" at bounding box center [746, 31] width 13 height 13
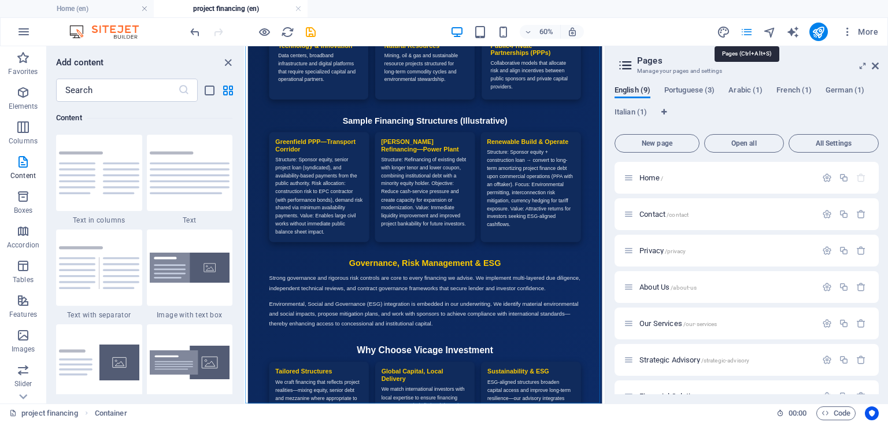
scroll to position [2047, 0]
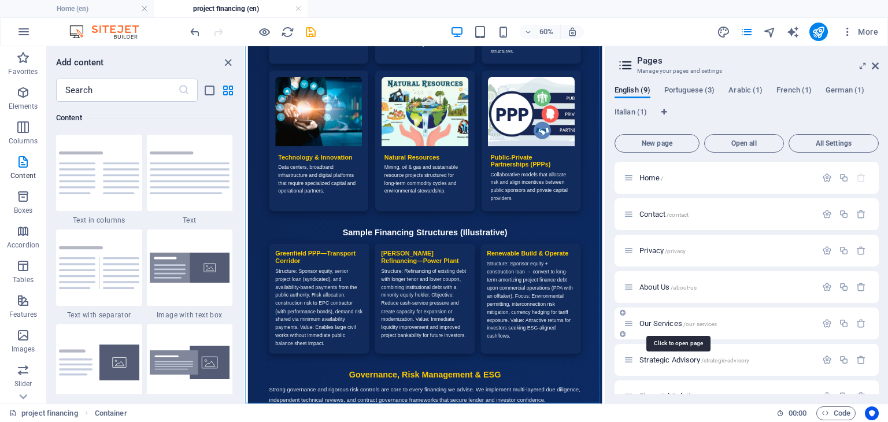
click at [656, 322] on span "Our Services /our-services" at bounding box center [677, 323] width 77 height 9
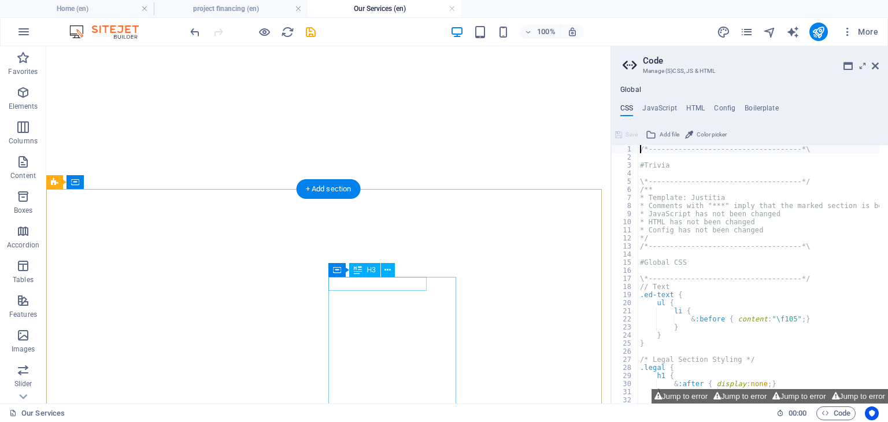
scroll to position [1596, 0]
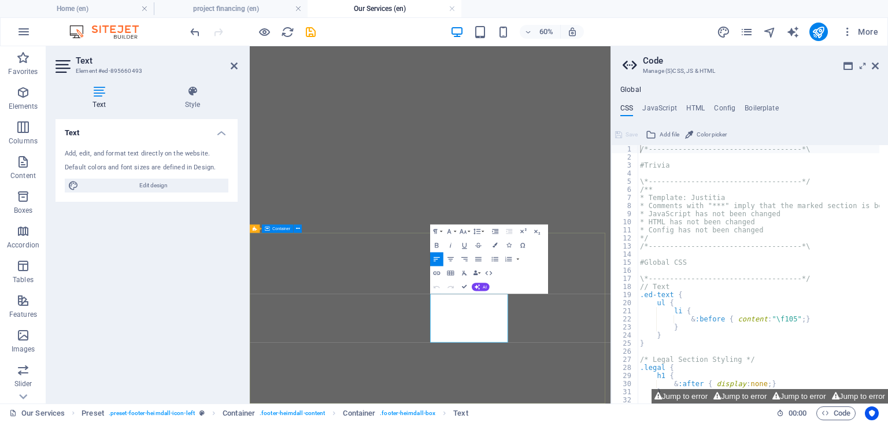
scroll to position [1341, 0]
click at [211, 188] on span "Edit design" at bounding box center [153, 186] width 143 height 14
select select "700"
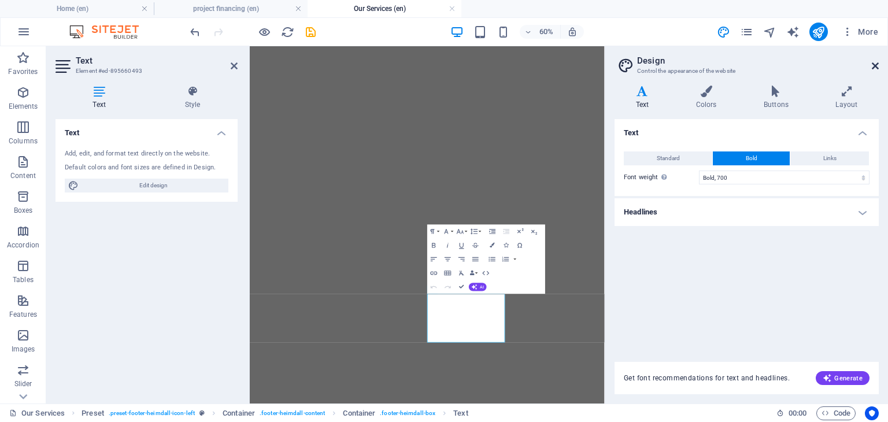
click at [875, 67] on icon at bounding box center [874, 65] width 7 height 9
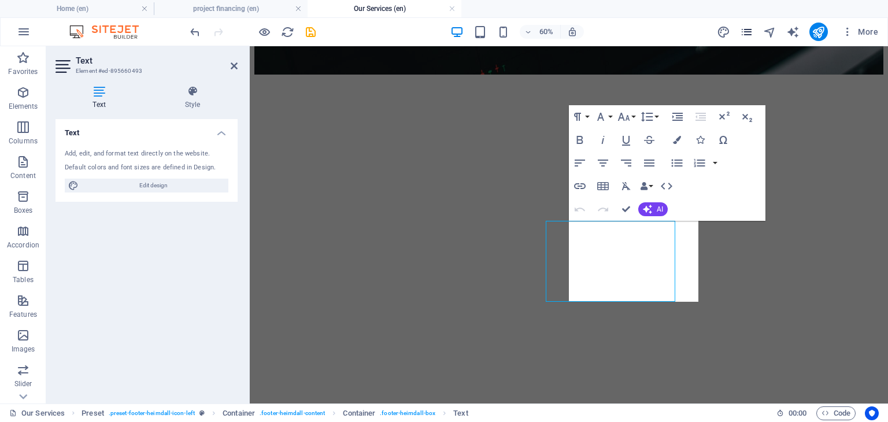
scroll to position [1579, 0]
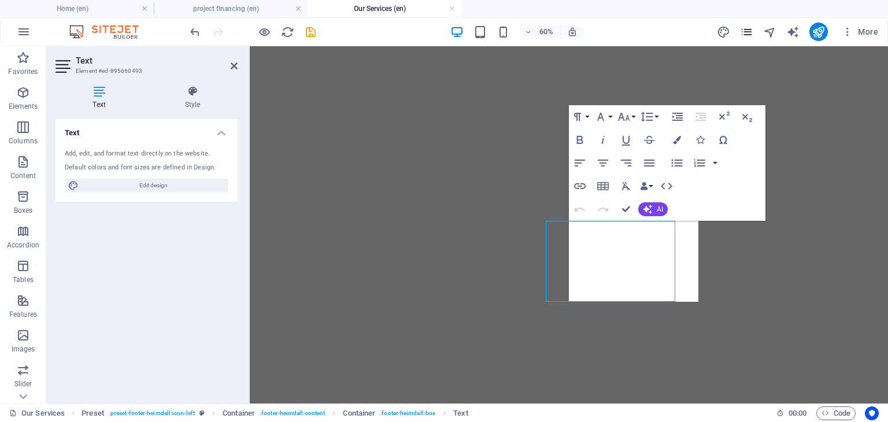
click at [742, 34] on icon "pages" at bounding box center [746, 31] width 13 height 13
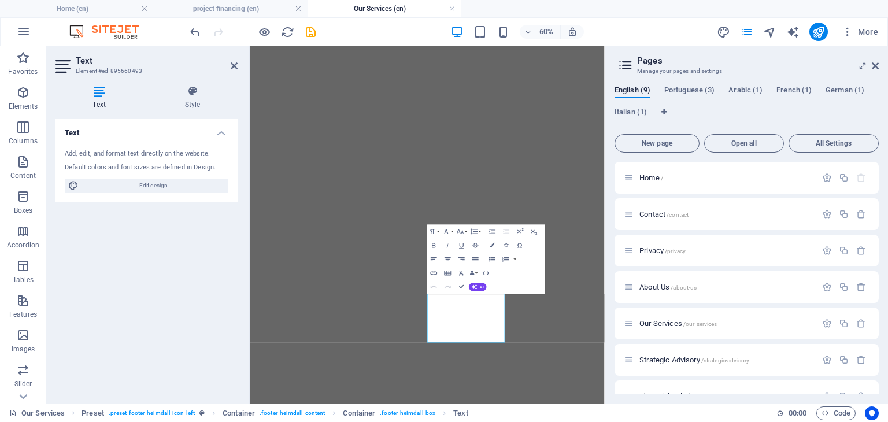
scroll to position [1341, 0]
click at [644, 176] on span "Home /" at bounding box center [651, 177] width 24 height 9
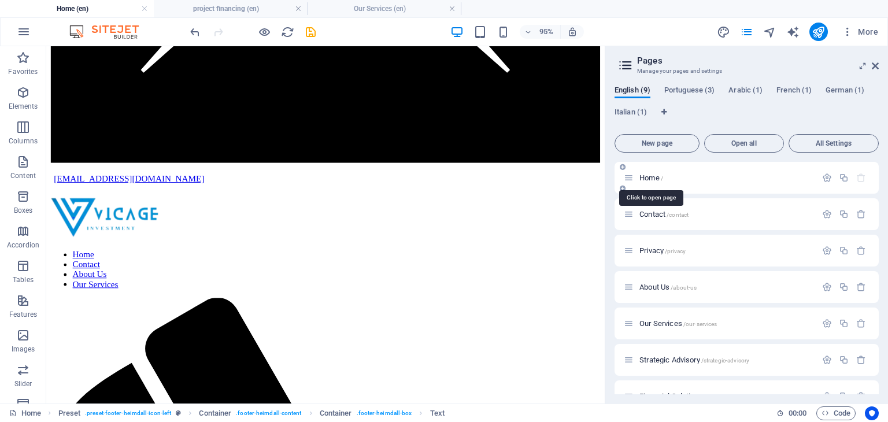
scroll to position [1948, 0]
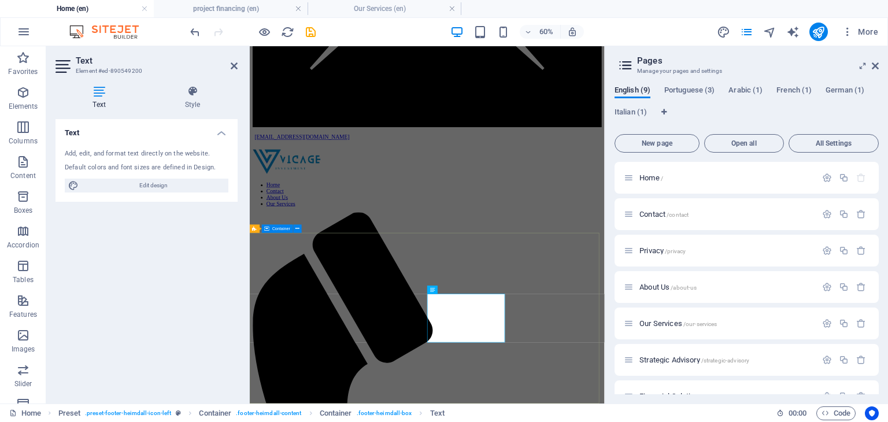
scroll to position [1729, 0]
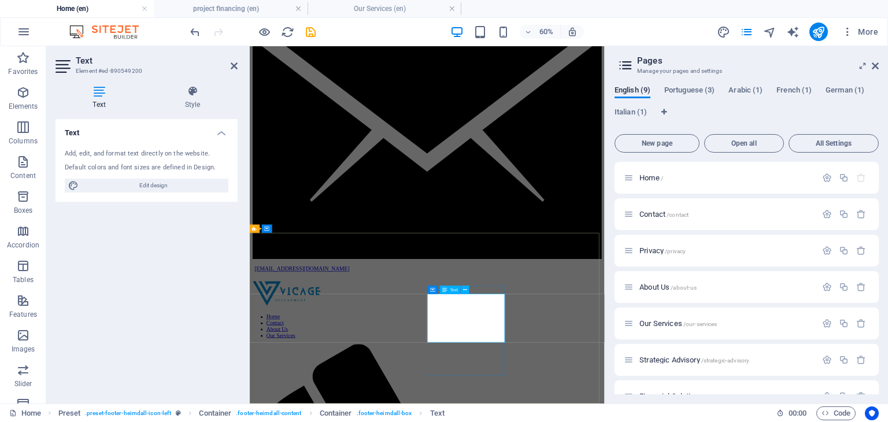
drag, startPoint x: 563, startPoint y: 475, endPoint x: 649, endPoint y: 475, distance: 85.5
click at [467, 288] on button at bounding box center [465, 289] width 8 height 8
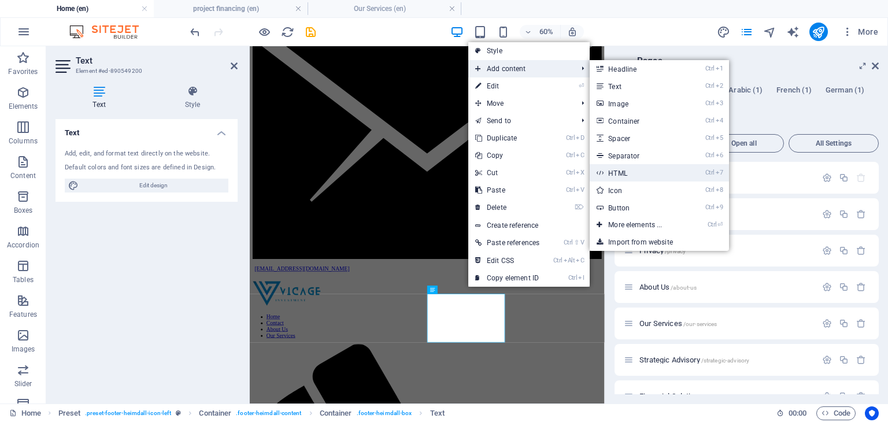
click at [620, 165] on link "Ctrl 7 HTML" at bounding box center [636, 172] width 95 height 17
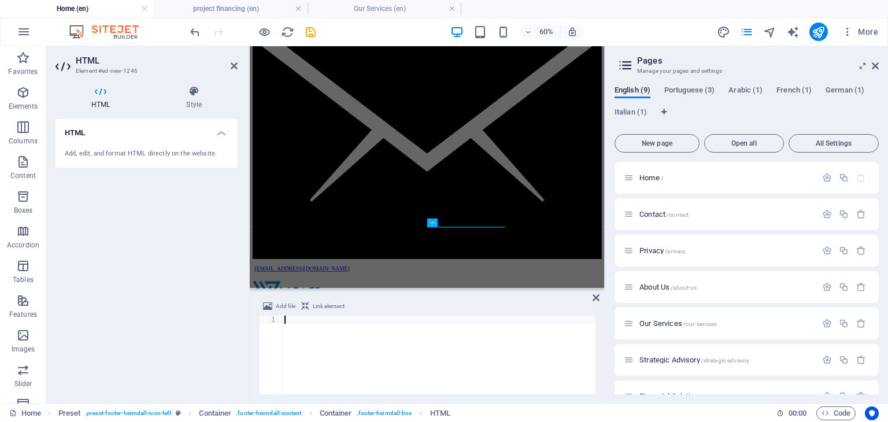
scroll to position [1922, 0]
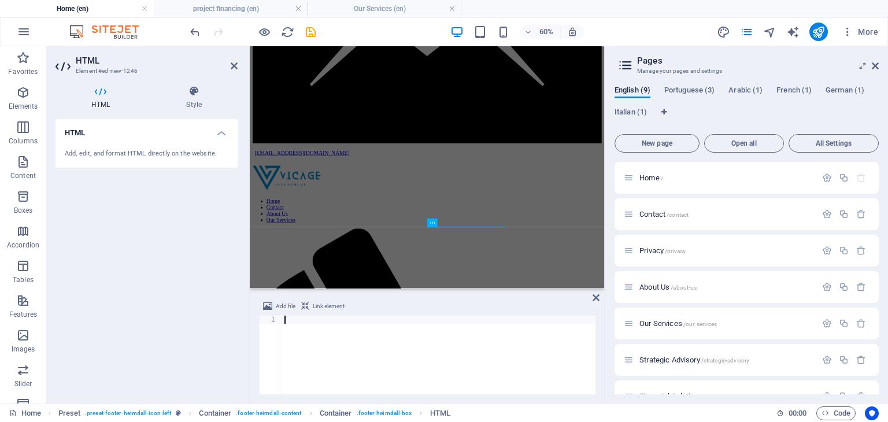
type textarea "</h3>"
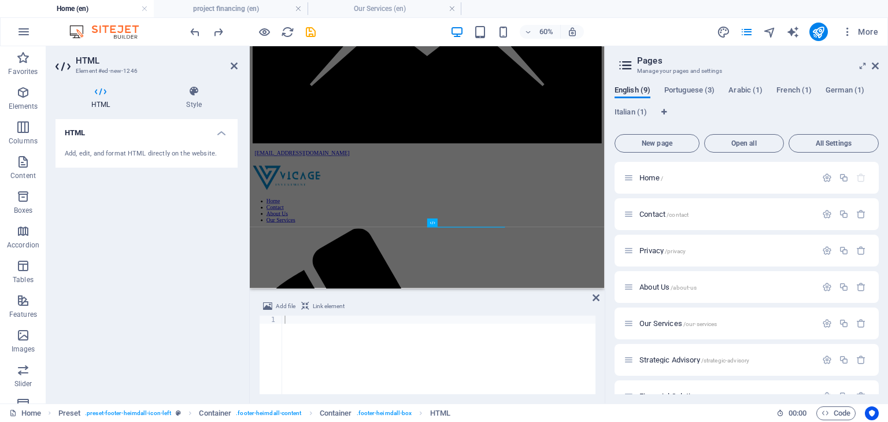
click at [232, 257] on div "HTML Add, edit, and format HTML directly on the website." at bounding box center [146, 256] width 182 height 275
click at [596, 298] on icon at bounding box center [595, 297] width 7 height 9
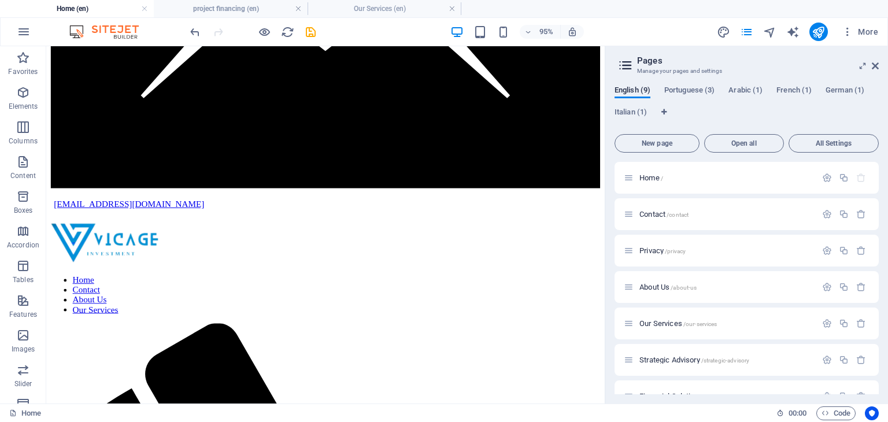
scroll to position [1948, 0]
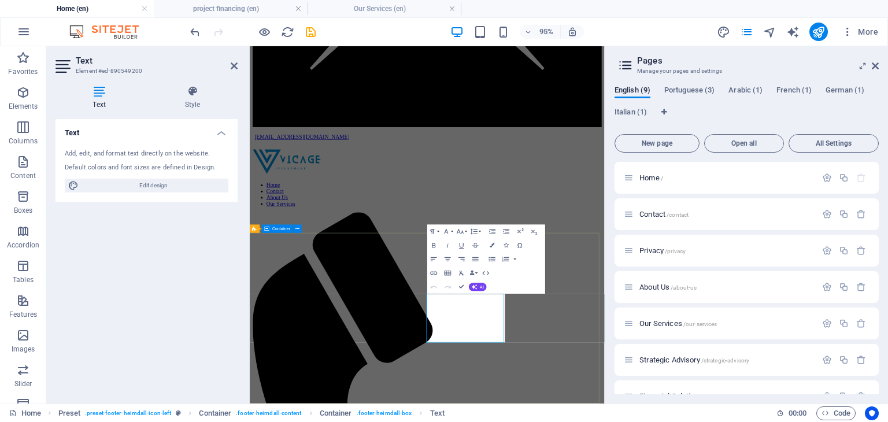
scroll to position [1729, 0]
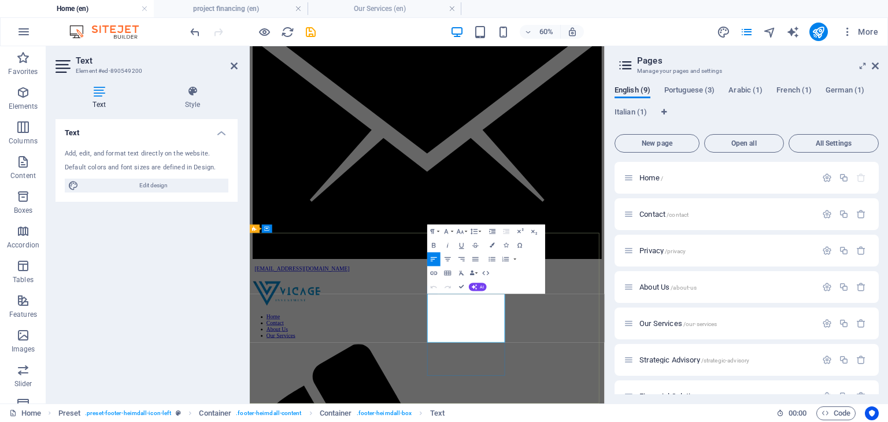
drag, startPoint x: 565, startPoint y: 476, endPoint x: 649, endPoint y: 479, distance: 83.8
click at [435, 269] on icon "button" at bounding box center [433, 273] width 8 height 8
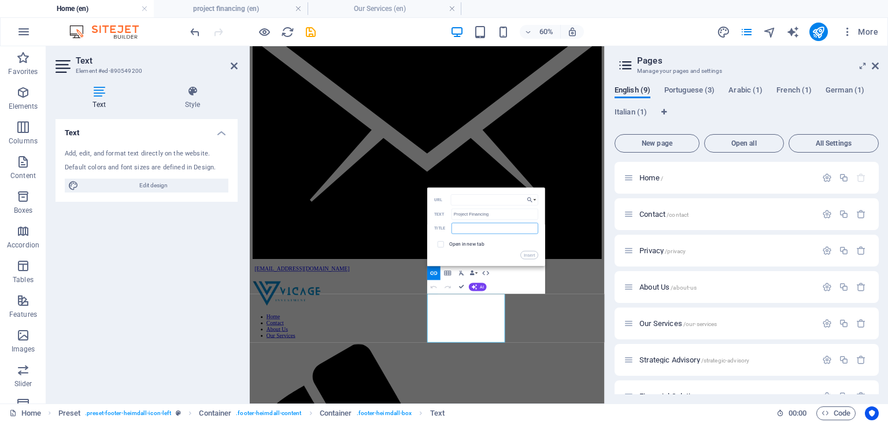
click at [469, 226] on input "text" at bounding box center [494, 227] width 87 height 11
click at [532, 196] on icon "button" at bounding box center [529, 199] width 7 height 8
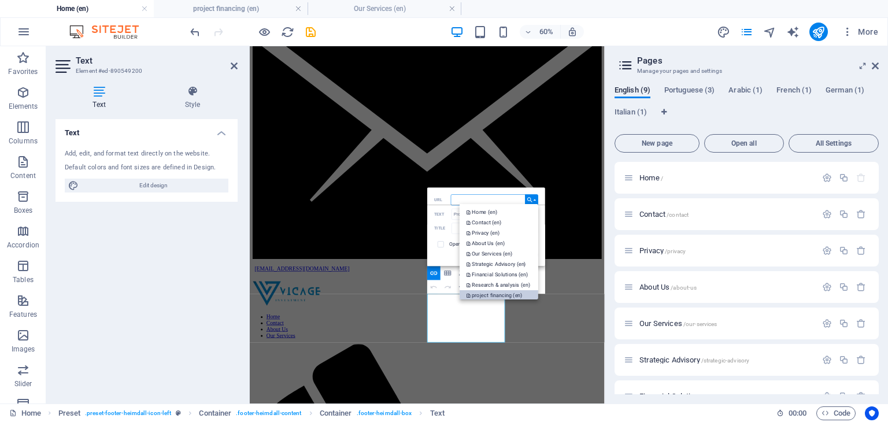
click at [495, 294] on p "project financing (en)" at bounding box center [494, 295] width 57 height 10
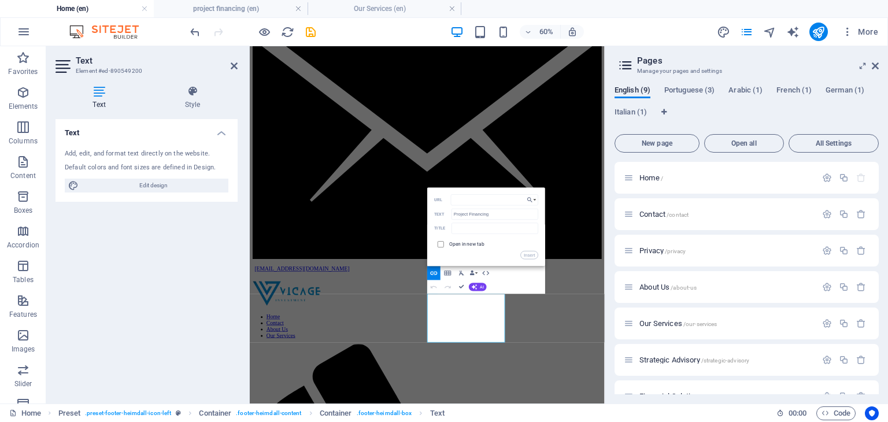
click at [442, 243] on input "checkbox" at bounding box center [439, 243] width 6 height 6
checkbox input "true"
click at [462, 232] on input "text" at bounding box center [494, 227] width 87 height 11
type input "Project Financing"
click at [533, 253] on button "Insert" at bounding box center [529, 255] width 17 height 8
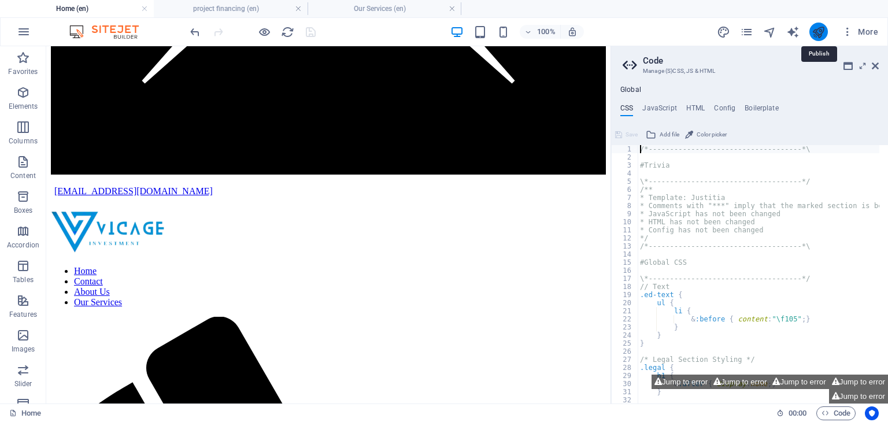
scroll to position [1995, 0]
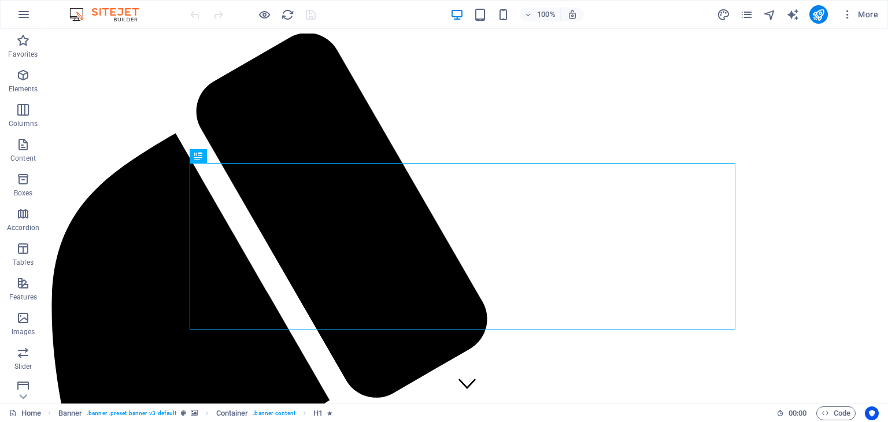
click at [747, 8] on icon "pages" at bounding box center [746, 14] width 13 height 13
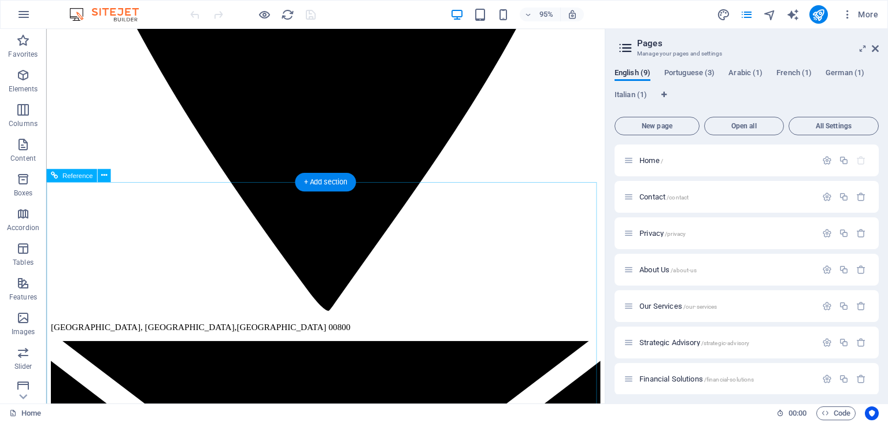
scroll to position [1472, 0]
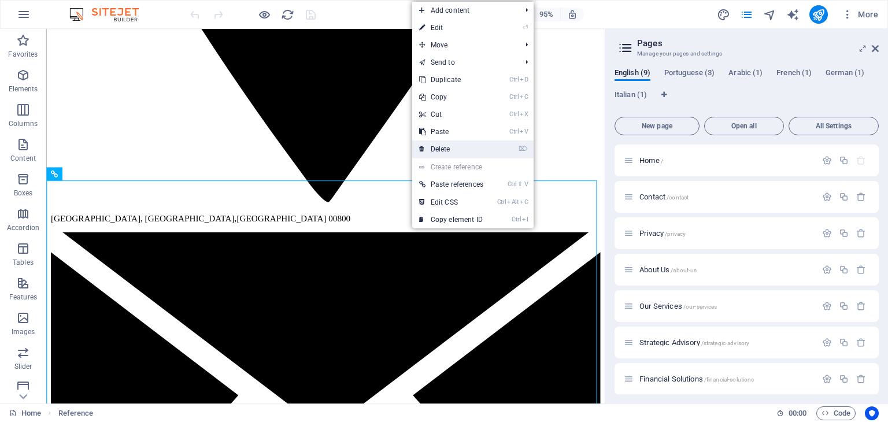
click at [428, 144] on link "⌦ Delete" at bounding box center [451, 148] width 78 height 17
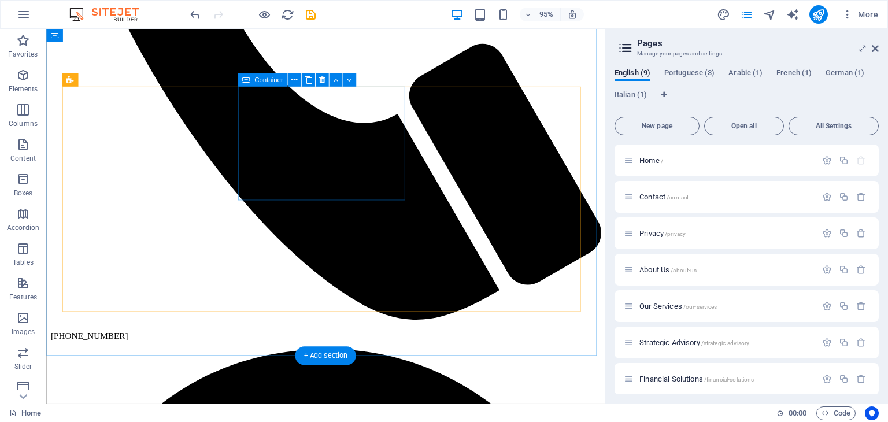
scroll to position [474, 0]
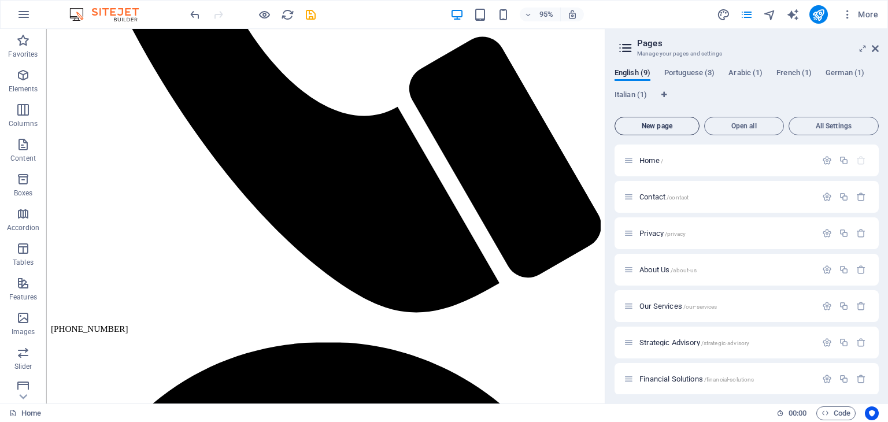
click at [665, 128] on span "New page" at bounding box center [656, 125] width 75 height 7
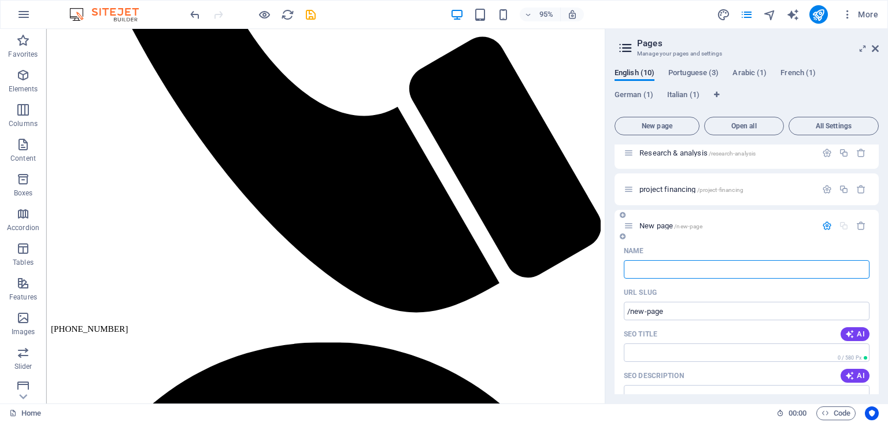
type input "B"
type input "/"
type input "Bridge"
type input "/bridge"
type input "Bridge"
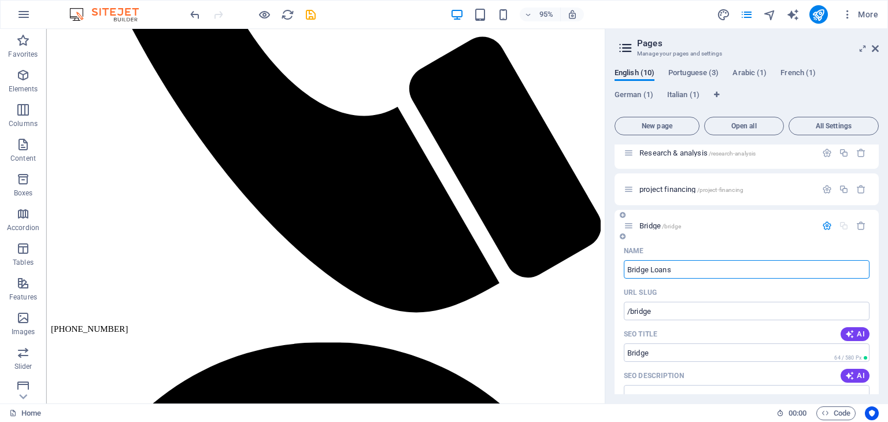
type input "Bridge Loans"
type input "/bridge-loans"
type input "Bridge Loans"
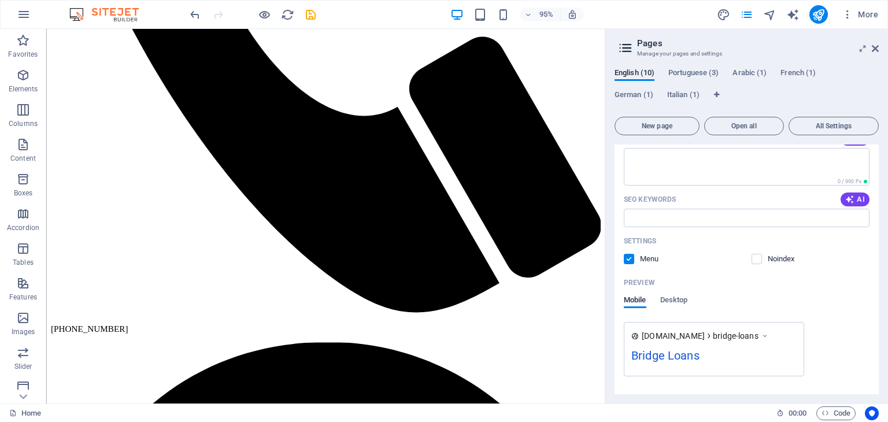
scroll to position [504, 0]
type input "Bridge Loans"
click at [625, 251] on label at bounding box center [628, 254] width 10 height 10
click at [0, 0] on input "checkbox" at bounding box center [0, 0] width 0 height 0
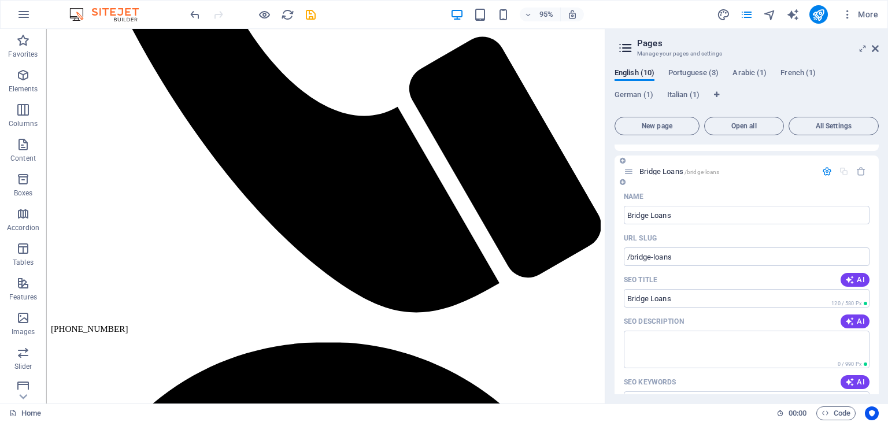
scroll to position [335, 0]
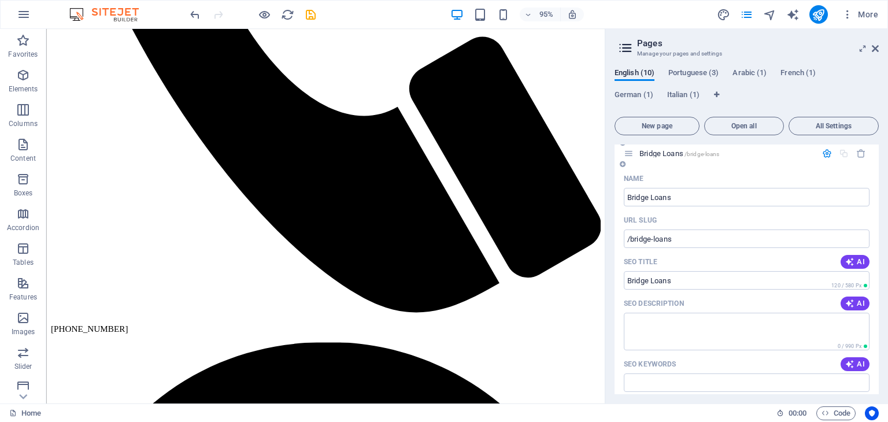
click at [826, 151] on icon "button" at bounding box center [827, 153] width 10 height 10
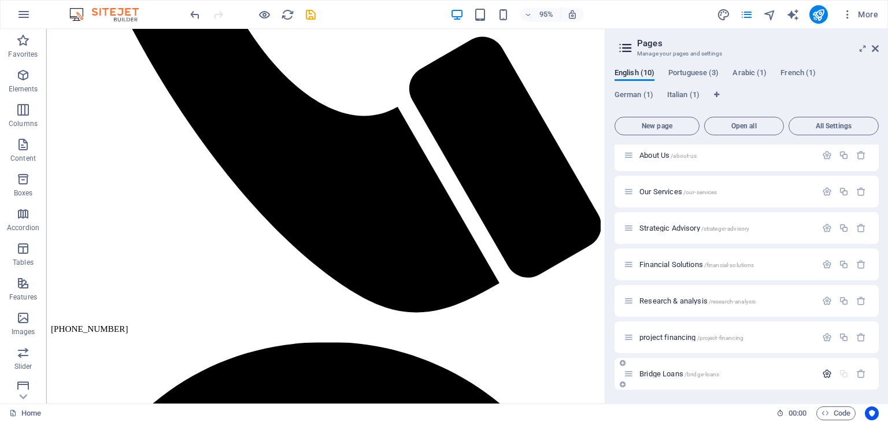
scroll to position [114, 0]
click at [647, 370] on span "Bridge Loans /bridge-loans" at bounding box center [679, 373] width 80 height 9
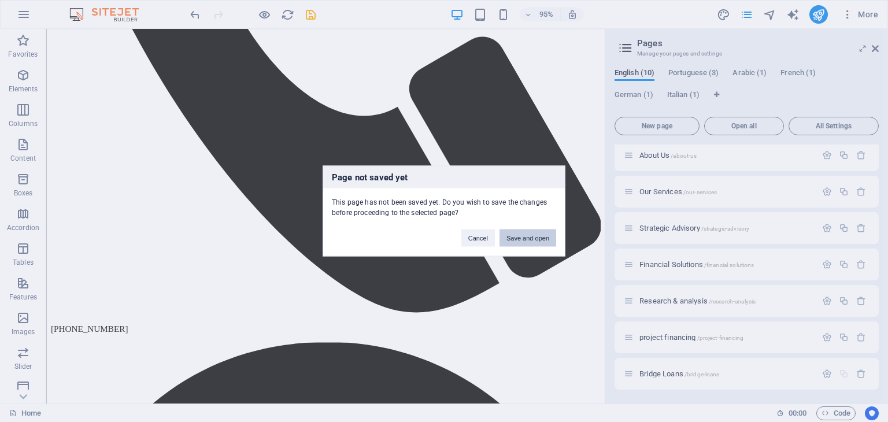
click at [523, 236] on button "Save and open" at bounding box center [527, 237] width 57 height 17
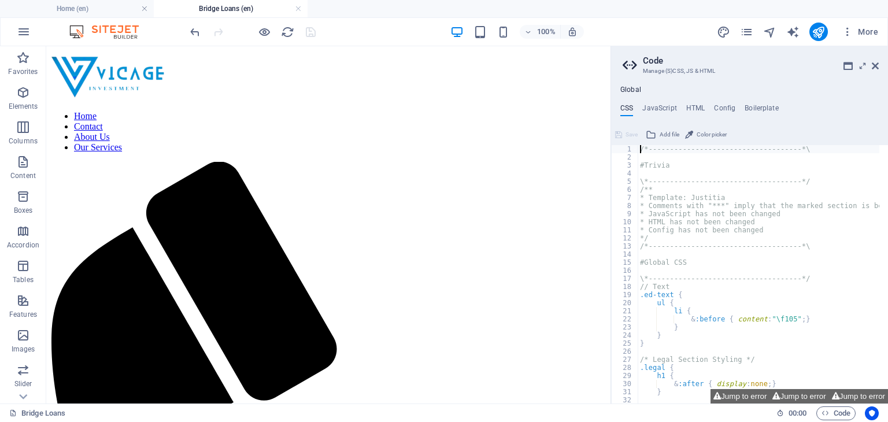
scroll to position [0, 0]
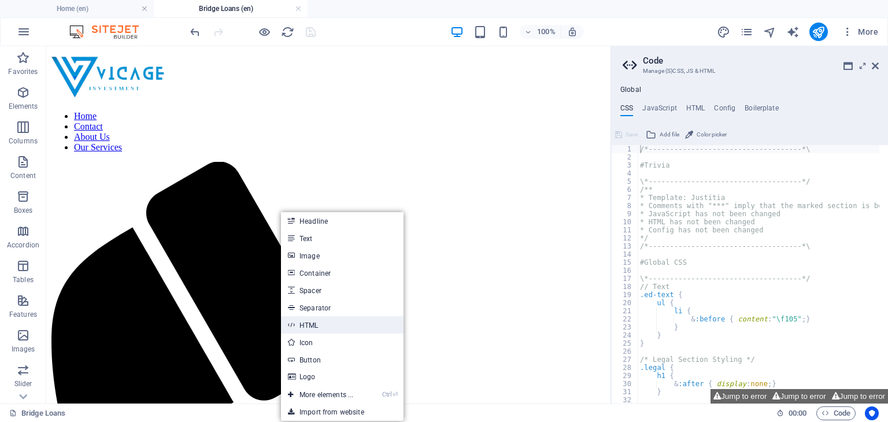
click at [318, 322] on link "HTML" at bounding box center [342, 324] width 122 height 17
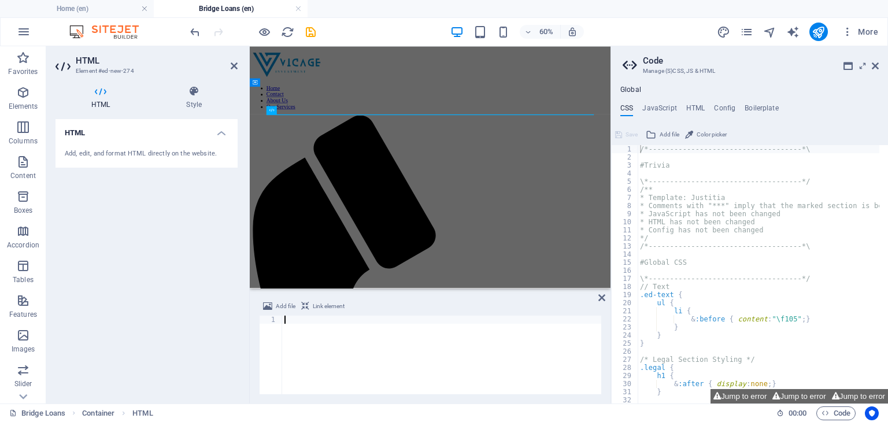
click at [286, 320] on div at bounding box center [441, 362] width 319 height 95
type textarea "</html>"
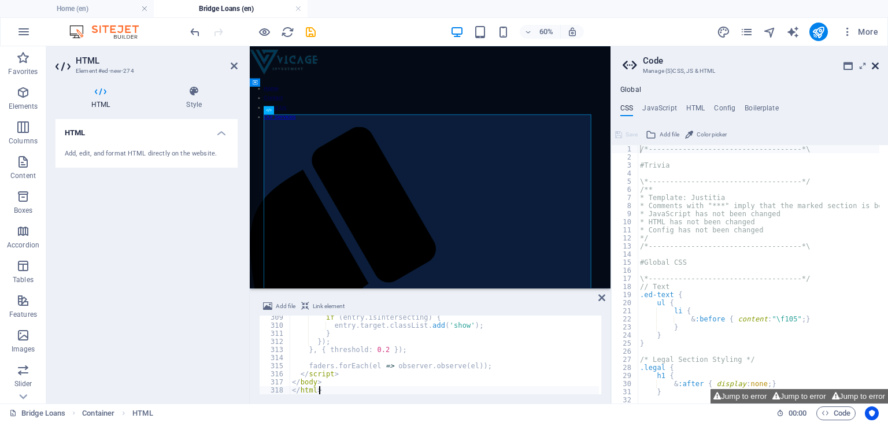
click at [876, 64] on icon at bounding box center [874, 65] width 7 height 9
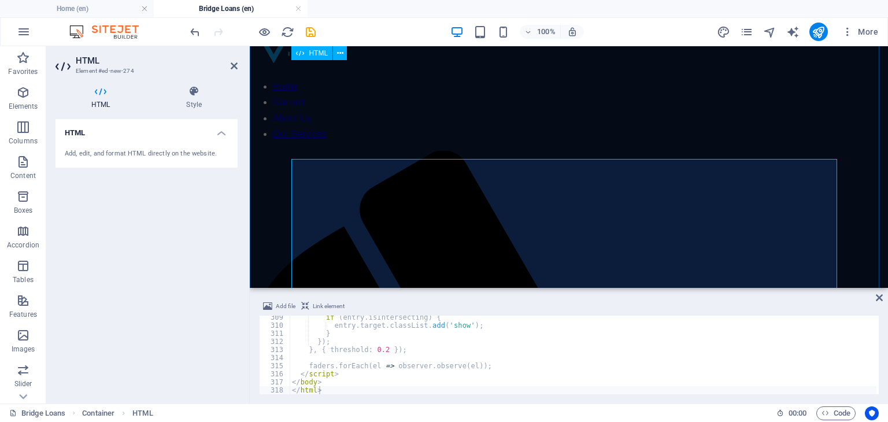
scroll to position [0, 0]
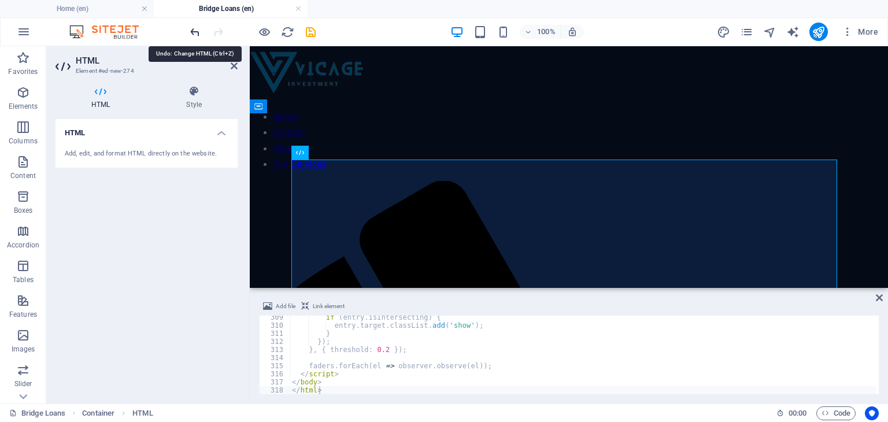
click at [188, 25] on icon "undo" at bounding box center [194, 31] width 13 height 13
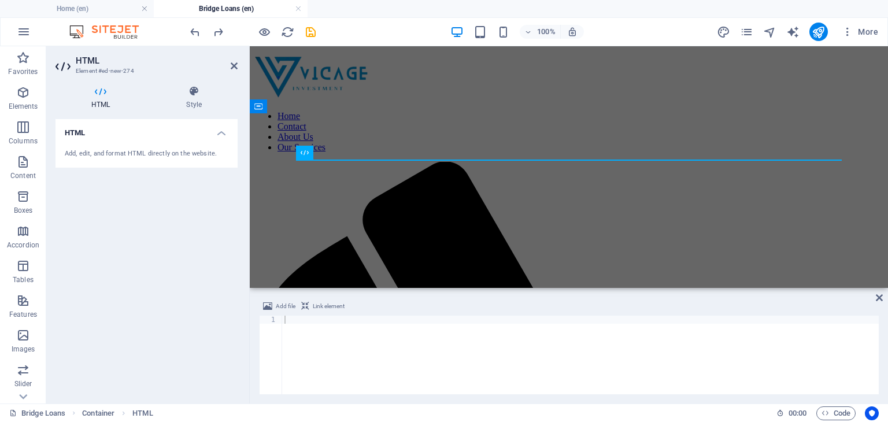
click at [289, 318] on div at bounding box center [580, 361] width 596 height 92
paste textarea "</html>"
type textarea "</html>"
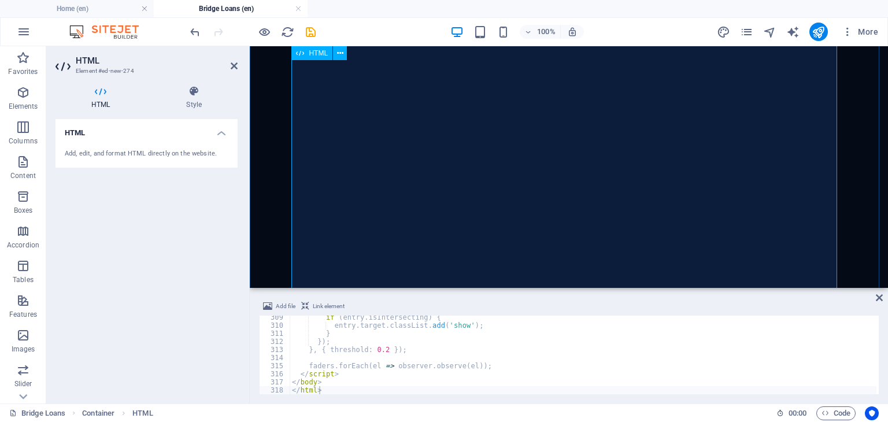
scroll to position [1739, 0]
click at [199, 33] on icon "undo" at bounding box center [194, 31] width 13 height 13
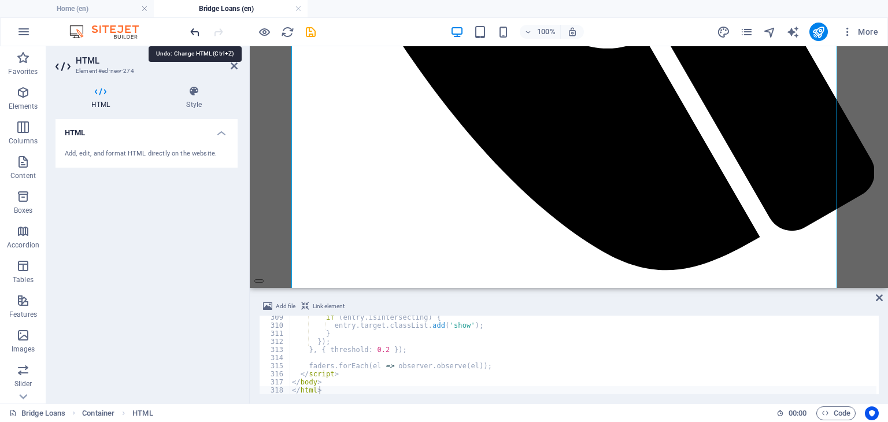
scroll to position [0, 0]
